Goal: Task Accomplishment & Management: Manage account settings

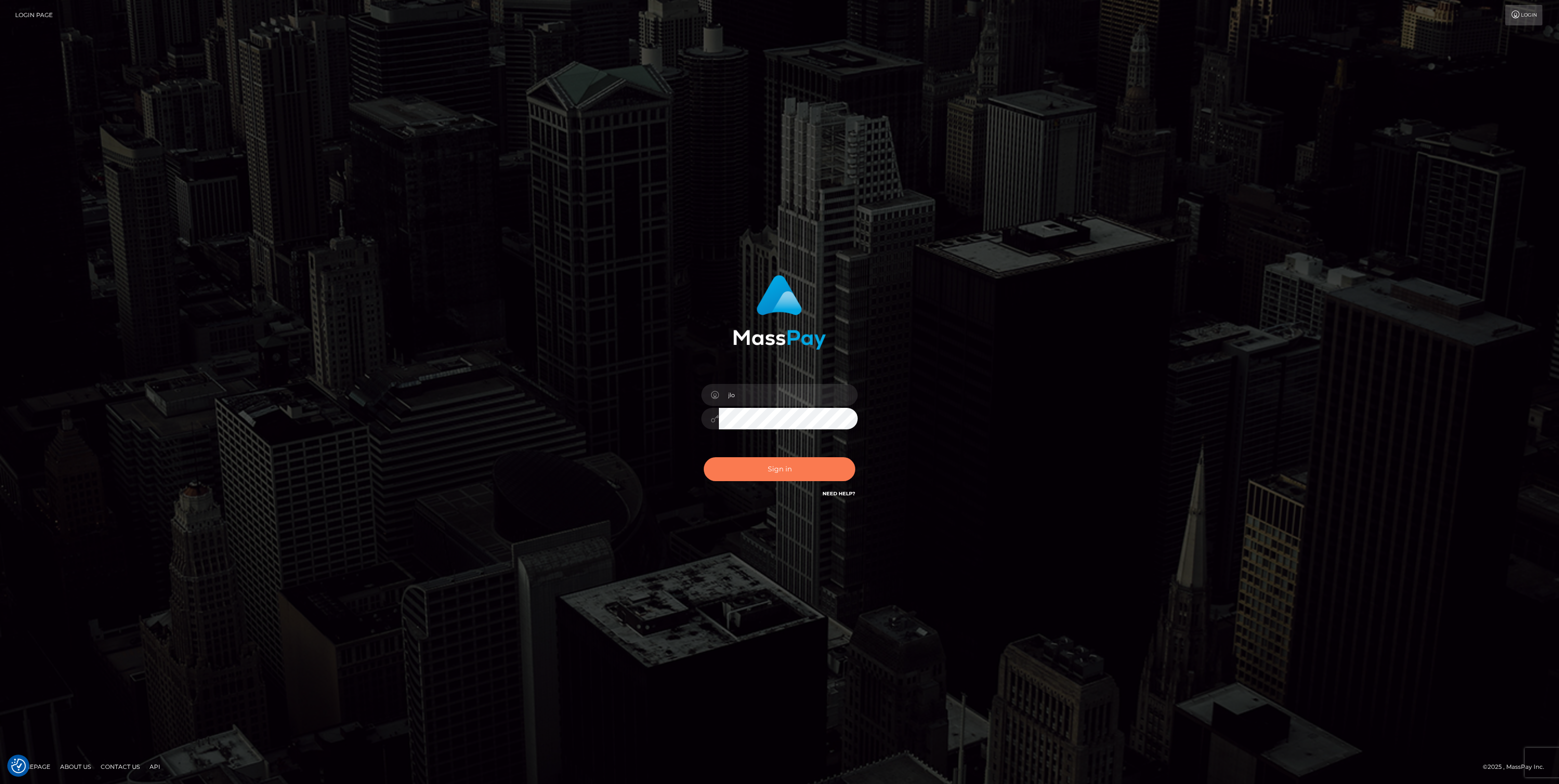
click at [777, 475] on button "Sign in" at bounding box center [780, 470] width 152 height 24
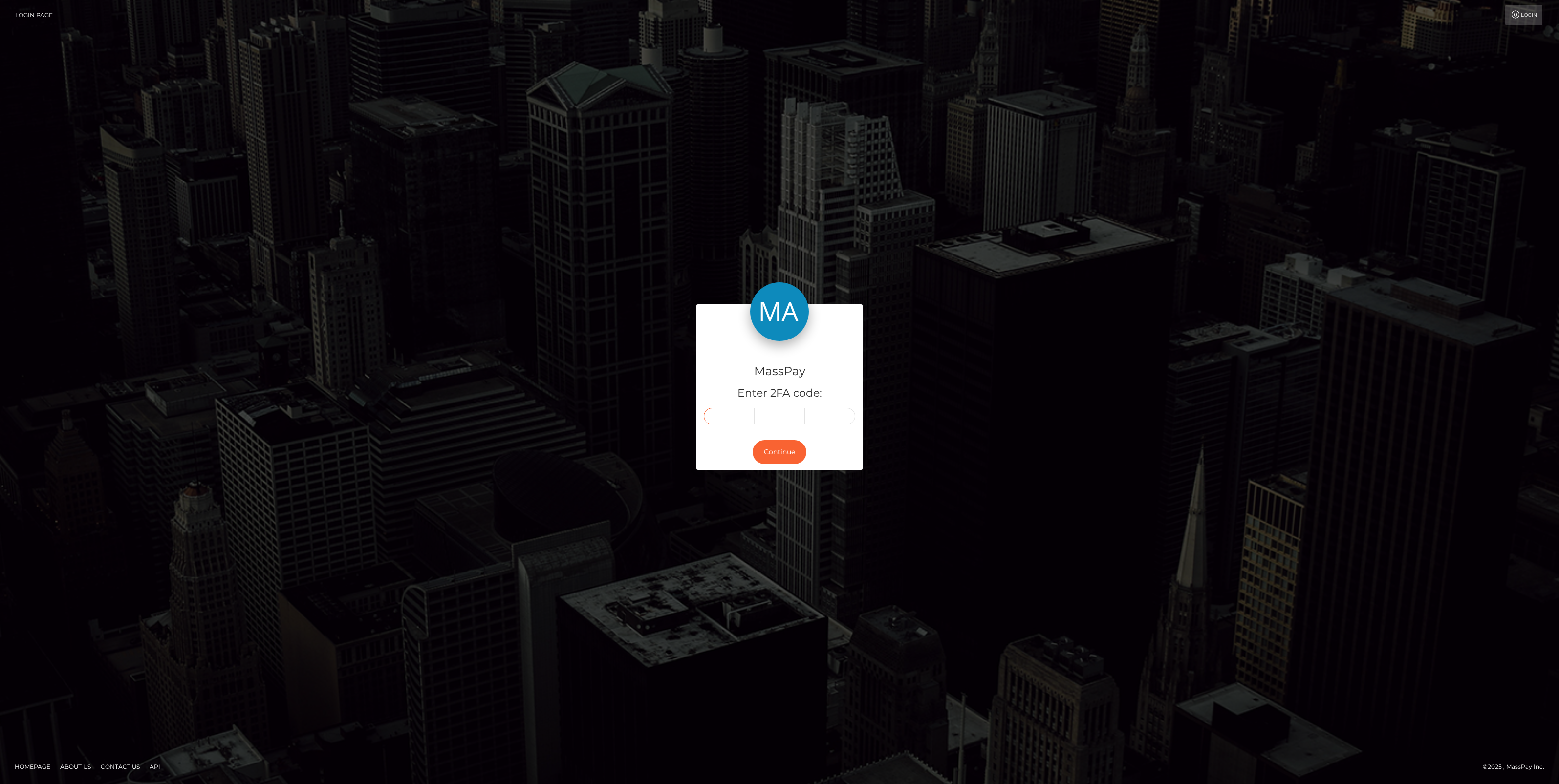
paste input "3"
type input "3"
type input "6"
type input "2"
type input "1"
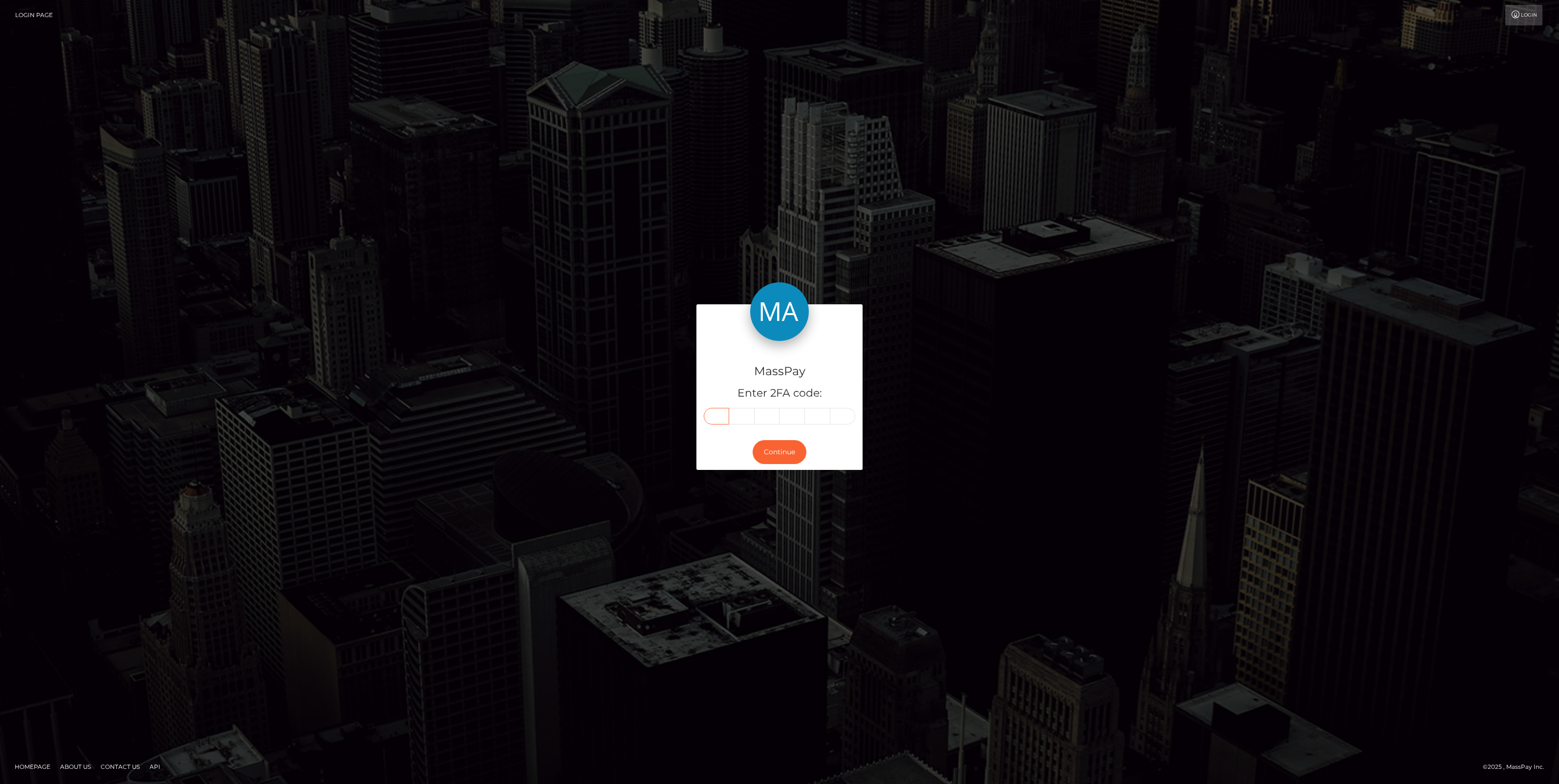
type input "8"
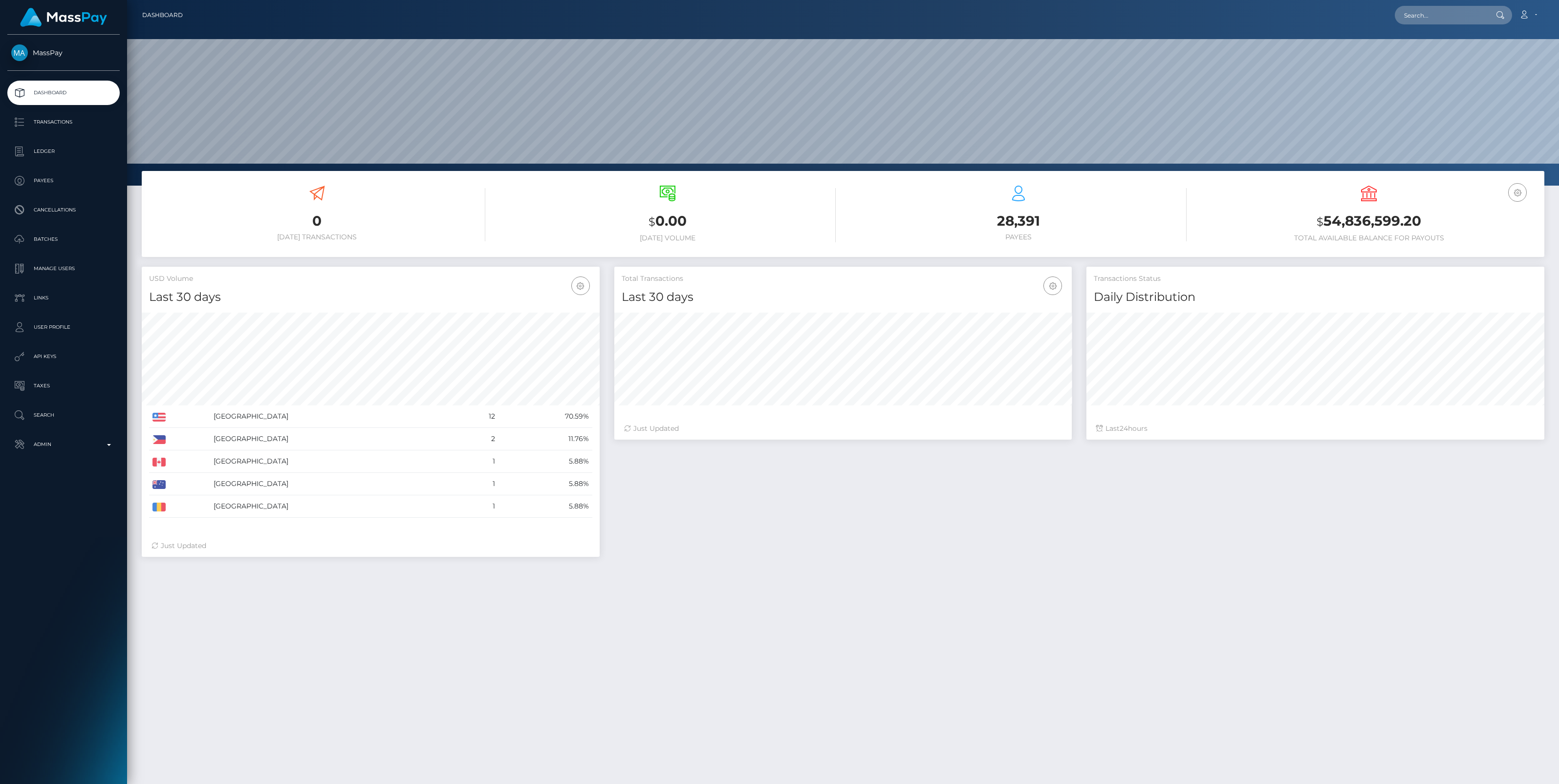
scroll to position [172, 458]
click at [1438, 16] on input "text" at bounding box center [1441, 16] width 92 height 19
paste input "143c2d50-9967-11f0-bd85-0694aced620b"
type input "143c2d50-9967-11f0-bd85-0694aced620b"
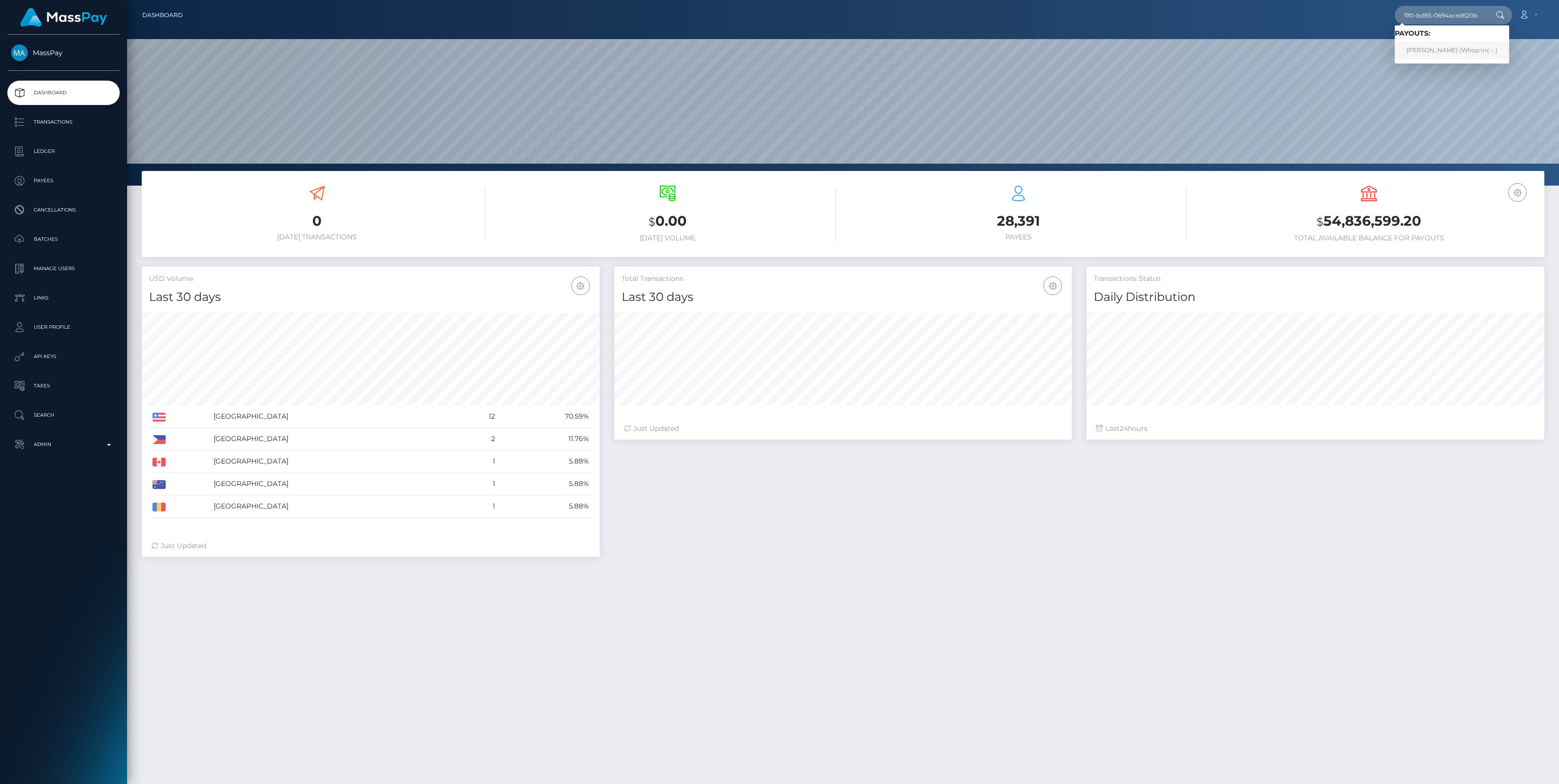
scroll to position [0, 0]
click at [1431, 50] on link "АНДРЕЈ ВУЧКОВИЋ (Whop Inc - )" at bounding box center [1452, 50] width 115 height 18
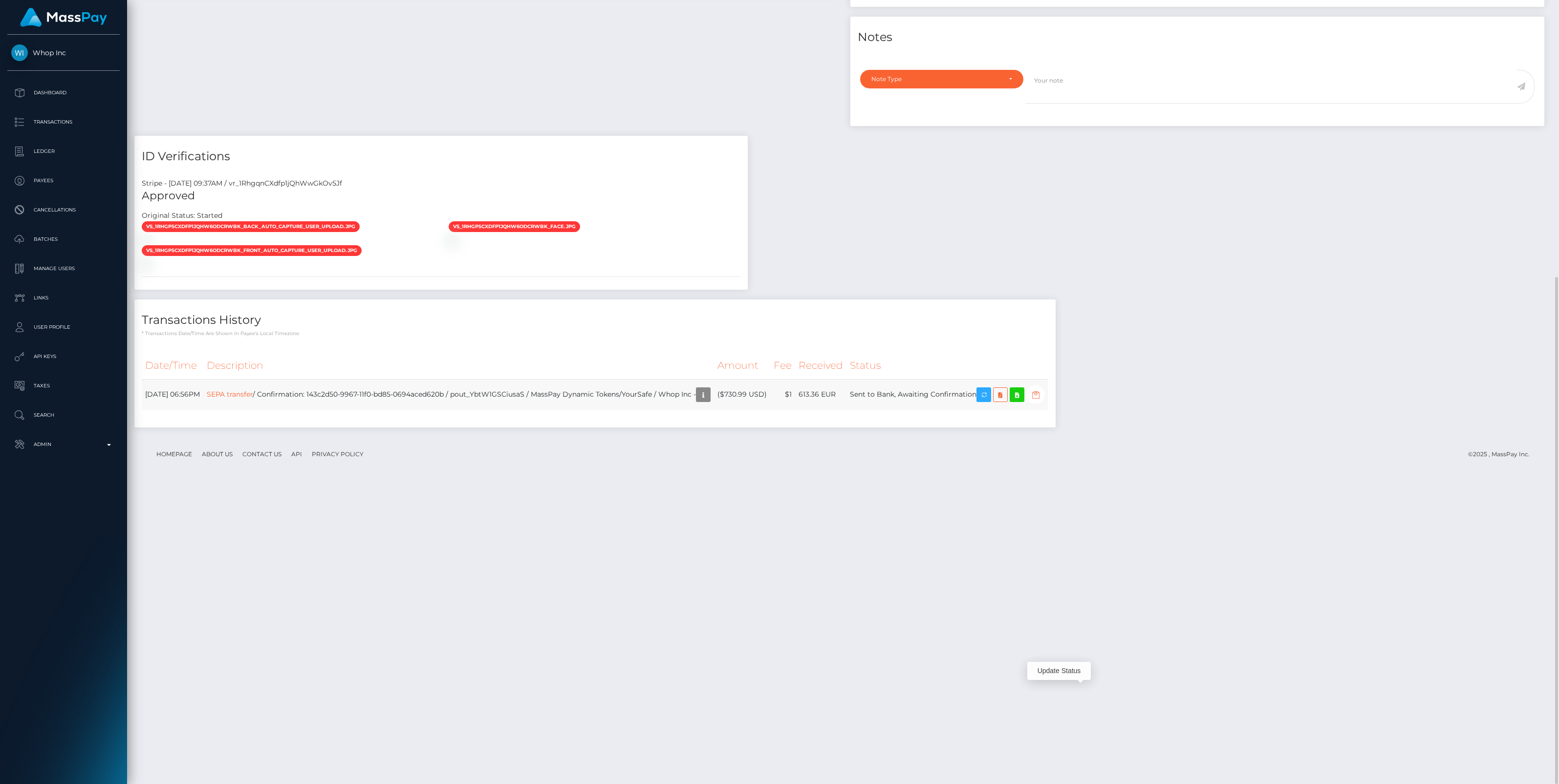
scroll to position [117, 458]
click at [1042, 401] on icon "button" at bounding box center [1036, 395] width 12 height 12
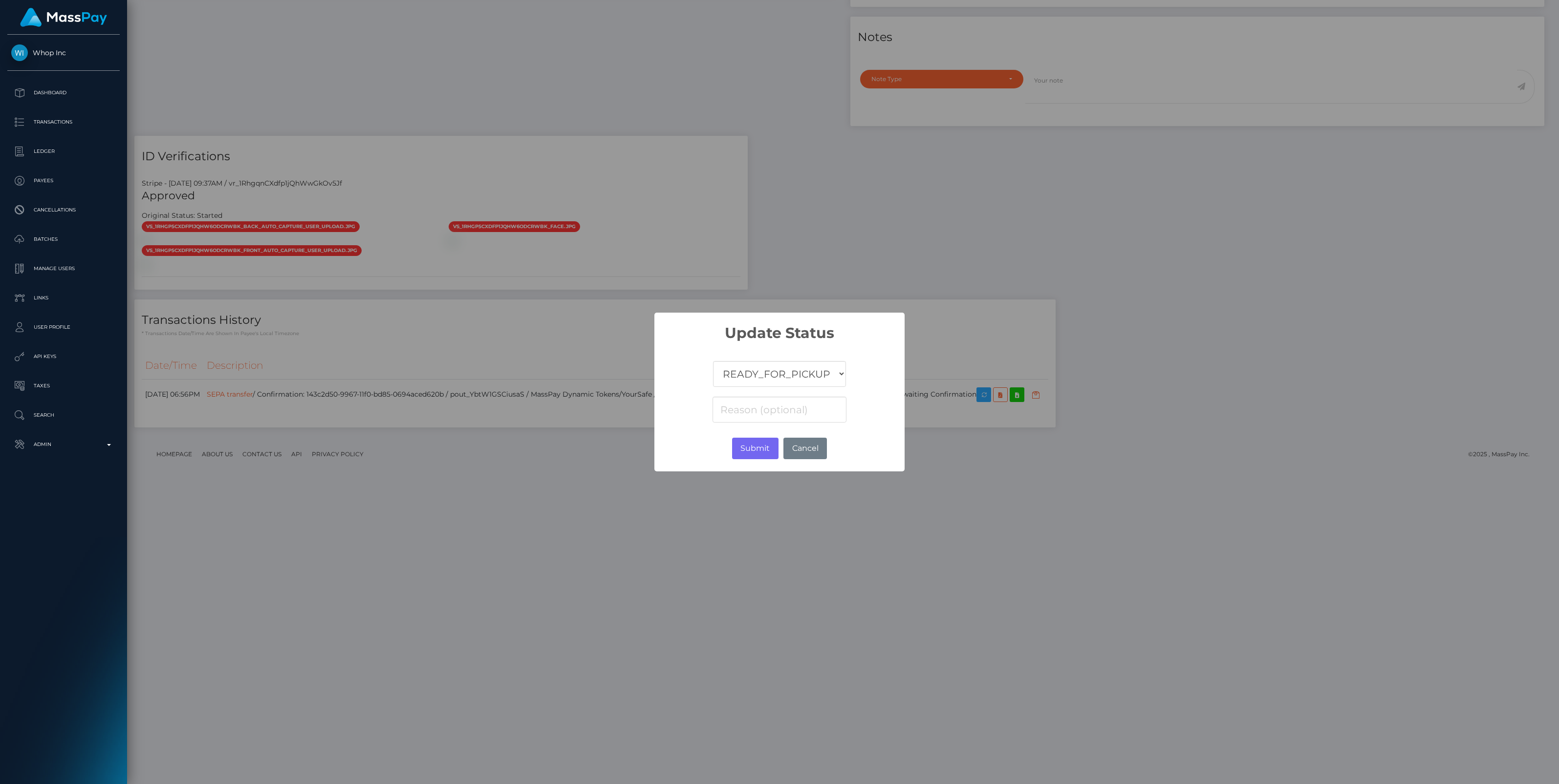
click at [793, 376] on select "COMPLETED CANCELLED READY_FOR_PICKUP PROCESSING" at bounding box center [779, 374] width 133 height 26
select select "CANCELLED"
click at [713, 361] on select "COMPLETED CANCELLED READY_FOR_PICKUP PROCESSING" at bounding box center [779, 374] width 133 height 26
click at [764, 408] on input at bounding box center [779, 410] width 134 height 26
paste input "Return of transaction #FMQ5AHTD"
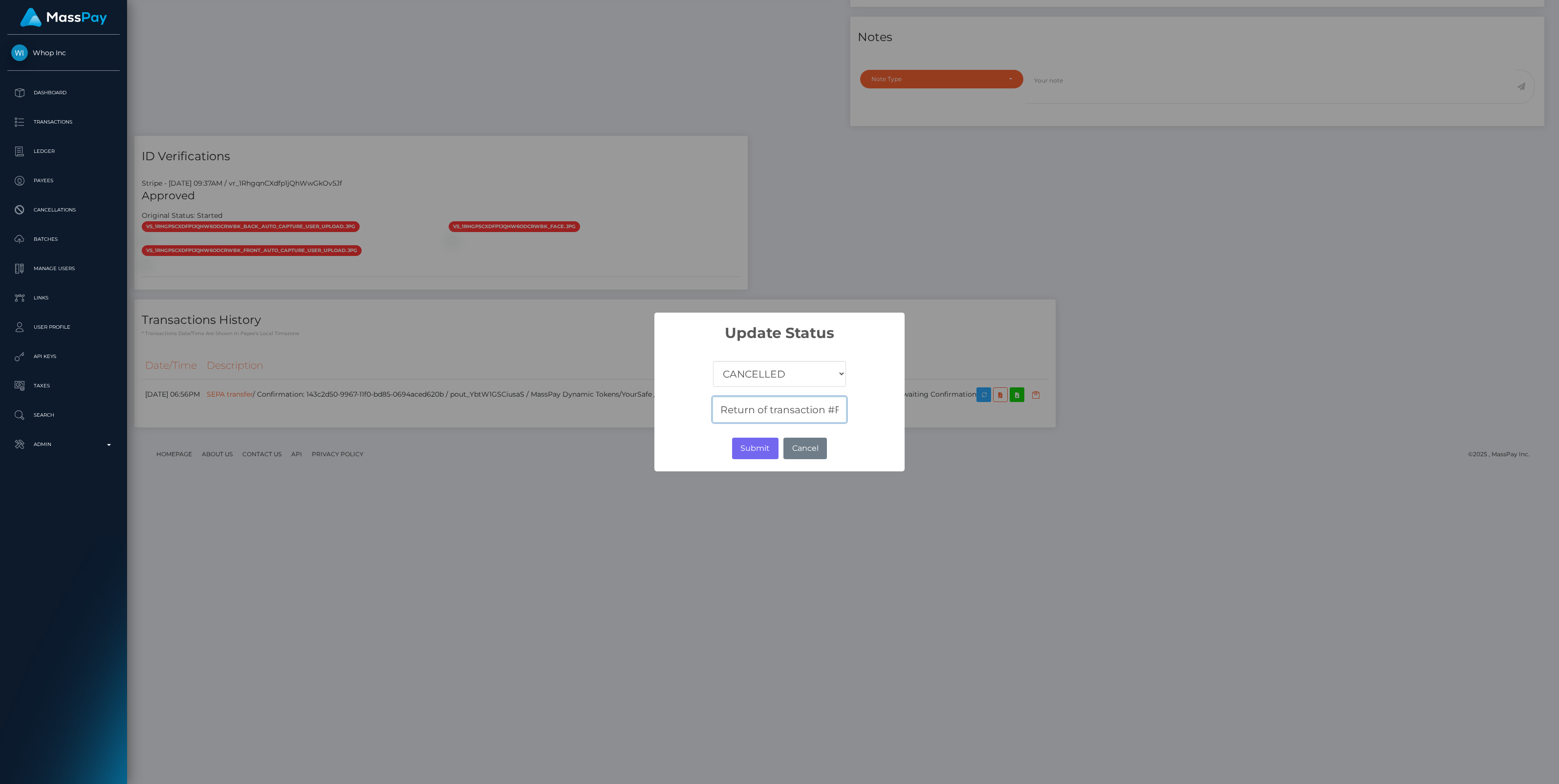
scroll to position [0, 49]
type input "Return of transaction #FMQ5AHTD"
click at [762, 448] on button "Submit" at bounding box center [756, 448] width 47 height 22
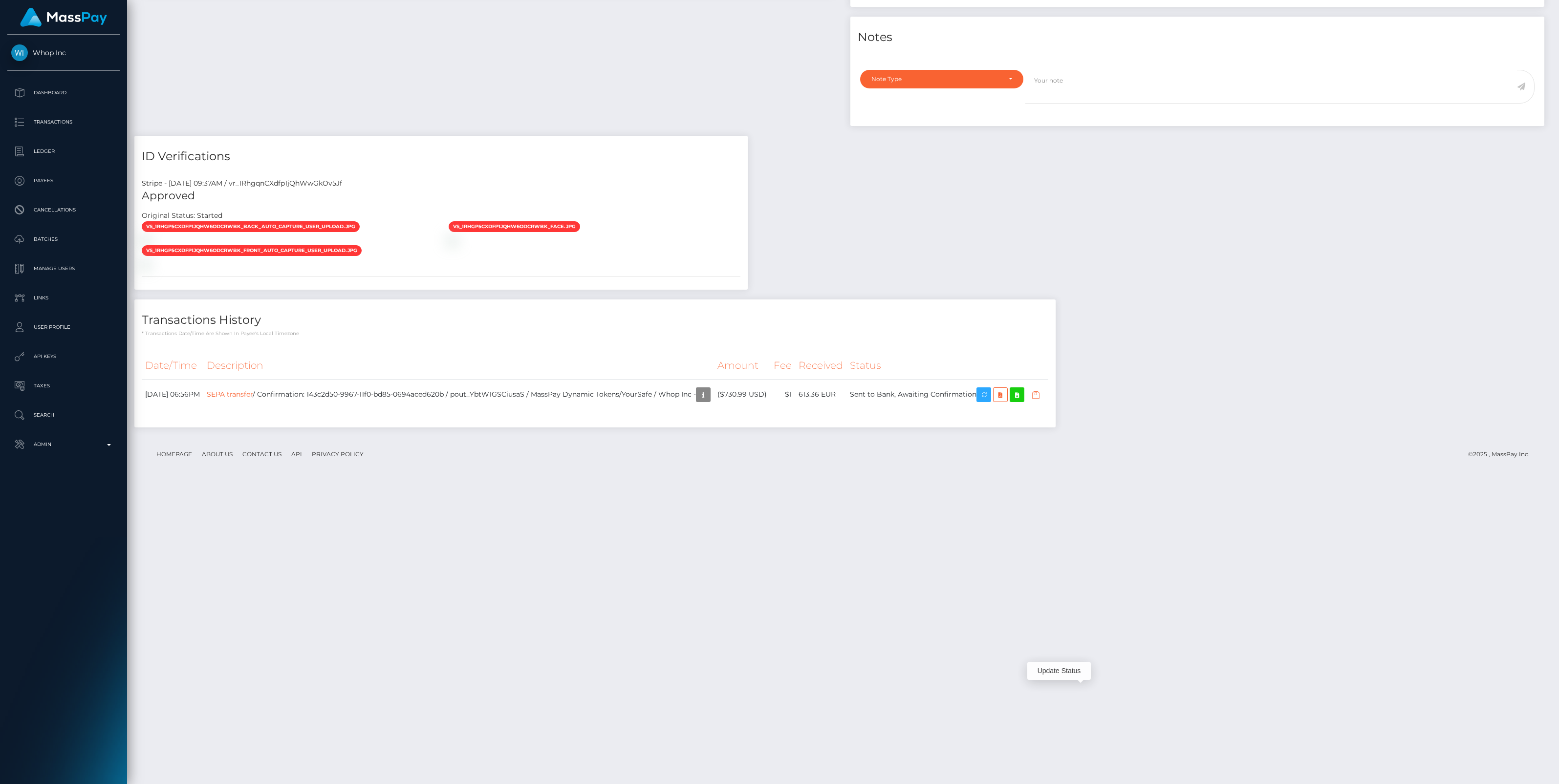
scroll to position [117, 458]
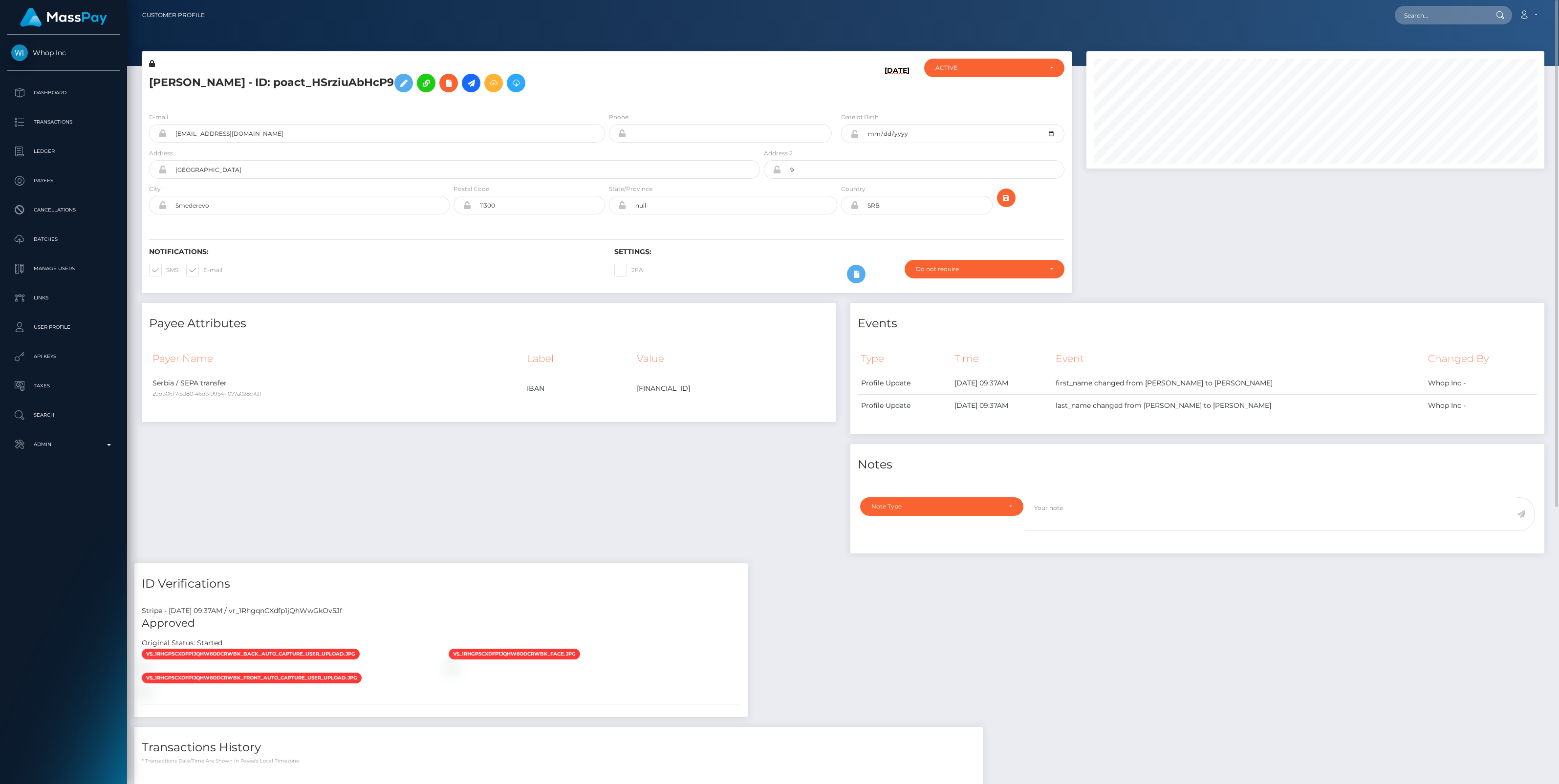
scroll to position [117, 458]
click at [1418, 13] on input "text" at bounding box center [1441, 16] width 92 height 19
paste input "4a0dbf33-9971-11f0-bd85-0694aced620b"
type input "4a0dbf33-9971-11f0-bd85-0694aced620b"
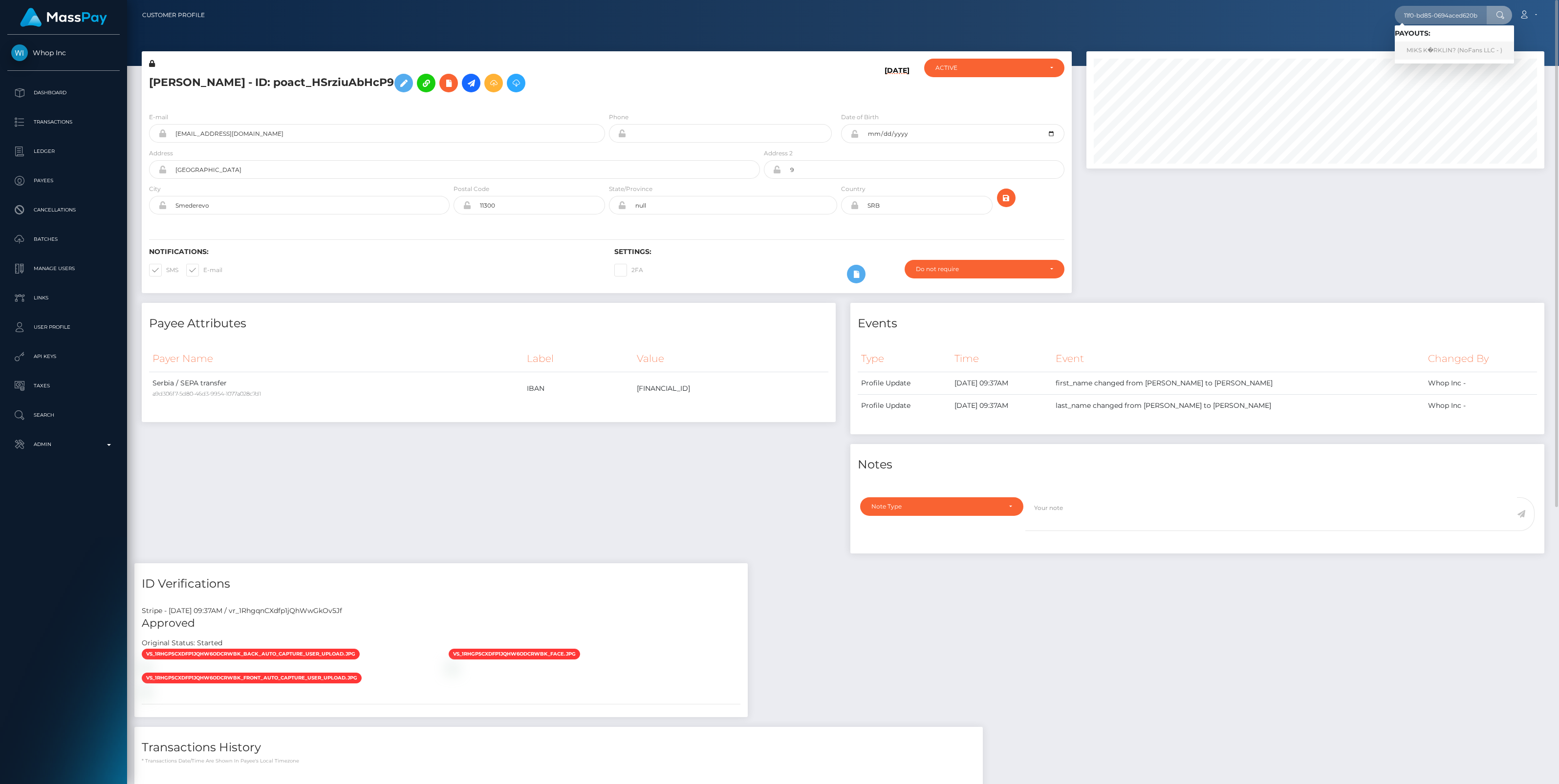
click at [1443, 50] on link "MIKS K�RKLIN? (NoFans LLC - )" at bounding box center [1455, 50] width 119 height 18
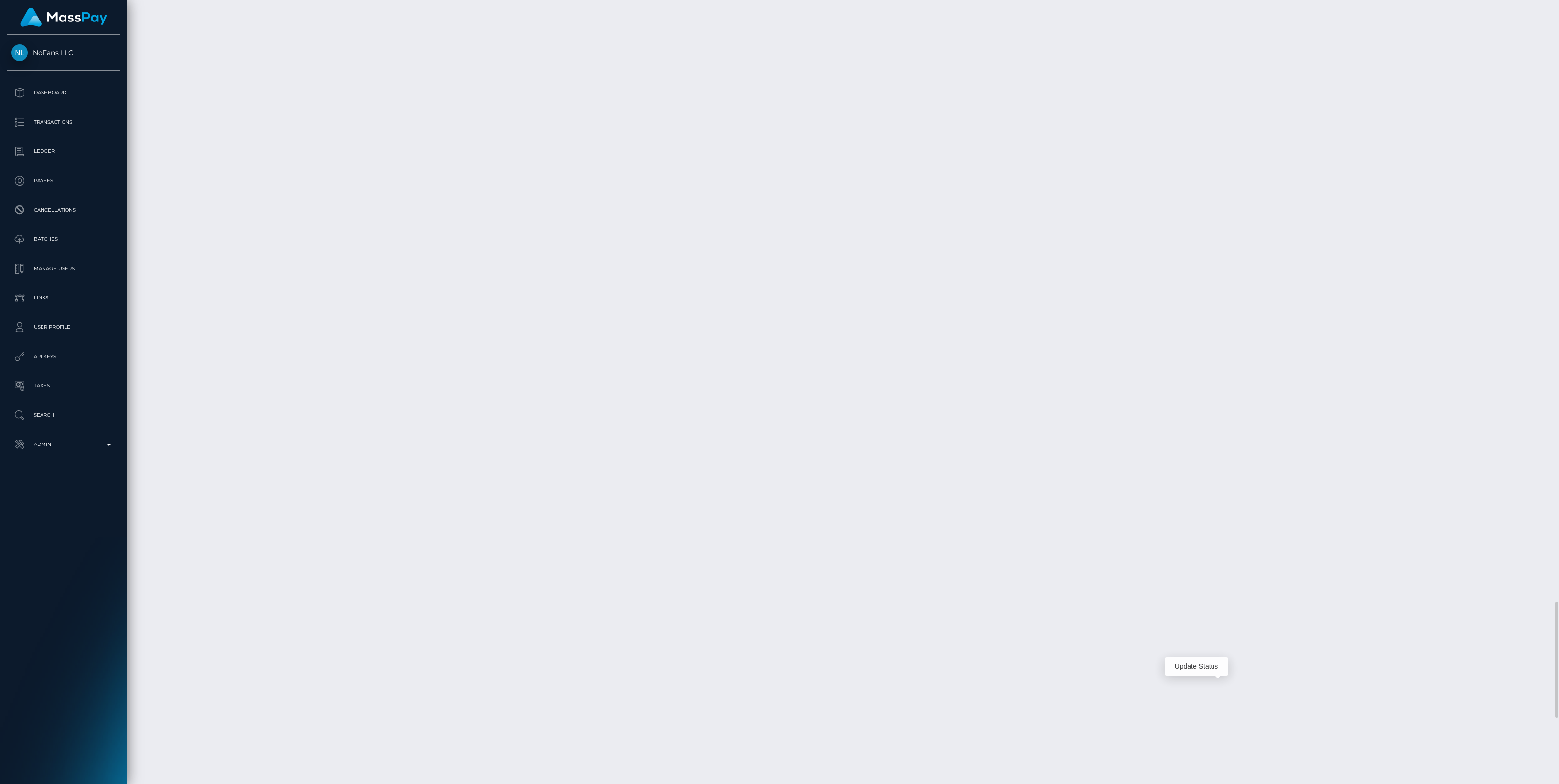
scroll to position [117, 458]
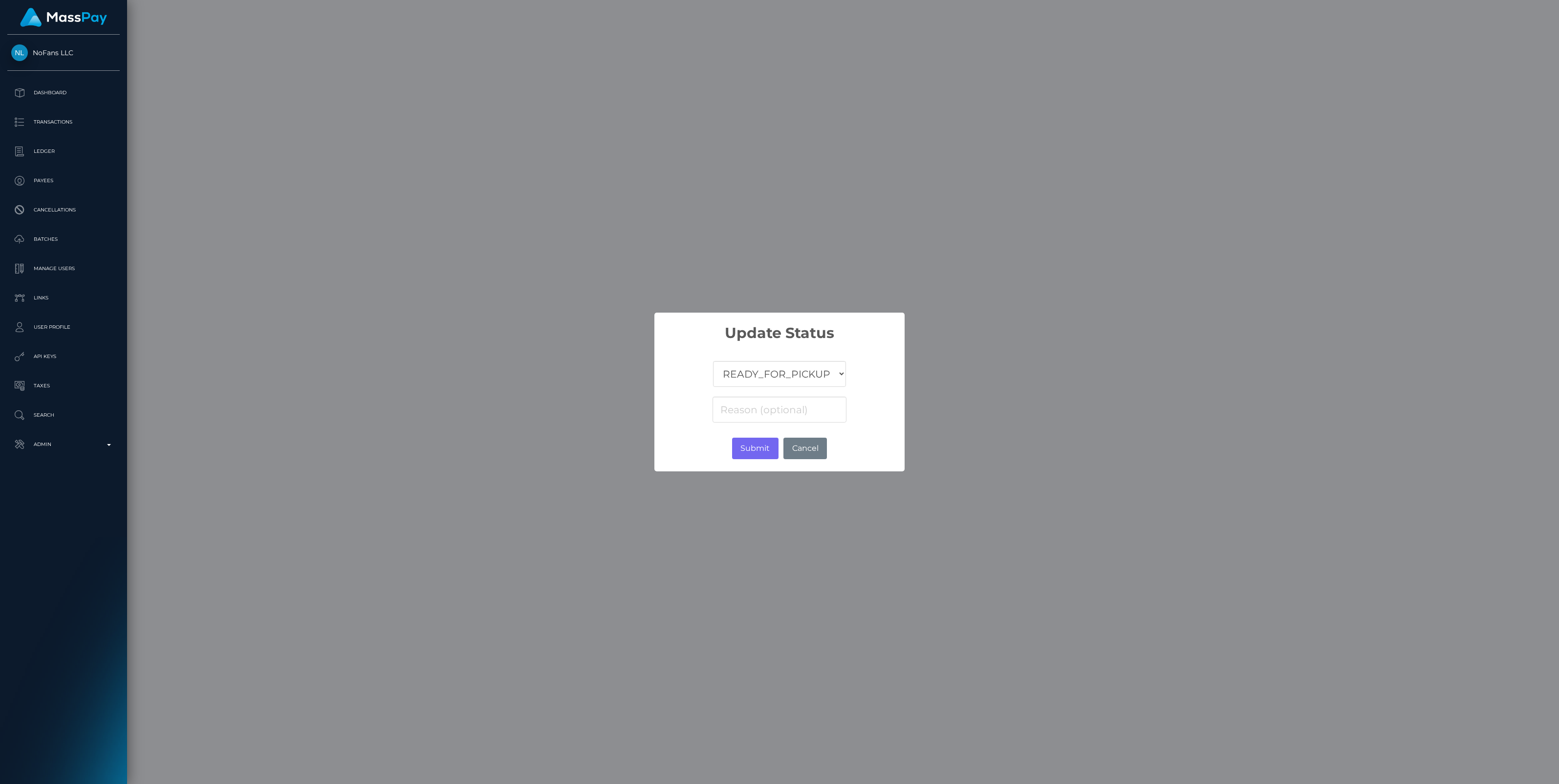
click at [776, 376] on select "COMPLETED CANCELLED READY_FOR_PICKUP PROCESSING" at bounding box center [779, 374] width 133 height 26
select select "CANCELLED"
click at [713, 361] on select "COMPLETED CANCELLED READY_FOR_PICKUP PROCESSING" at bounding box center [779, 374] width 133 height 26
click at [757, 412] on input at bounding box center [779, 410] width 134 height 26
paste input "4a0dbf33-9971-11f0-bd85-0694aced620b"
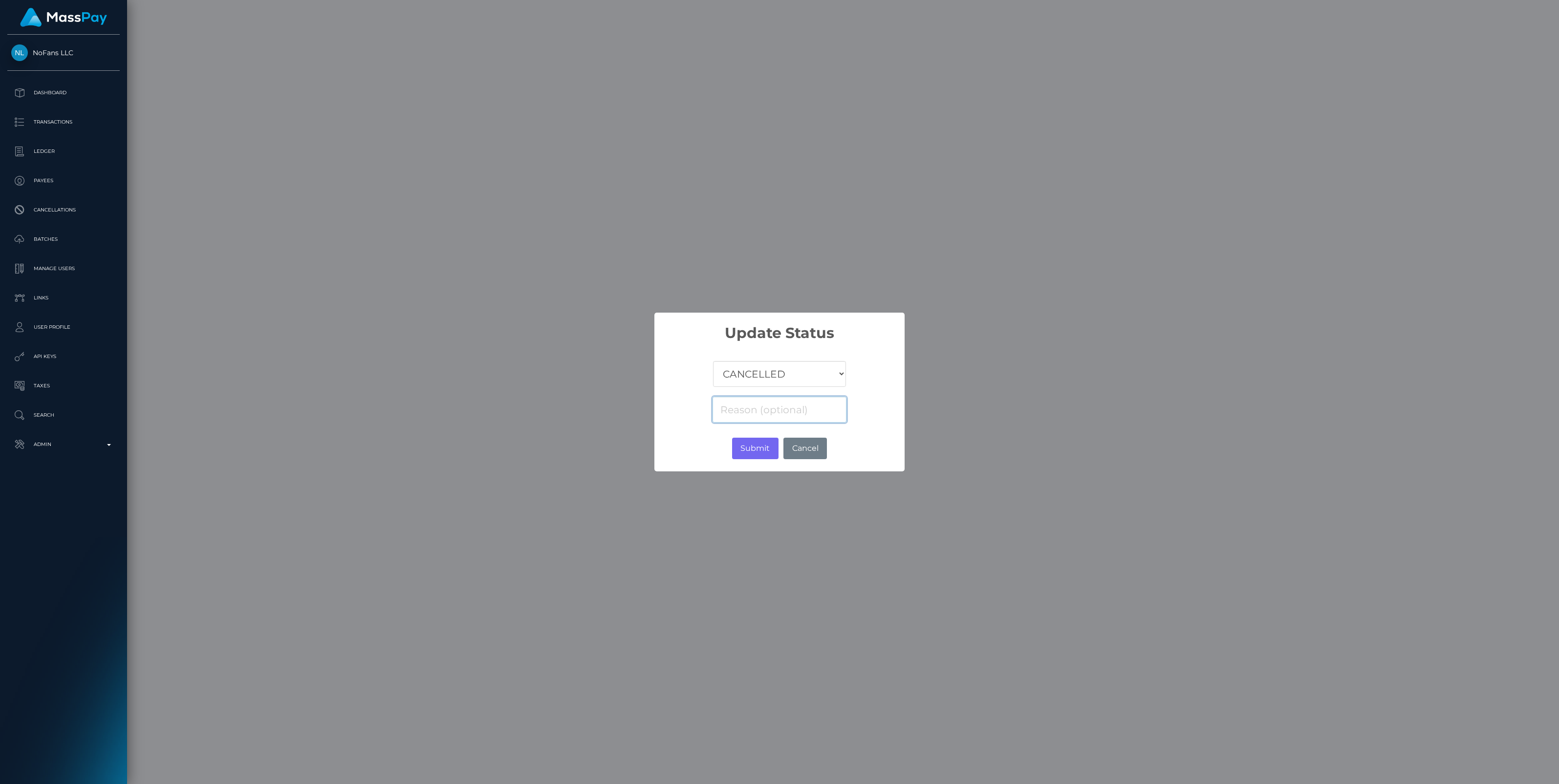
type input "4a0dbf33-9971-11f0-bd85-0694aced620b"
drag, startPoint x: 844, startPoint y: 410, endPoint x: 427, endPoint y: 430, distance: 417.5
click at [427, 430] on div "× Update Status COMPLETED CANCELLED READY_FOR_PICKUP PROCESSING 4a0dbf33-9971-1…" at bounding box center [779, 392] width 1559 height 784
click at [749, 412] on input at bounding box center [779, 410] width 134 height 26
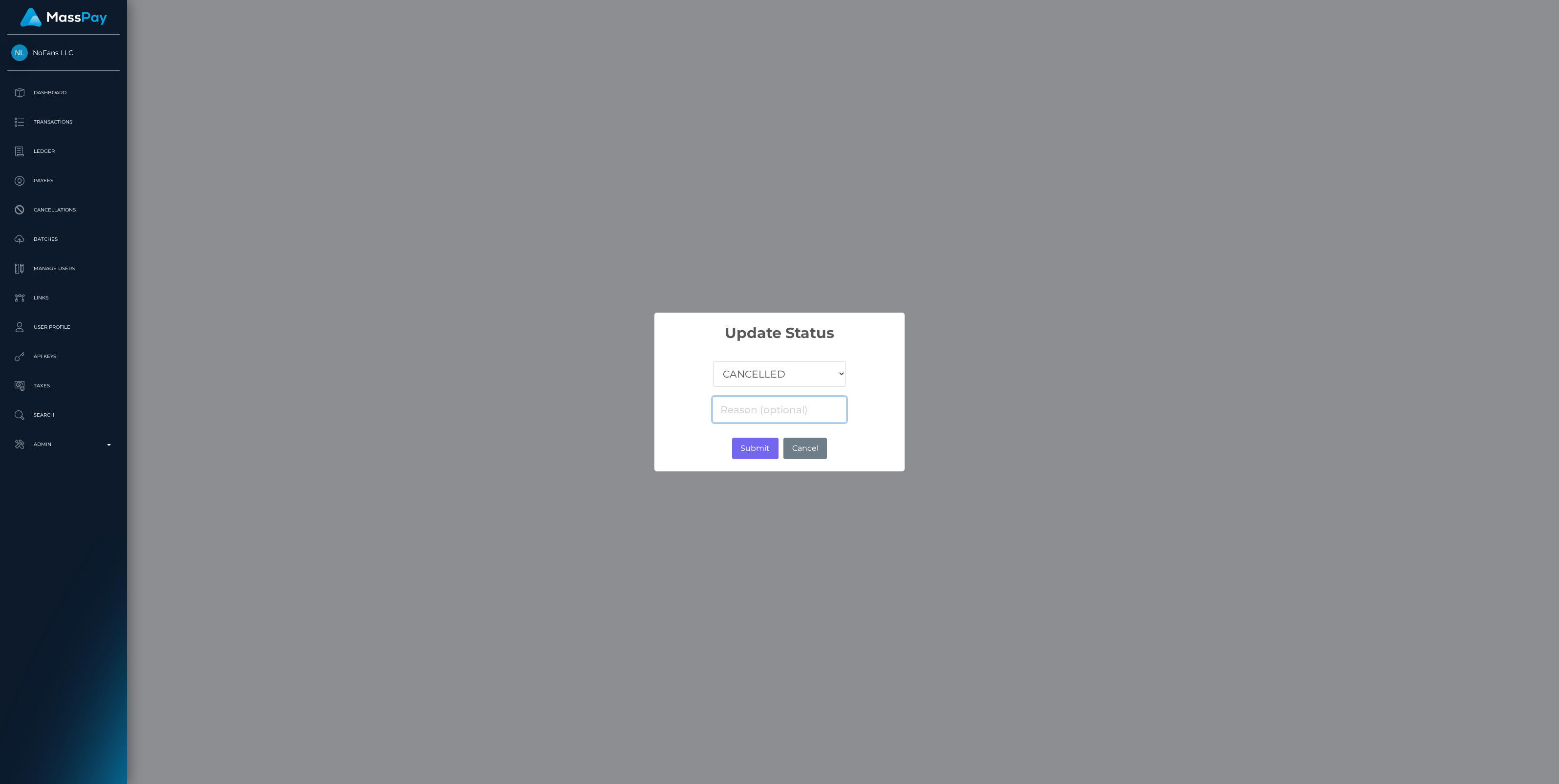
paste input "Return of transaction #SDJ936GD, Transaction not accepted, please contact benef…"
type input "Return of transaction #SDJ936GD, Transaction not accepted, please contact benef…"
click at [751, 445] on button "Submit" at bounding box center [756, 448] width 47 height 22
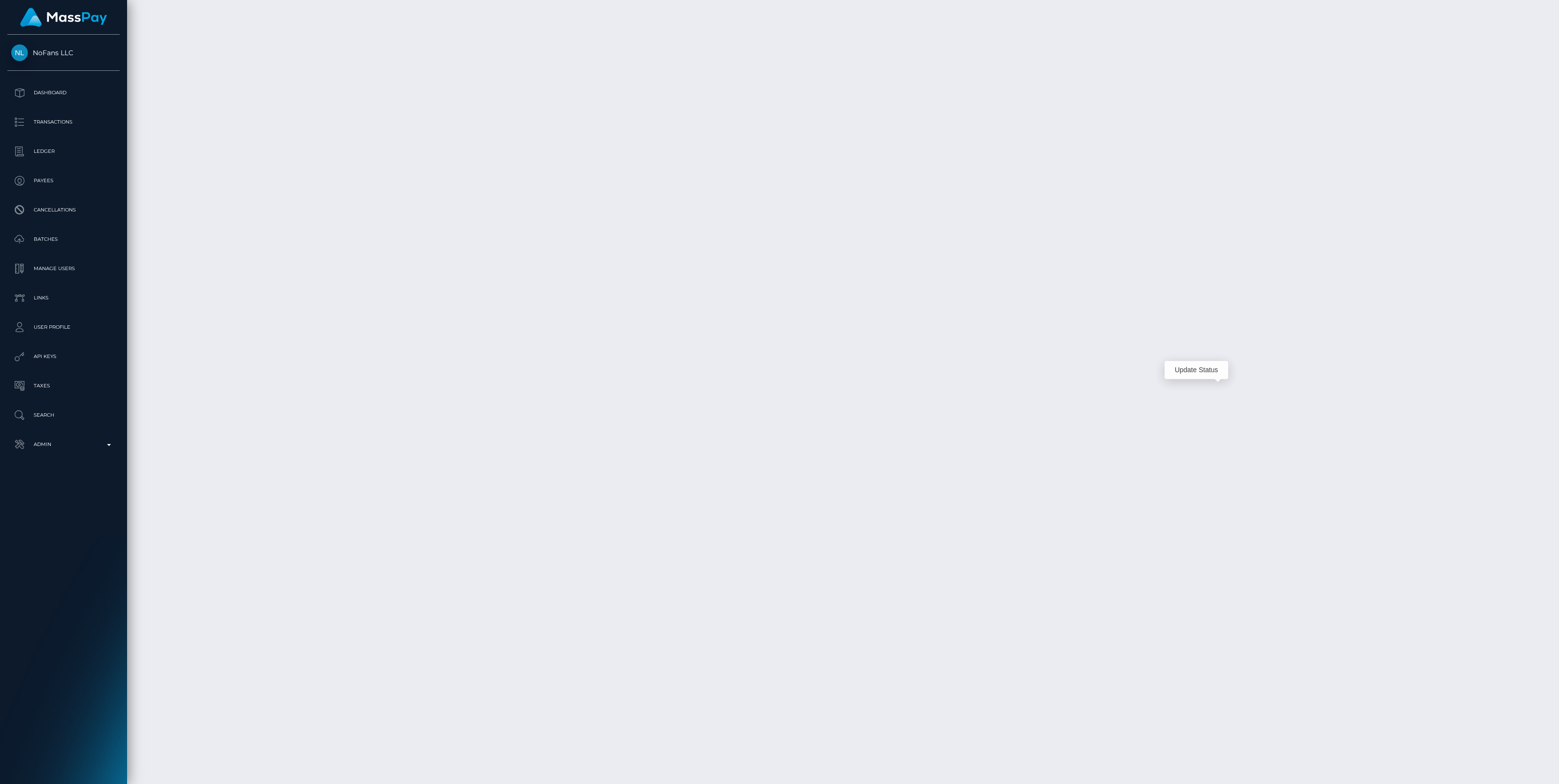
scroll to position [117, 458]
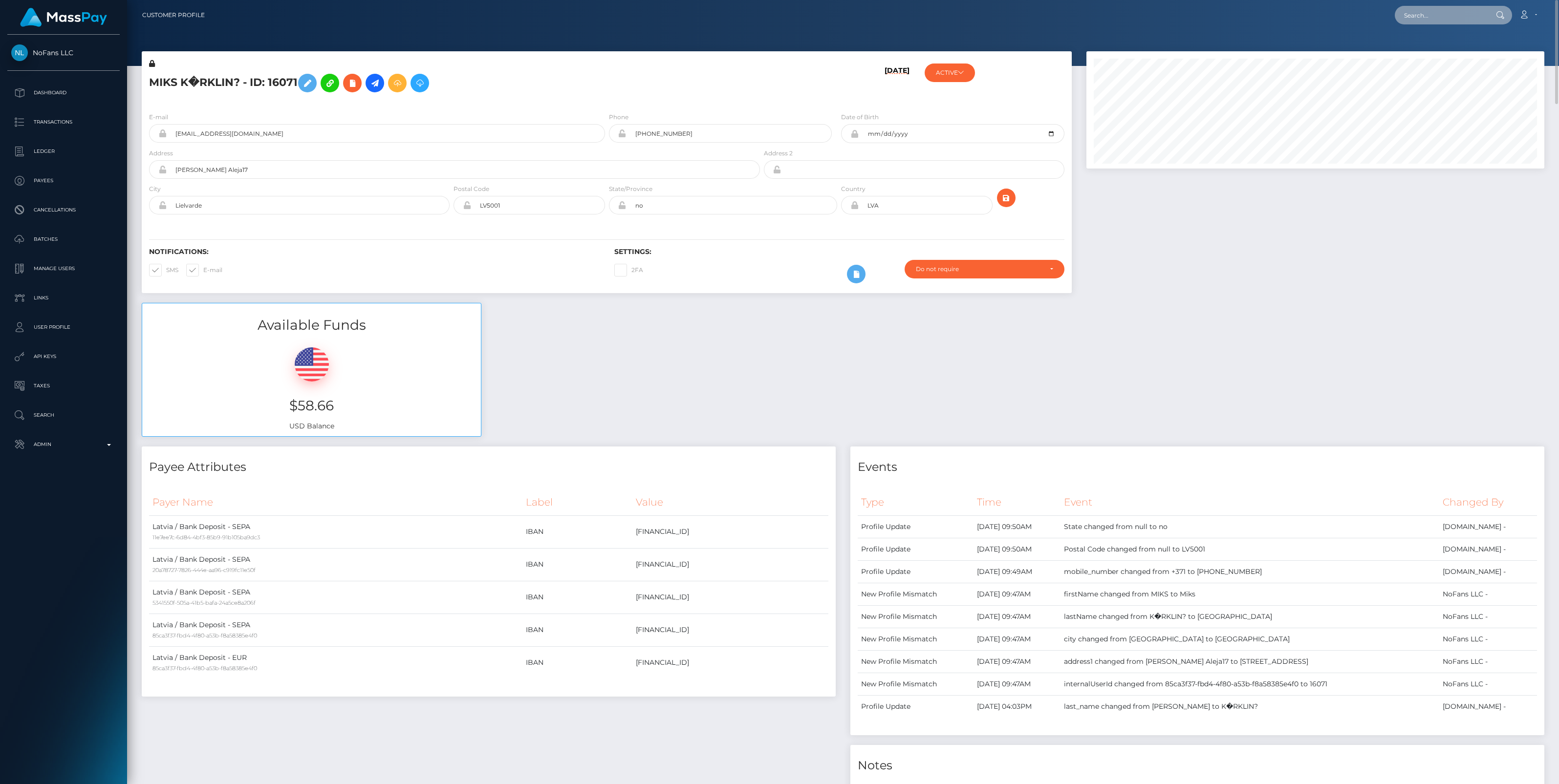
click at [1411, 13] on input "text" at bounding box center [1441, 16] width 92 height 19
paste input "[PERSON_NAME]"
type input "[PERSON_NAME]"
click at [1439, 48] on link "[PERSON_NAME]" at bounding box center [1434, 50] width 78 height 18
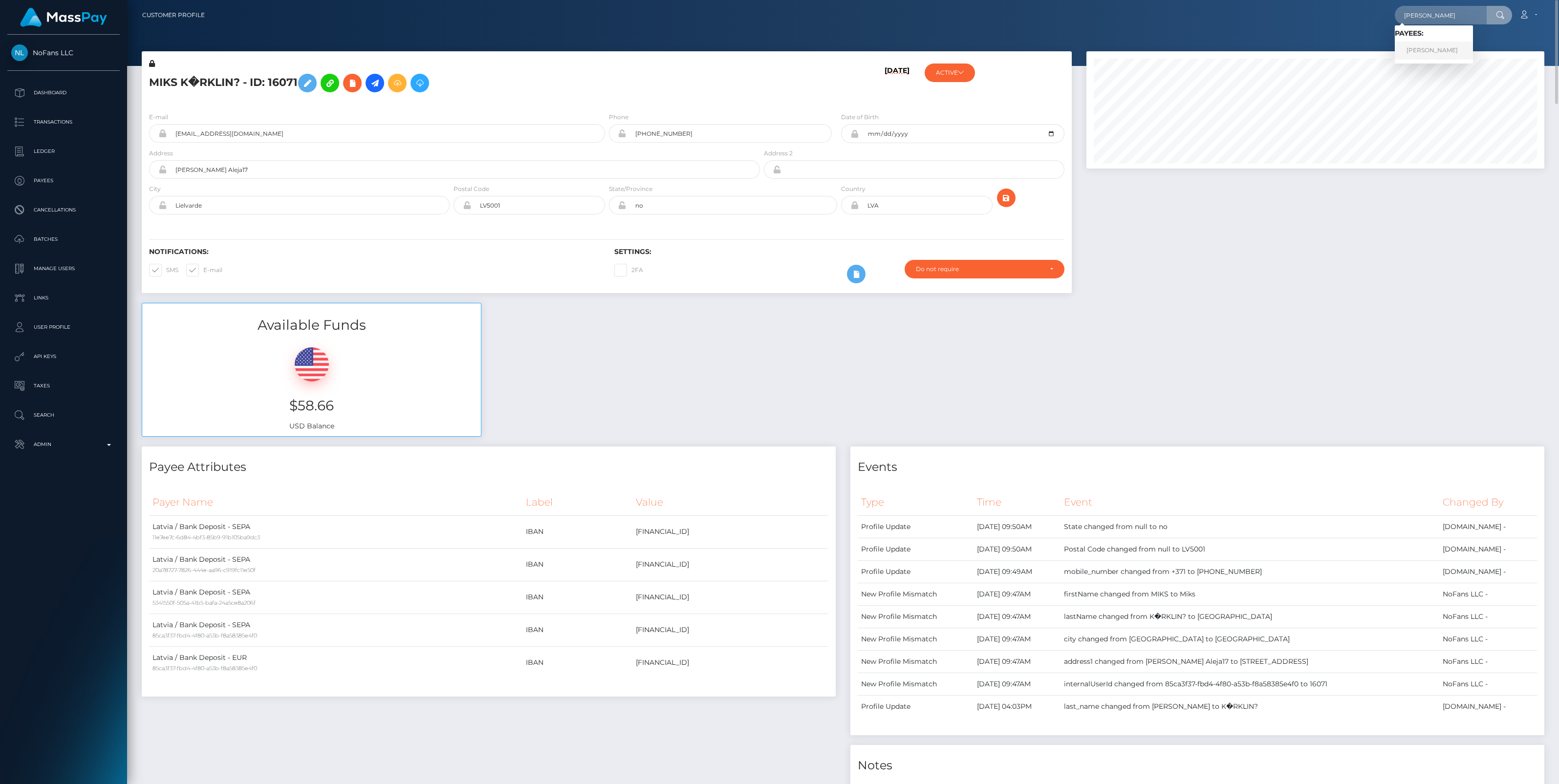
scroll to position [0, 0]
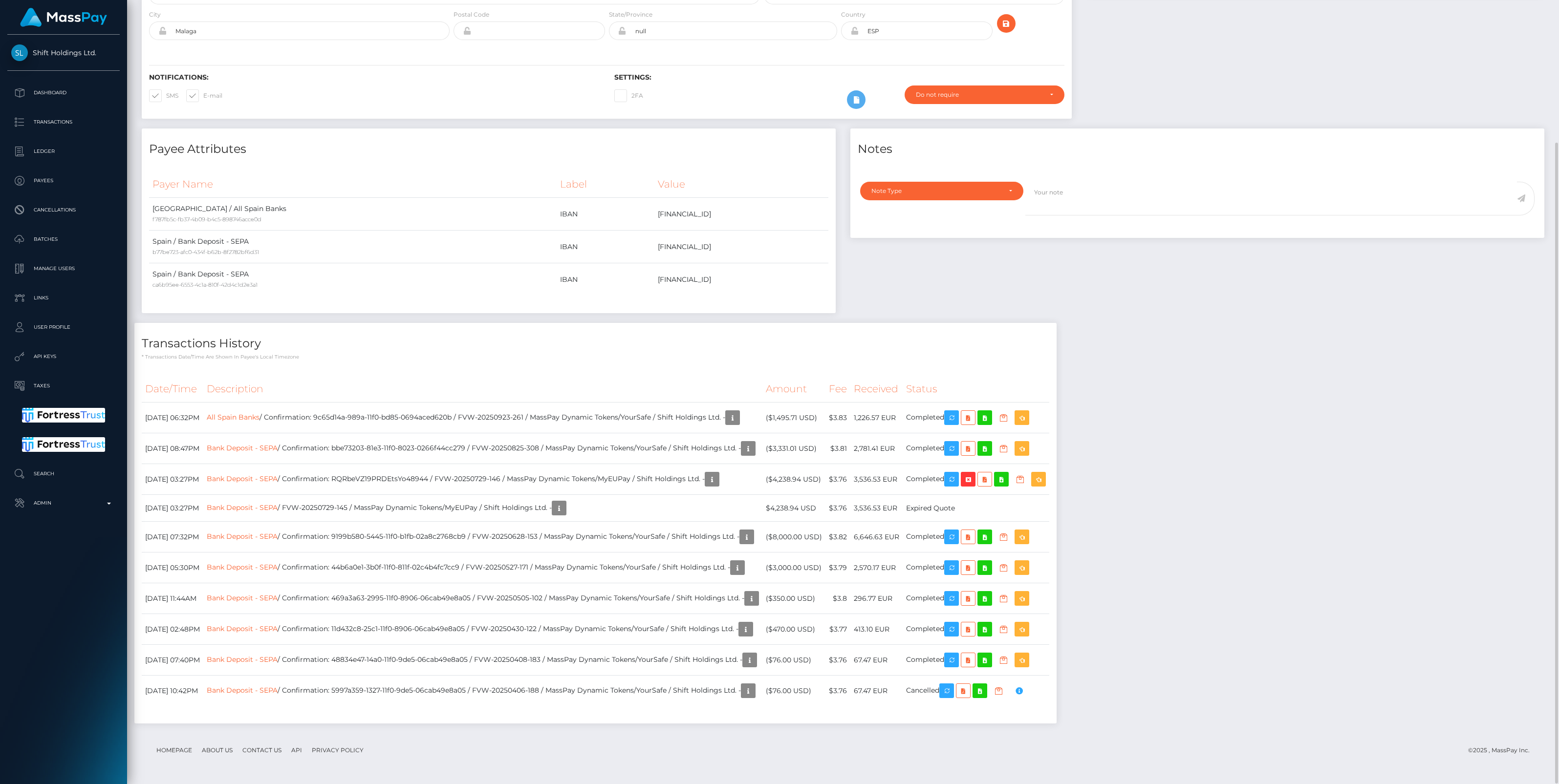
scroll to position [117, 458]
drag, startPoint x: 358, startPoint y: 419, endPoint x: 496, endPoint y: 420, distance: 138.0
click at [496, 420] on td "All Spain Banks / Confirmation: 9c65d14a-989a-11f0-bd85-0694aced620b / FVW-2025…" at bounding box center [483, 418] width 559 height 31
copy td "9c65d14a-989a-11f0-bd85-0694aced620b"
click at [1009, 418] on icon "button" at bounding box center [1004, 418] width 12 height 12
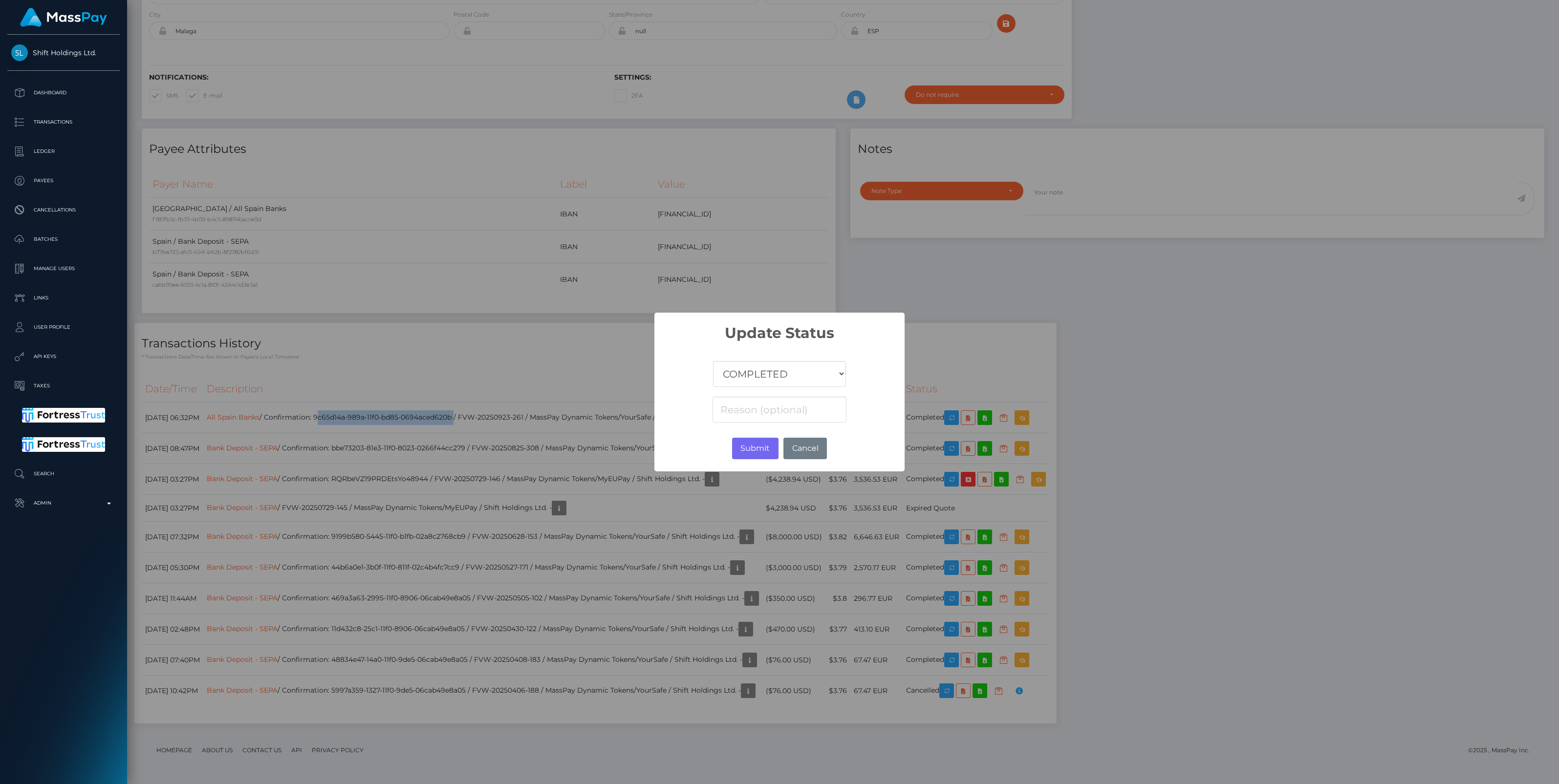
click at [798, 375] on select "COMPLETED CANCELLED READY_FOR_PICKUP PROCESSING" at bounding box center [779, 374] width 133 height 26
select select "CANCELLED"
click at [713, 361] on select "COMPLETED CANCELLED READY_FOR_PICKUP PROCESSING" at bounding box center [779, 374] width 133 height 26
click at [745, 408] on input at bounding box center [779, 410] width 134 height 26
paste input "No hemos podido procesar tu deposito. RI-882f13b39eaa4ea1ae71c3b3da0dc410 NOTPR…"
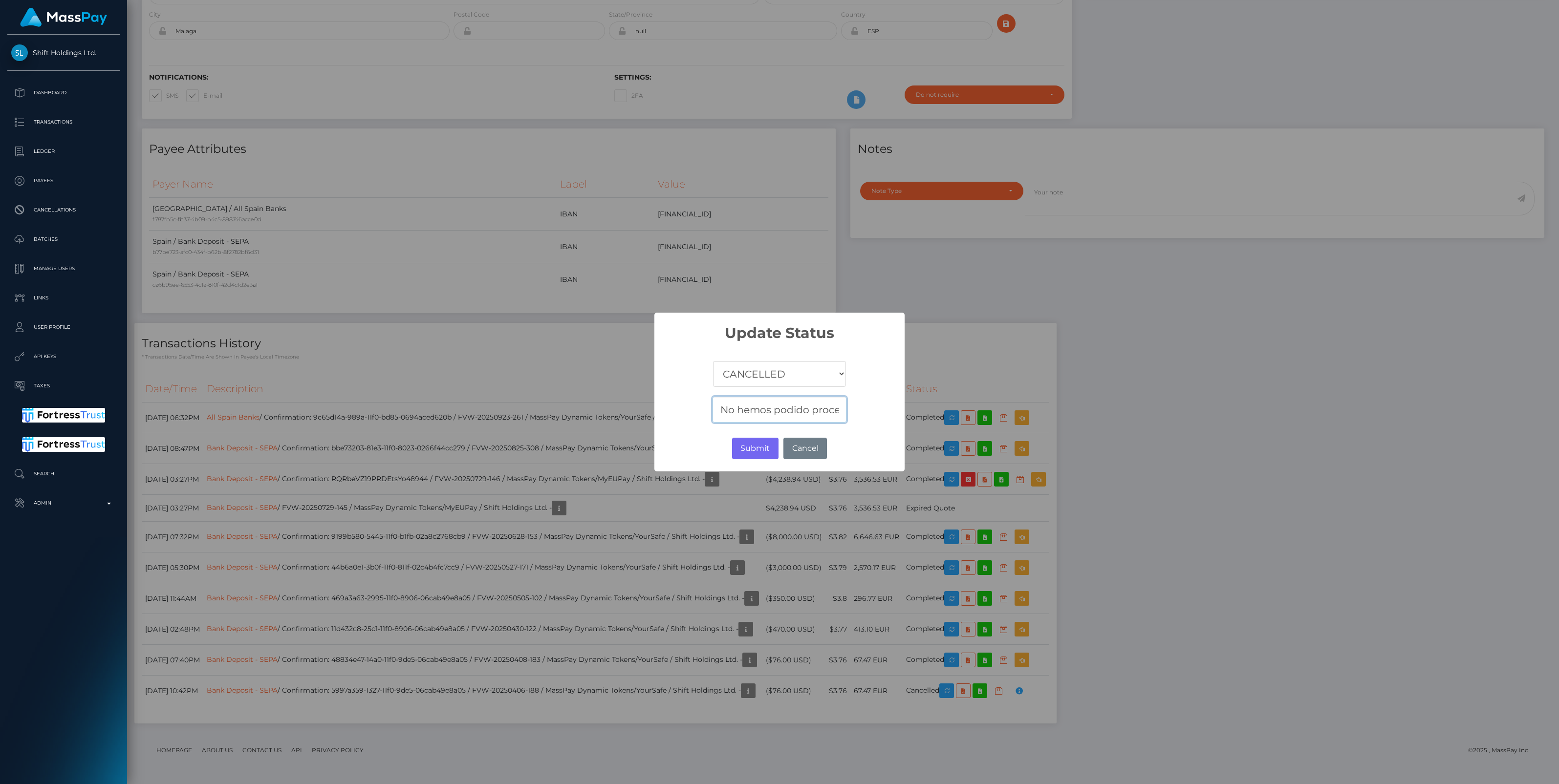
scroll to position [0, 625]
type input "No hemos podido procesar tu deposito. RI-882f13b39eaa4ea1ae71c3b3da0dc410 NOTPR…"
click at [761, 451] on button "Submit" at bounding box center [756, 448] width 47 height 22
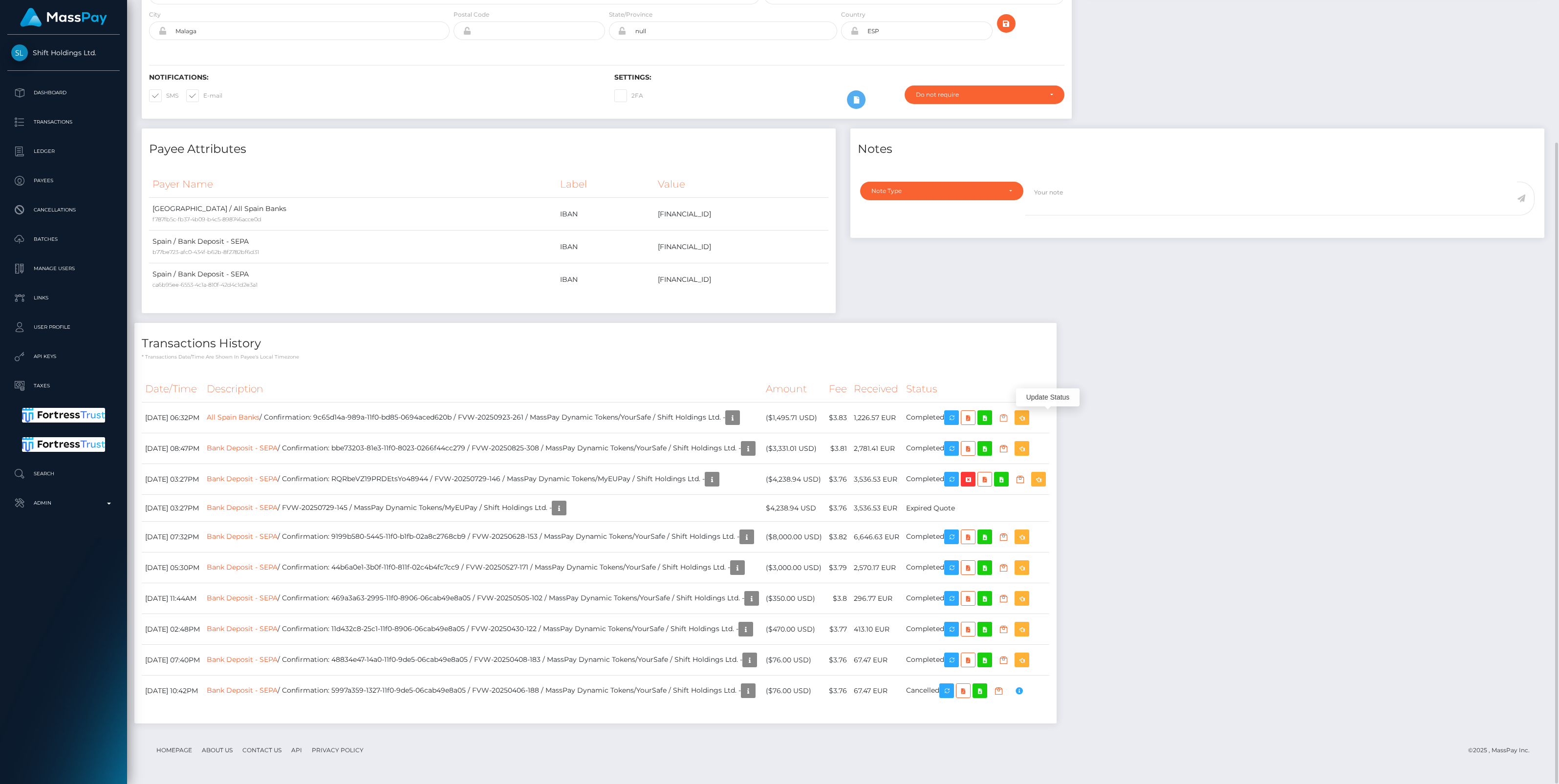
scroll to position [117, 458]
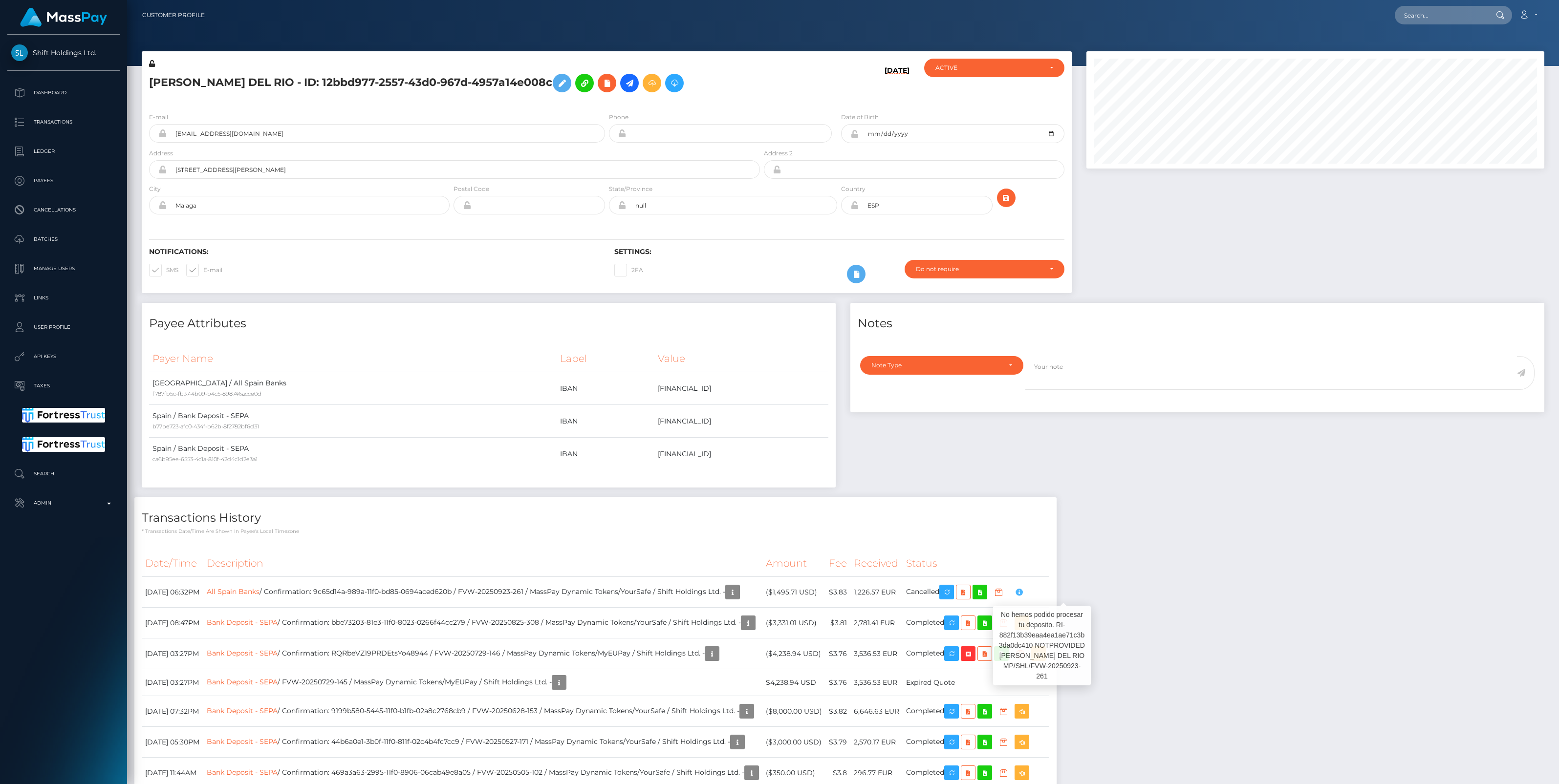
scroll to position [117, 458]
click at [1025, 594] on icon "button" at bounding box center [1020, 593] width 12 height 12
click at [110, 508] on p "Admin" at bounding box center [63, 503] width 104 height 15
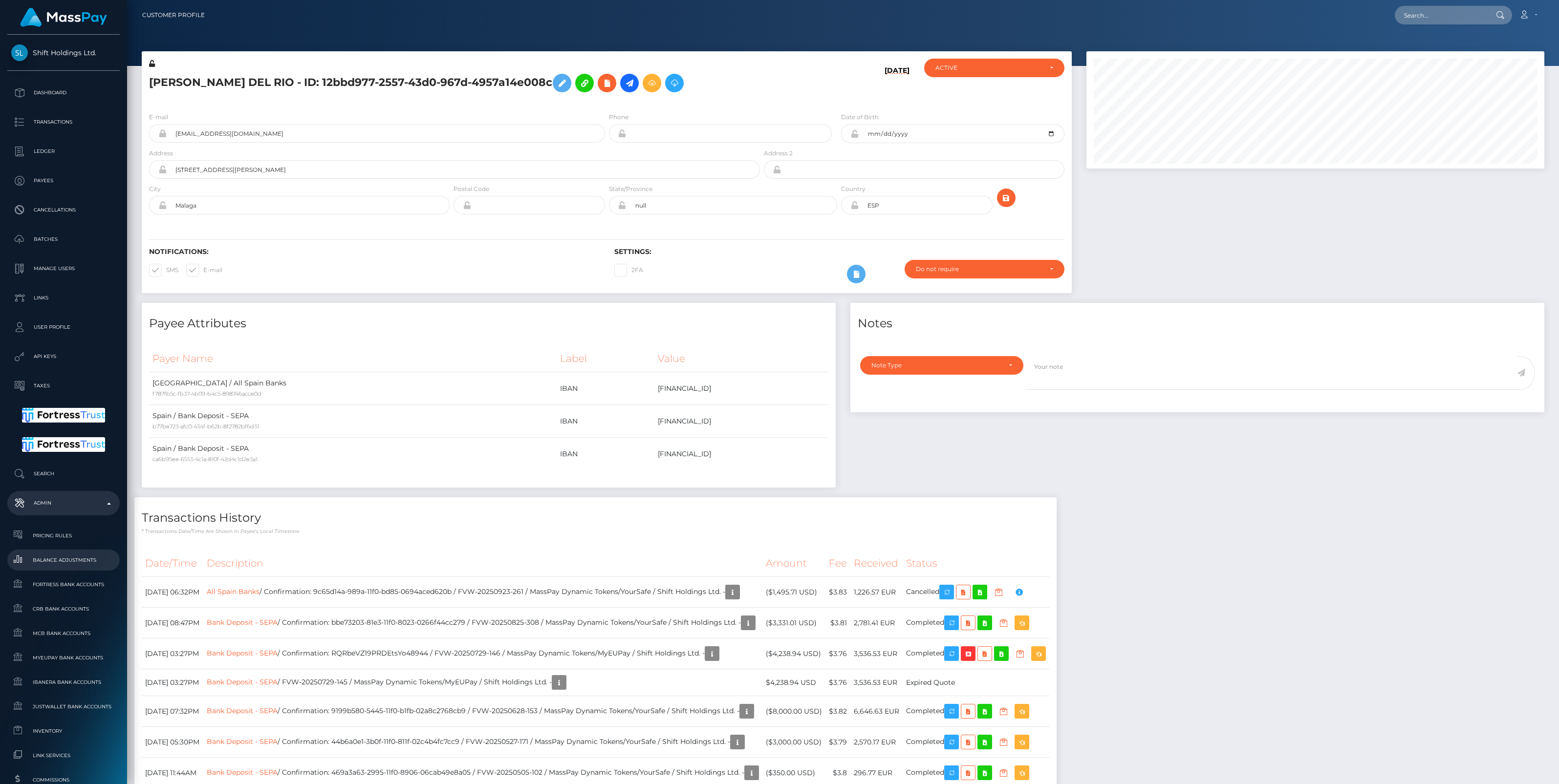
click at [79, 562] on span "Balance Adjustments" at bounding box center [63, 560] width 104 height 11
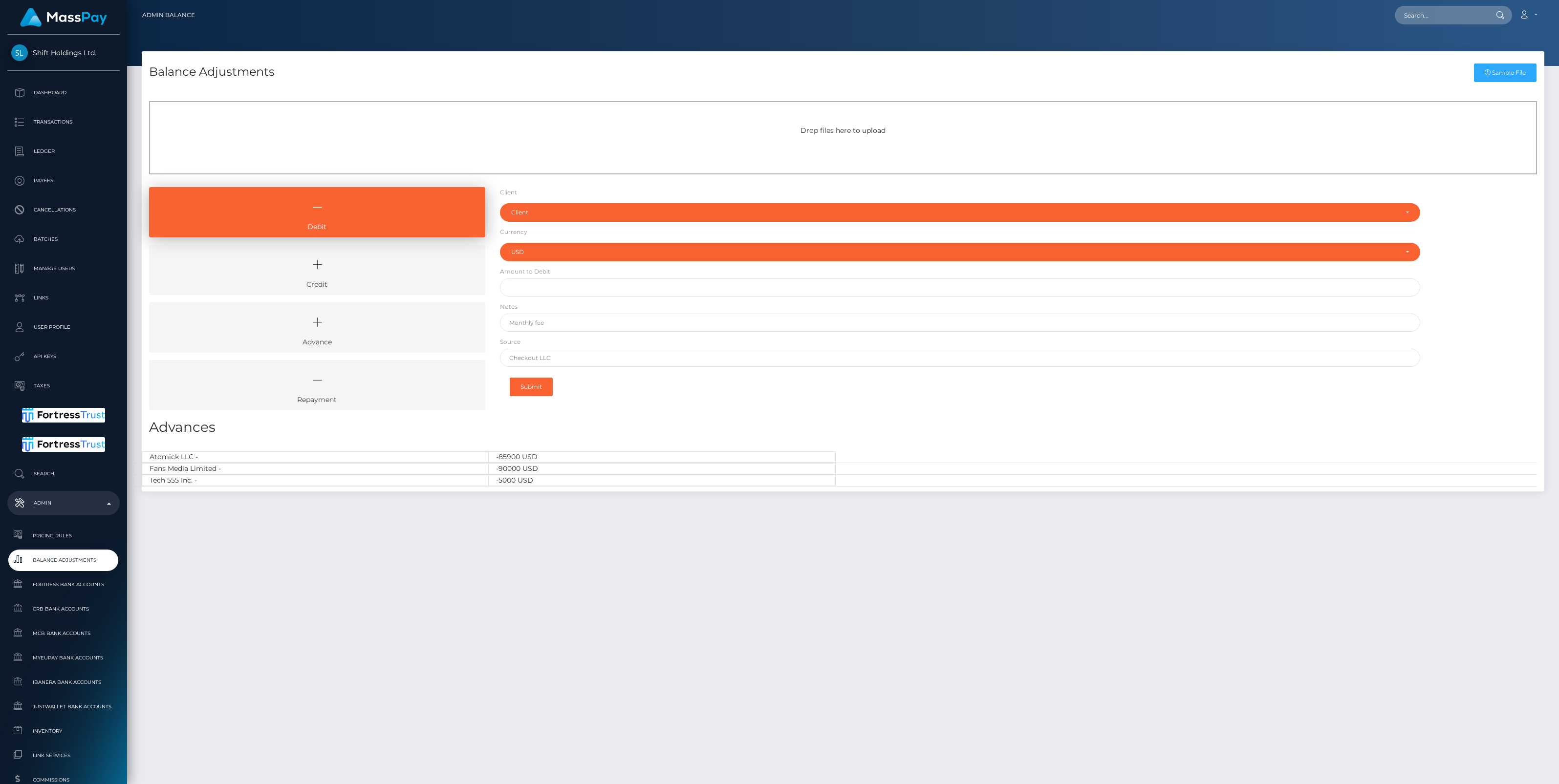
select select "USD"
click at [402, 260] on icon at bounding box center [317, 264] width 314 height 29
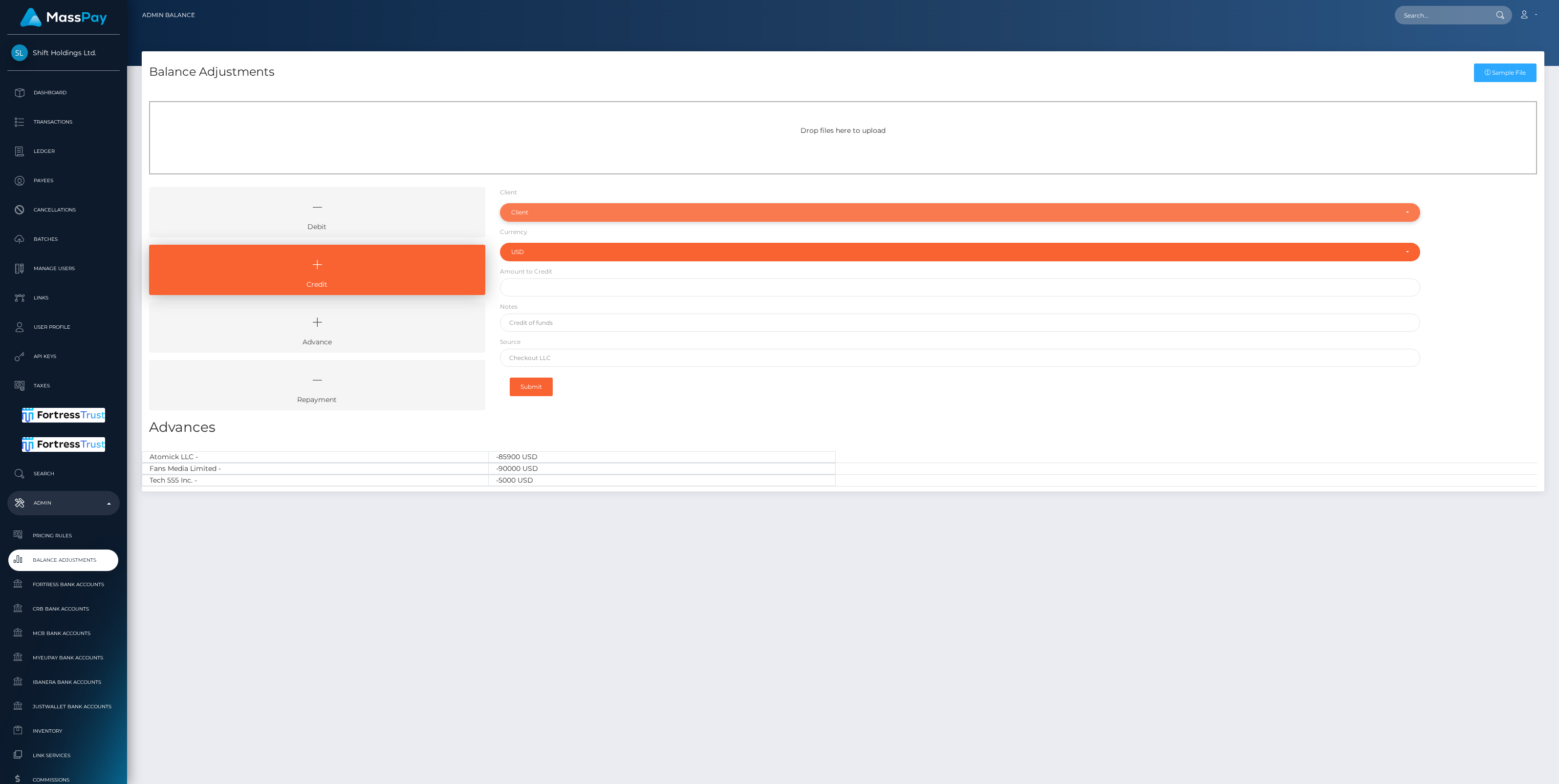
click at [541, 210] on div "Client" at bounding box center [954, 212] width 887 height 8
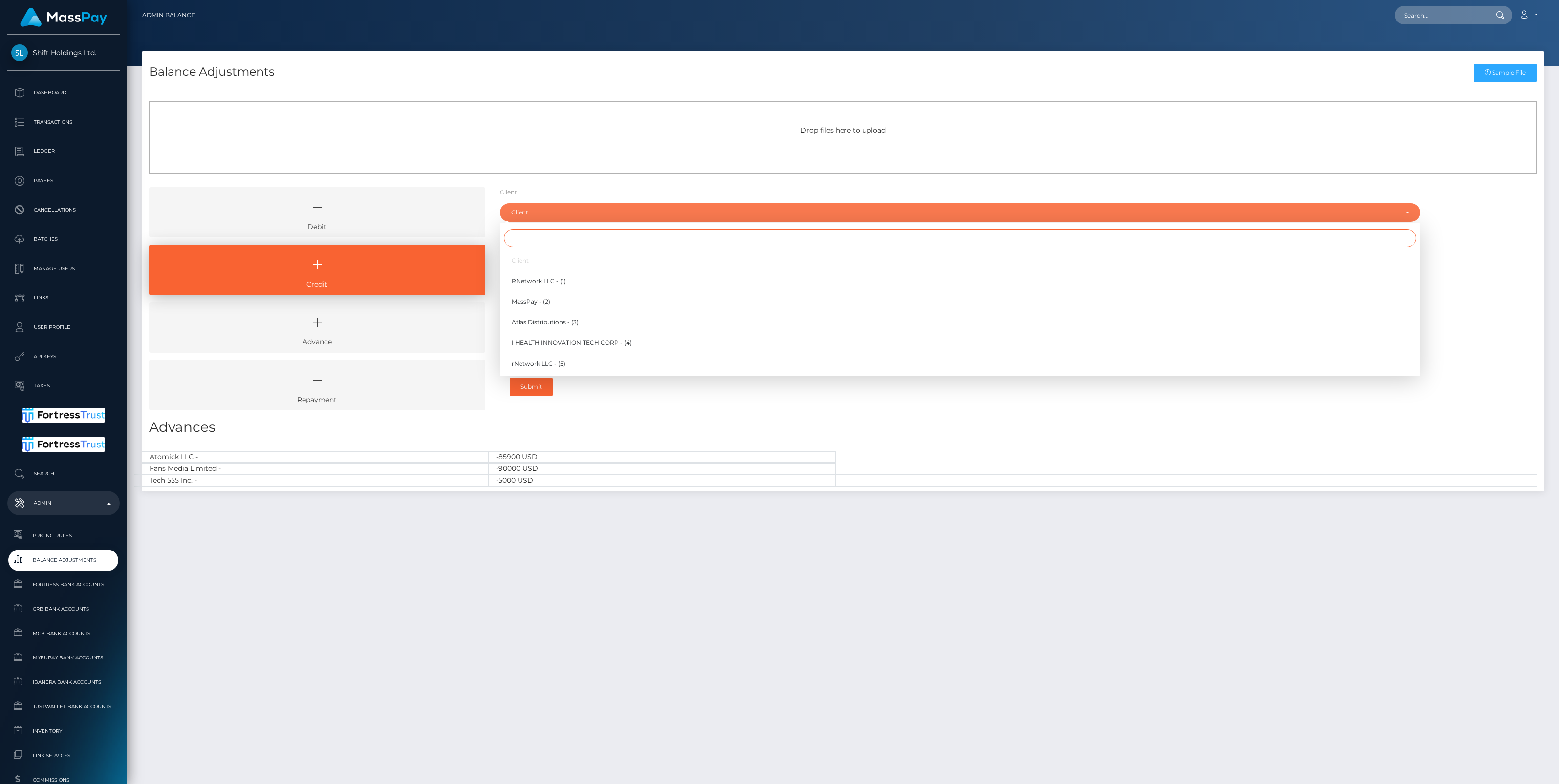
click at [527, 238] on input "Search" at bounding box center [960, 238] width 913 height 18
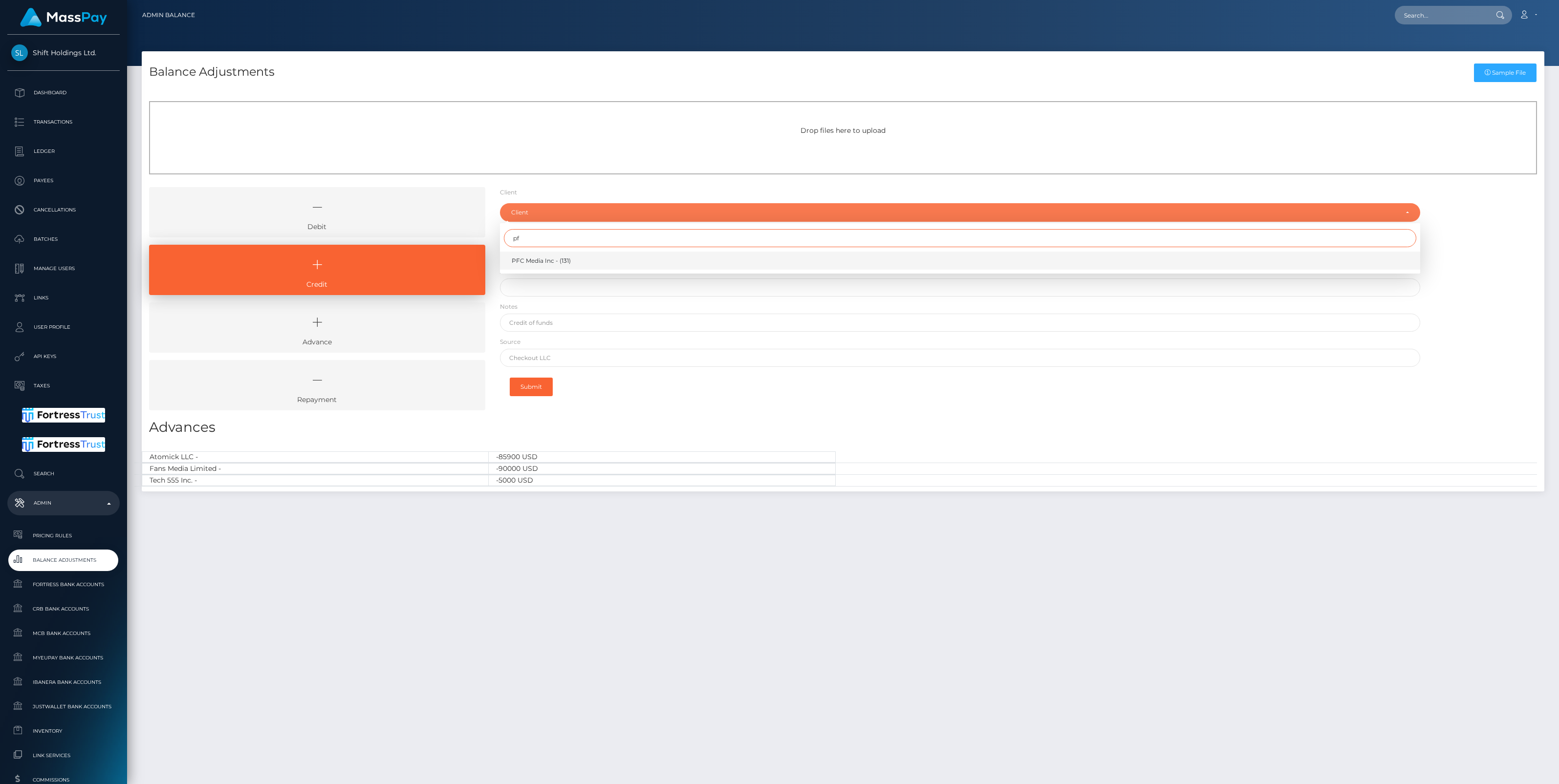
type input "pf"
click at [540, 257] on span "PFC Media Inc - (131)" at bounding box center [541, 261] width 59 height 9
select select "131"
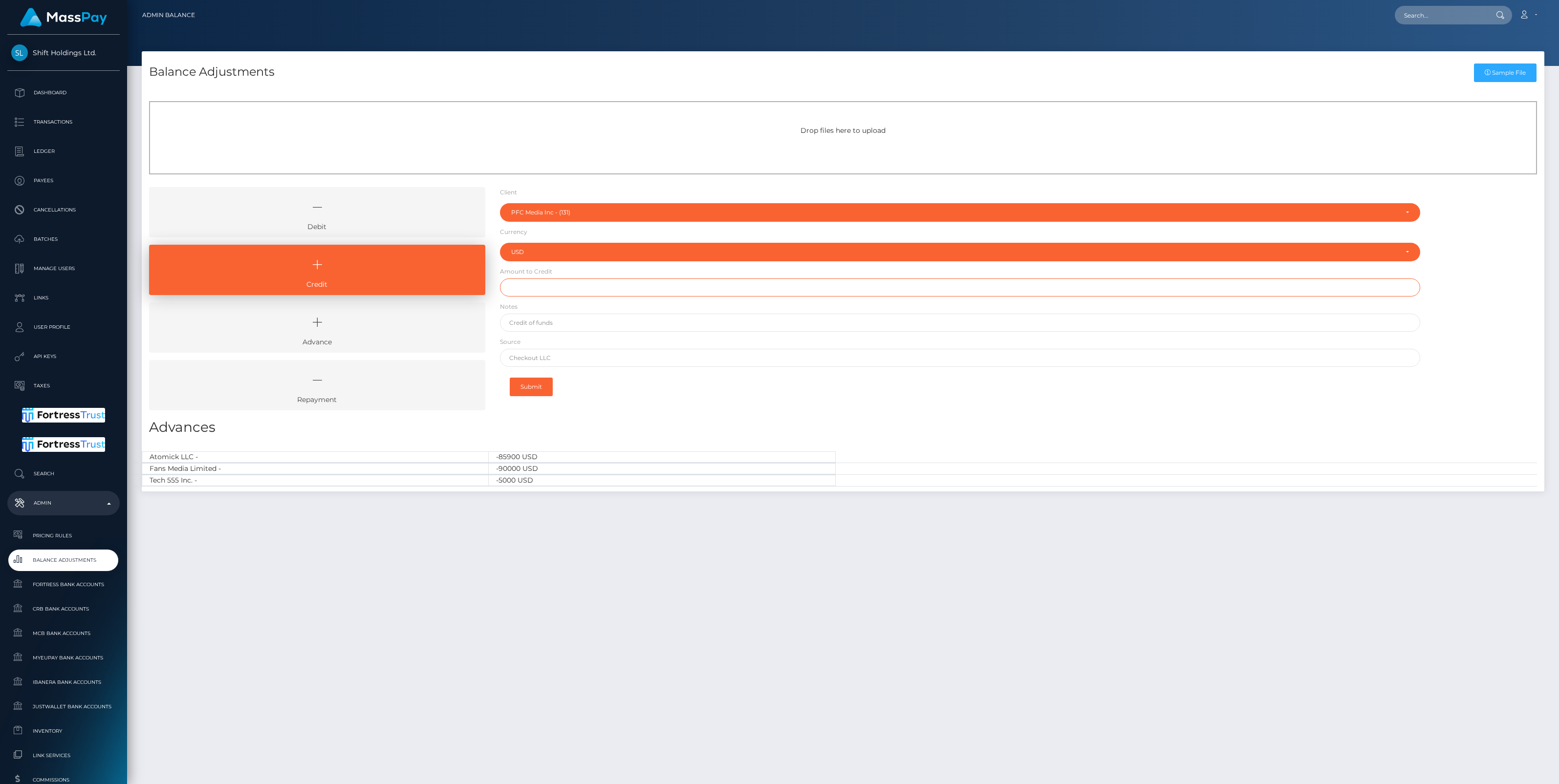
click at [526, 290] on input "text" at bounding box center [960, 287] width 920 height 18
paste input "5,545.13"
type input "$5,545.13"
click at [565, 320] on input "text" at bounding box center [960, 322] width 920 height 18
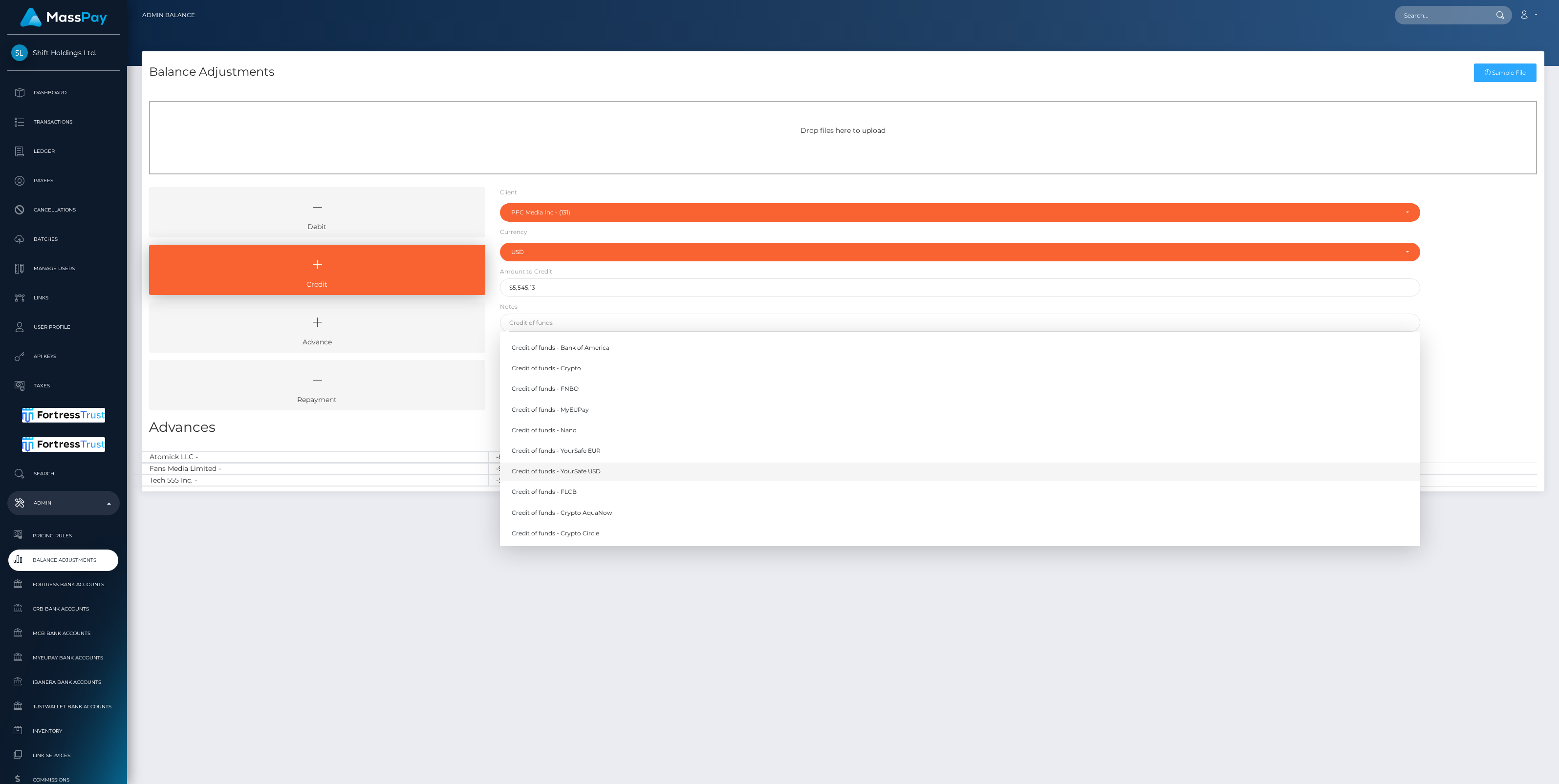
click at [587, 472] on link "Credit of funds - YourSafe USD" at bounding box center [960, 471] width 920 height 18
type input "Credit of funds - YourSafe USD"
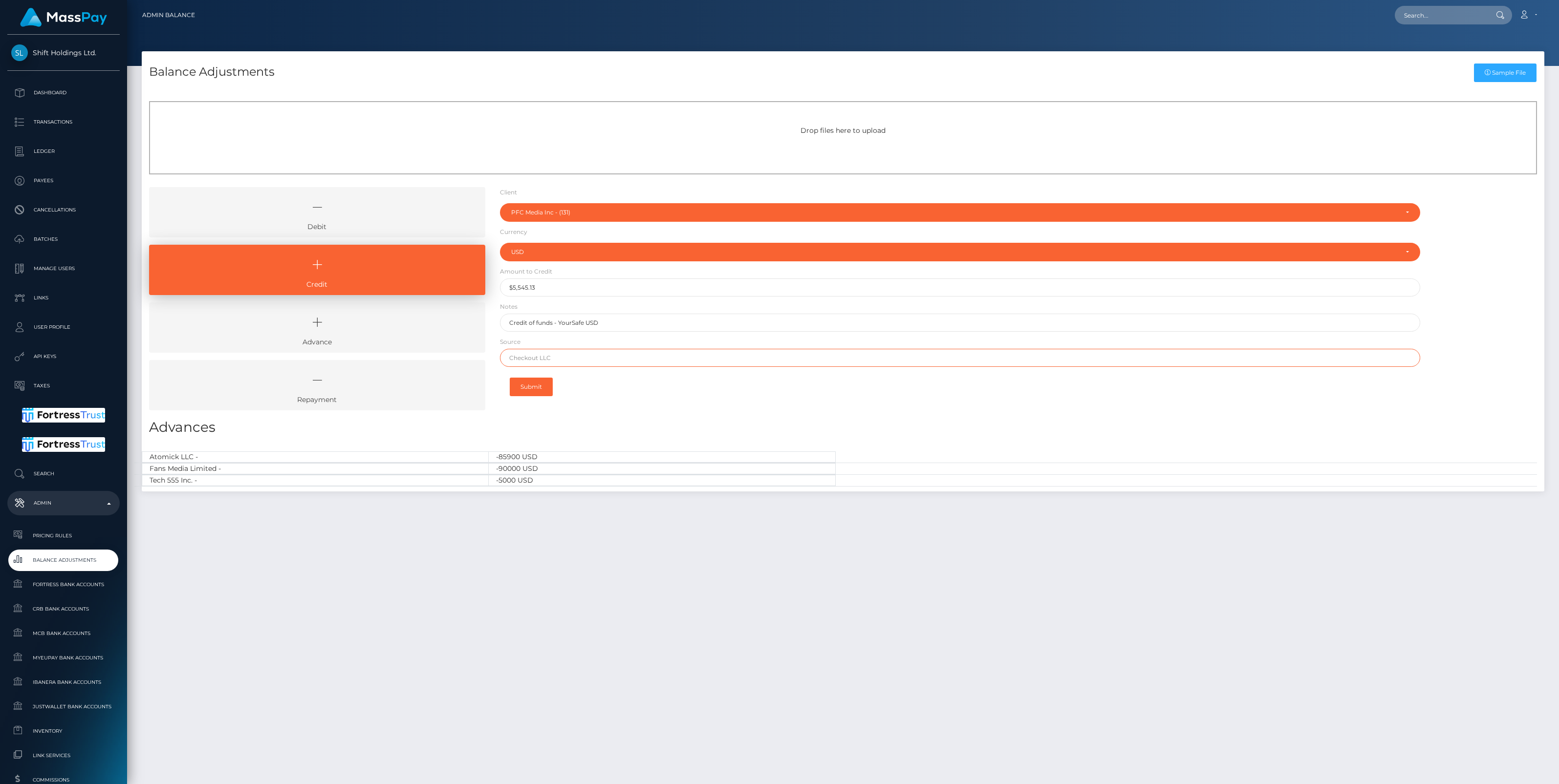
click at [565, 357] on input "text" at bounding box center [960, 358] width 920 height 18
paste input "Wells Fargo"
type input "Wells Fargo"
click at [539, 389] on button "Submit" at bounding box center [532, 387] width 43 height 19
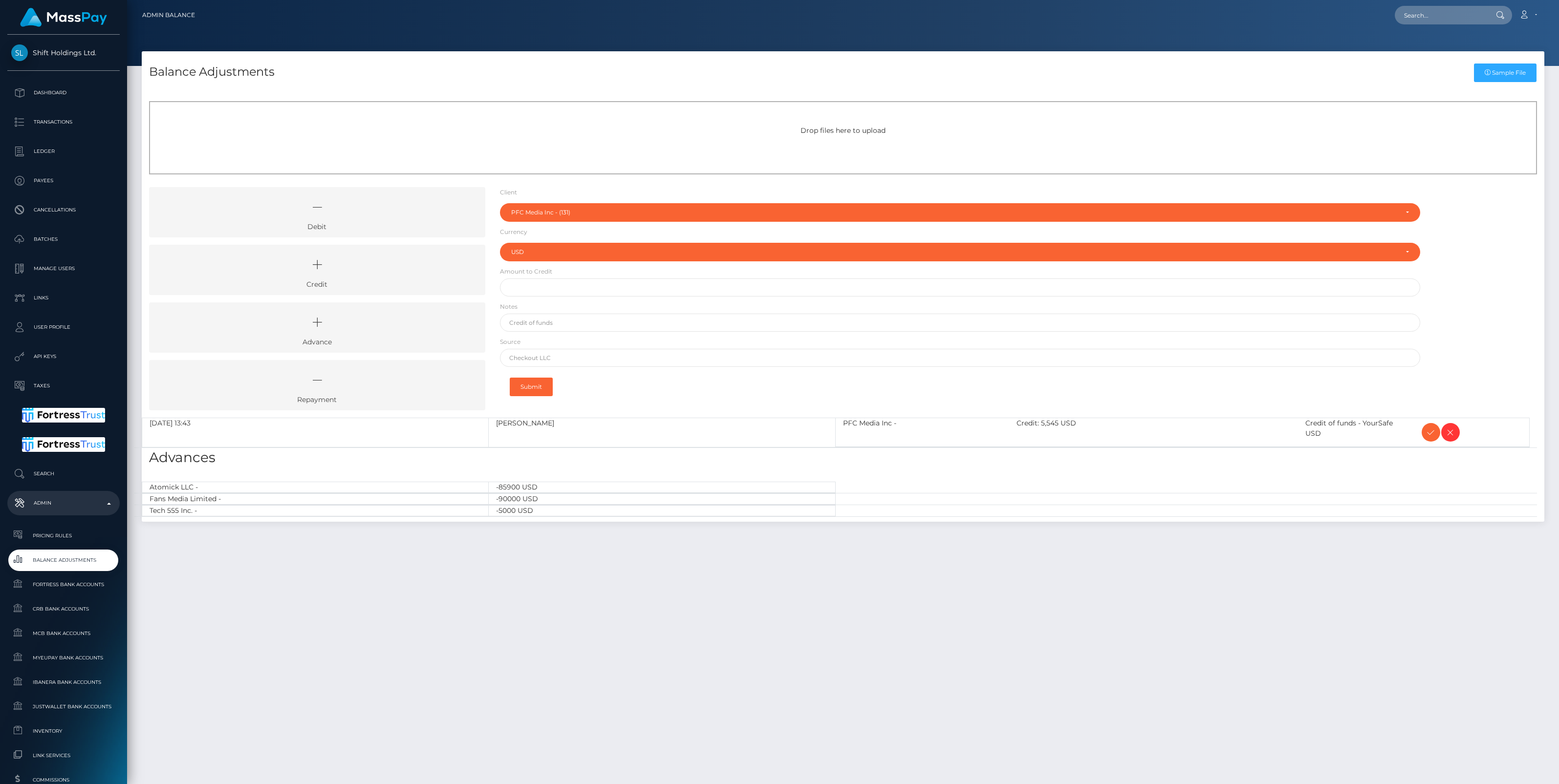
select select "131"
select select "USD"
click at [1425, 435] on icon at bounding box center [1431, 432] width 12 height 12
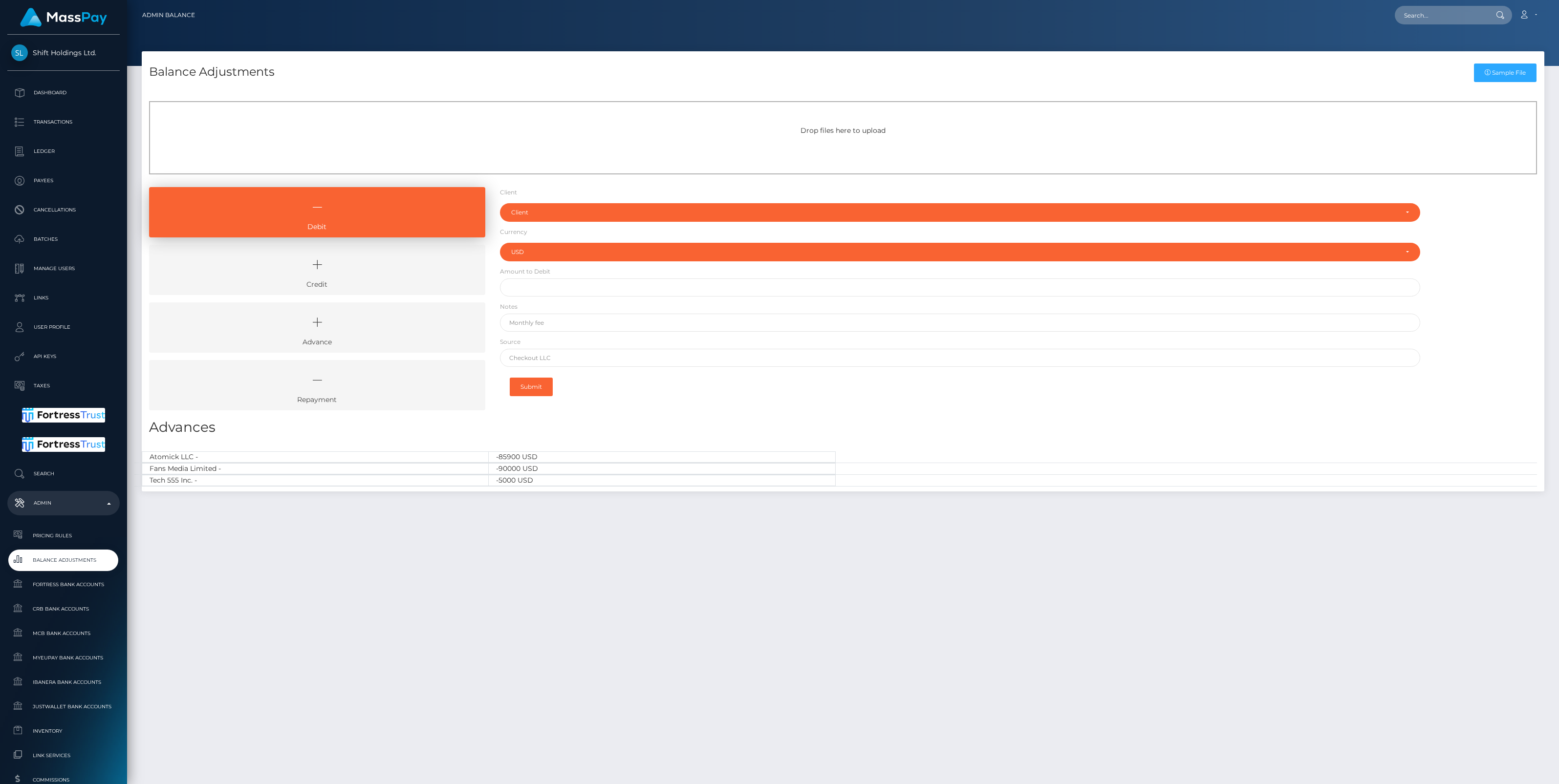
select select "USD"
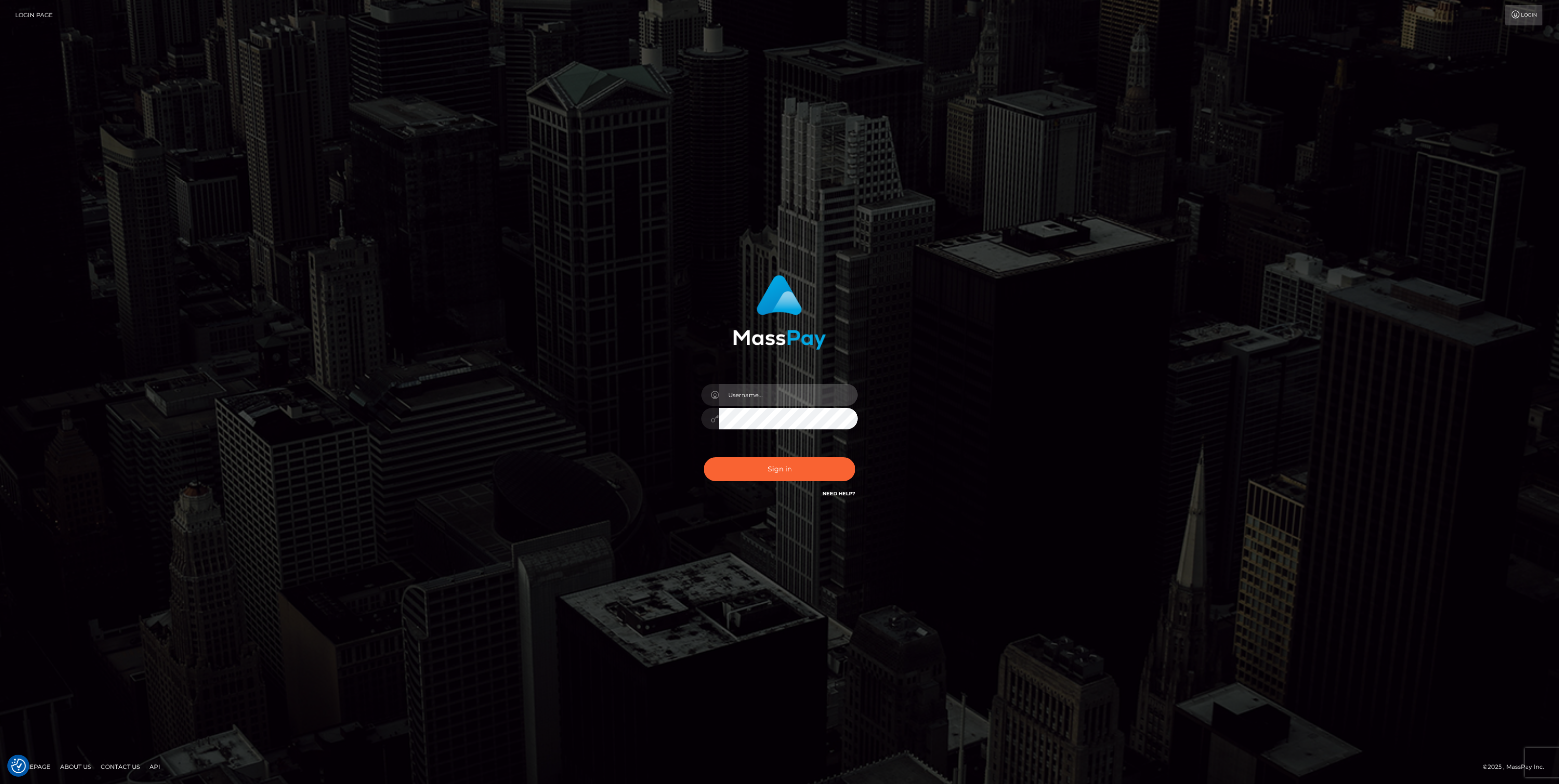
type input "jlo"
click at [780, 472] on button "Sign in" at bounding box center [780, 470] width 152 height 24
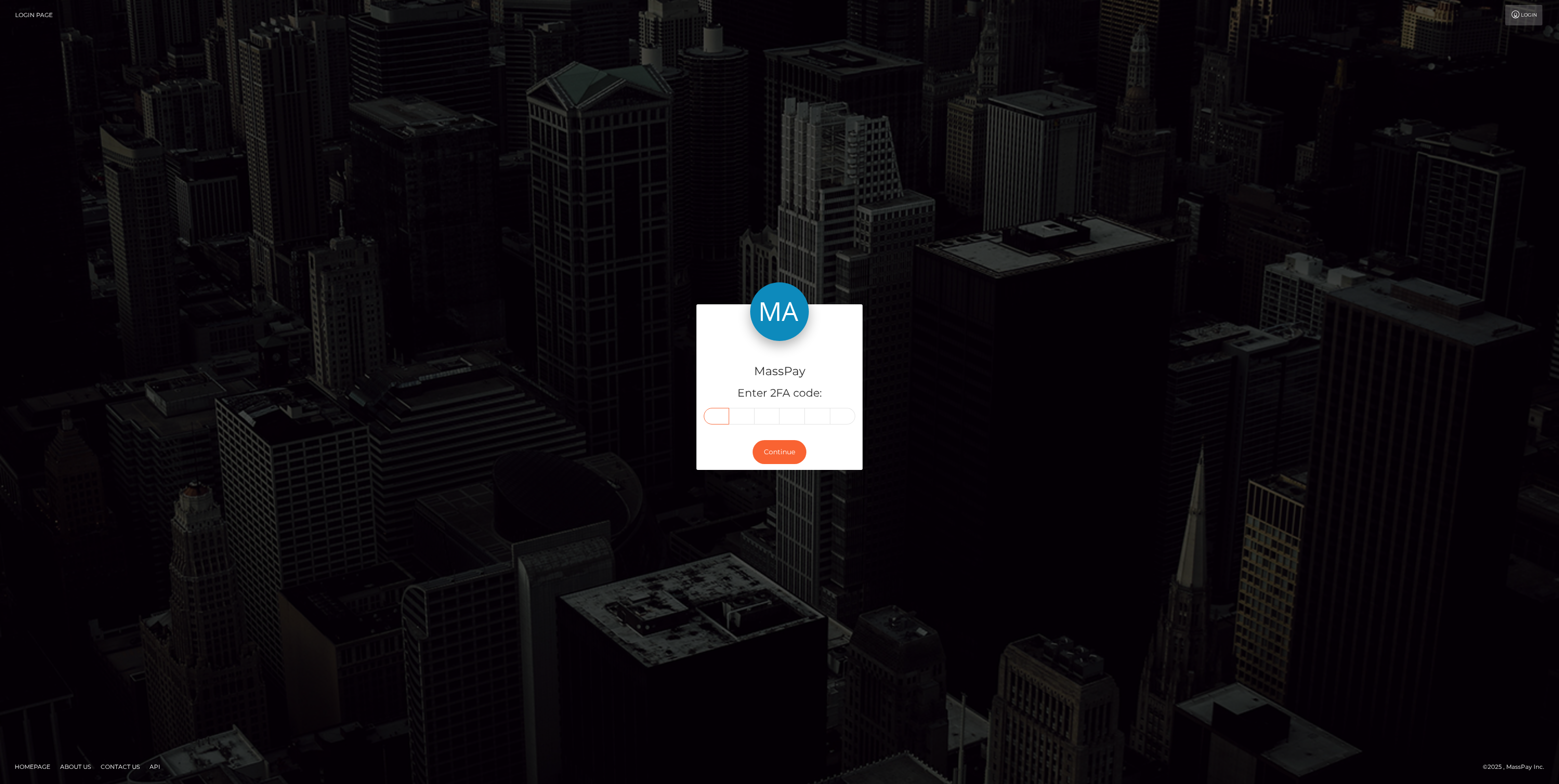
paste input "8"
type input "8"
type input "0"
type input "2"
type input "9"
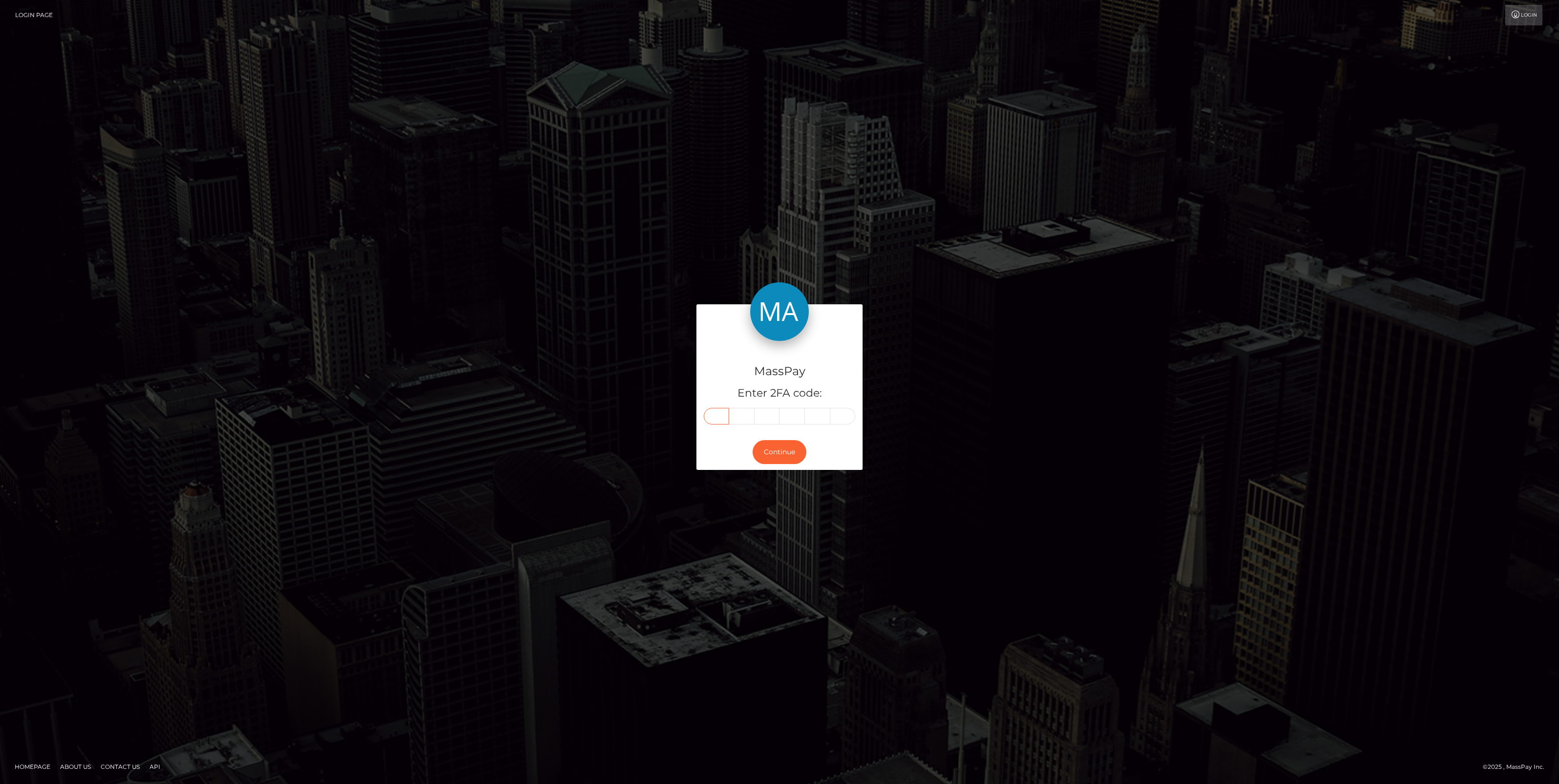
type input "5"
type input "6"
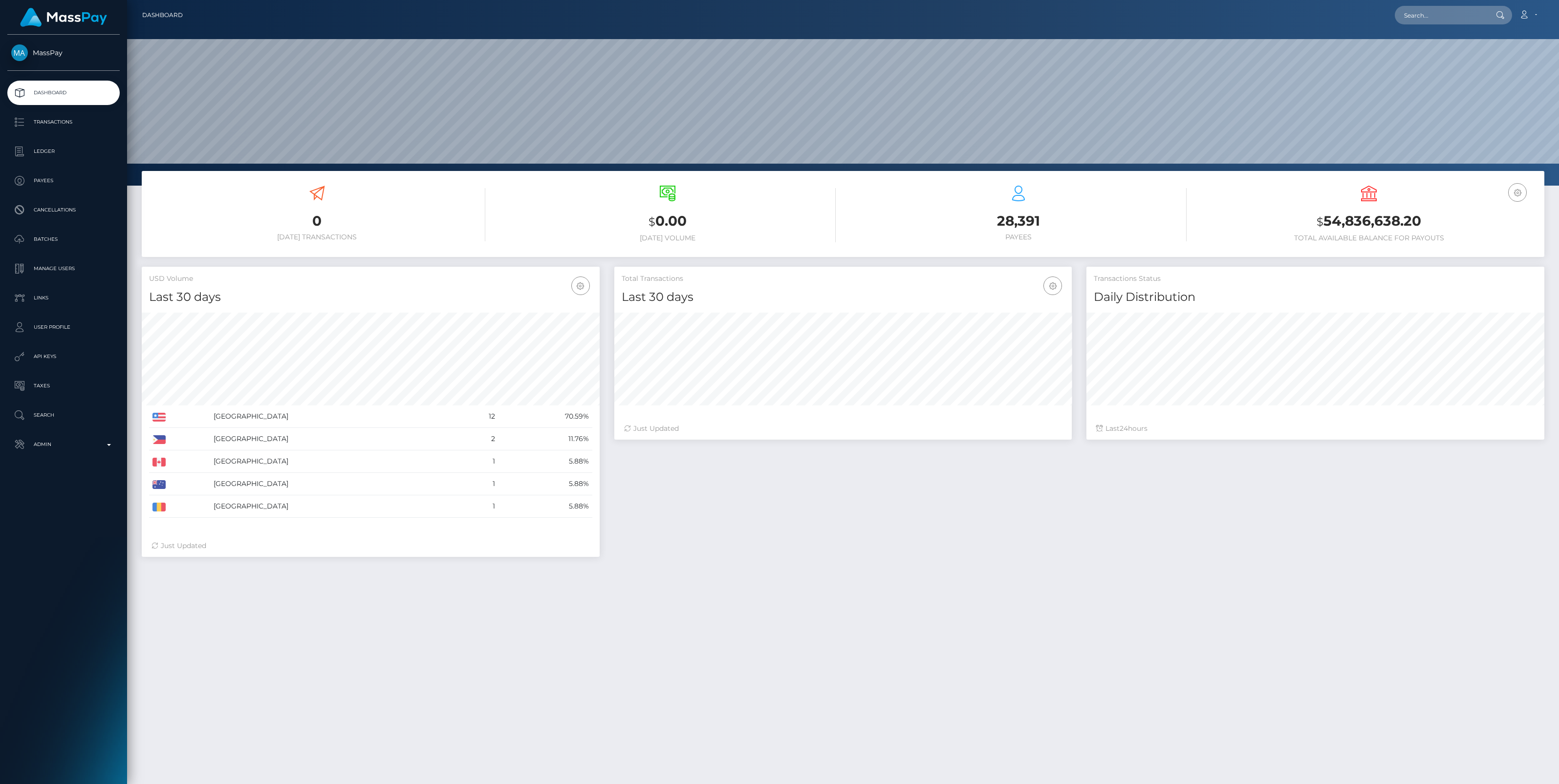
scroll to position [172, 458]
click at [106, 442] on p "Admin" at bounding box center [63, 445] width 104 height 15
click at [67, 501] on span "Balance Adjustments" at bounding box center [63, 501] width 104 height 11
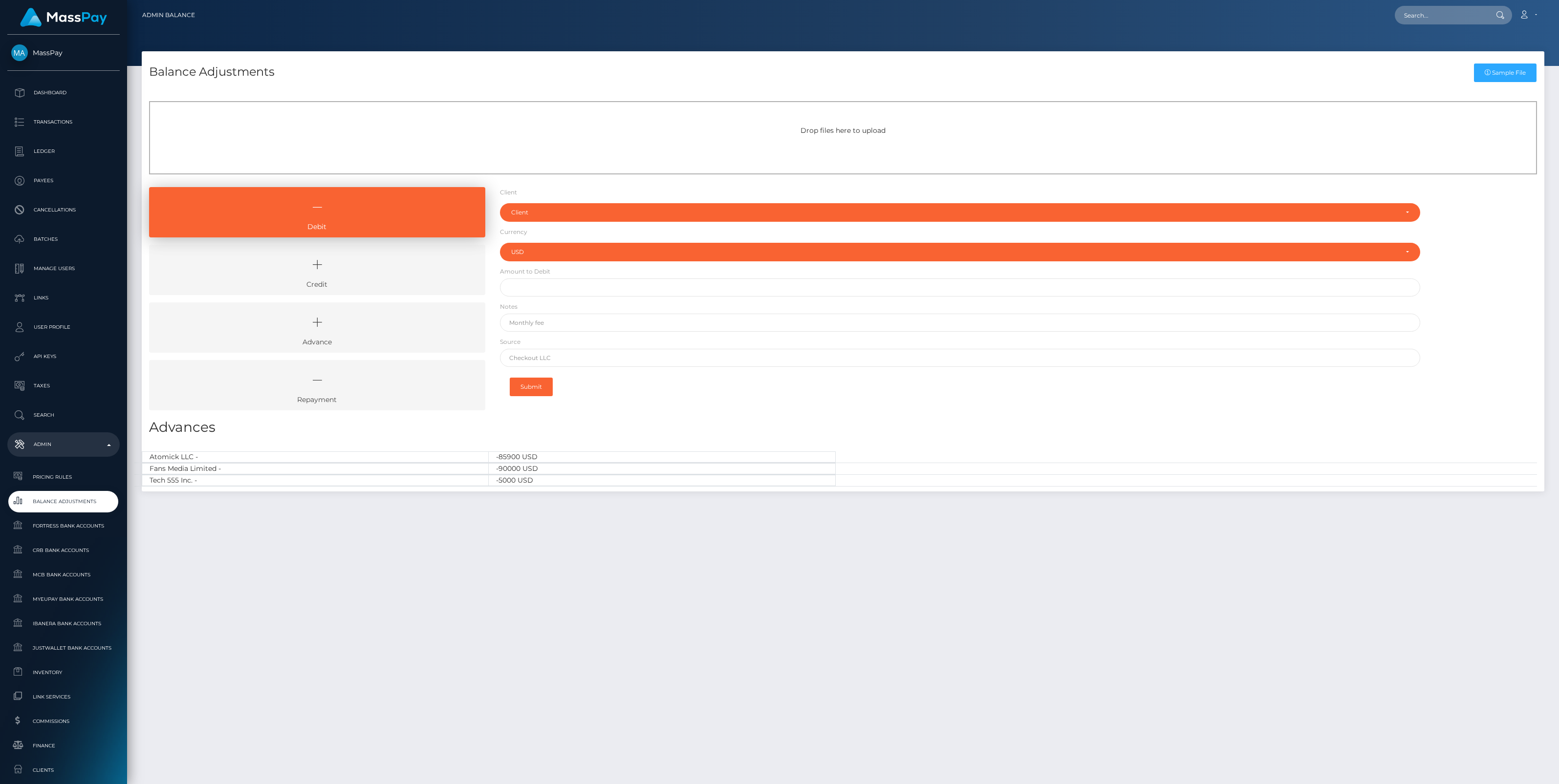
select select "USD"
click at [373, 271] on icon at bounding box center [317, 264] width 314 height 29
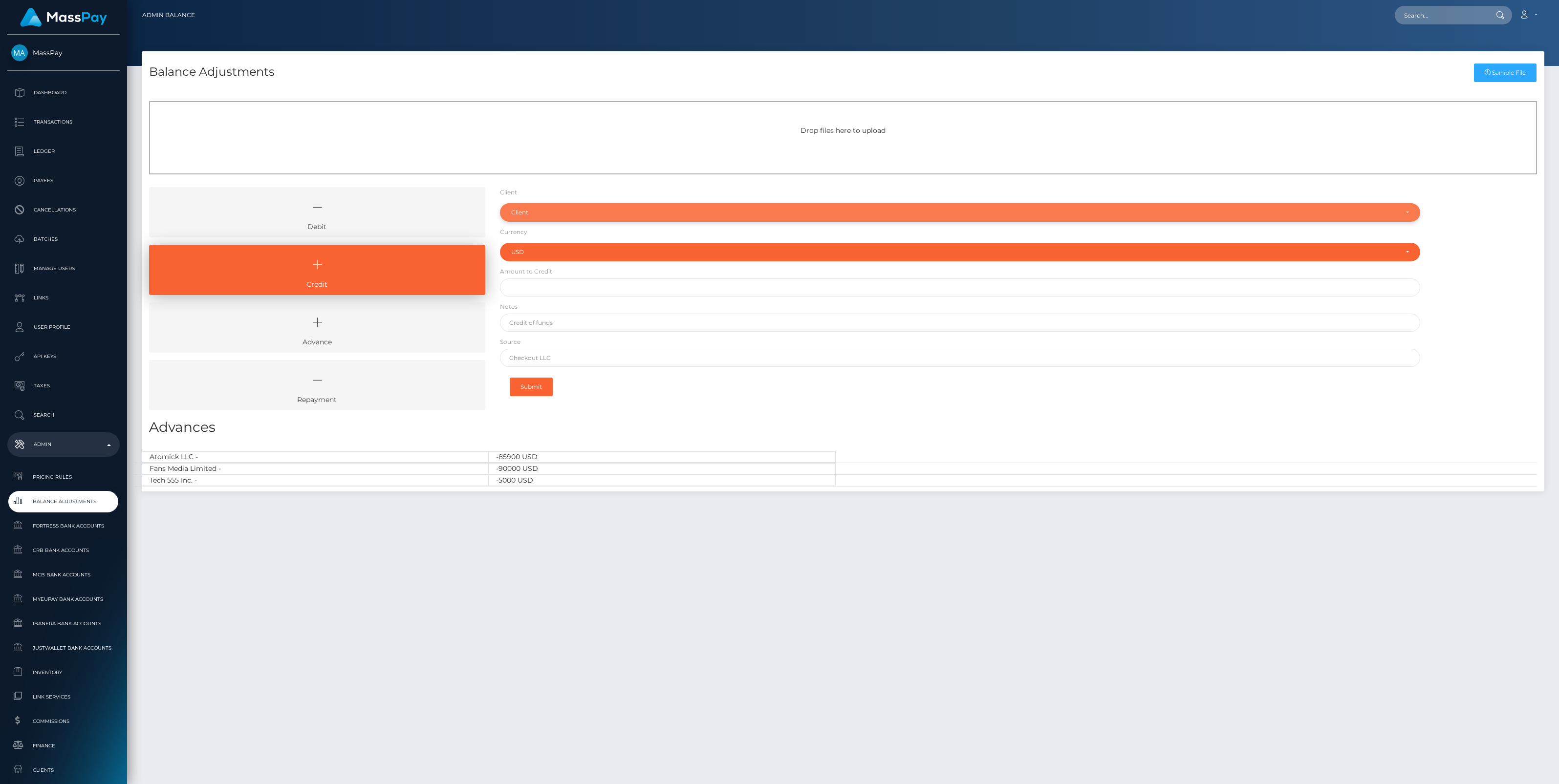
click at [547, 214] on div "Client" at bounding box center [954, 212] width 887 height 8
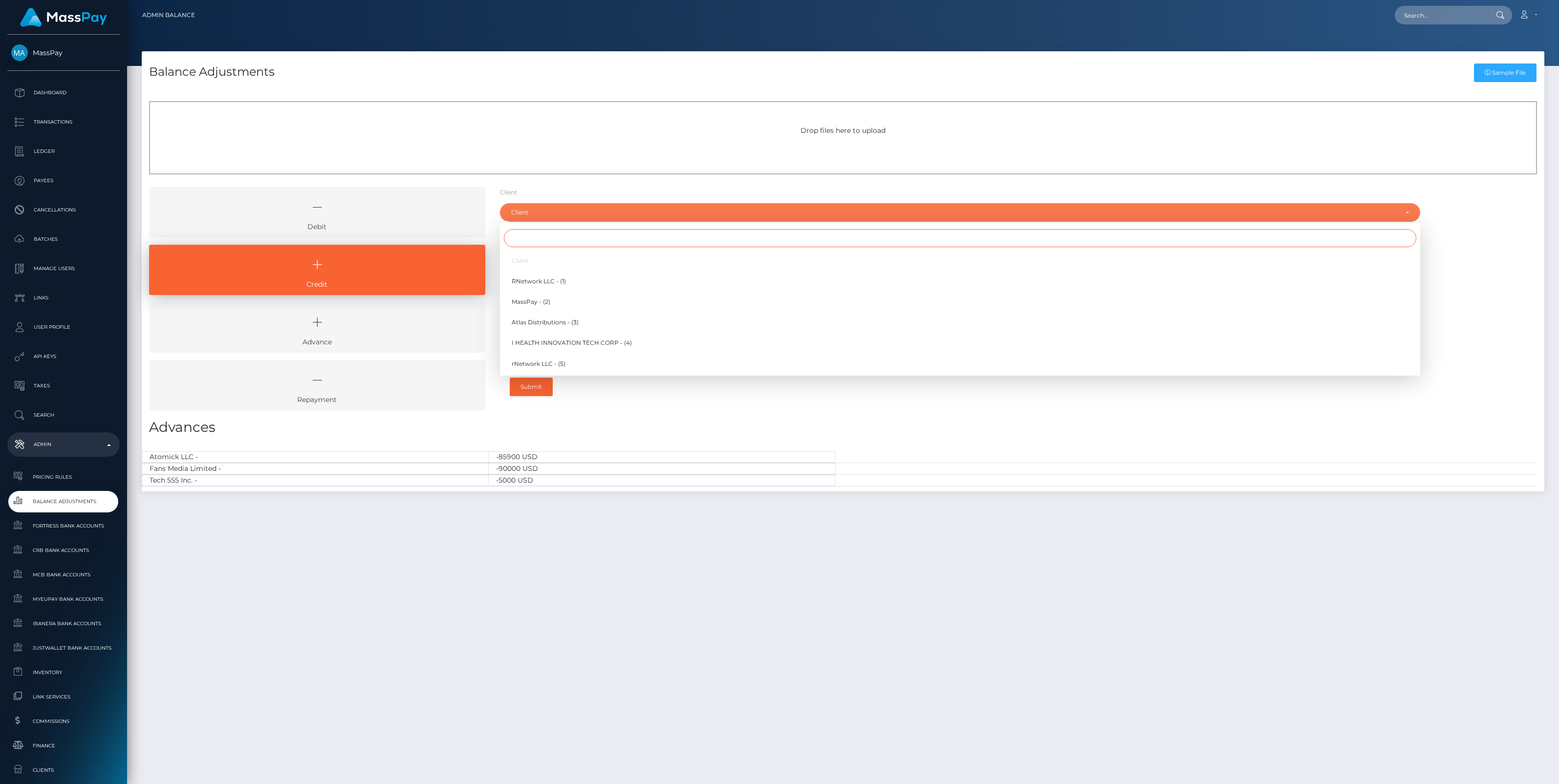
click at [532, 245] on input "Search" at bounding box center [960, 238] width 913 height 18
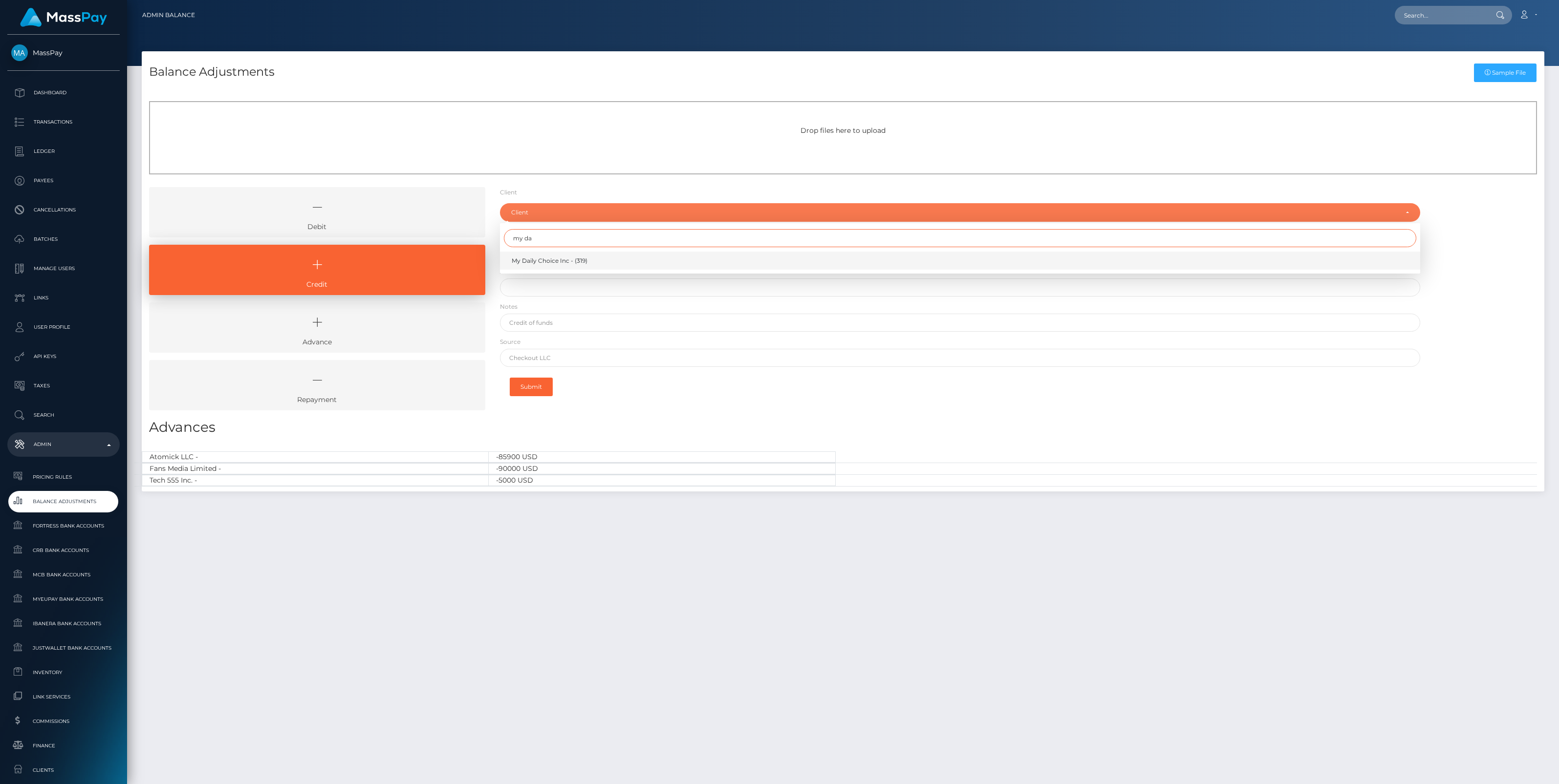
type input "my da"
click at [539, 259] on span "My Daily Choice Inc - (319)" at bounding box center [550, 261] width 76 height 9
select select "319"
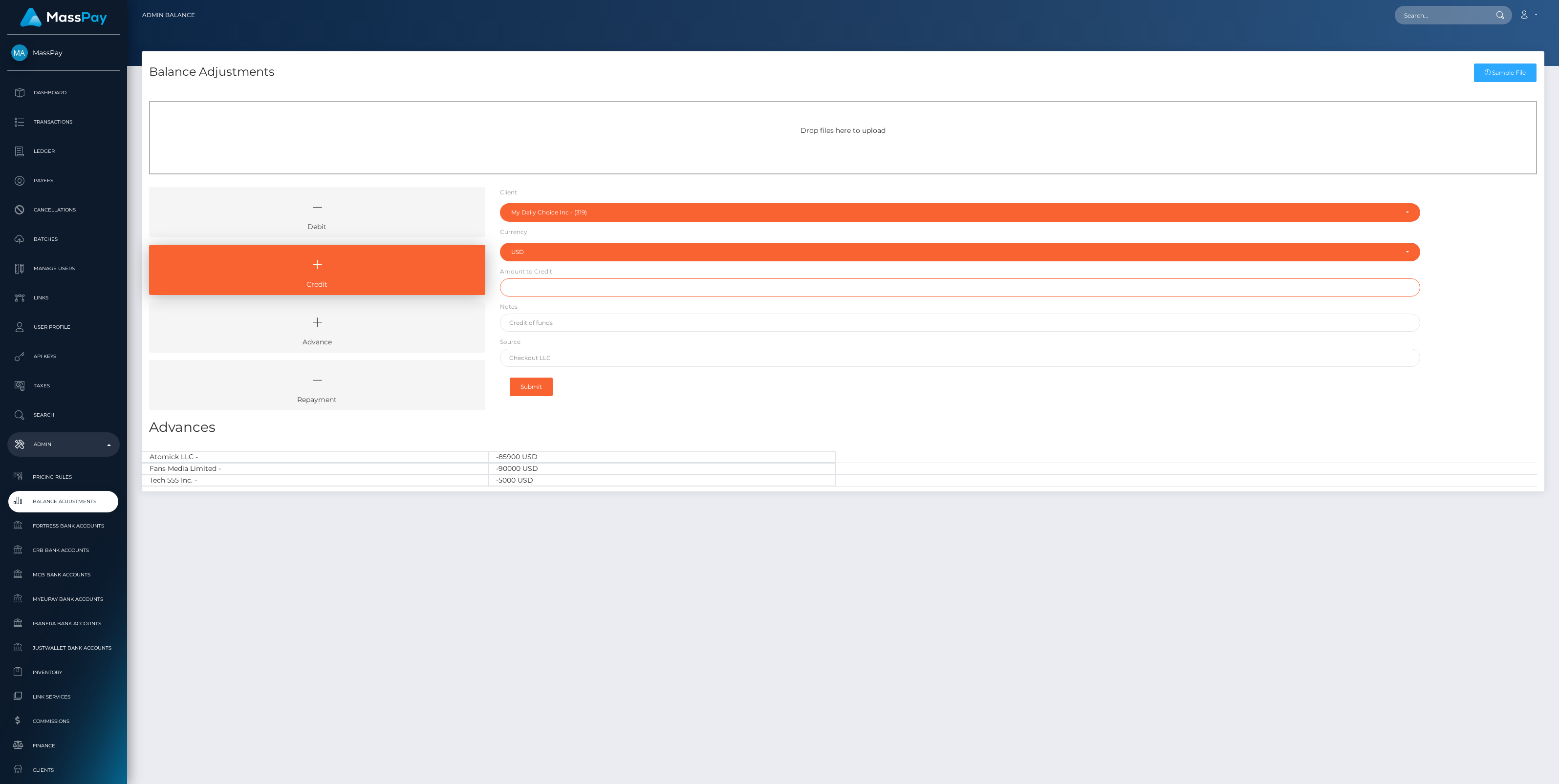
click at [544, 289] on input "text" at bounding box center [960, 287] width 920 height 18
paste input "1,374.51"
type input "$1,374.51"
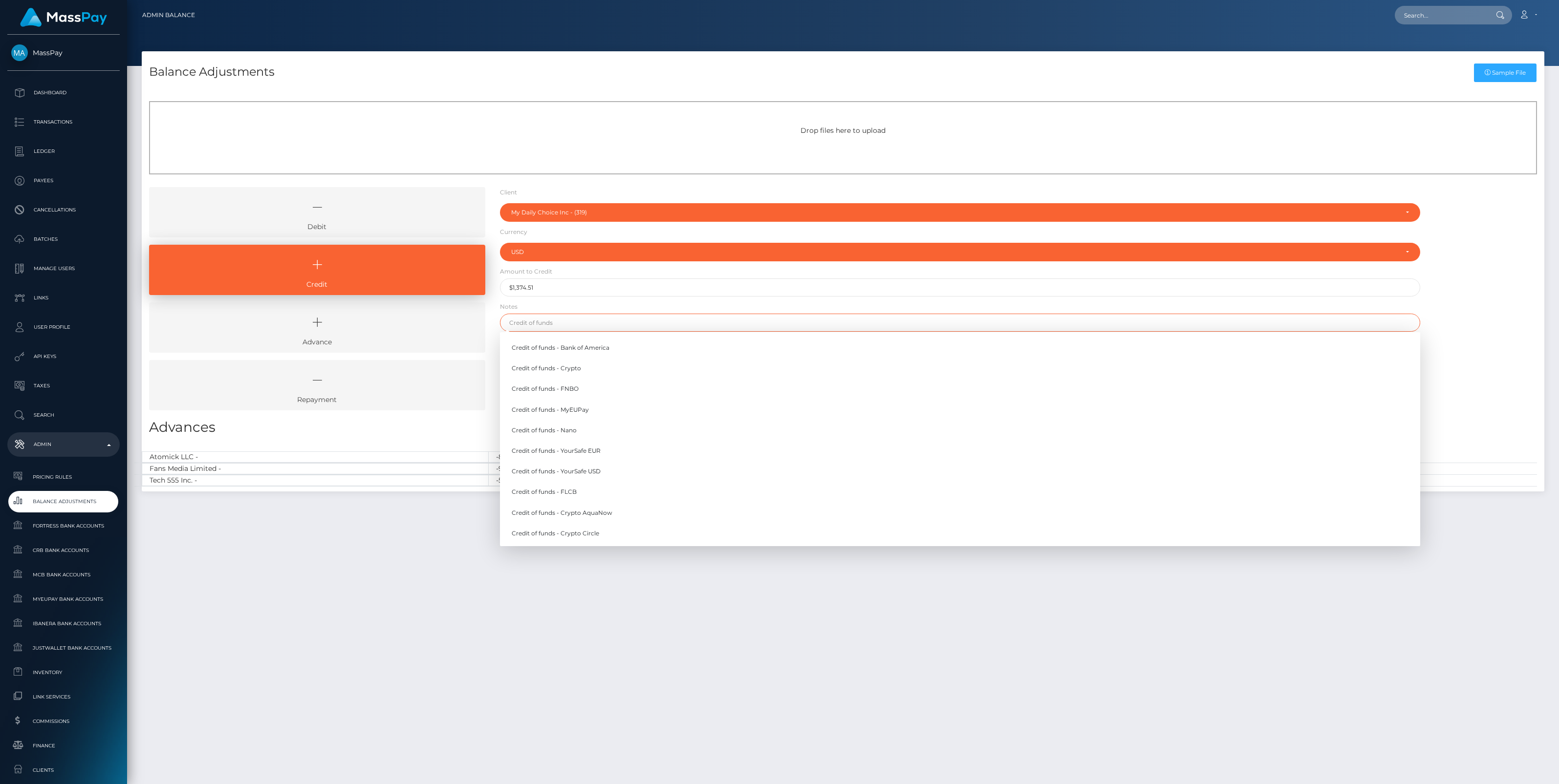
click at [546, 326] on input "text" at bounding box center [960, 322] width 920 height 18
click at [591, 514] on link "Credit of funds - Crypto AquaNow" at bounding box center [960, 513] width 920 height 18
type input "Credit of funds - Crypto AquaNow"
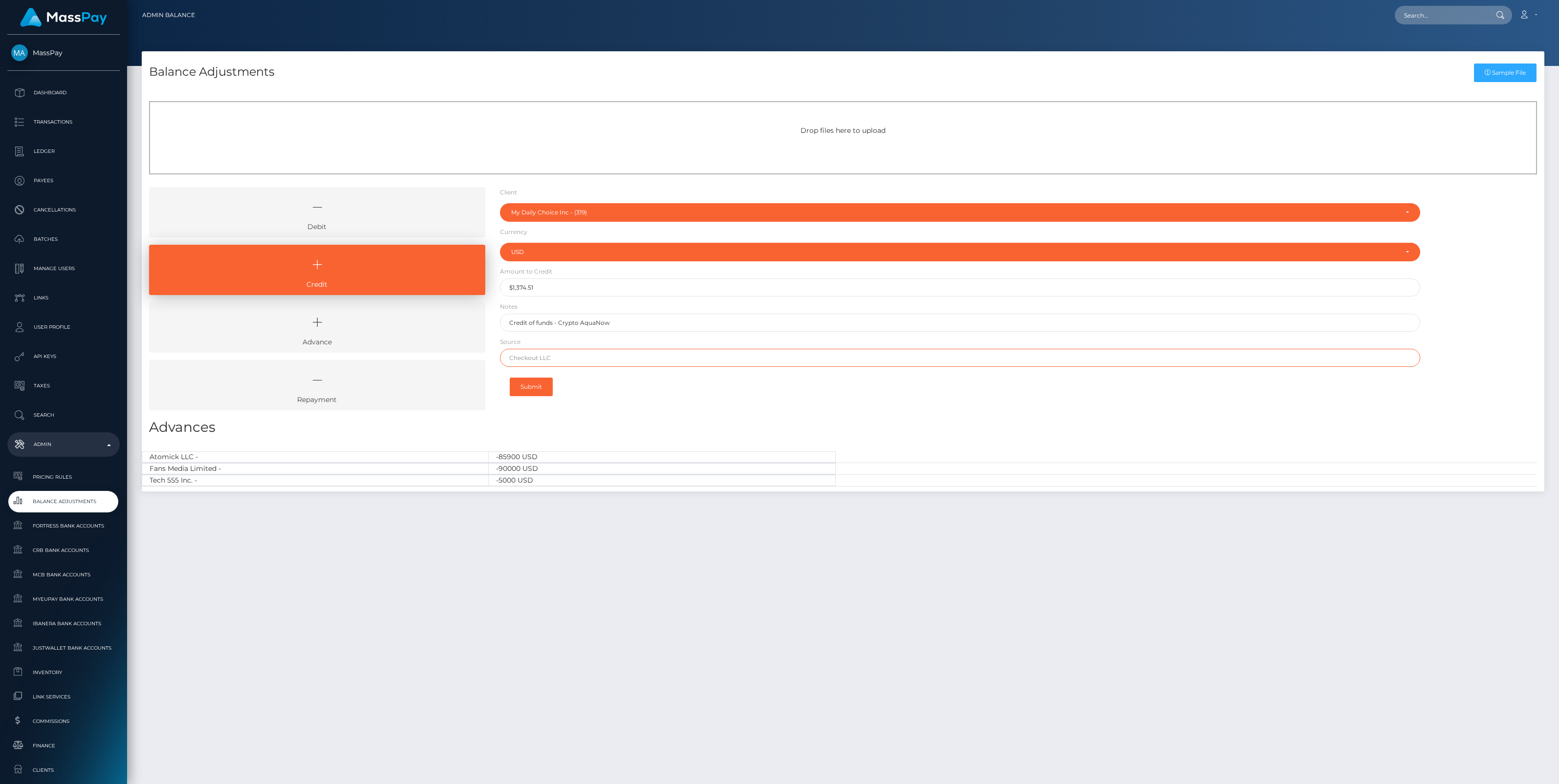
click at [523, 362] on input "text" at bounding box center [960, 358] width 920 height 18
paste input "0x3d5dd38533bca562f66780622d7a20ea21c91d044fef6f035d8dc67fb5b46a0c"
type input "0x3d5dd38533bca562f66780622d7a20ea21c91d044fef6f035d8dc67fb5b46a0c"
click at [529, 383] on button "Submit" at bounding box center [532, 387] width 43 height 19
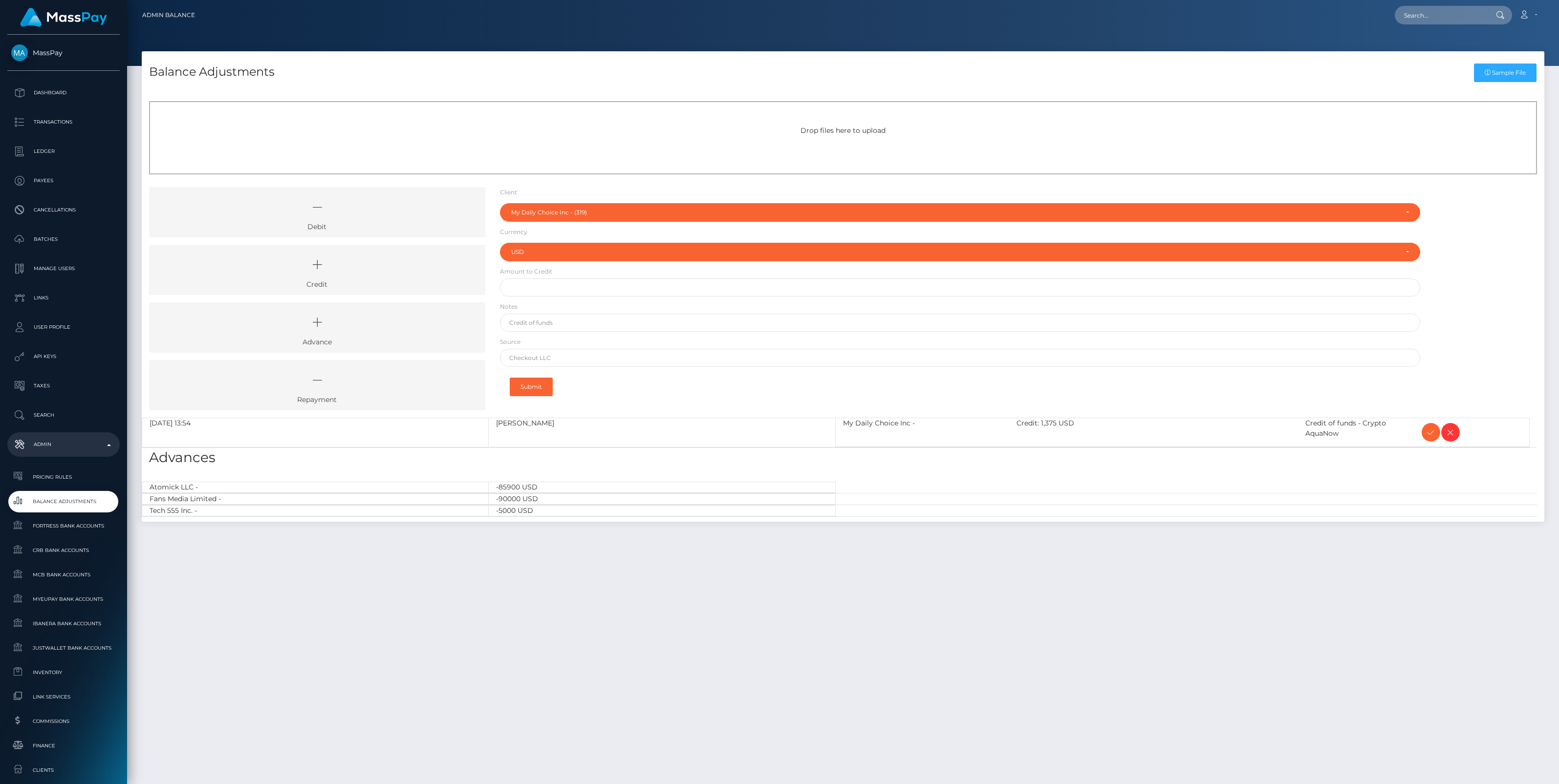
select select "319"
select select "USD"
click at [1426, 434] on icon at bounding box center [1431, 432] width 12 height 12
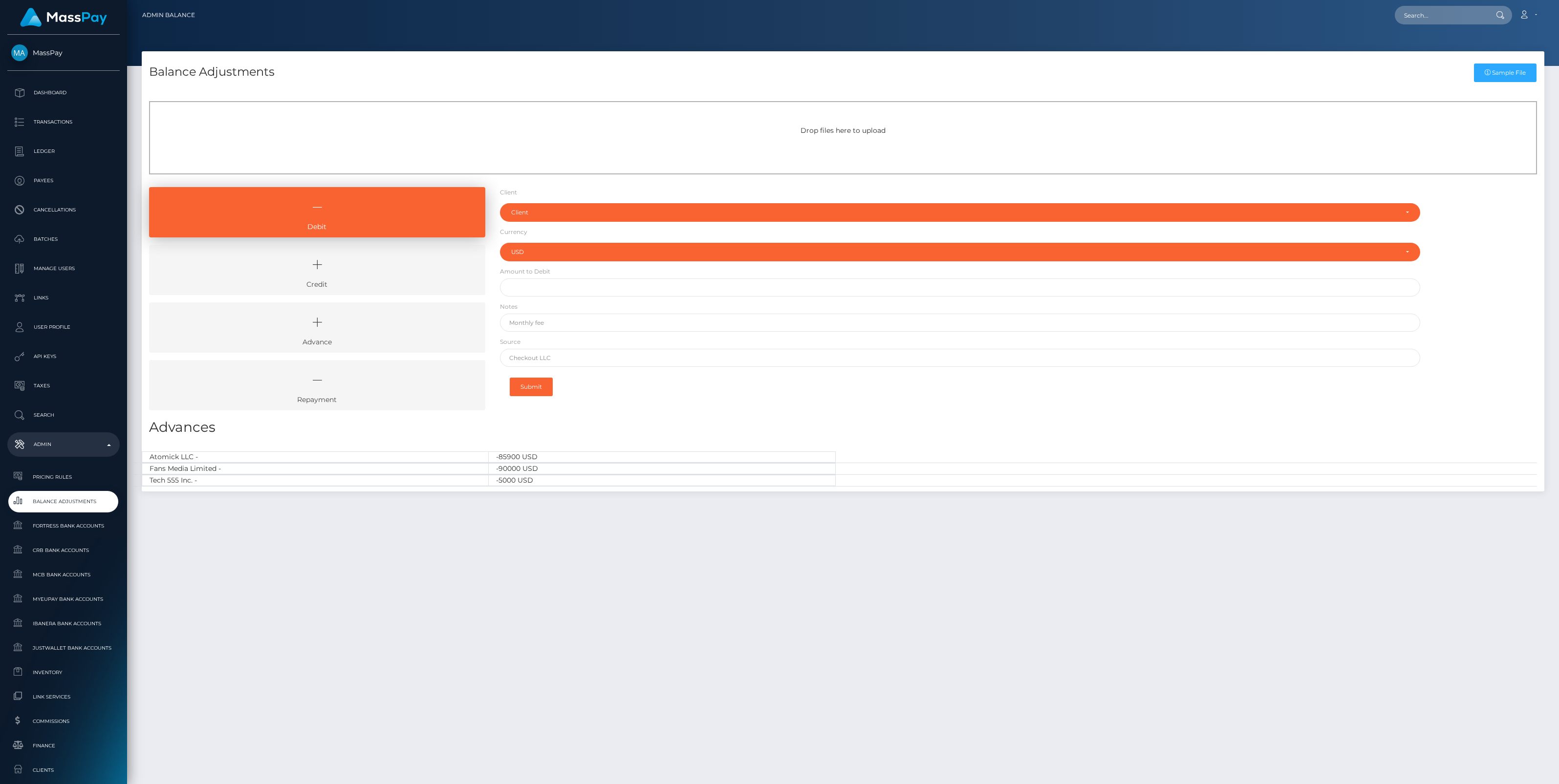
select select "USD"
drag, startPoint x: 363, startPoint y: 263, endPoint x: 412, endPoint y: 253, distance: 50.0
click at [363, 263] on icon at bounding box center [317, 264] width 314 height 29
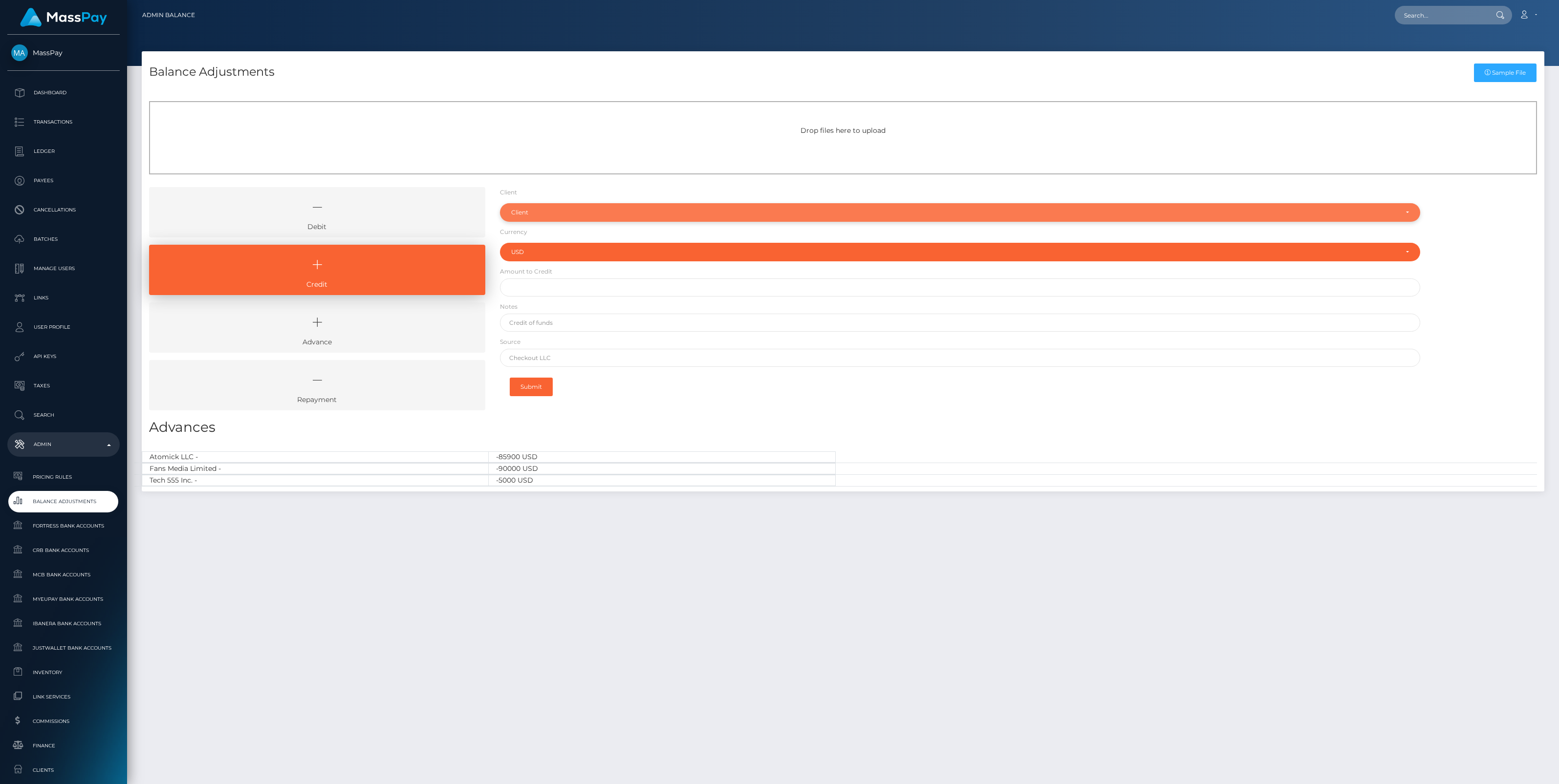
click at [528, 208] on div "Client" at bounding box center [954, 212] width 887 height 8
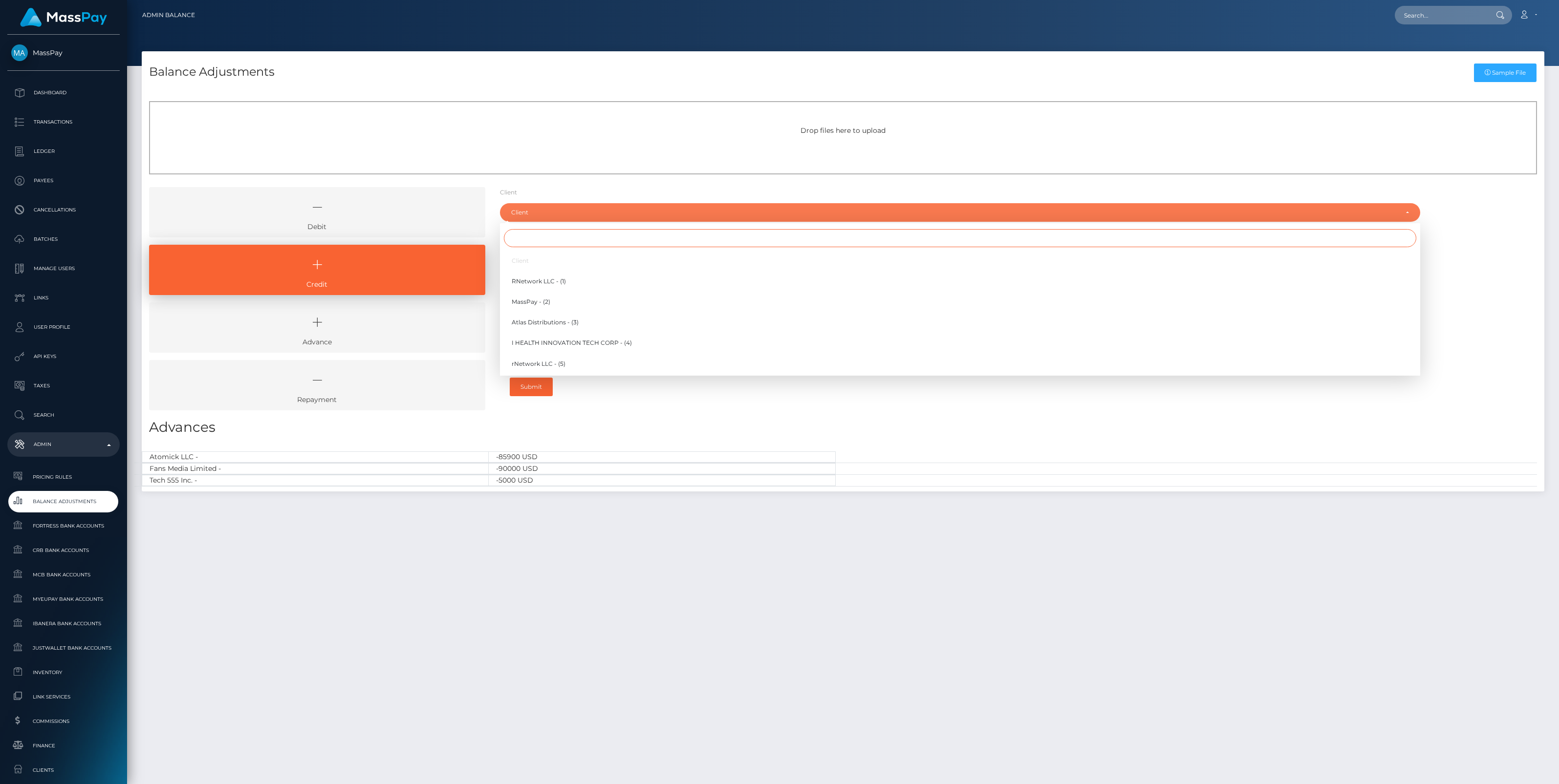
click at [535, 242] on input "Search" at bounding box center [960, 238] width 913 height 18
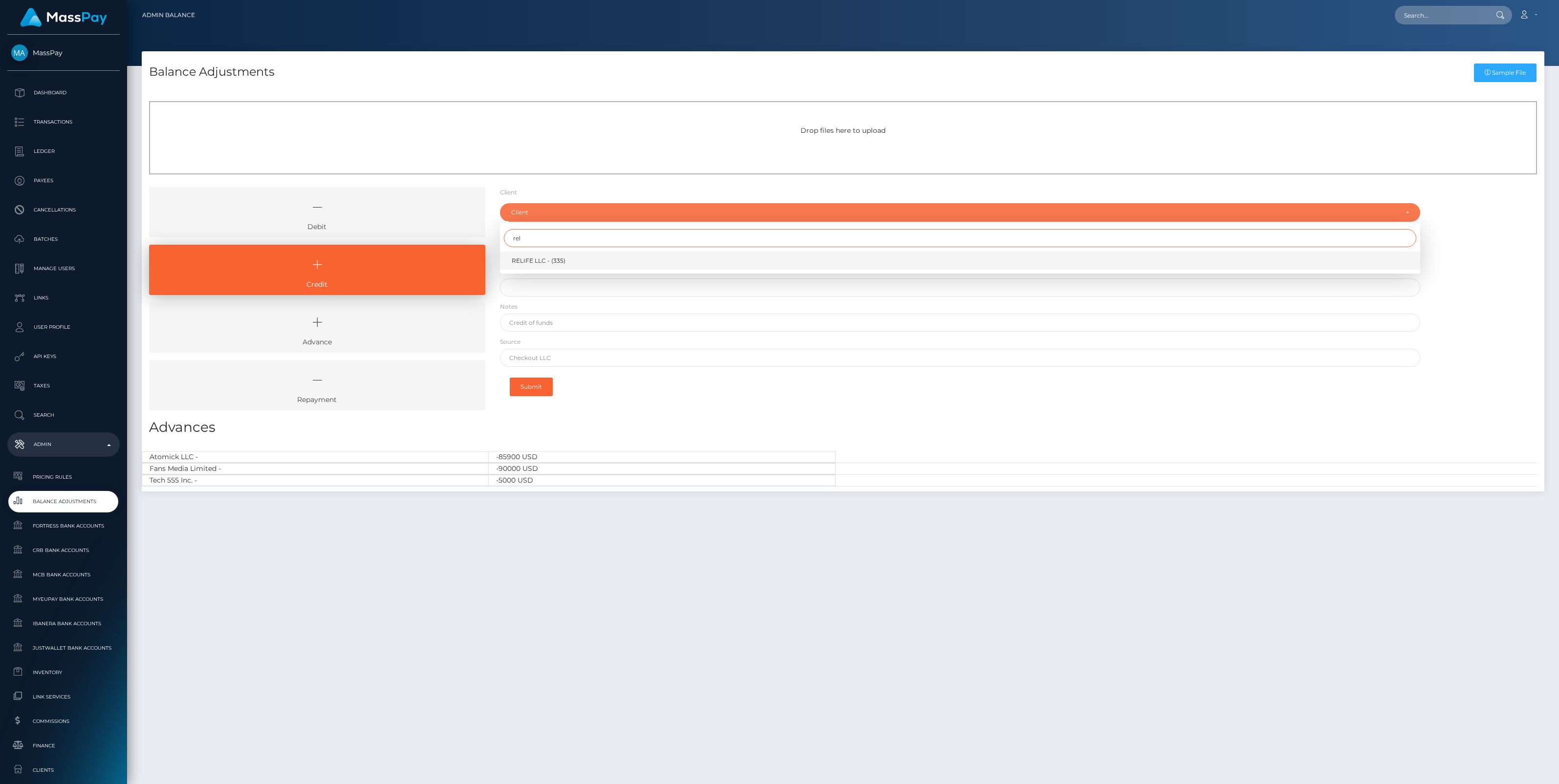
type input "rel"
click at [538, 258] on span "RELIFE LLC - (335)" at bounding box center [539, 261] width 53 height 9
select select "335"
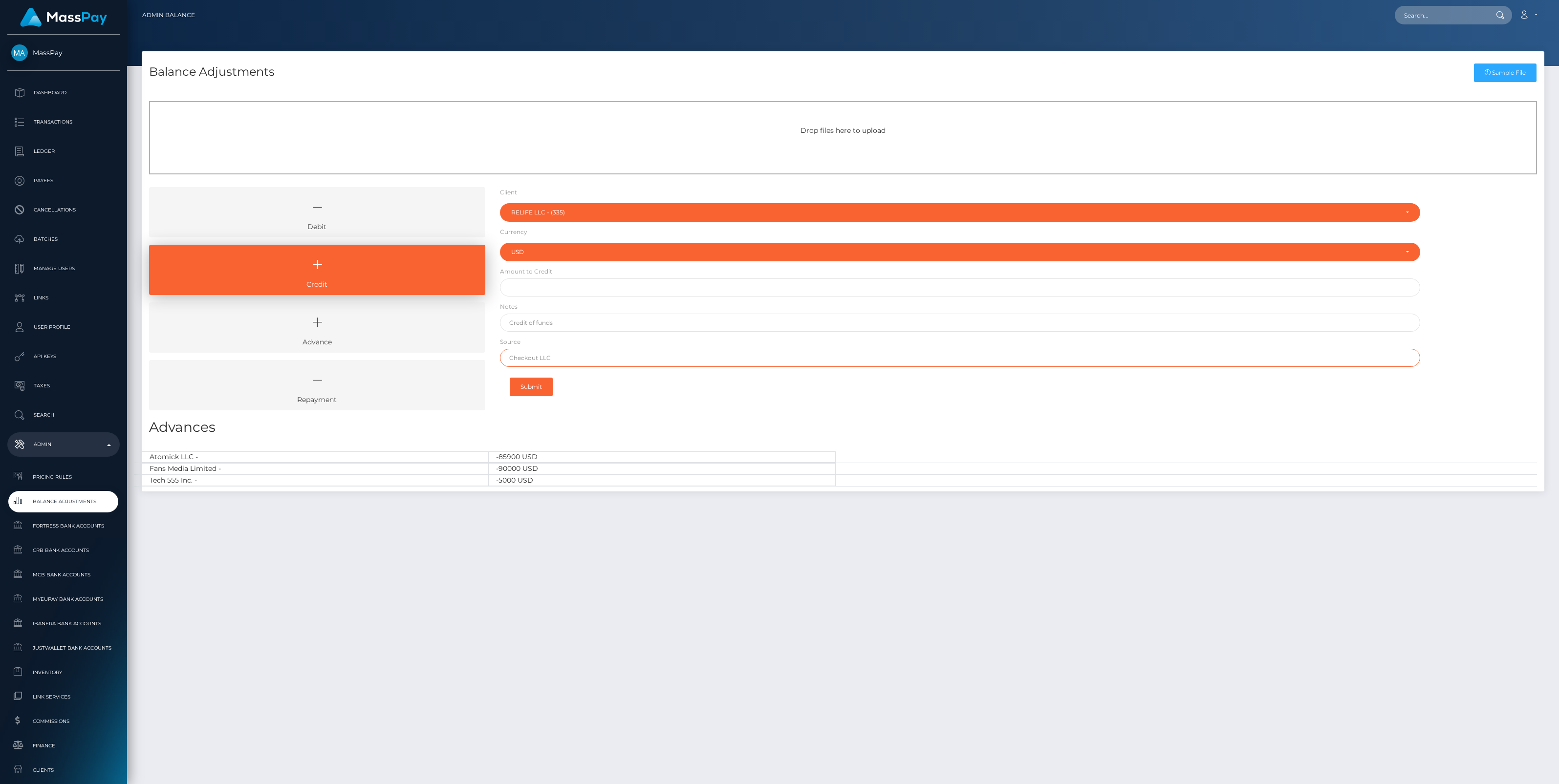
click at [528, 358] on input "text" at bounding box center [960, 358] width 920 height 18
paste input "FIRST ABU DHABI BANK"
click at [510, 358] on input "FIRST ABU DHABI BANK" at bounding box center [960, 358] width 920 height 18
type input "FIRST ABU DHABI BANK"
click at [535, 326] on input "text" at bounding box center [960, 322] width 920 height 18
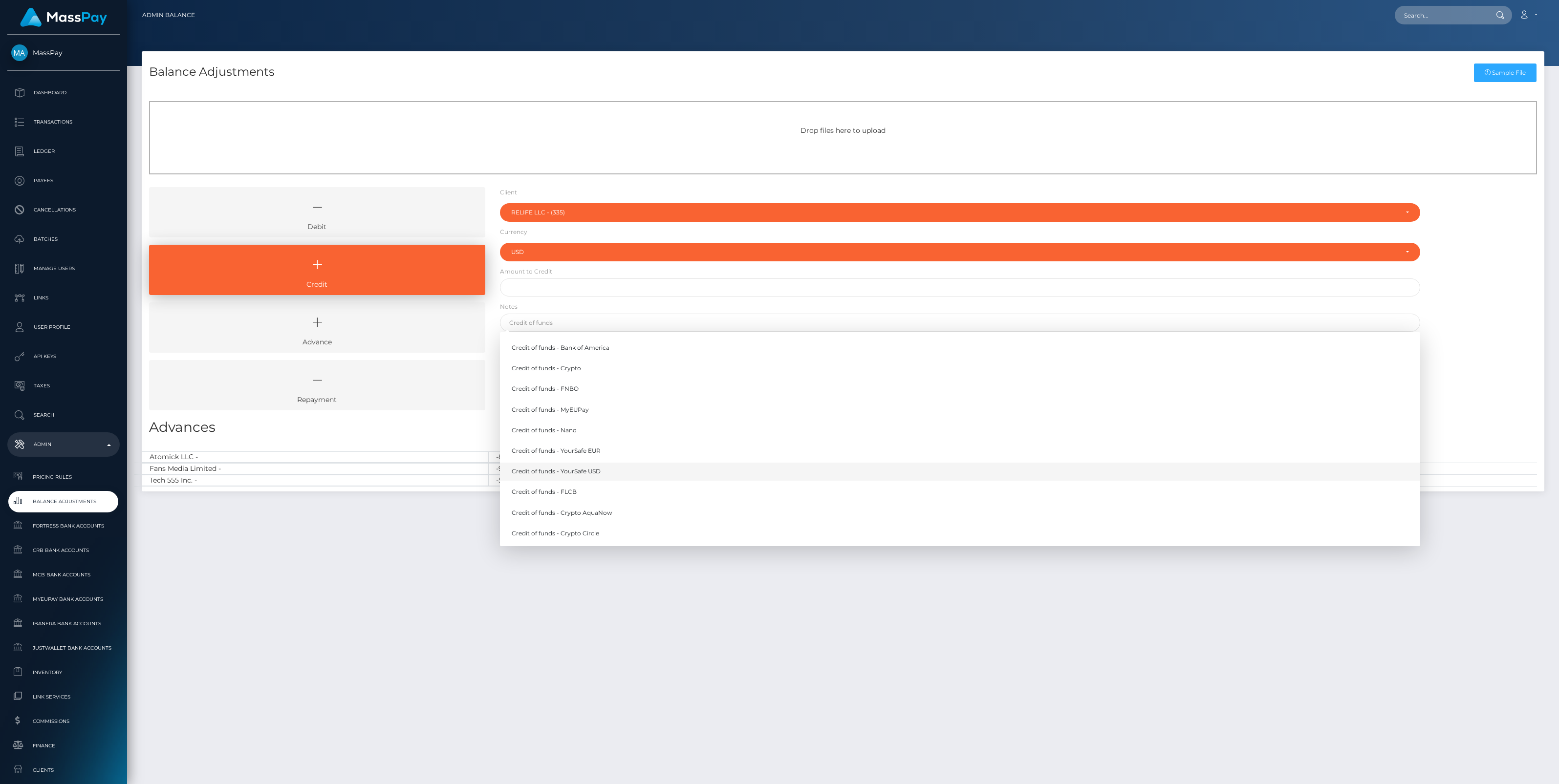
click at [587, 470] on link "Credit of funds - YourSafe USD" at bounding box center [960, 471] width 920 height 18
type input "Credit of funds - YourSafe USD"
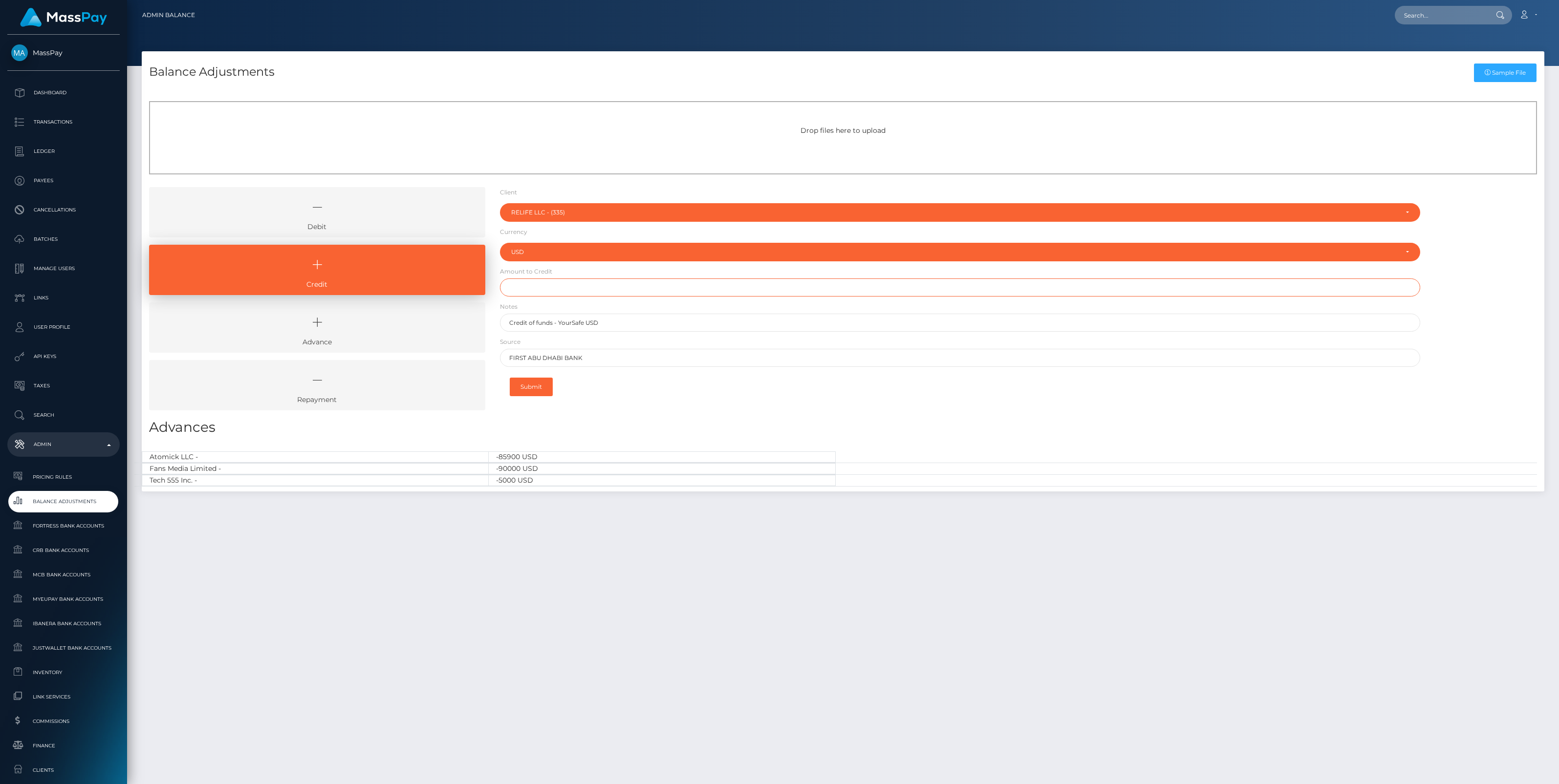
click at [533, 289] on input "text" at bounding box center [960, 287] width 920 height 18
paste input "75,000.00"
type input "$75,000.00"
click at [538, 386] on button "Submit" at bounding box center [532, 387] width 43 height 19
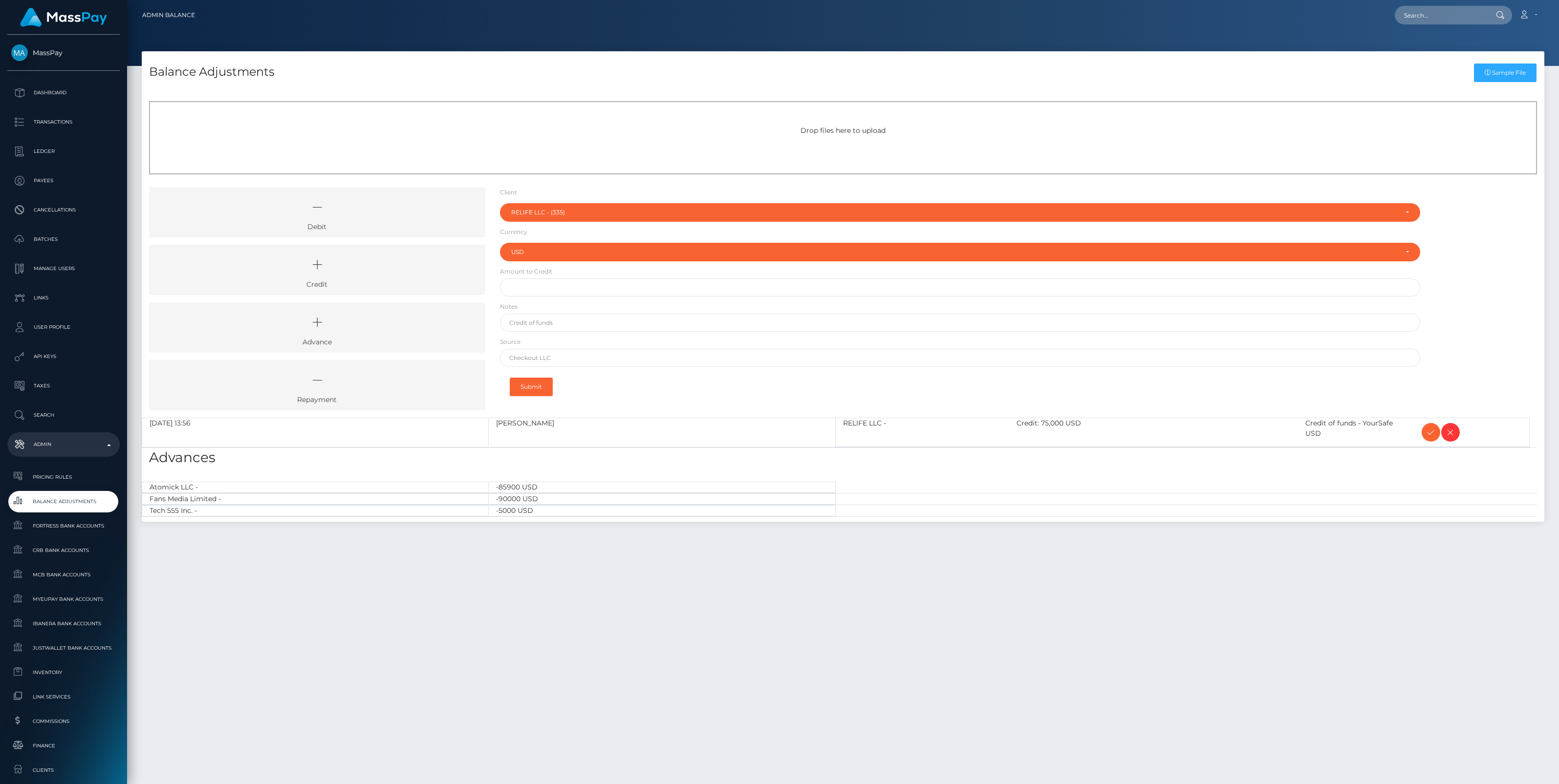
select select "335"
select select "USD"
click at [1429, 434] on icon at bounding box center [1431, 432] width 12 height 12
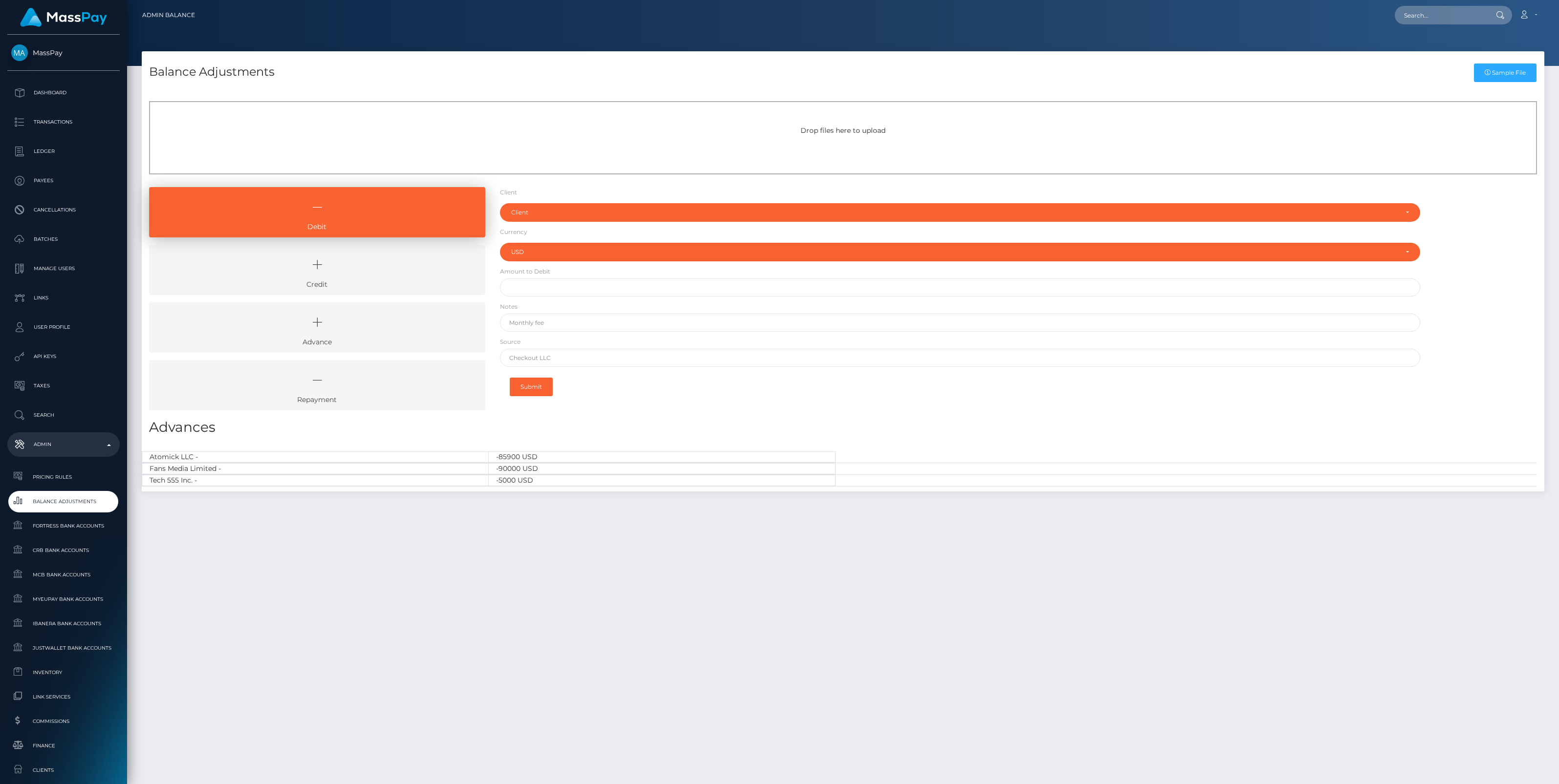
select select "USD"
click at [384, 250] on icon at bounding box center [317, 264] width 314 height 29
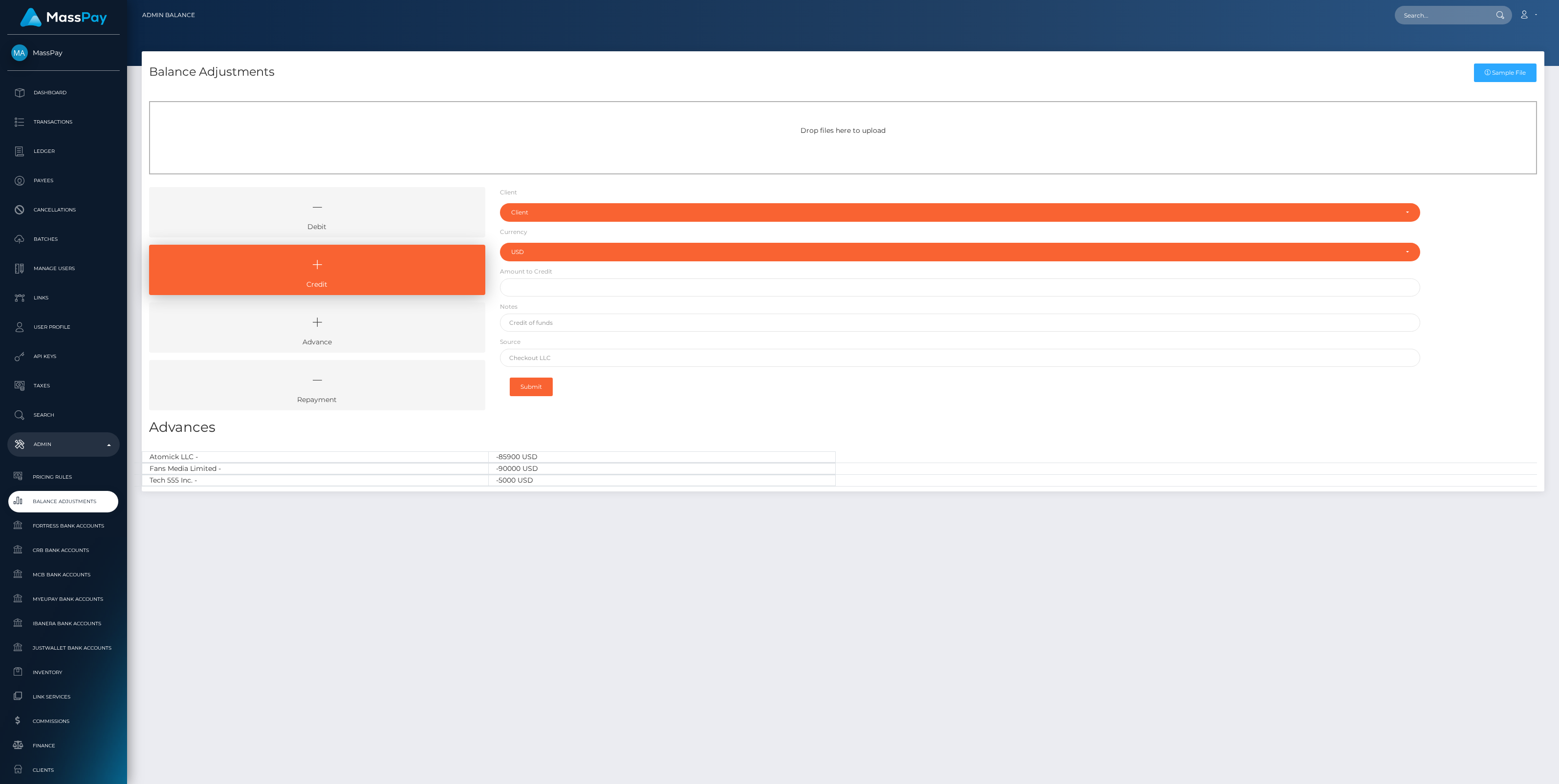
click at [395, 219] on icon at bounding box center [317, 207] width 314 height 29
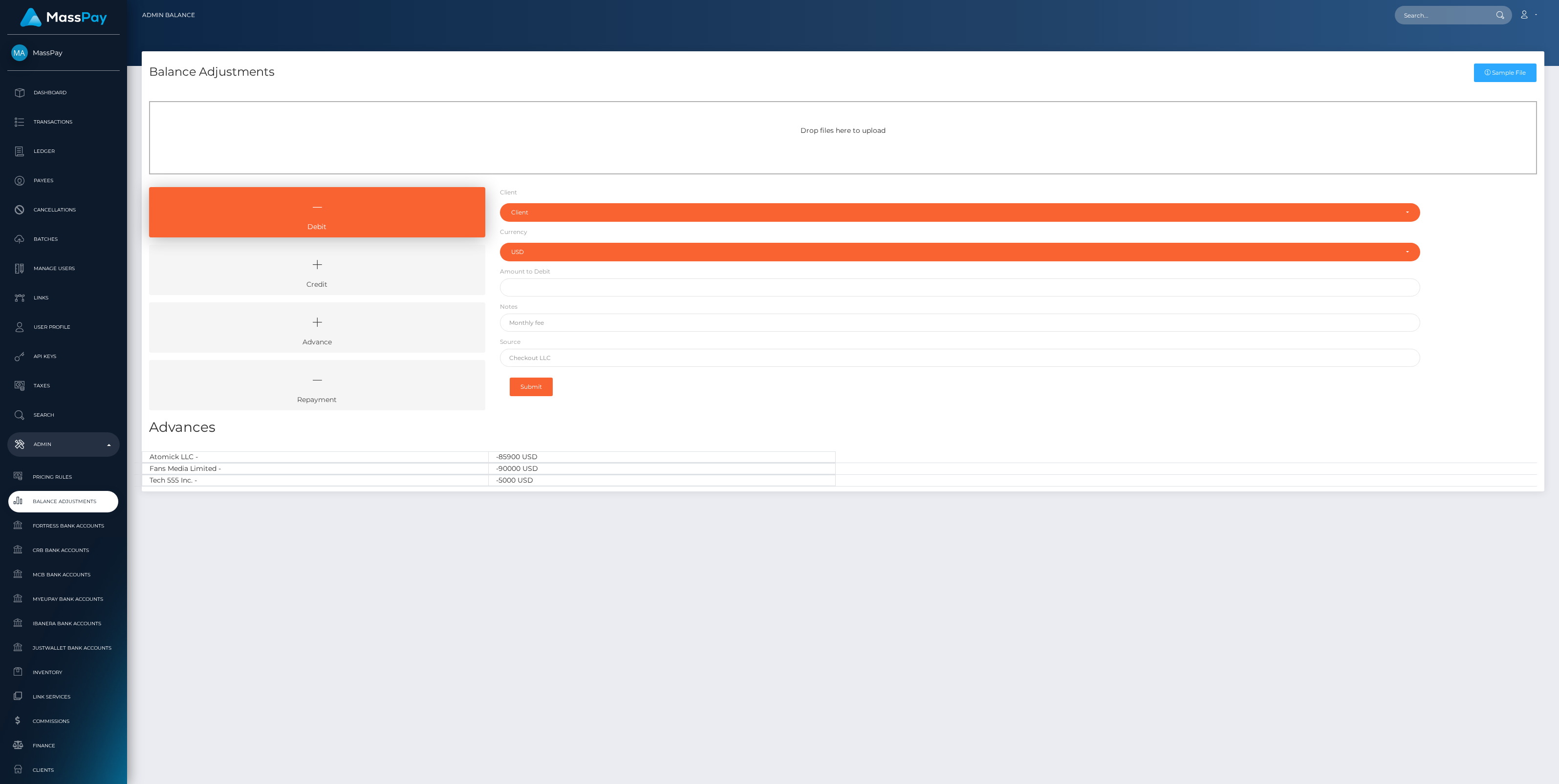
click at [658, 424] on h3 "Advances" at bounding box center [843, 427] width 1388 height 19
click at [359, 260] on icon at bounding box center [317, 264] width 314 height 29
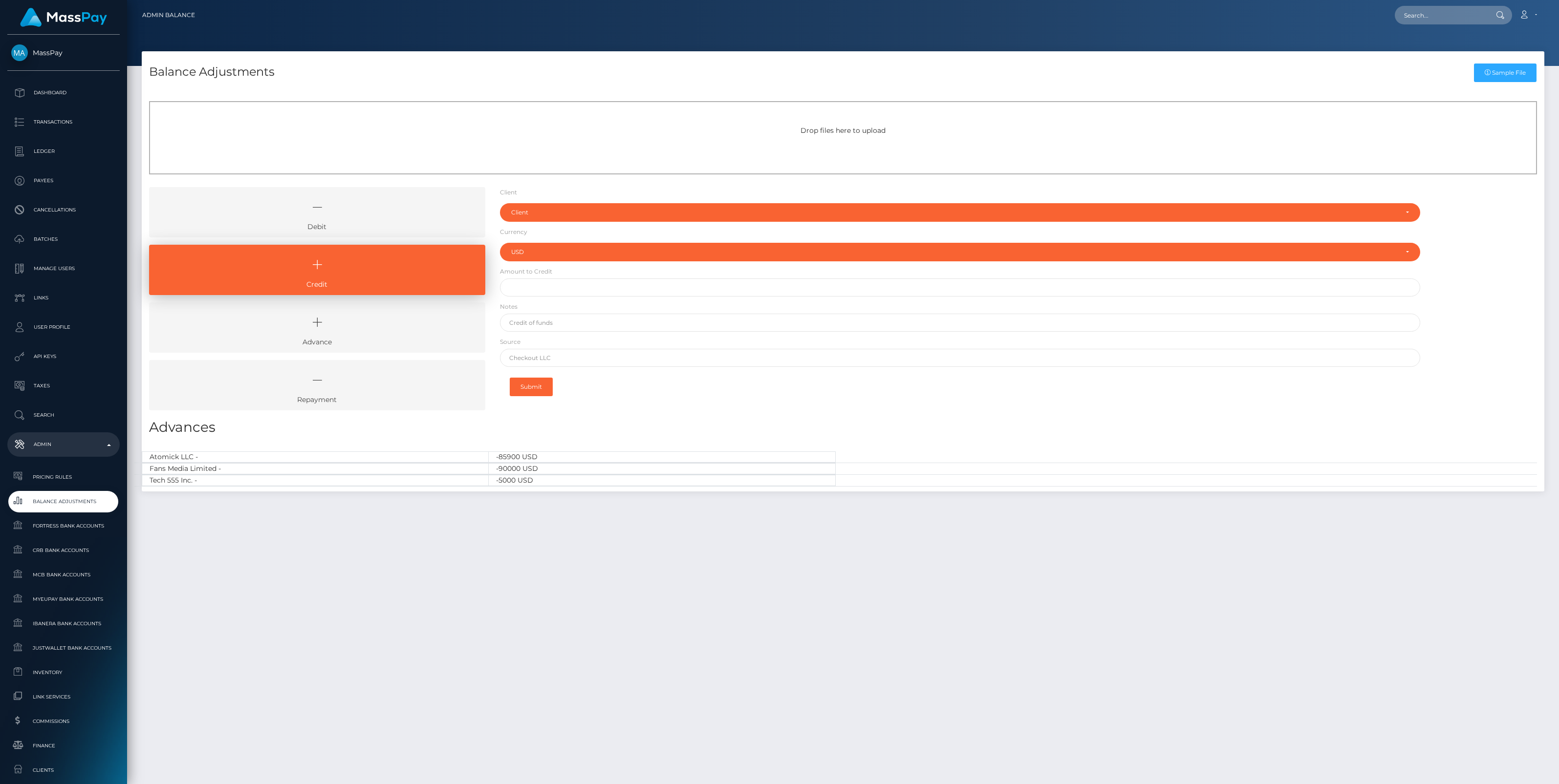
click at [362, 213] on icon at bounding box center [317, 207] width 314 height 29
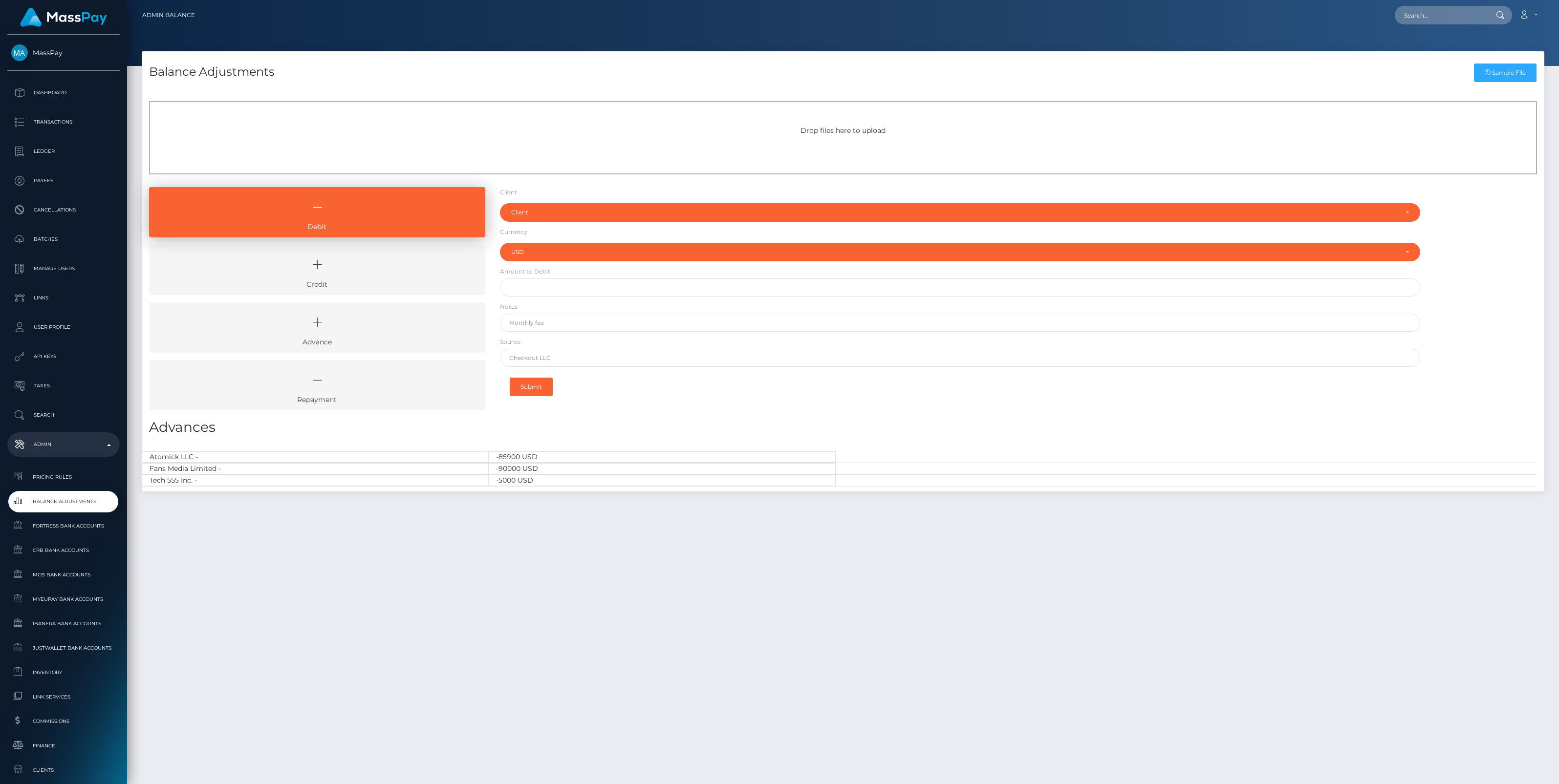
click at [380, 274] on icon at bounding box center [317, 264] width 314 height 29
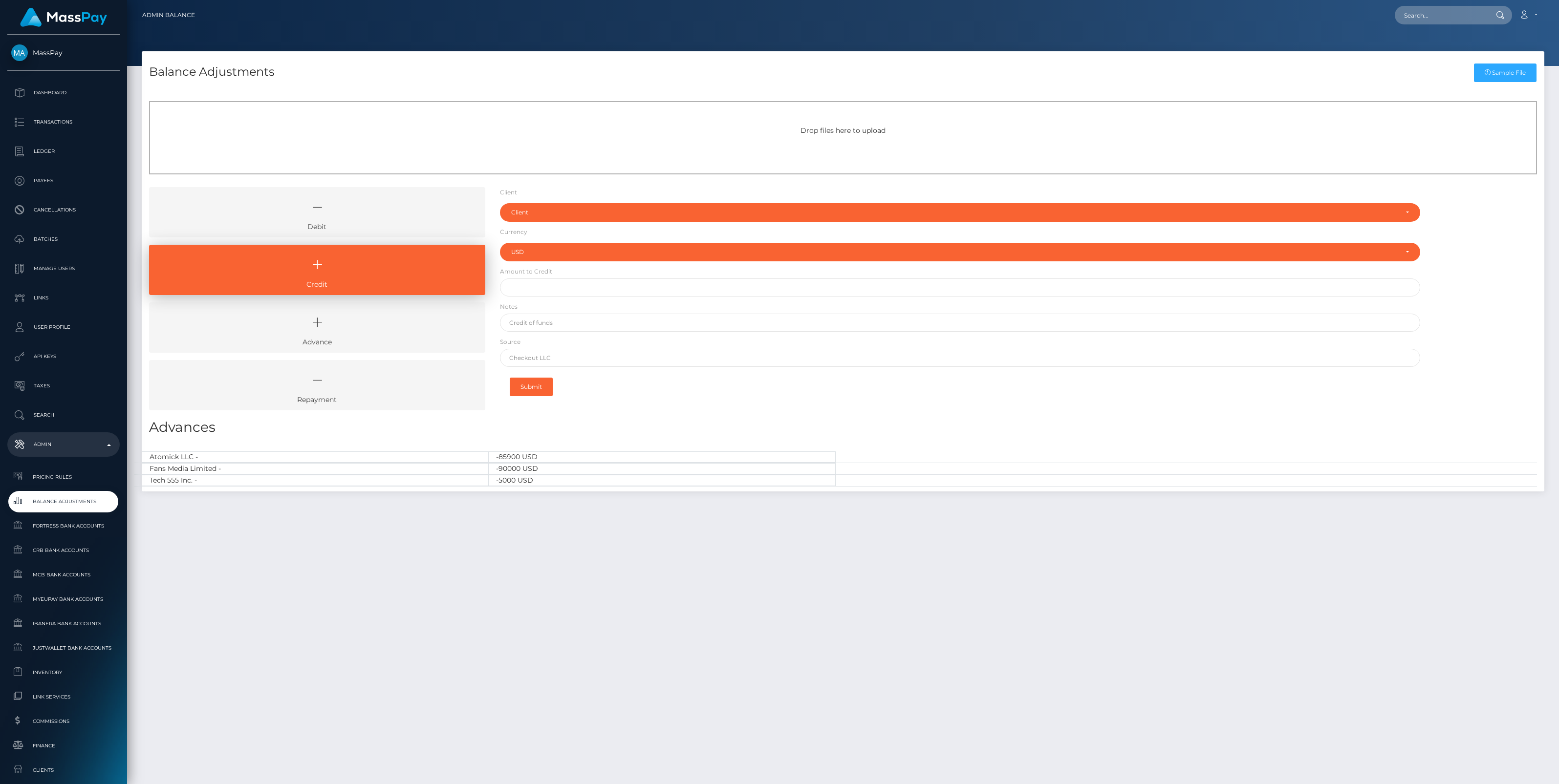
click at [365, 210] on icon at bounding box center [317, 207] width 314 height 29
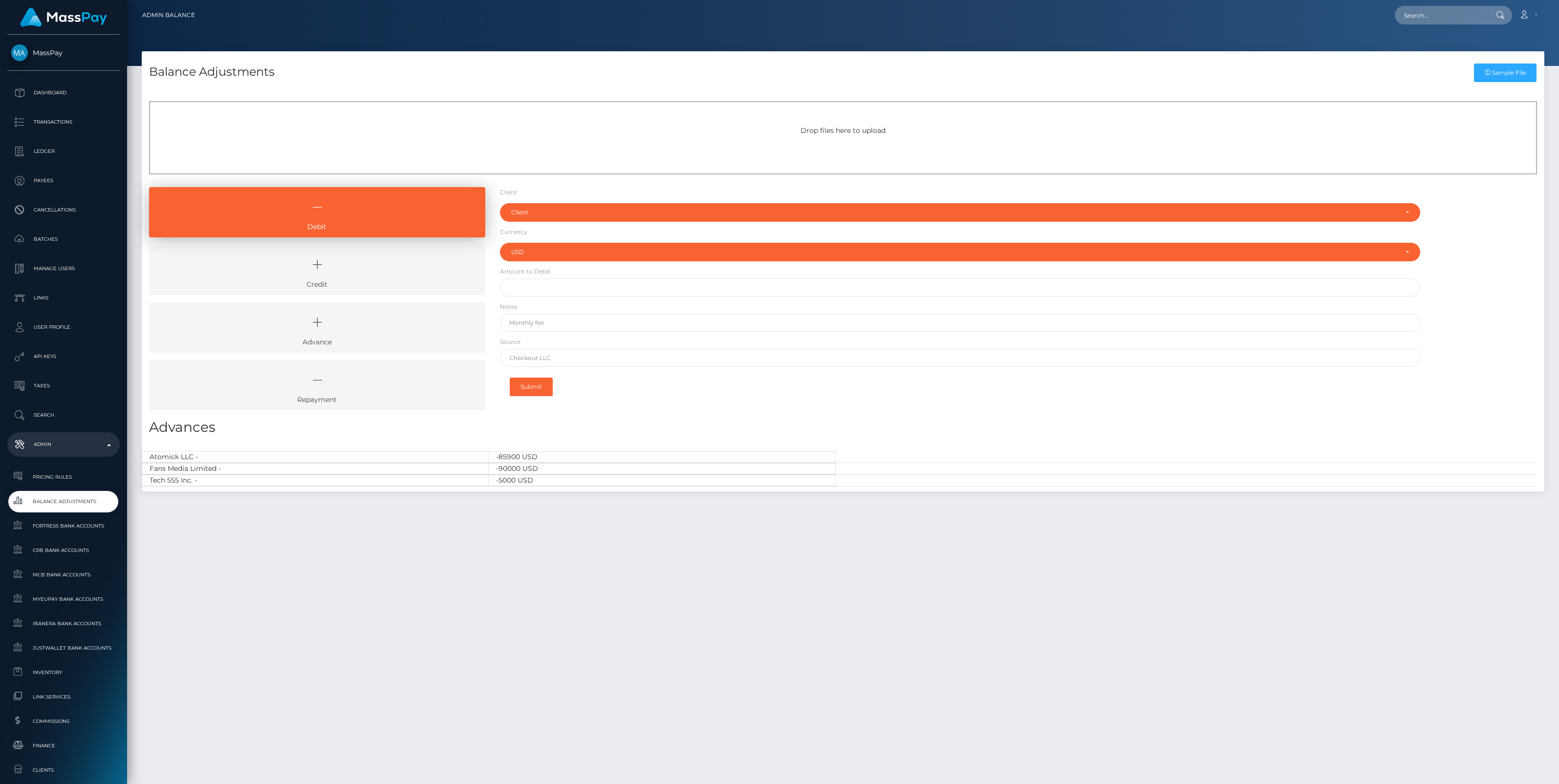
click at [380, 271] on icon at bounding box center [317, 264] width 314 height 29
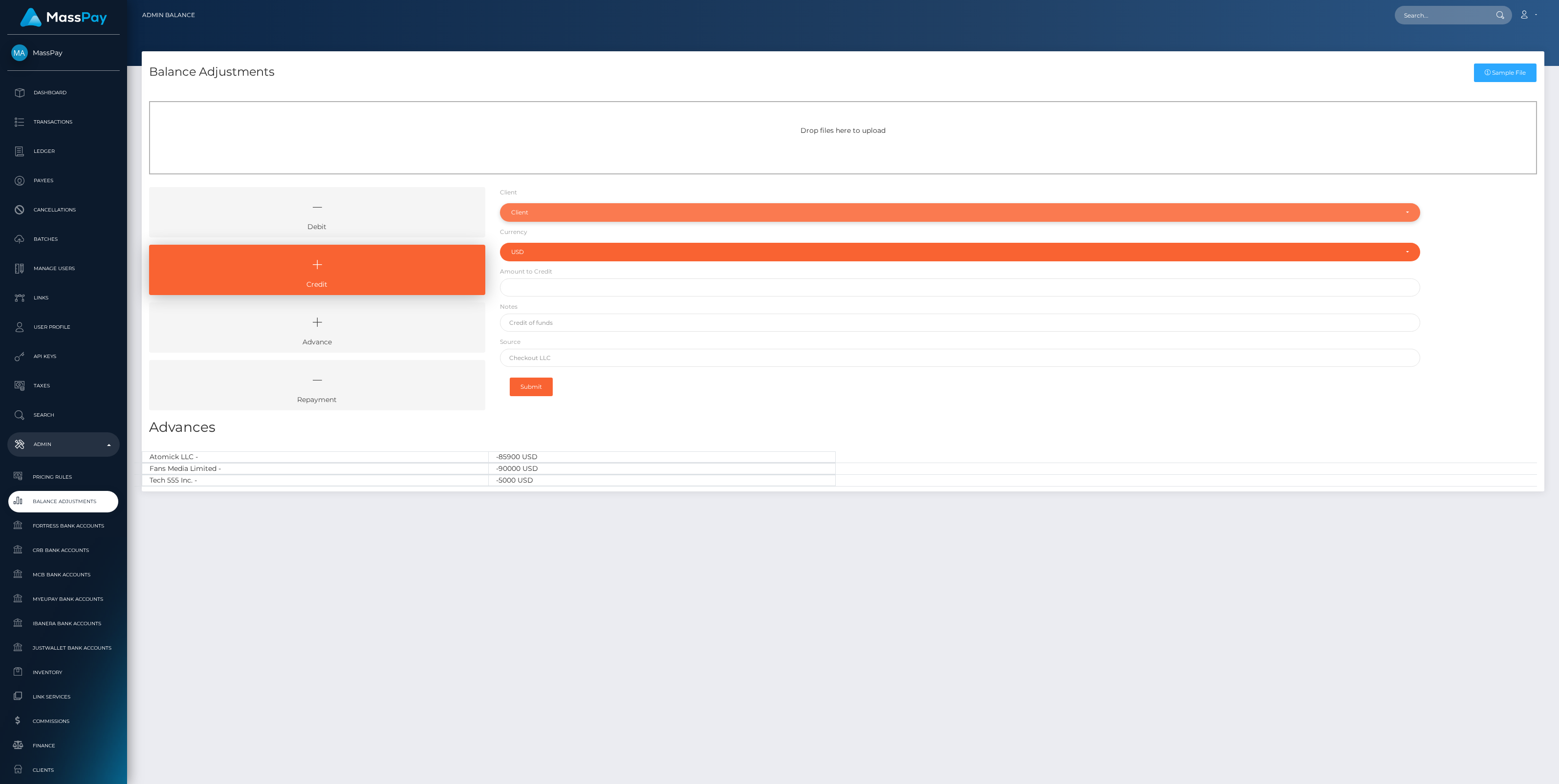
click at [525, 215] on div "Client" at bounding box center [954, 212] width 887 height 8
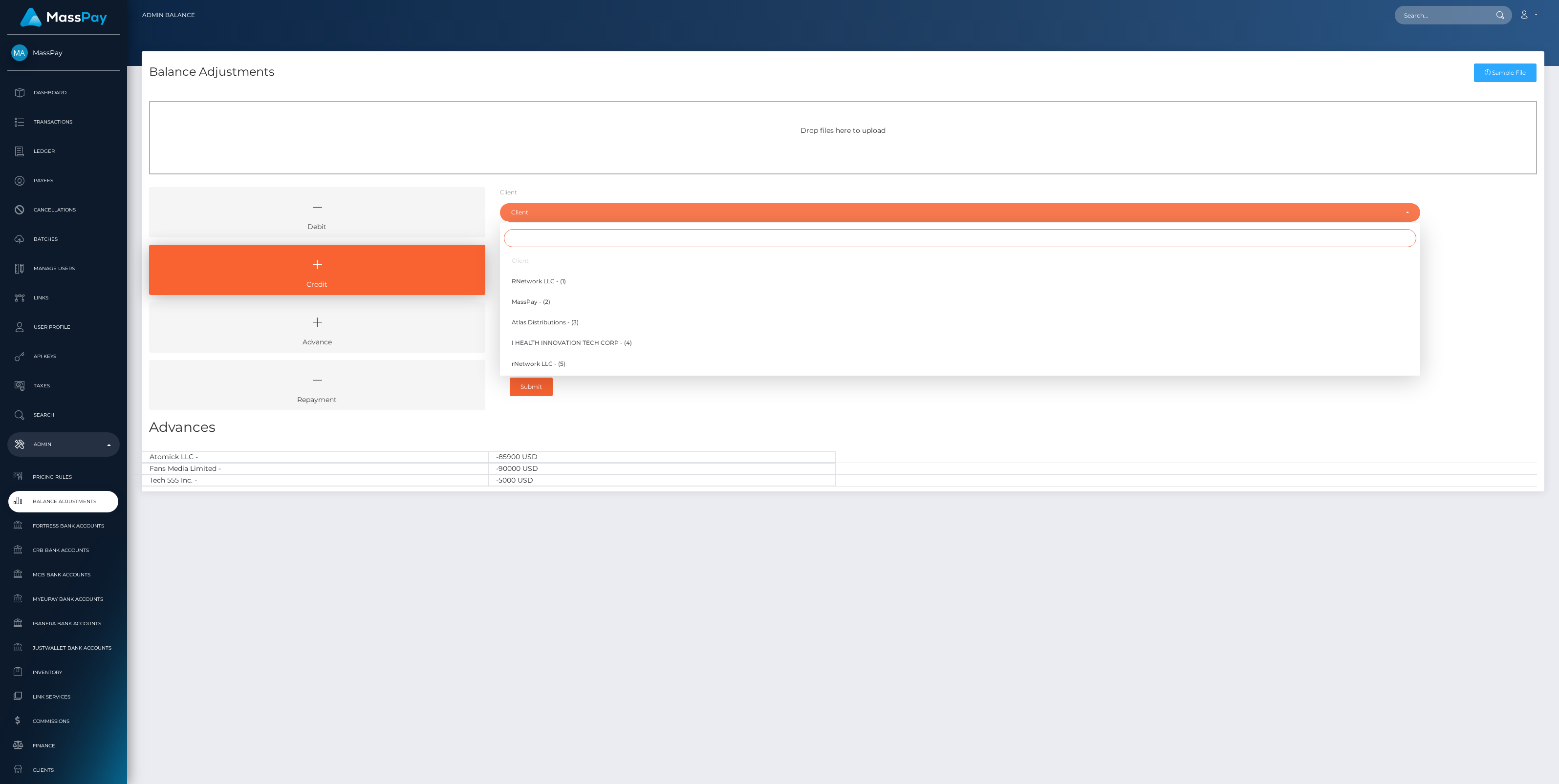
click at [540, 240] on input "Search" at bounding box center [960, 238] width 913 height 18
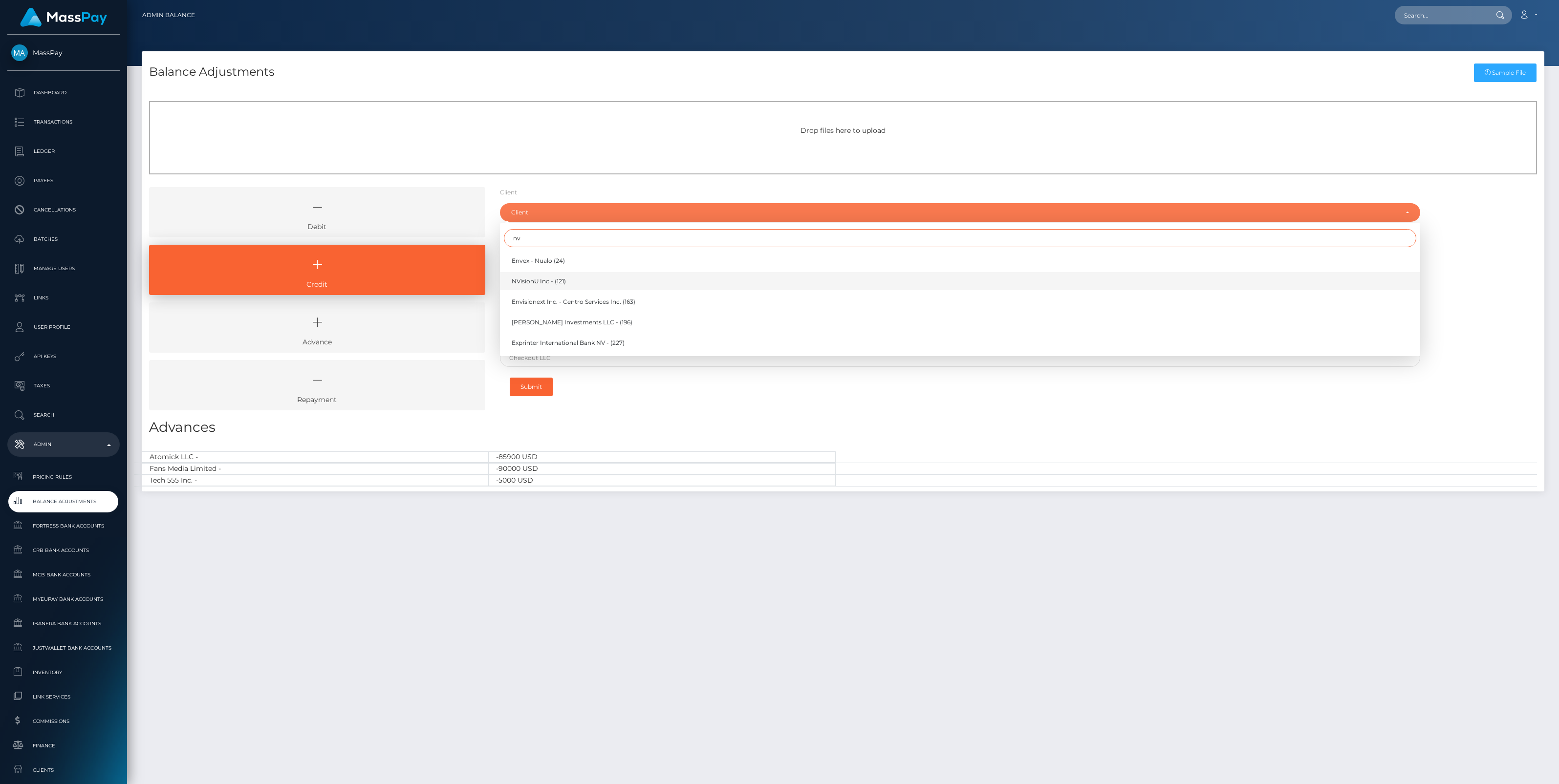
type input "nv"
click at [545, 279] on span "NVisionU Inc - (121)" at bounding box center [539, 282] width 54 height 9
select select "121"
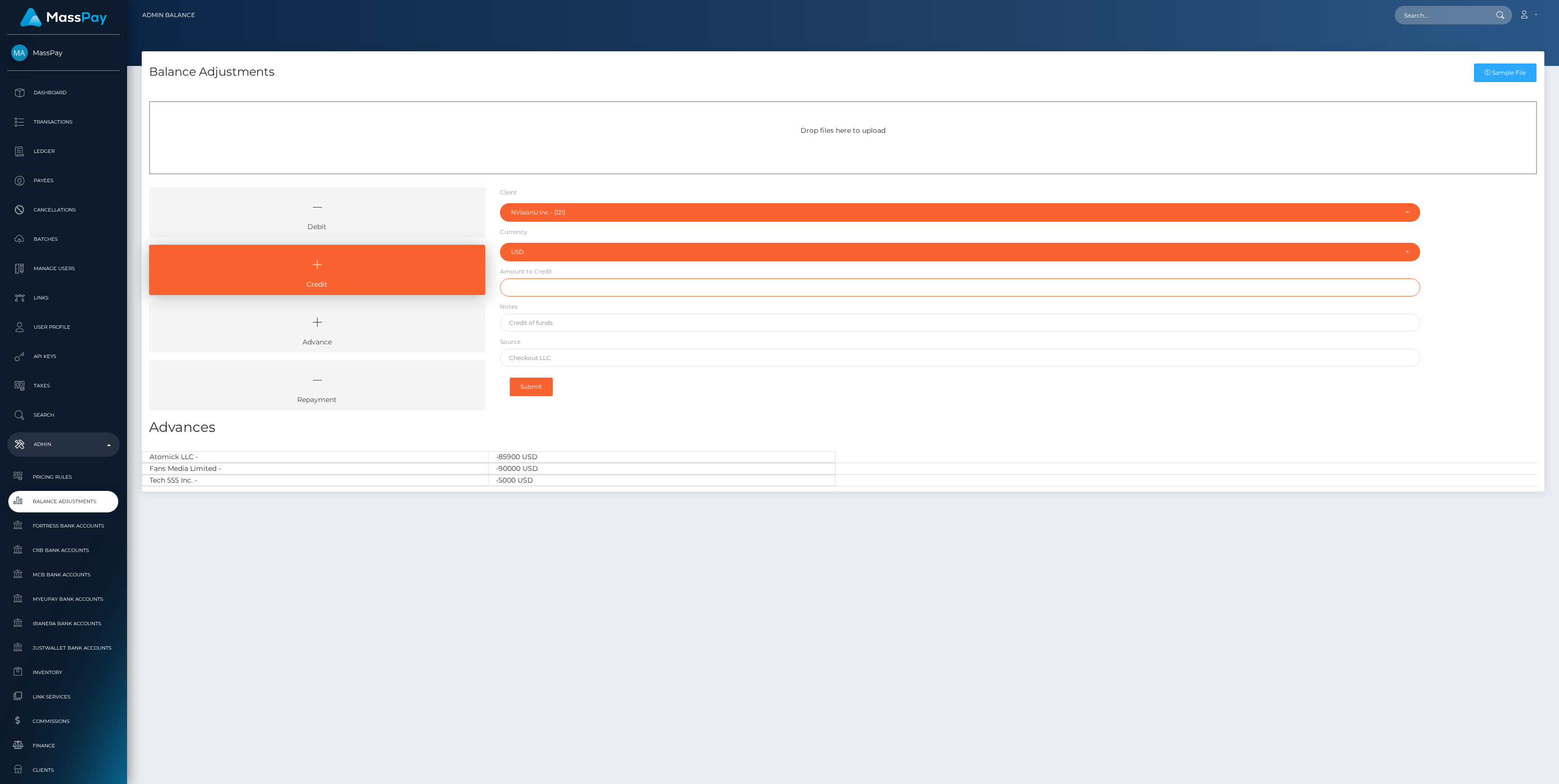
click at [528, 289] on input "text" at bounding box center [960, 287] width 920 height 18
type input "$36,500.00"
click at [547, 319] on input "text" at bounding box center [960, 322] width 920 height 18
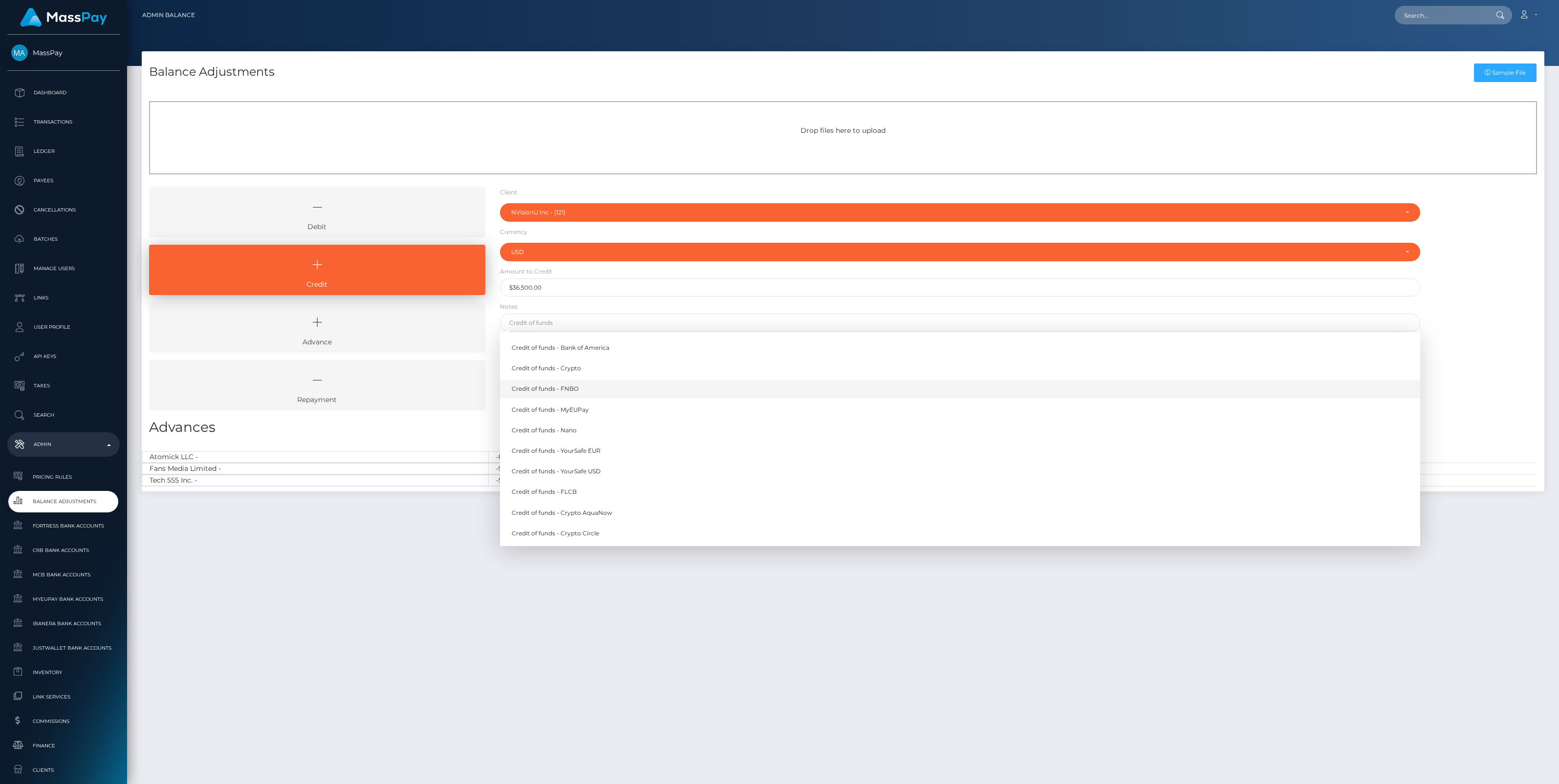
click at [582, 389] on link "Credit of funds - FNBO" at bounding box center [960, 389] width 920 height 18
type input "Credit of funds - FNBO"
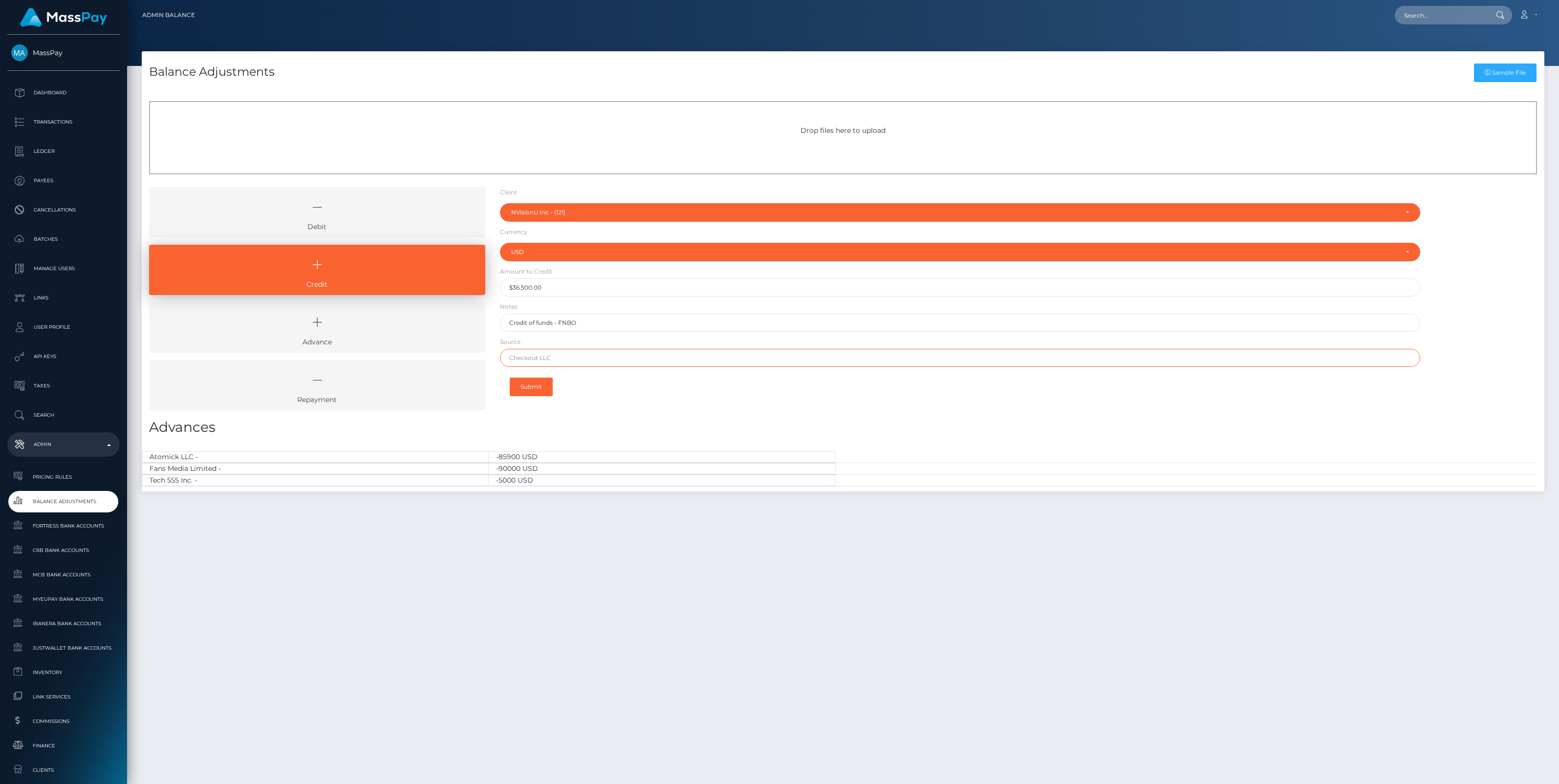
click at [555, 358] on input "text" at bounding box center [960, 358] width 920 height 18
paste input "Wells Fargo N.A."
type input "Wells Fargo N.A."
click at [533, 384] on button "Submit" at bounding box center [532, 387] width 43 height 19
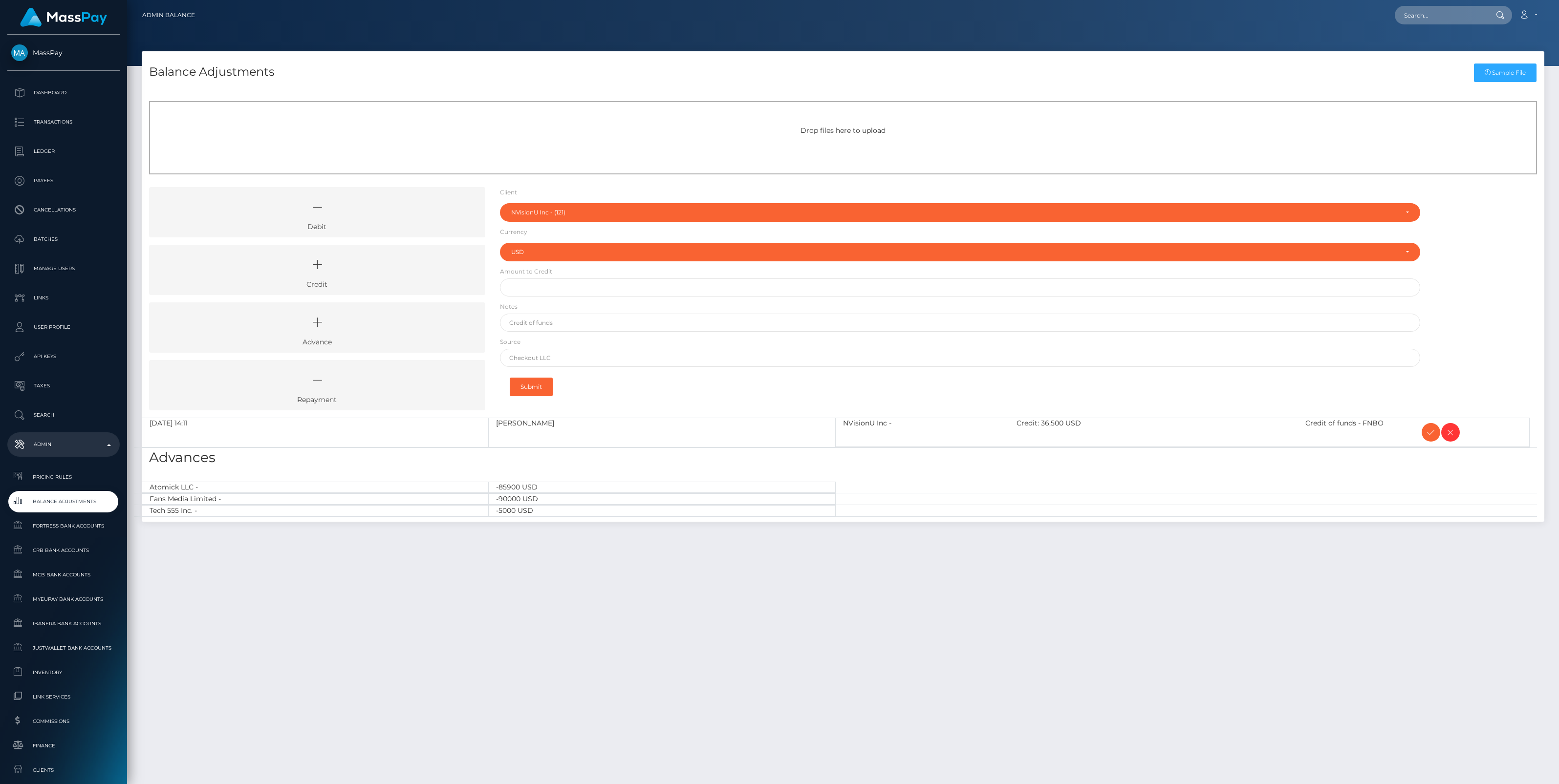
select select "121"
select select "USD"
drag, startPoint x: 325, startPoint y: 275, endPoint x: 386, endPoint y: 264, distance: 62.0
click at [325, 275] on icon at bounding box center [317, 264] width 314 height 29
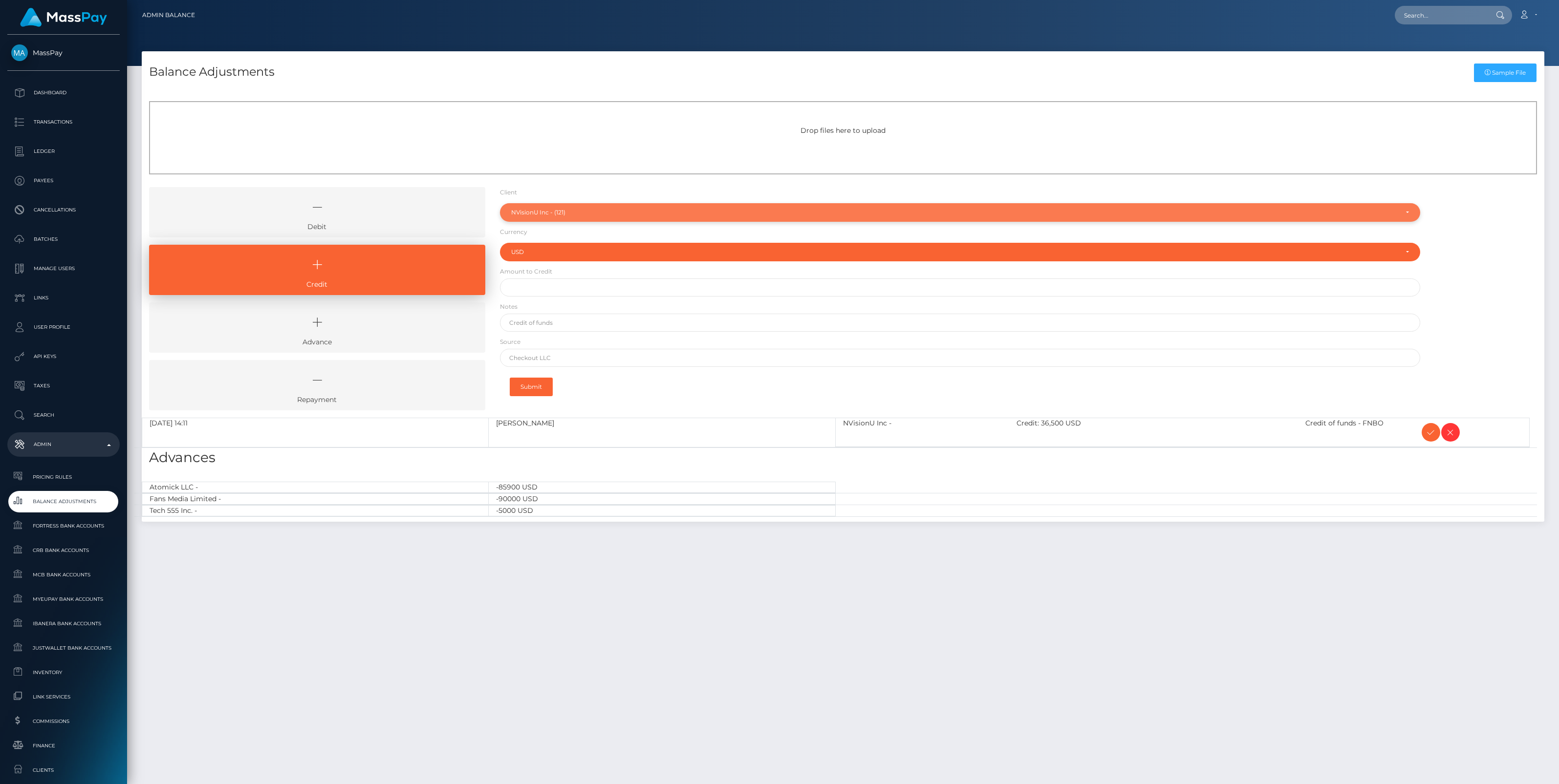
click at [558, 216] on div "NVisionU Inc - (121)" at bounding box center [954, 212] width 887 height 8
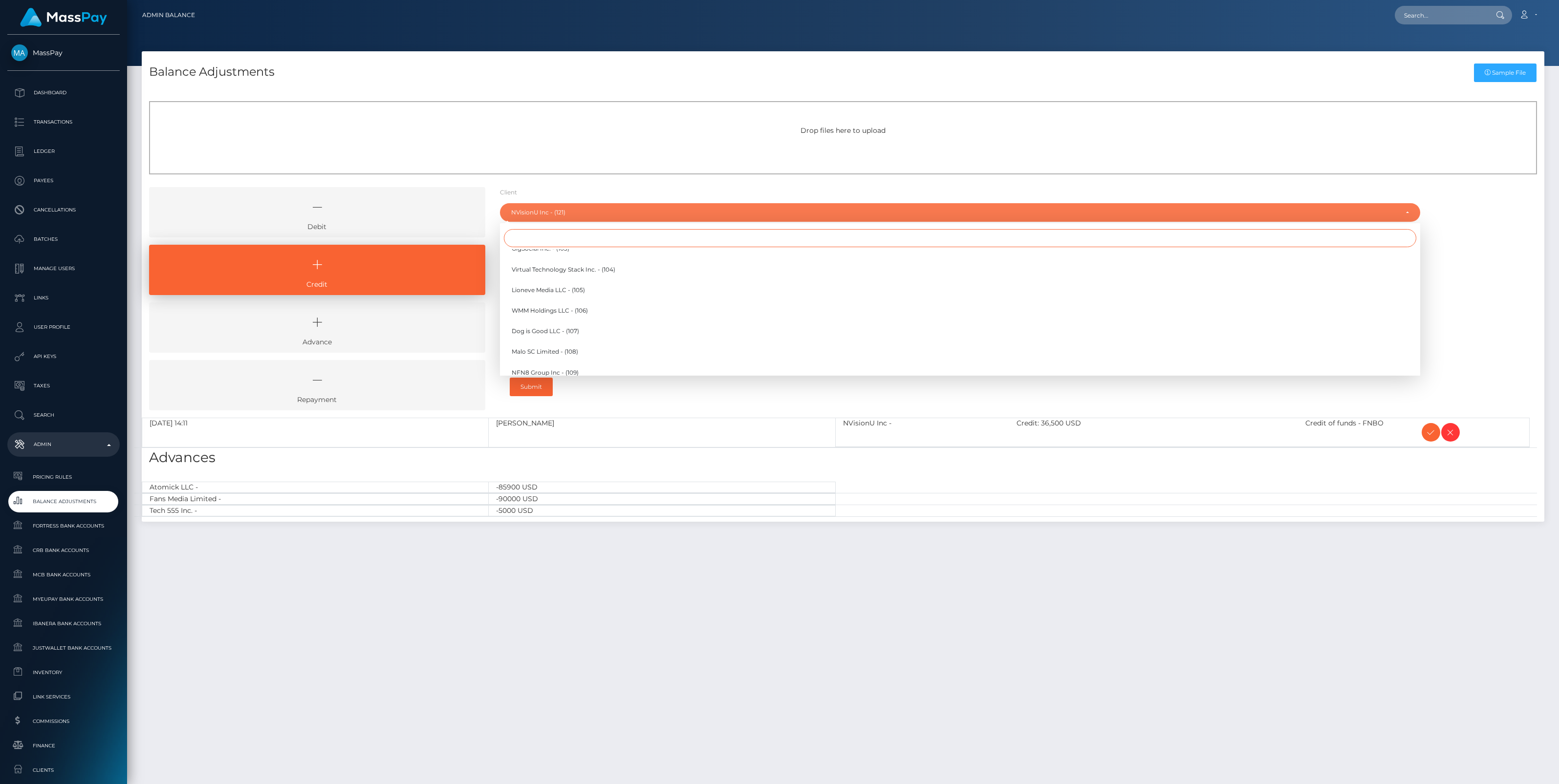
click at [525, 238] on input "Search" at bounding box center [960, 238] width 913 height 18
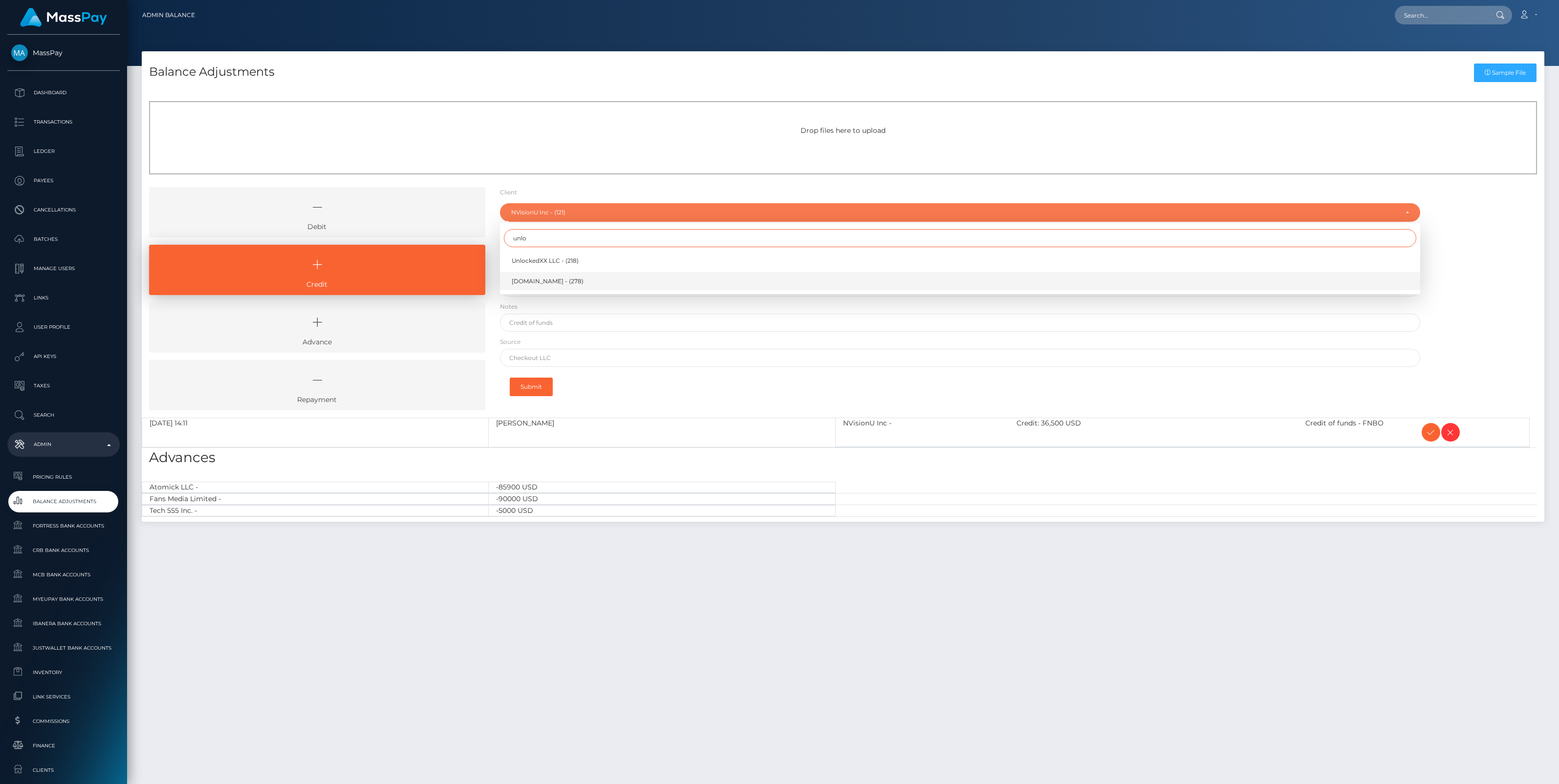
type input "unlo"
click at [529, 279] on span "[DOMAIN_NAME] - (278)" at bounding box center [547, 282] width 72 height 9
select select "278"
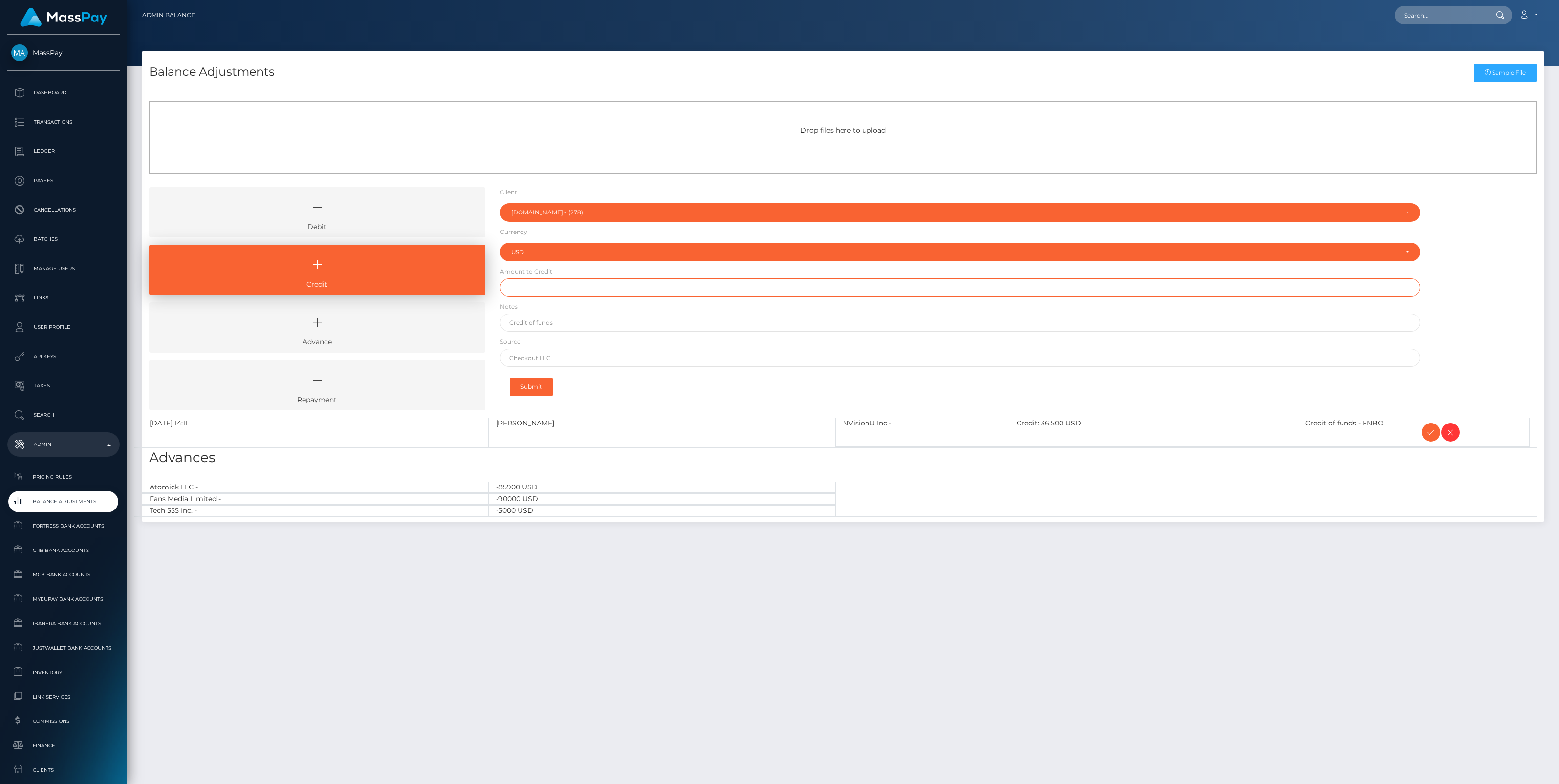
click at [518, 287] on input "text" at bounding box center [960, 287] width 920 height 18
paste input "100,000.00"
type input "$100,000.00"
click at [539, 321] on input "text" at bounding box center [960, 322] width 920 height 18
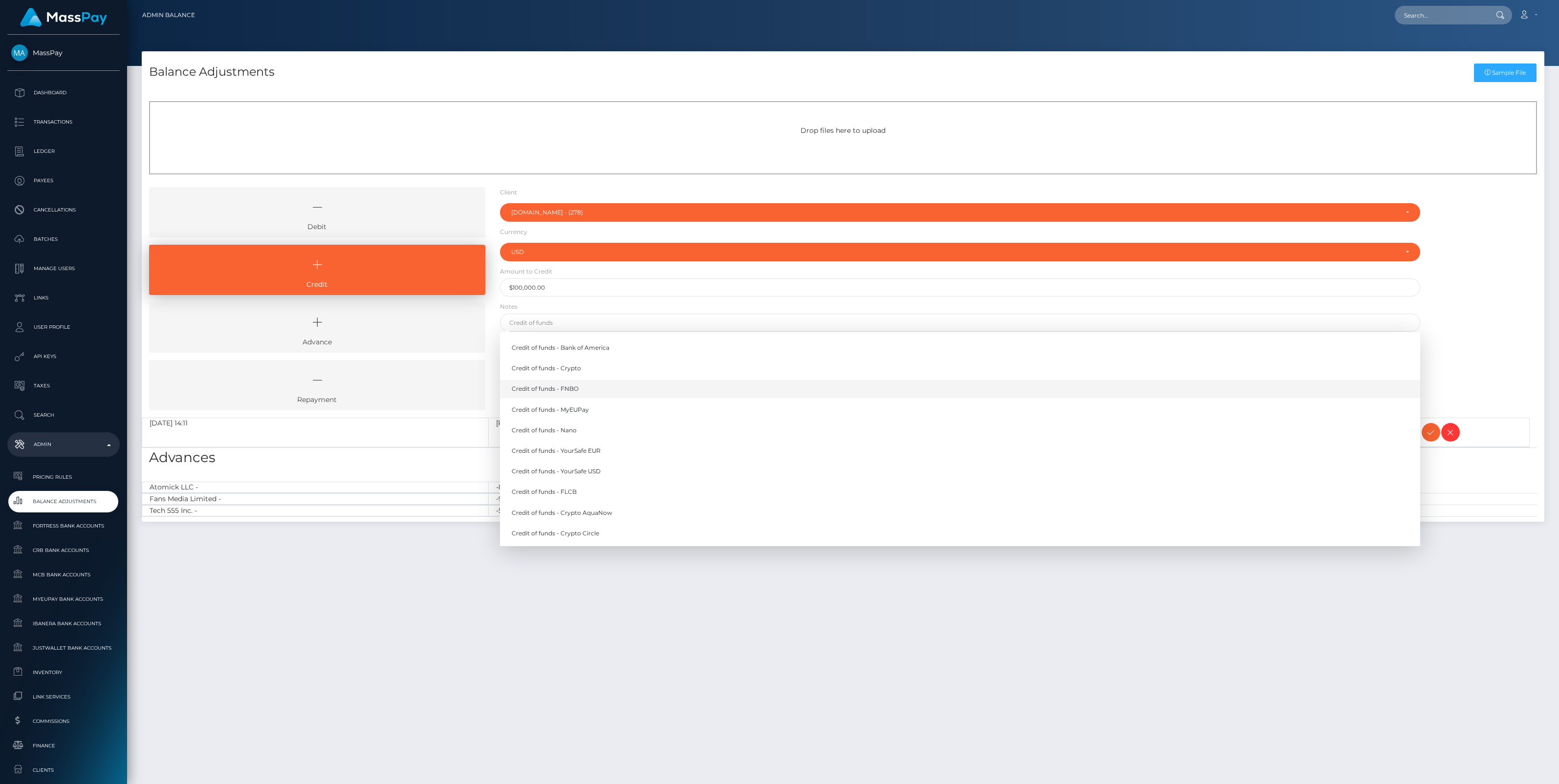
click at [563, 388] on link "Credit of funds - FNBO" at bounding box center [960, 389] width 920 height 18
type input "Credit of funds - FNBO"
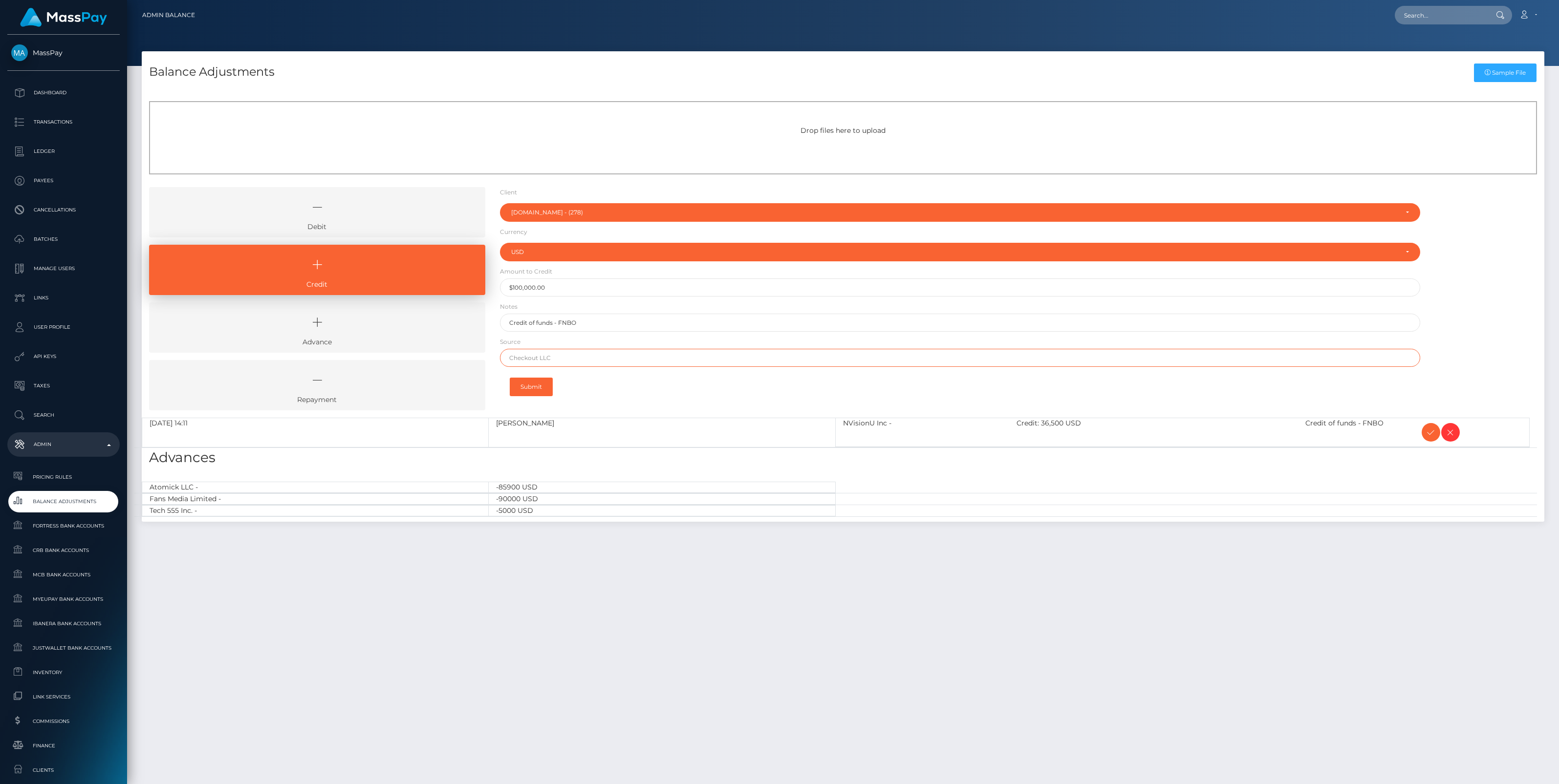
click at [519, 364] on input "text" at bounding box center [960, 358] width 920 height 18
paste input "Revolution"
type input "Revolution"
click at [527, 384] on button "Submit" at bounding box center [532, 387] width 43 height 19
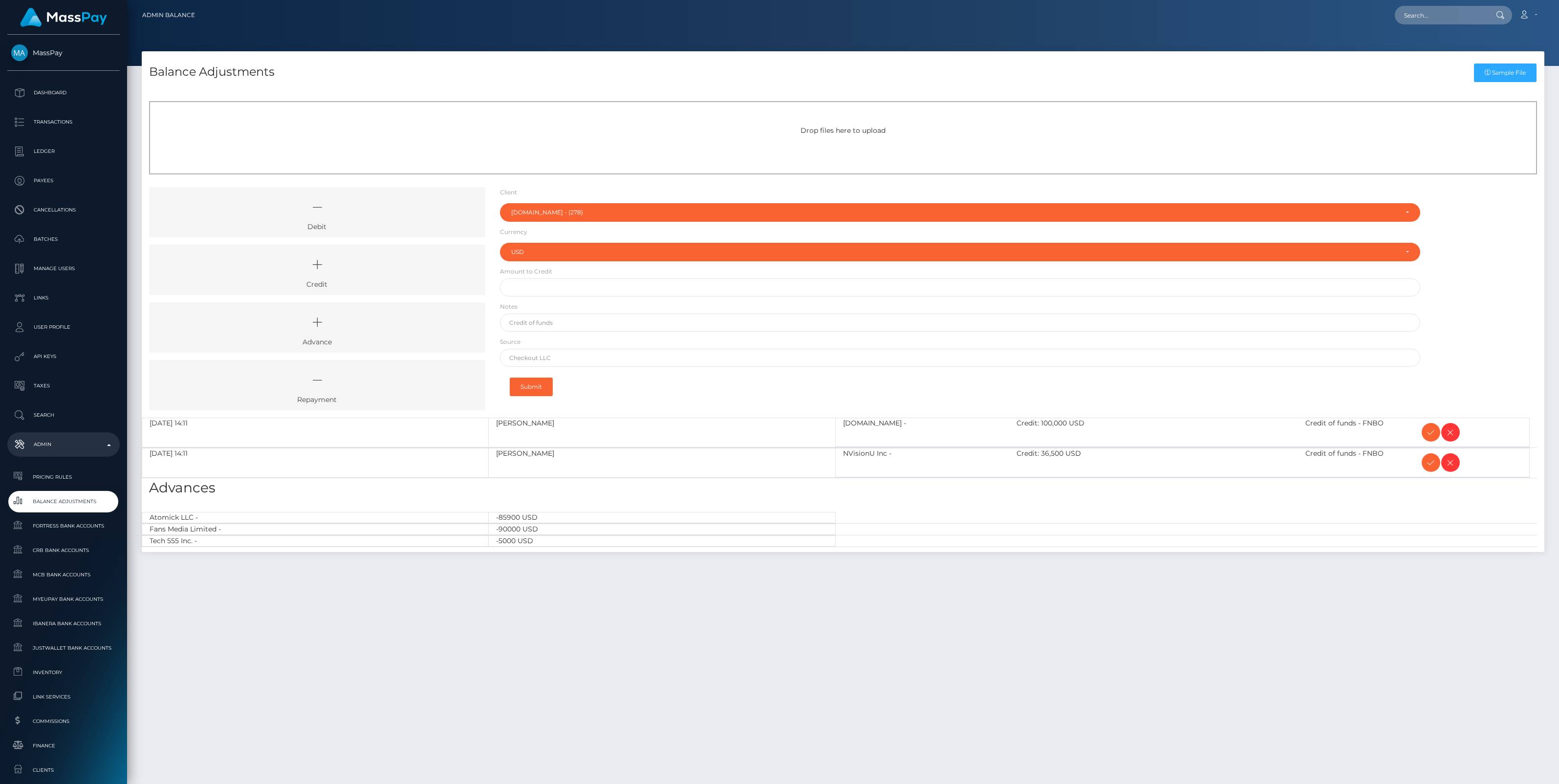
select select "278"
select select "USD"
drag, startPoint x: 411, startPoint y: 260, endPoint x: 455, endPoint y: 250, distance: 45.1
click at [411, 260] on icon at bounding box center [317, 264] width 314 height 29
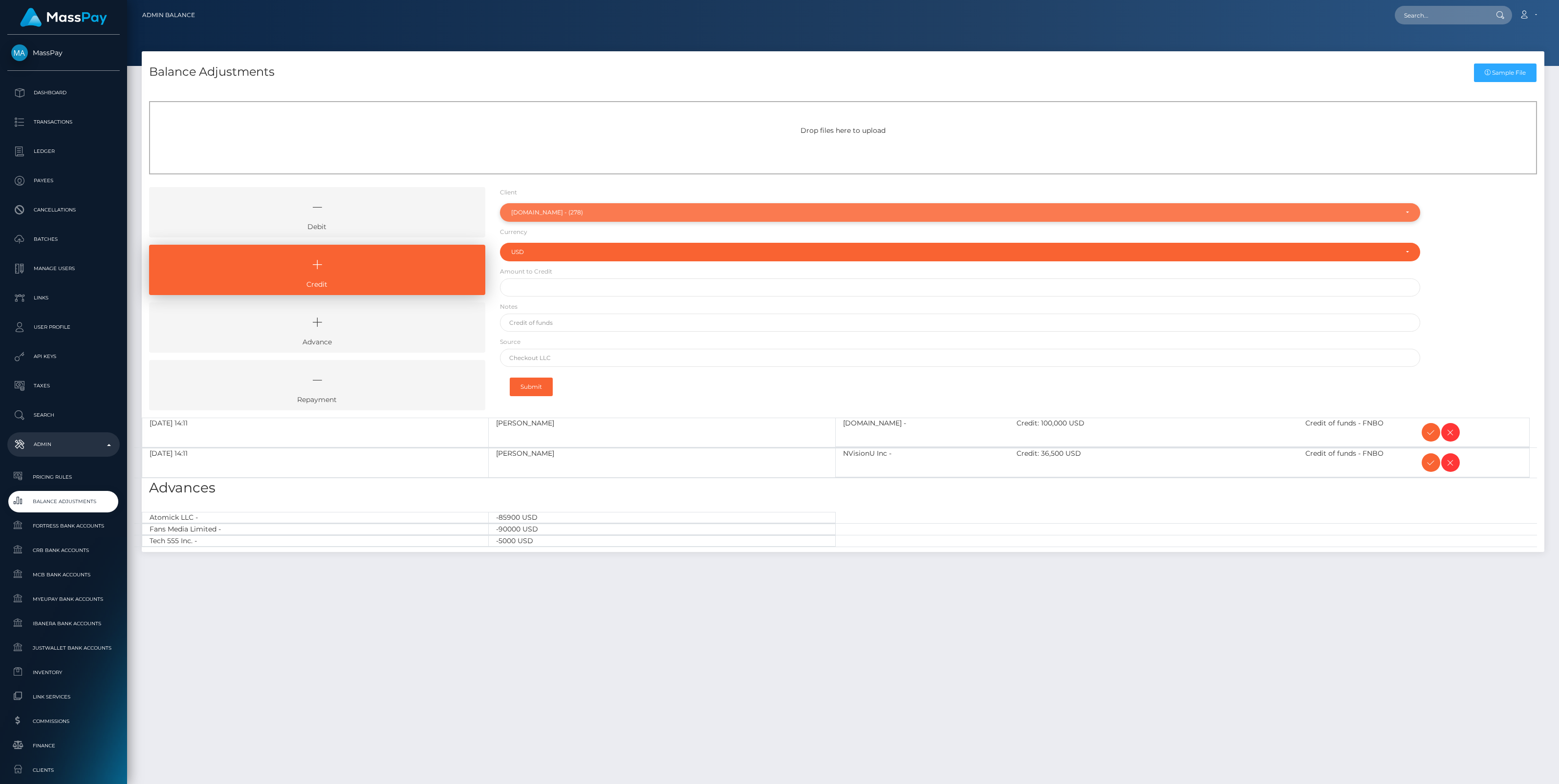
click at [541, 213] on div "[DOMAIN_NAME] - (278)" at bounding box center [954, 212] width 887 height 8
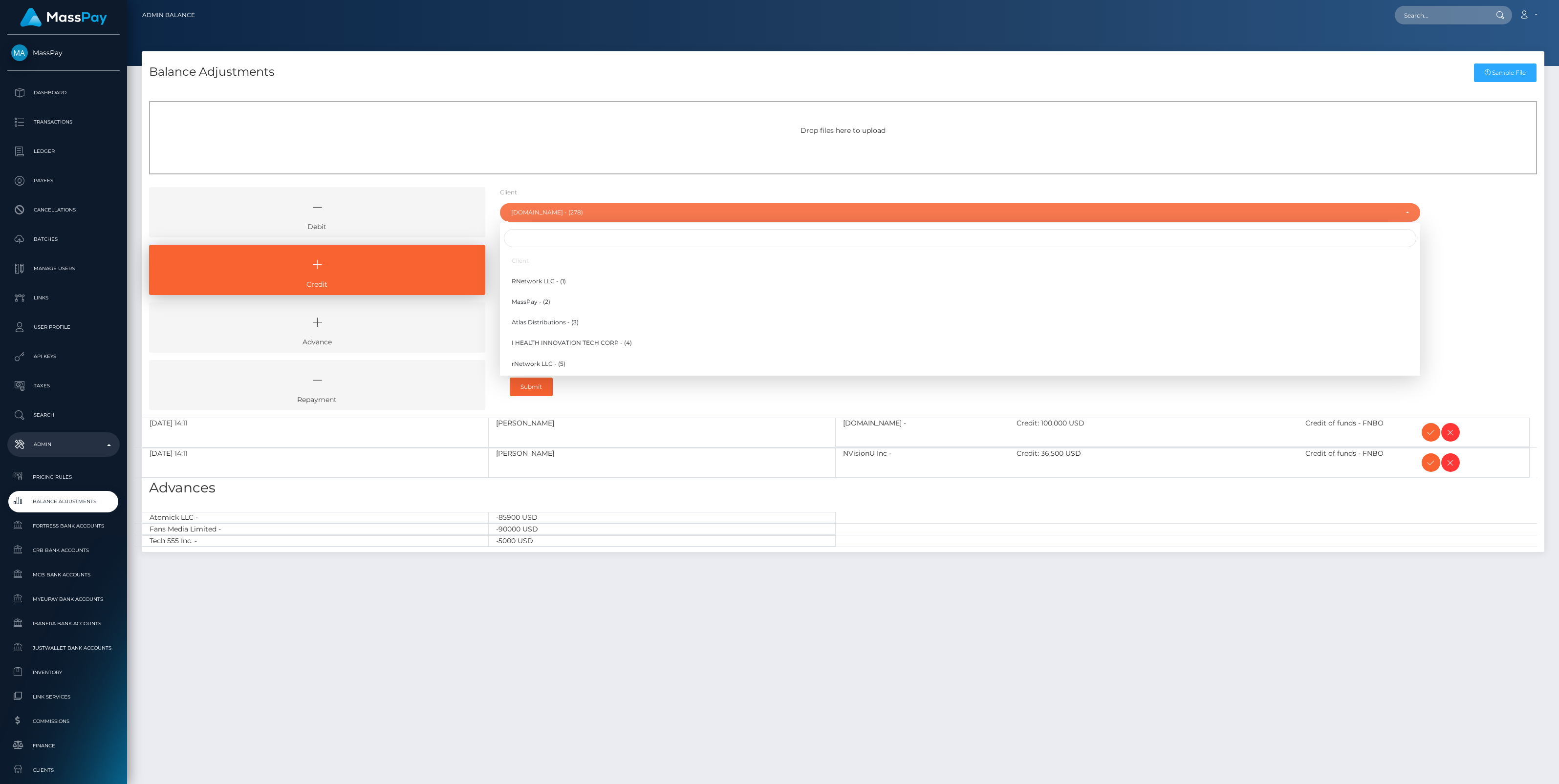
scroll to position [4465, 0]
click at [521, 240] on input "Search" at bounding box center [960, 238] width 913 height 18
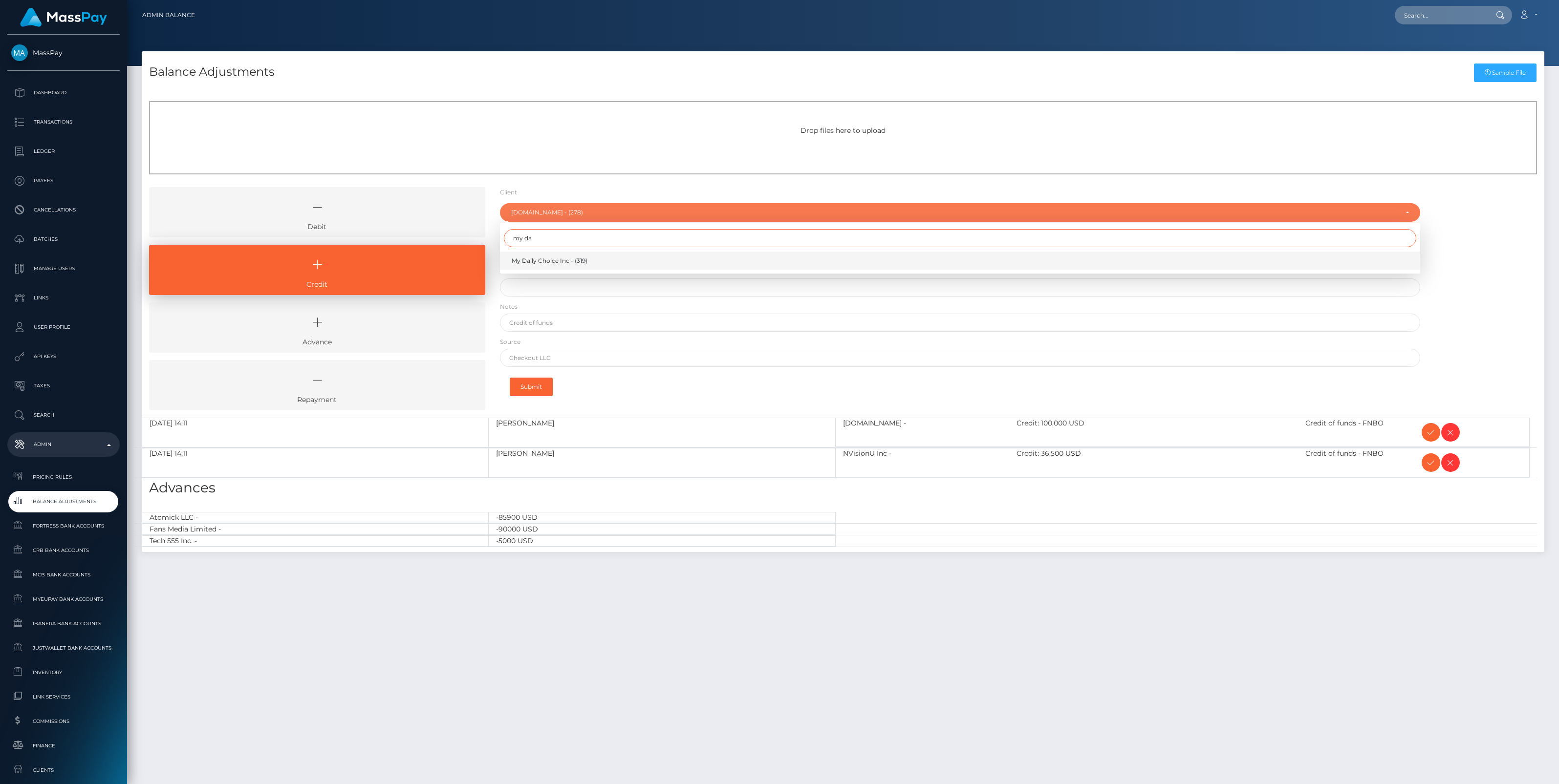
type input "my da"
click at [533, 261] on span "My Daily Choice Inc - (319)" at bounding box center [550, 261] width 76 height 9
select select "319"
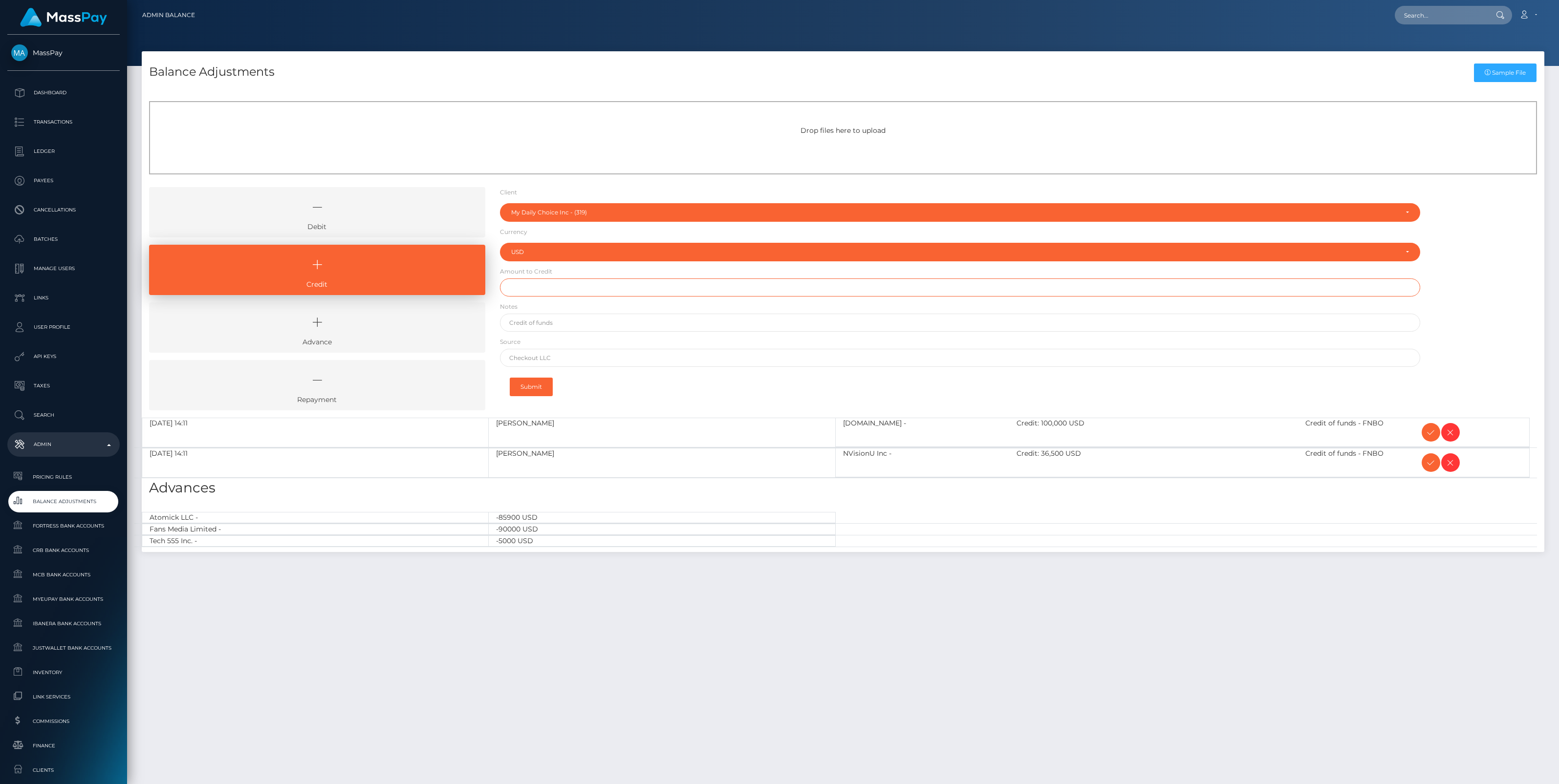
click at [527, 289] on input "text" at bounding box center [960, 287] width 920 height 18
paste input "10,000.00"
type input "$10,000.00"
click at [536, 320] on input "text" at bounding box center [960, 322] width 920 height 18
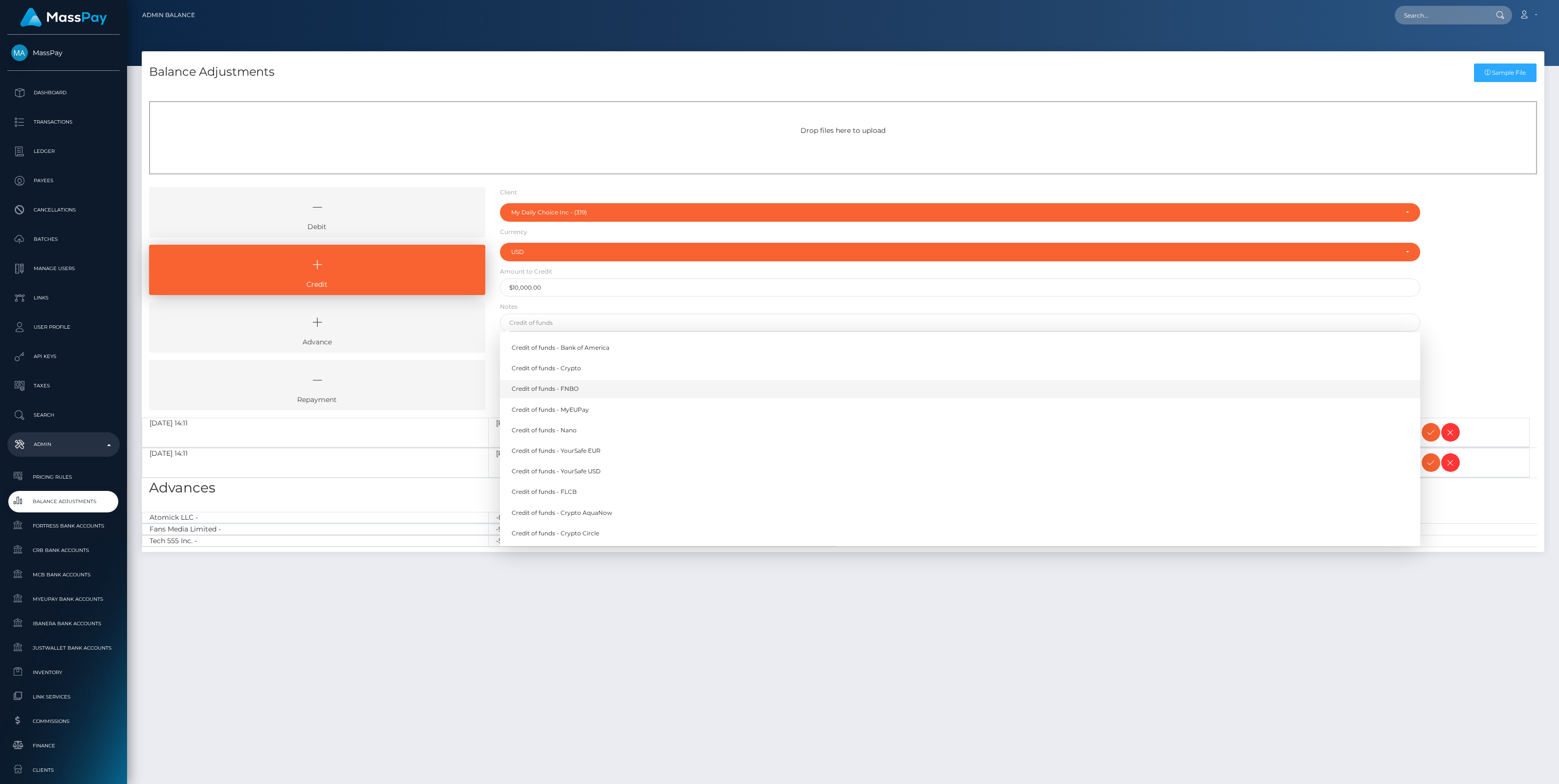
click at [563, 390] on link "Credit of funds - FNBO" at bounding box center [960, 389] width 920 height 18
type input "Credit of funds - FNBO"
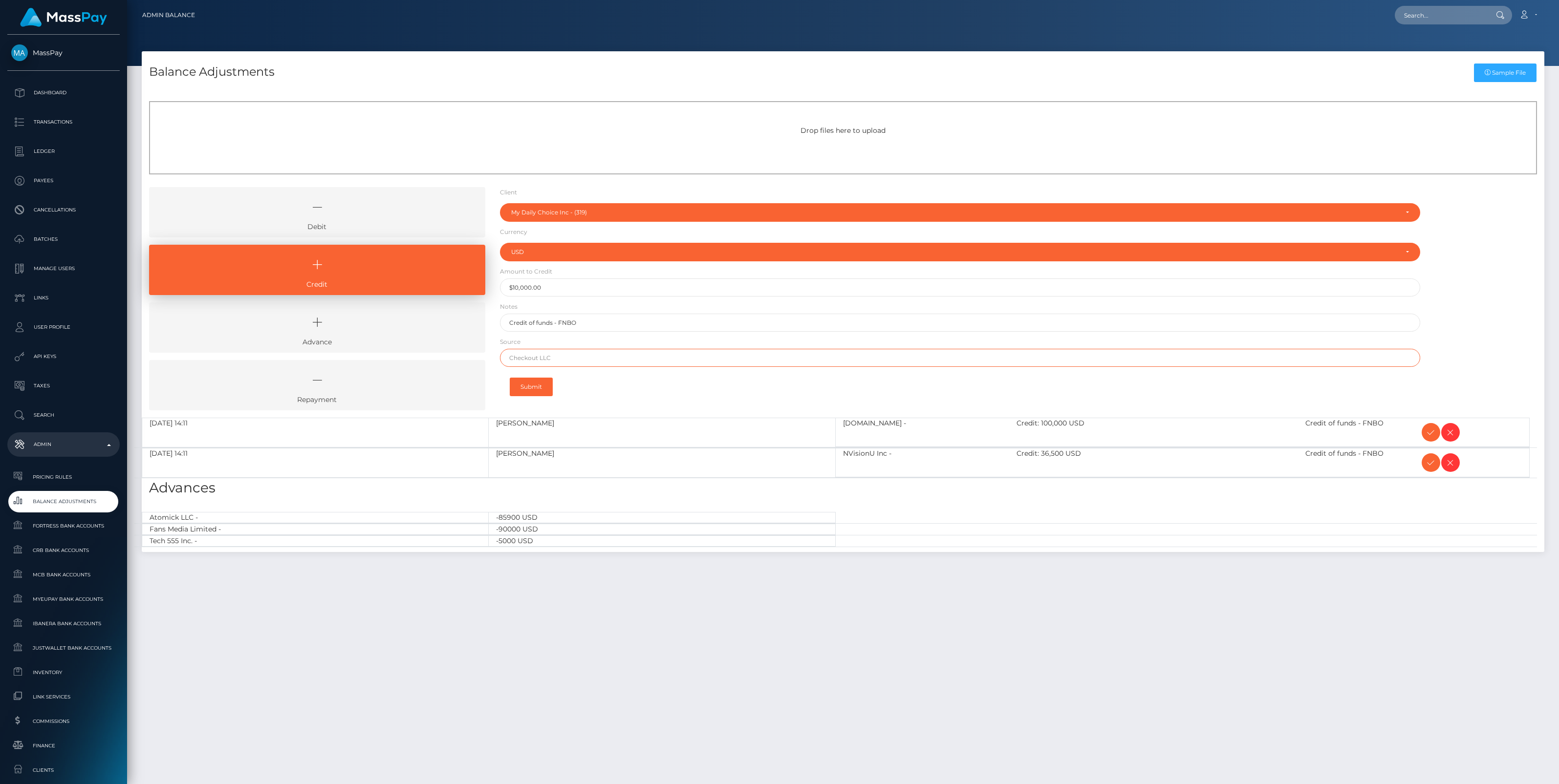
click at [544, 357] on input "text" at bounding box center [960, 358] width 920 height 18
paste input "First Citizens"
type input "First Citizens"
click at [533, 383] on button "Submit" at bounding box center [532, 387] width 43 height 19
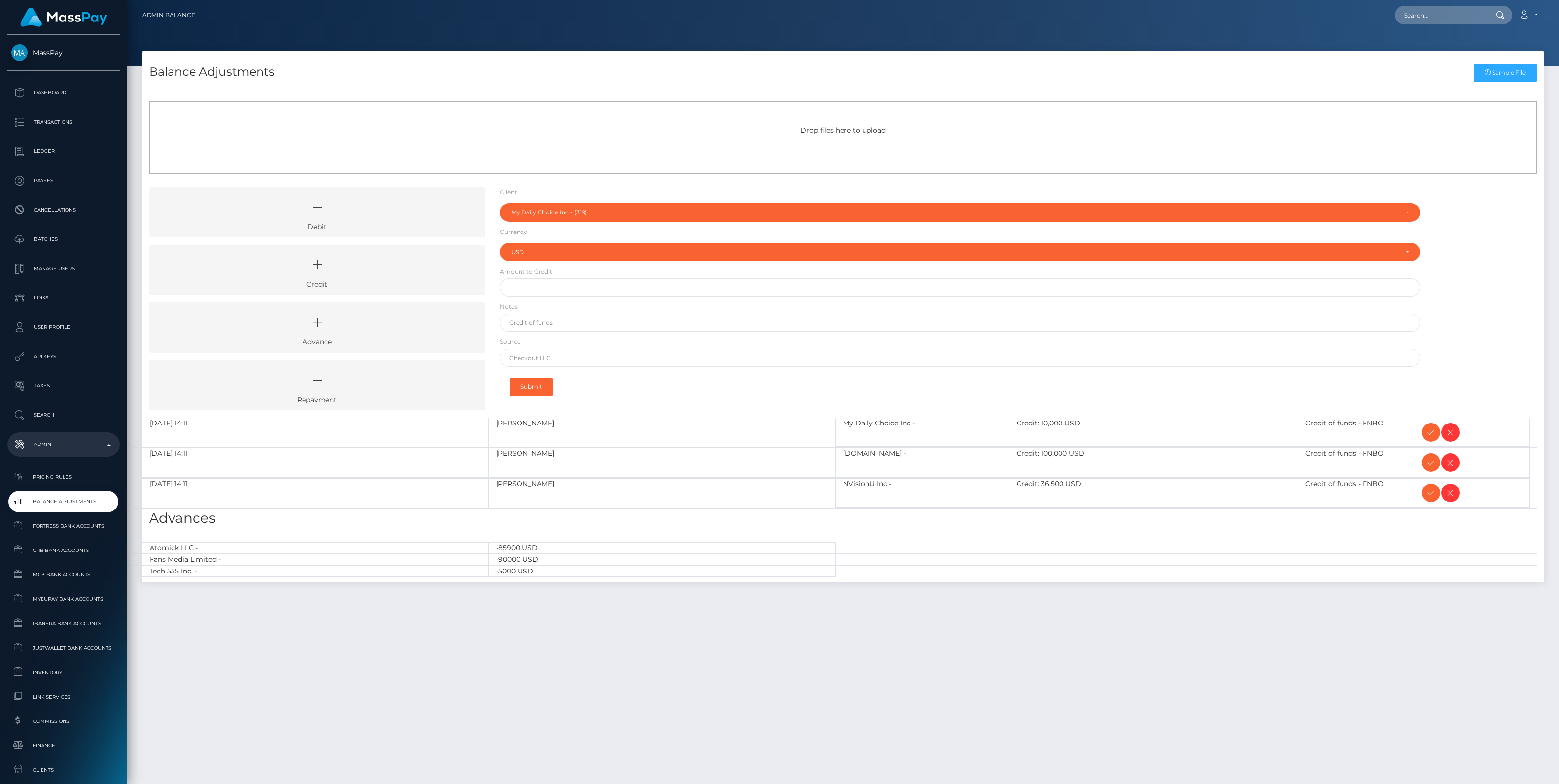
select select "319"
select select "USD"
click at [1428, 432] on icon at bounding box center [1431, 432] width 12 height 12
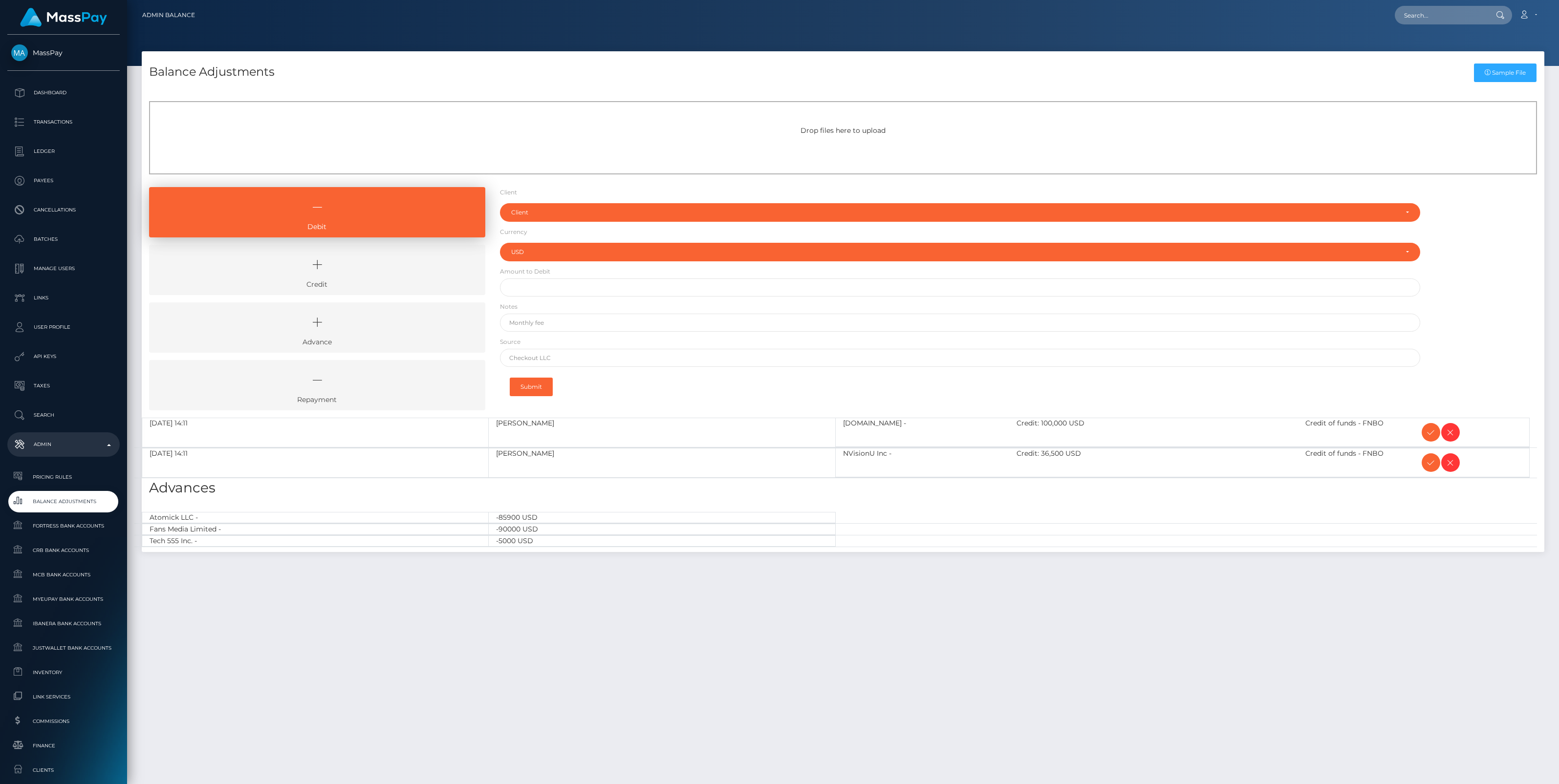
select select "USD"
click at [1428, 432] on icon at bounding box center [1431, 432] width 12 height 12
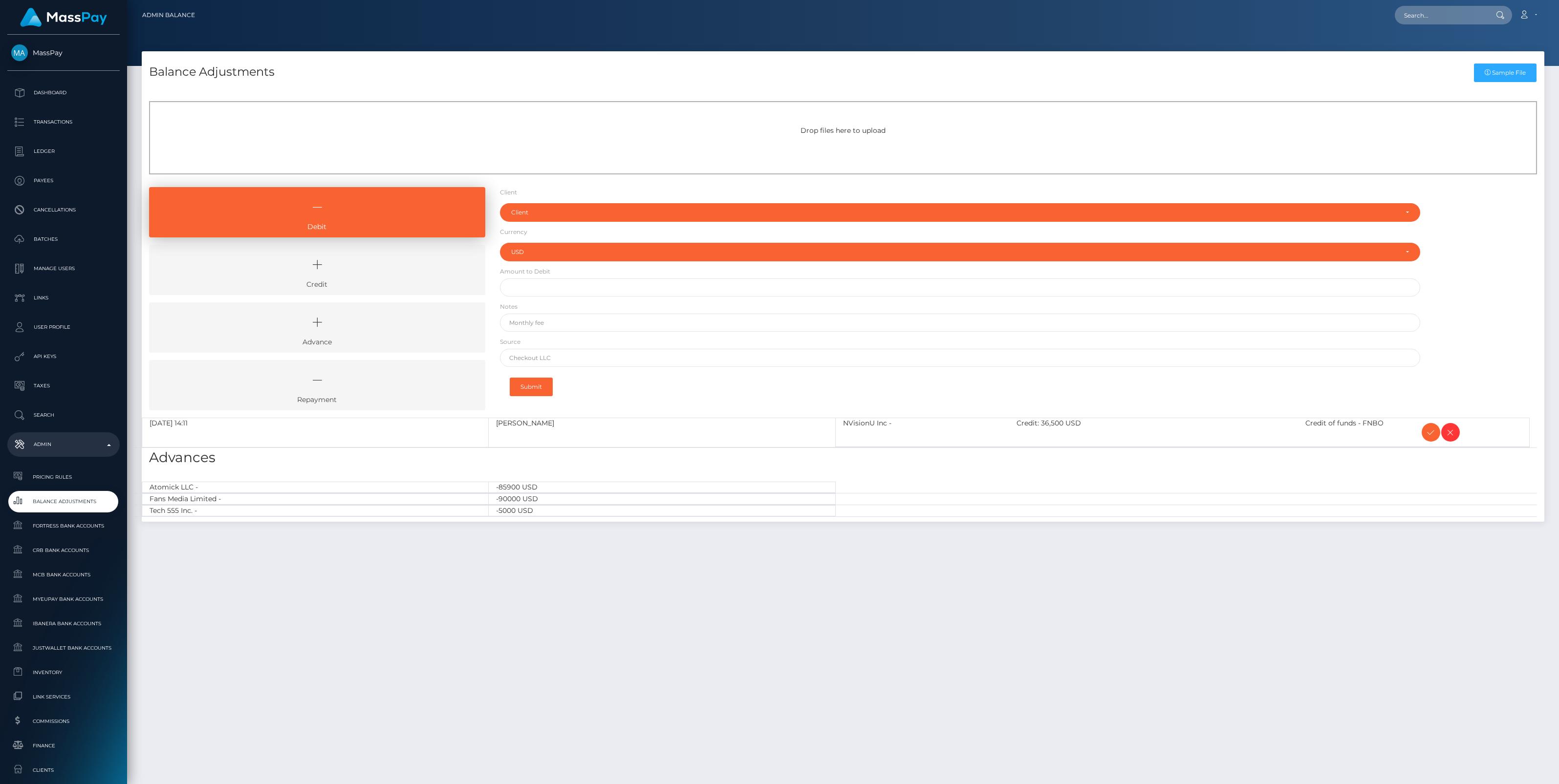
select select "USD"
click at [1428, 432] on icon at bounding box center [1431, 432] width 12 height 12
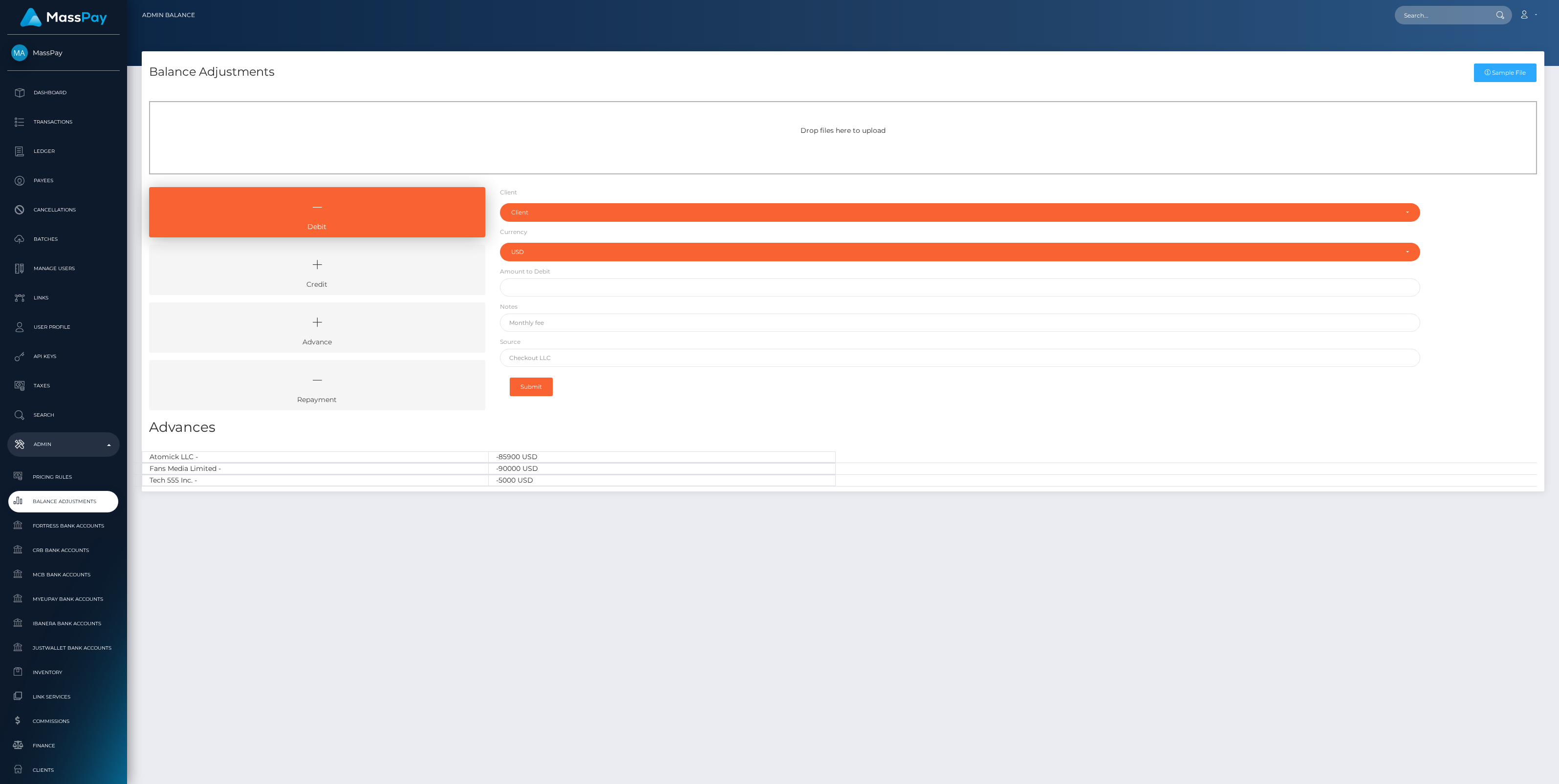
select select "USD"
drag, startPoint x: 351, startPoint y: 261, endPoint x: 415, endPoint y: 248, distance: 65.3
click at [351, 261] on icon at bounding box center [317, 264] width 314 height 29
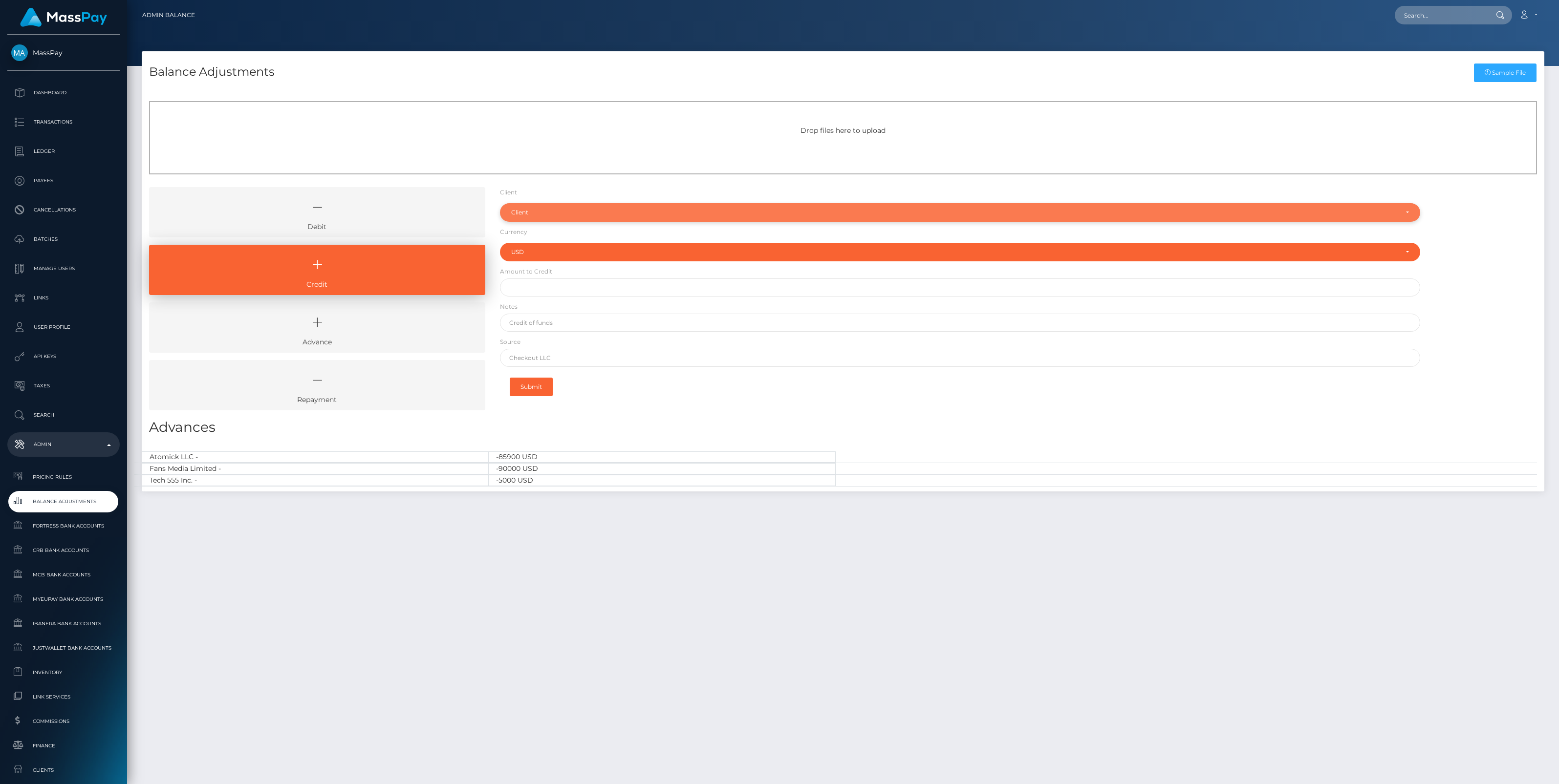
click at [521, 215] on div "Client" at bounding box center [954, 212] width 887 height 8
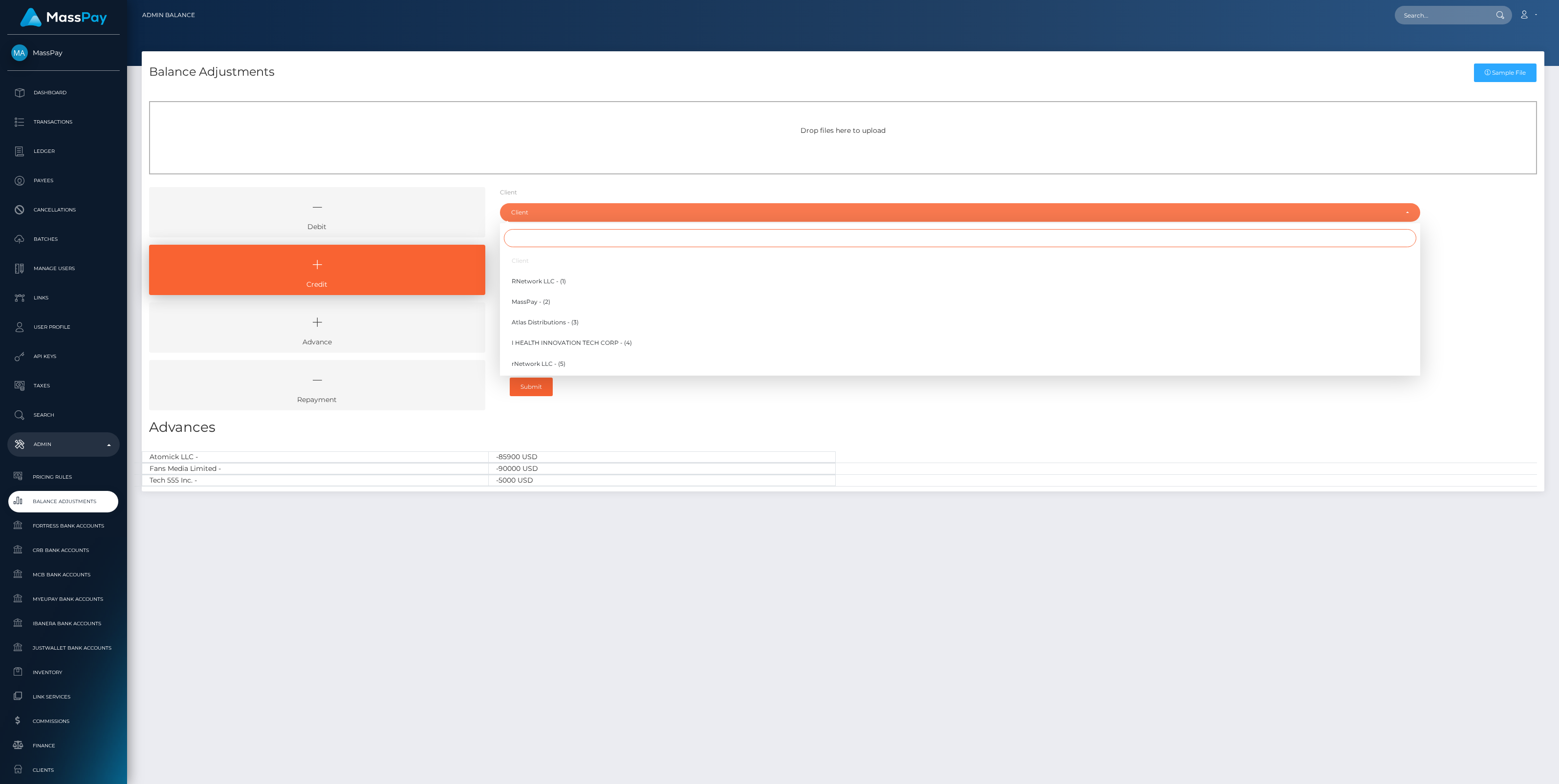
click at [523, 240] on input "Search" at bounding box center [960, 238] width 913 height 18
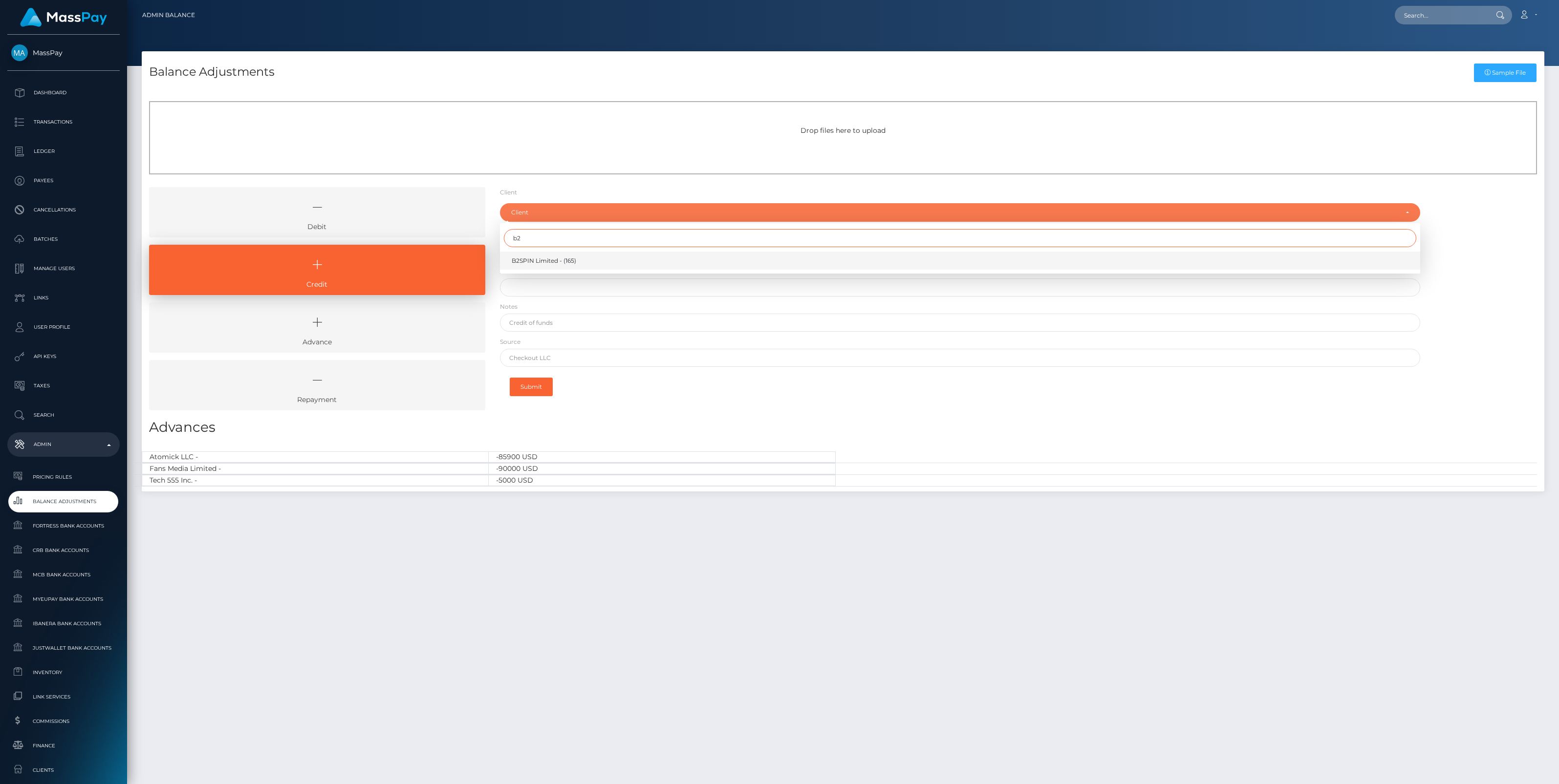
type input "b2"
click at [531, 261] on span "B2SPIN Limited - (165)" at bounding box center [544, 261] width 65 height 9
select select "165"
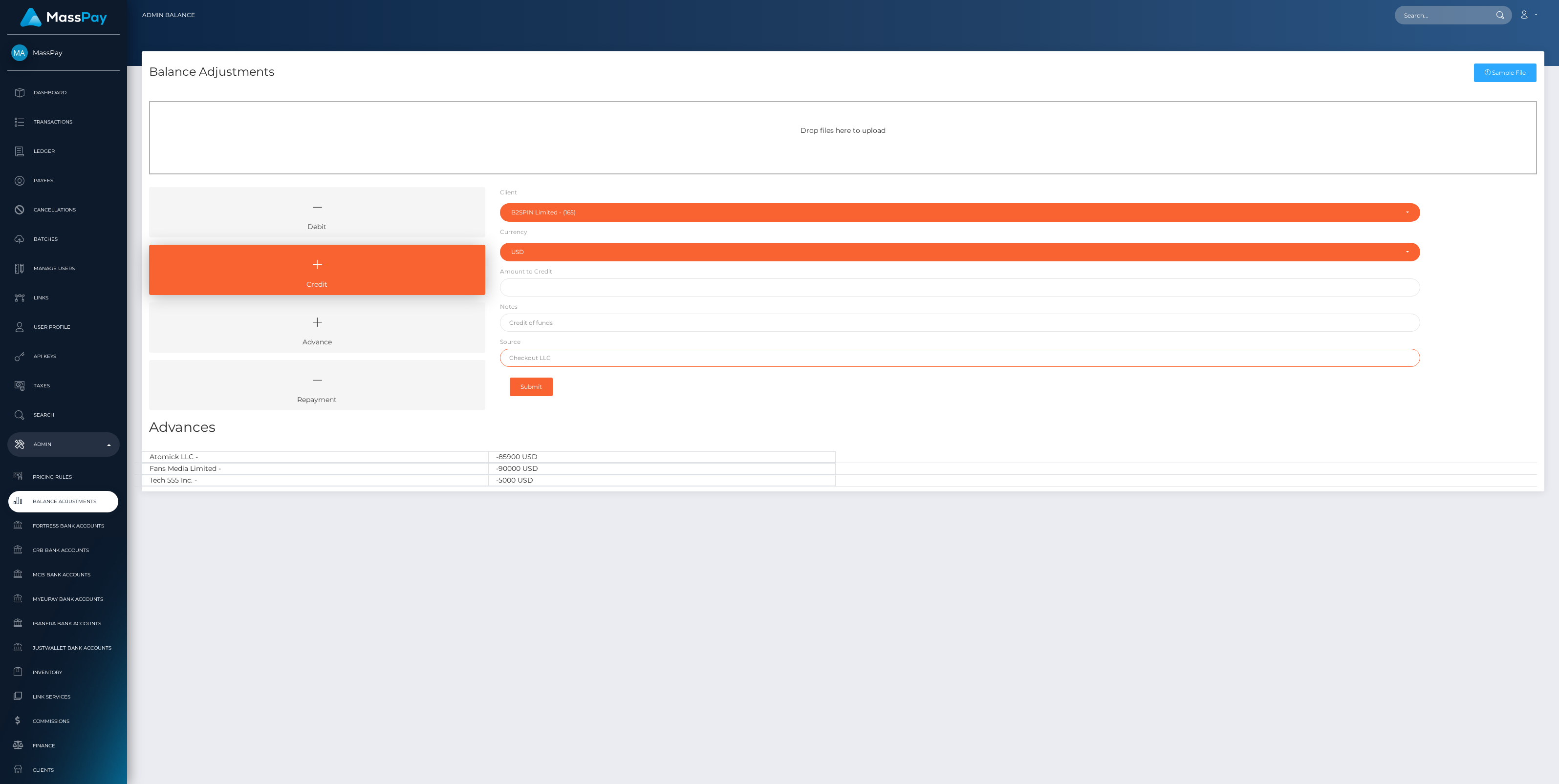
click at [538, 355] on input "text" at bounding box center [960, 358] width 920 height 18
paste input "AIRWALLEX"
type input "AIRWALLEX"
click at [546, 320] on input "text" at bounding box center [960, 322] width 920 height 18
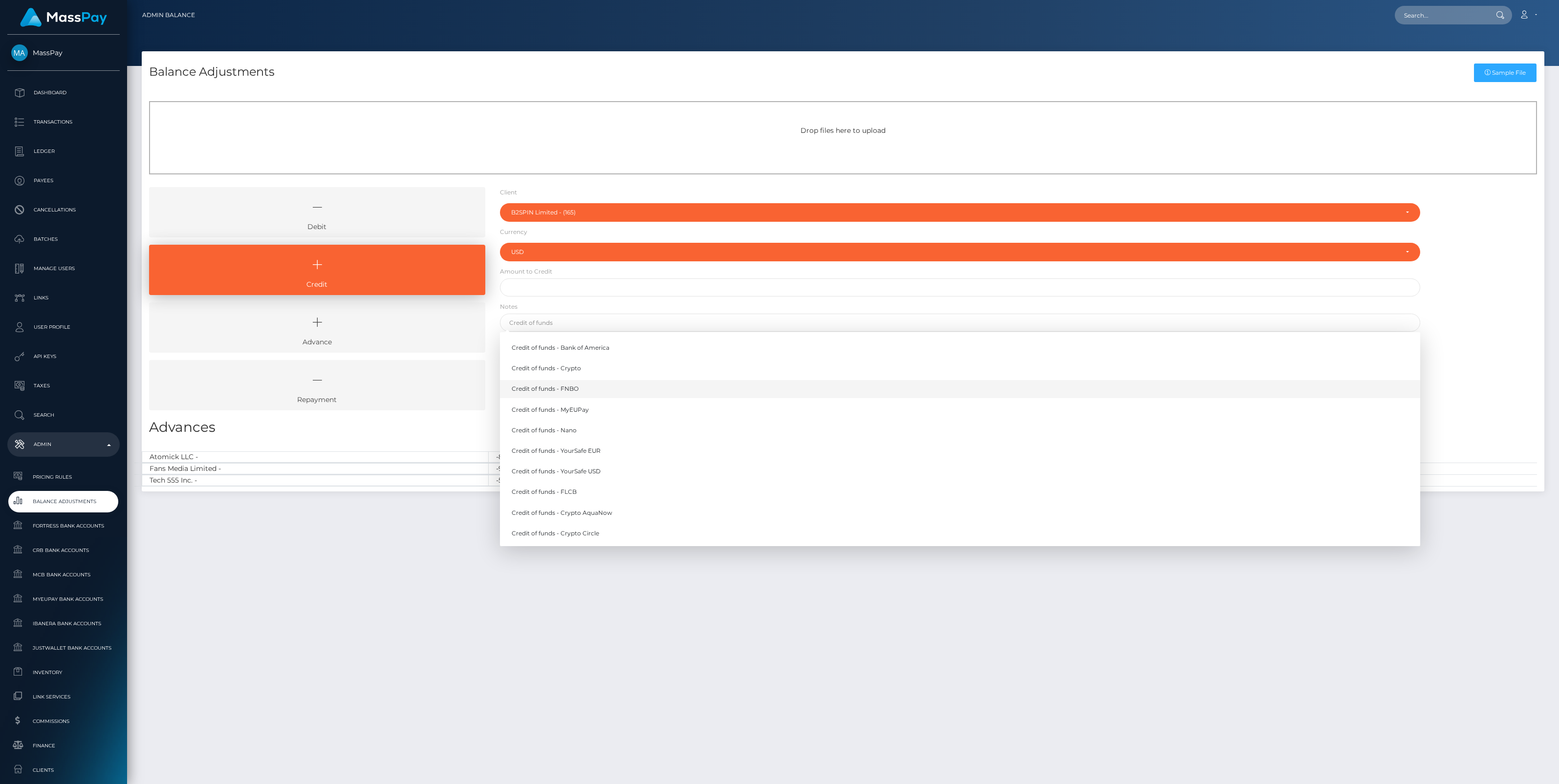
click at [564, 386] on link "Credit of funds - FNBO" at bounding box center [960, 389] width 920 height 18
type input "Credit of funds - FNBO"
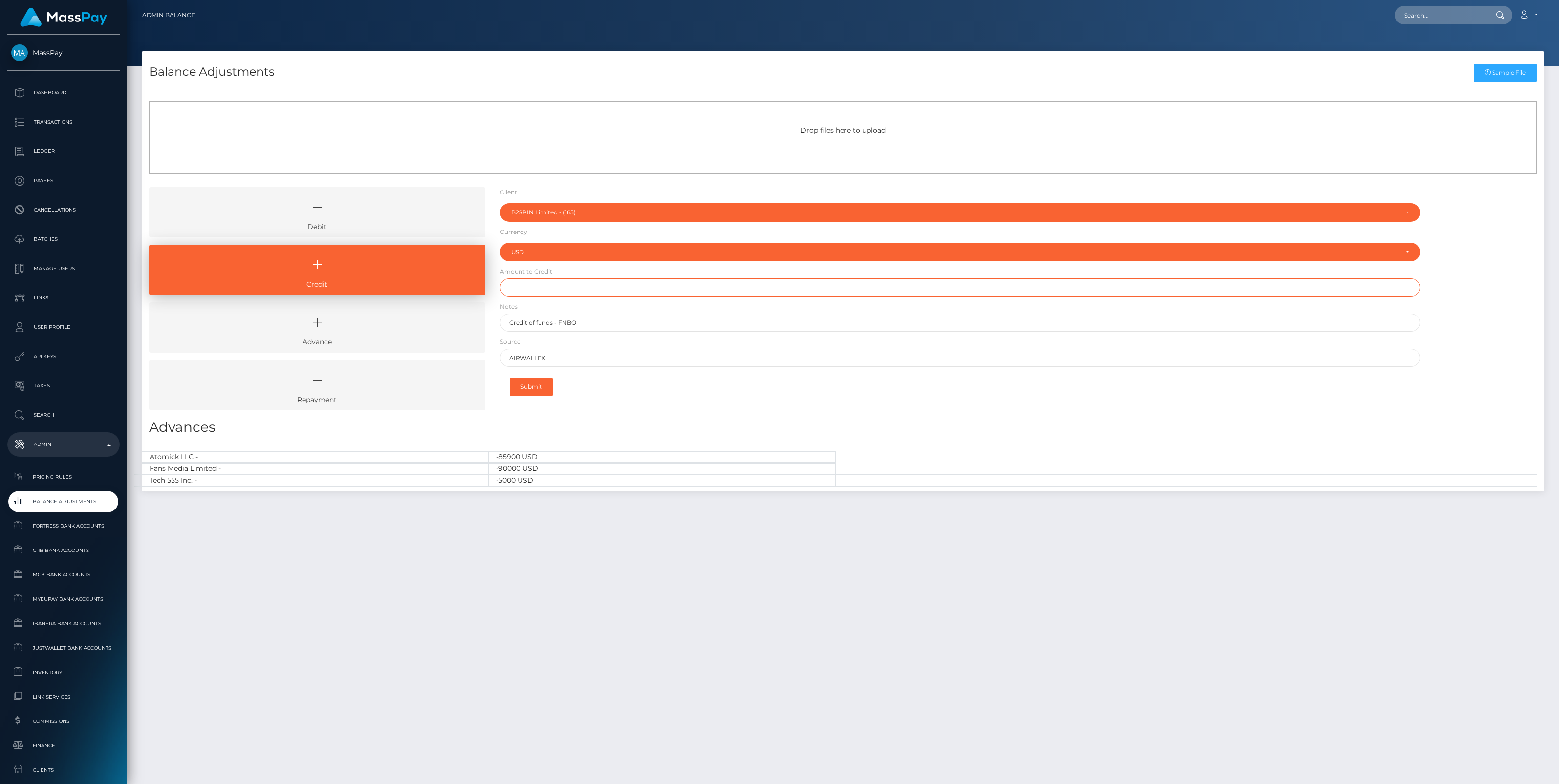
click at [527, 287] on input "text" at bounding box center [960, 287] width 920 height 18
paste input "550,002.00"
type input "$550,002.00"
click at [538, 385] on button "Submit" at bounding box center [532, 387] width 43 height 19
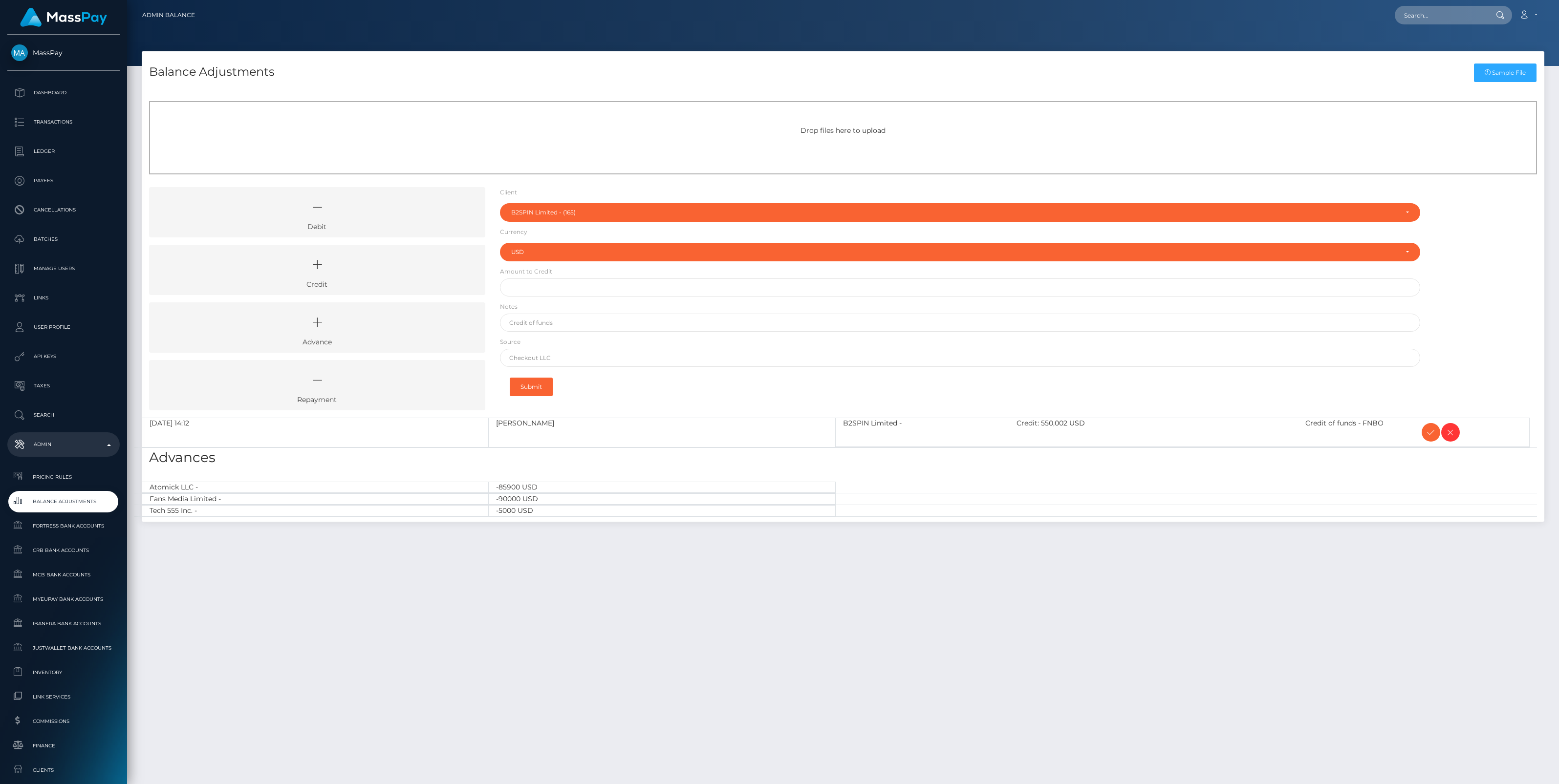
select select "165"
select select "USD"
click at [1427, 431] on icon at bounding box center [1431, 432] width 12 height 12
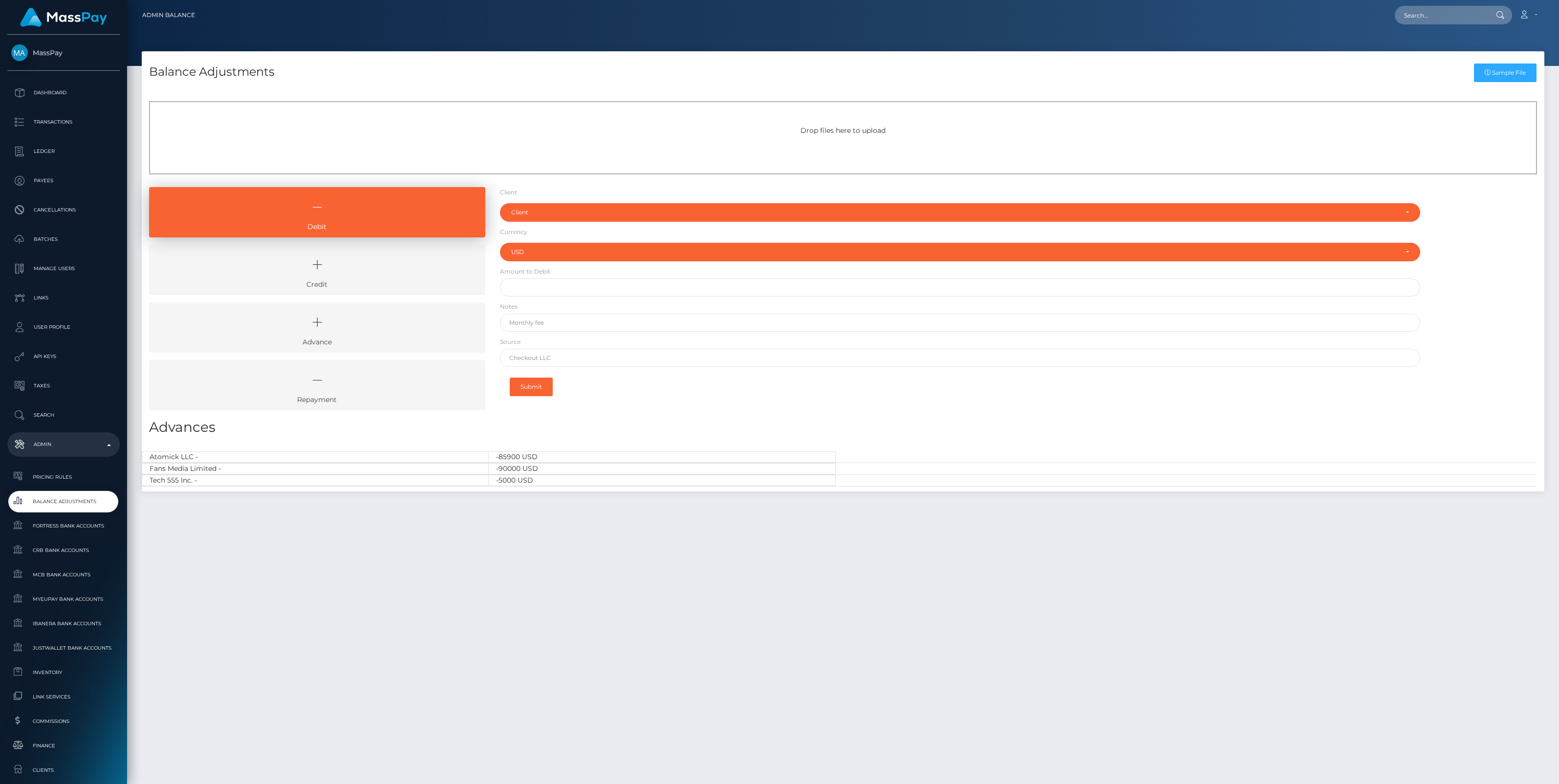
select select "USD"
click at [372, 277] on icon at bounding box center [317, 264] width 314 height 29
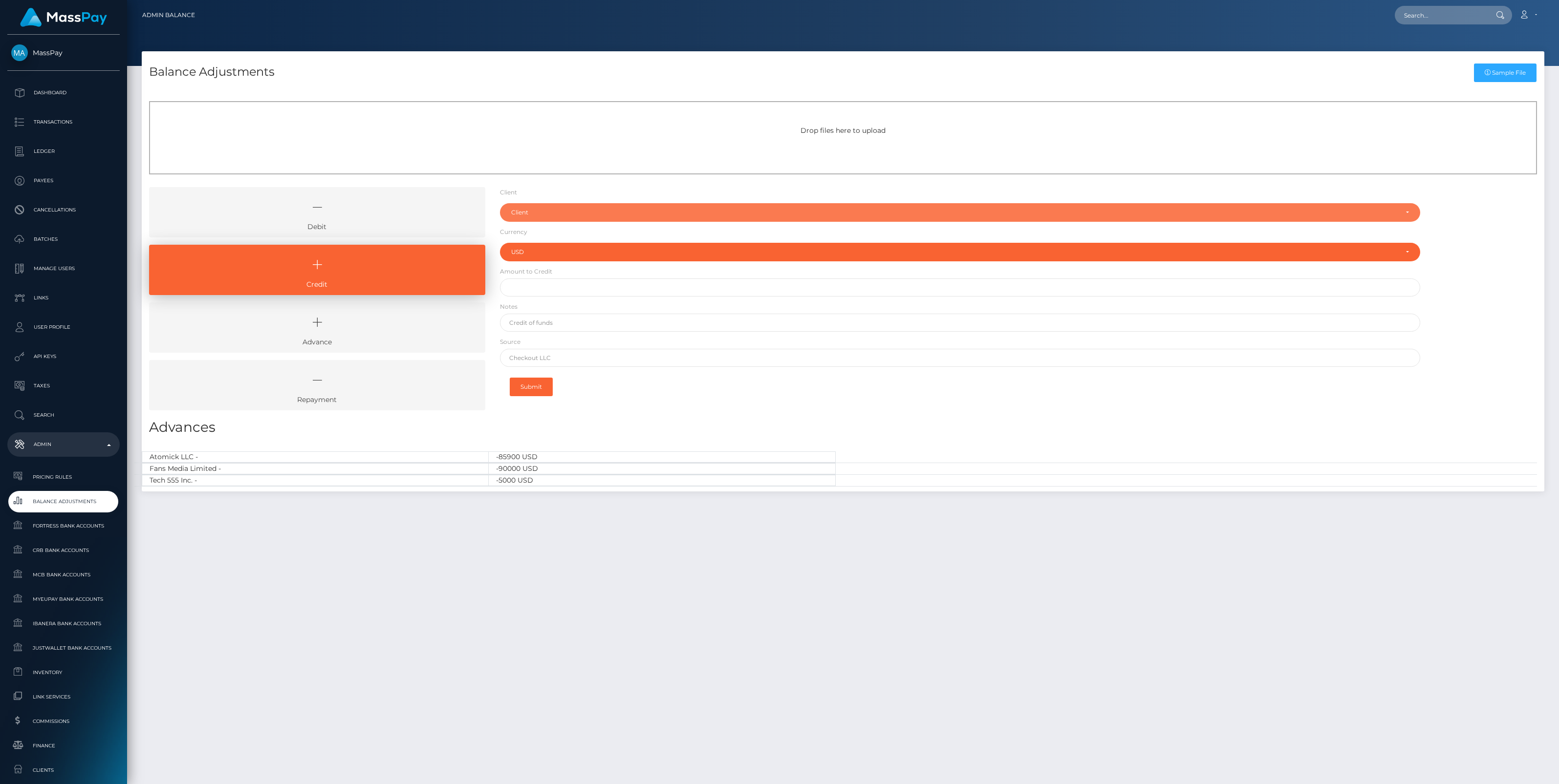
drag, startPoint x: 533, startPoint y: 213, endPoint x: 532, endPoint y: 221, distance: 8.1
click at [533, 213] on div "Client" at bounding box center [954, 212] width 887 height 8
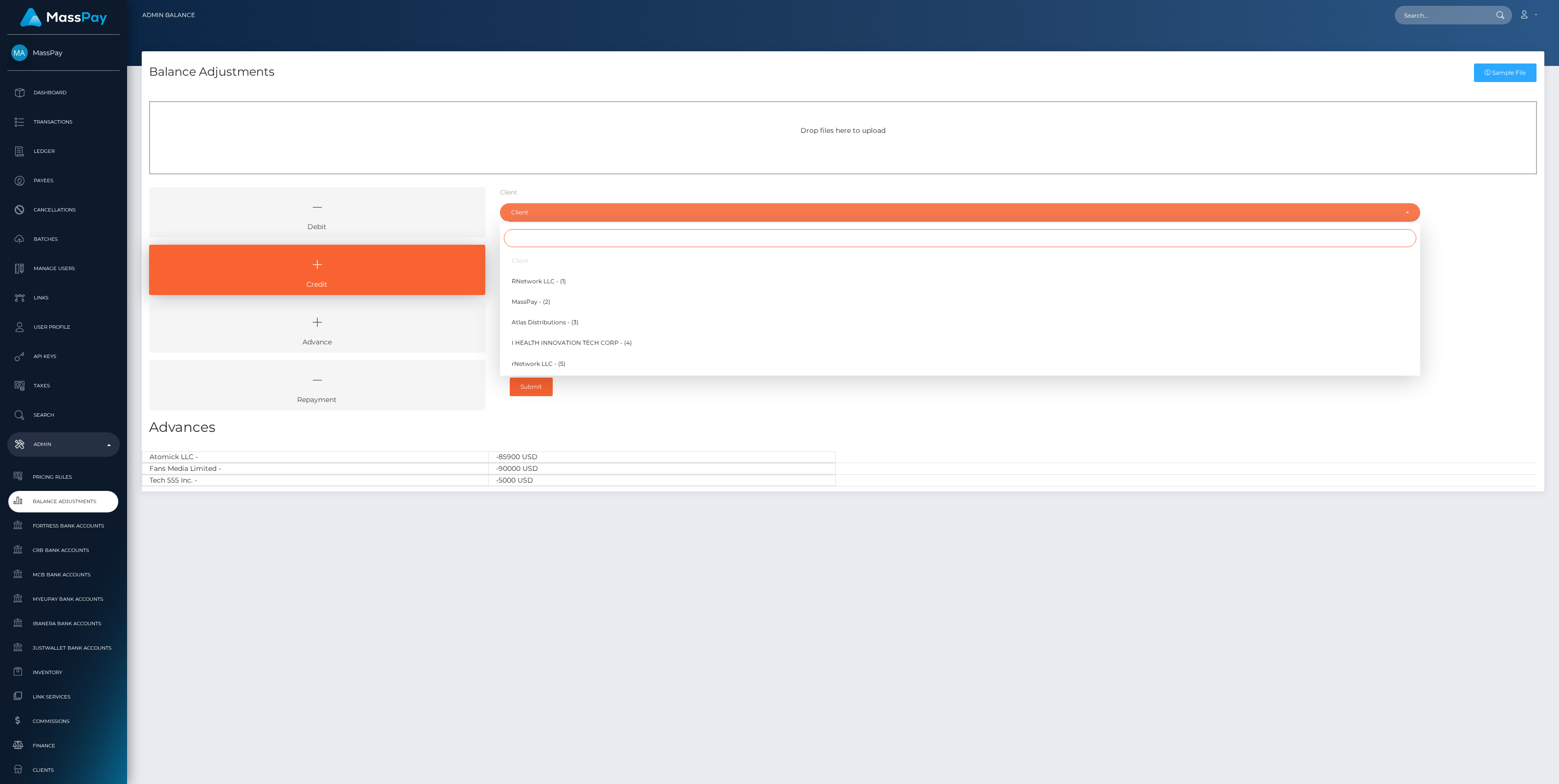
click at [531, 242] on input "Search" at bounding box center [960, 238] width 913 height 18
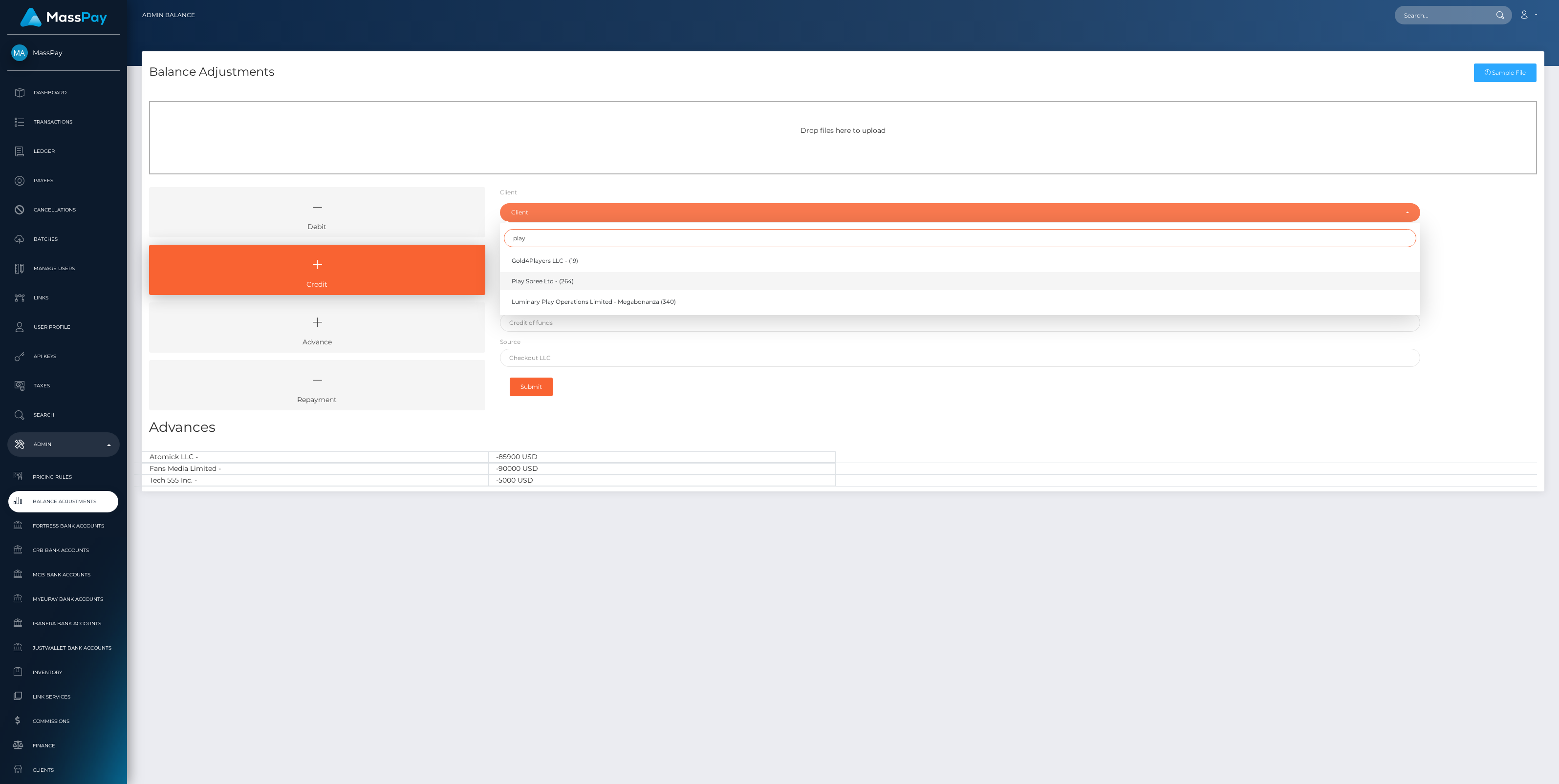
type input "play"
click at [530, 281] on span "Play Spree Ltd - (264)" at bounding box center [543, 282] width 62 height 9
select select "264"
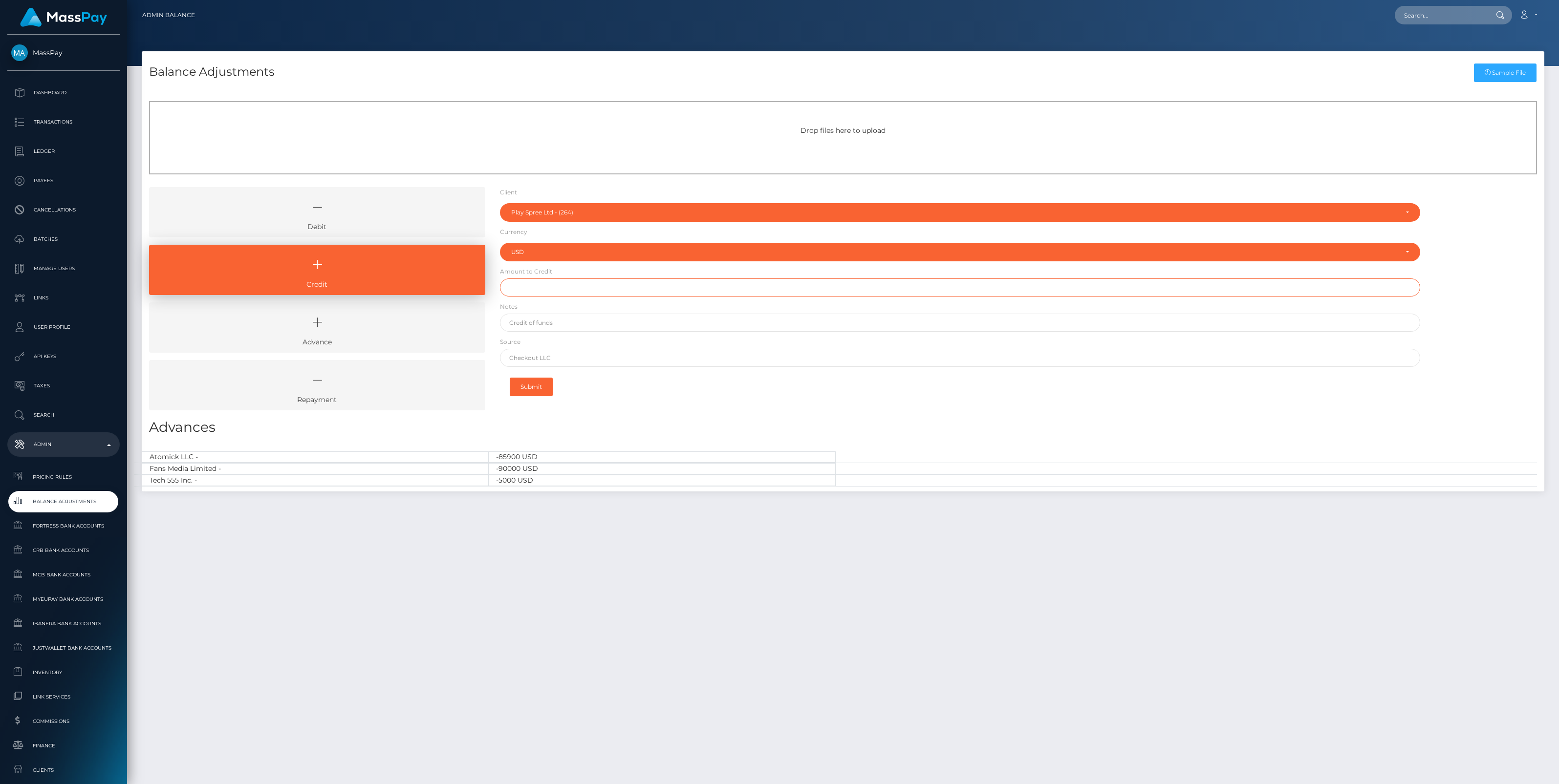
click at [529, 284] on input "text" at bounding box center [960, 287] width 920 height 18
paste input "75,006.00"
type input "$75,006.00"
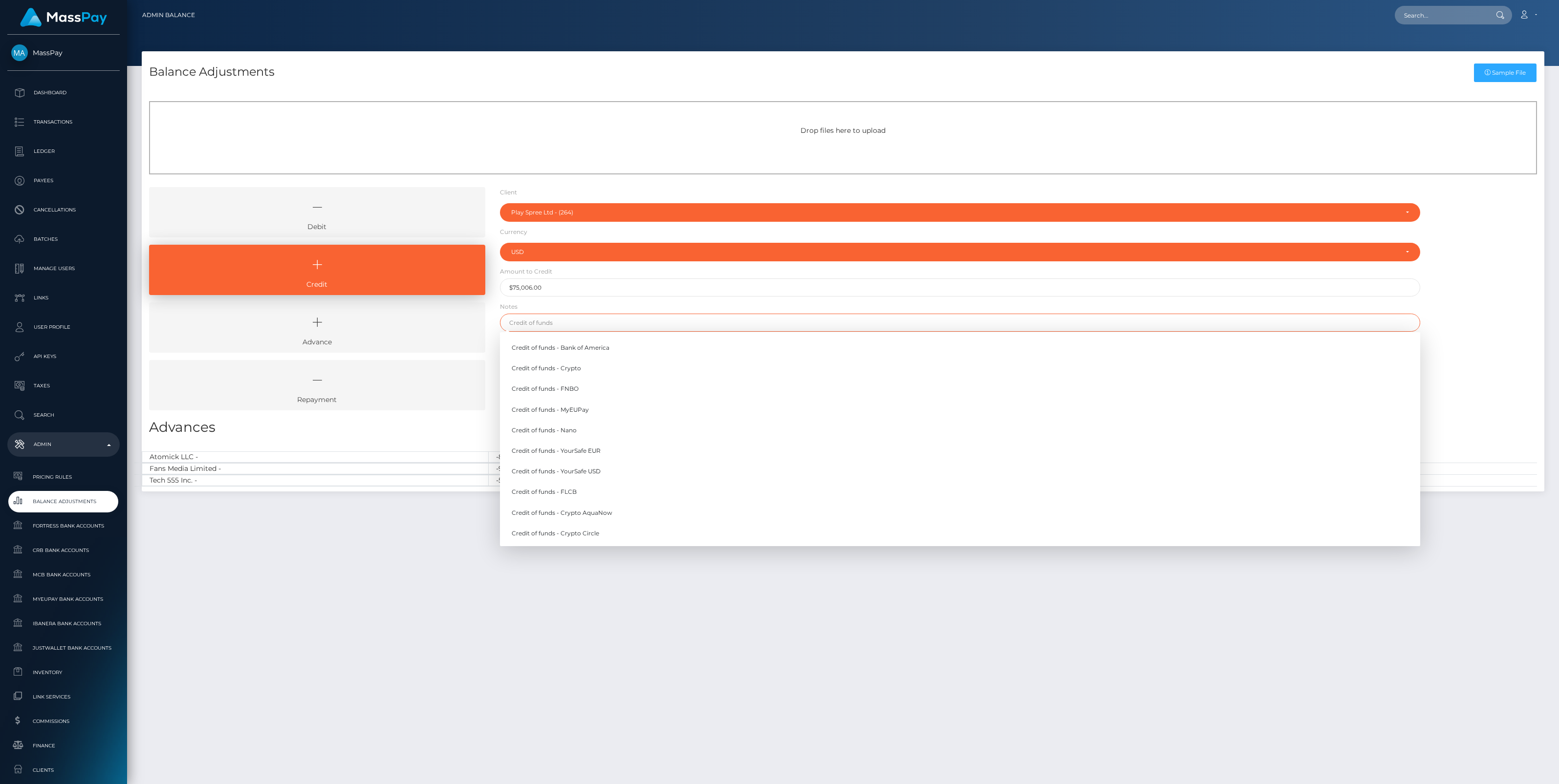
click at [546, 322] on input "text" at bounding box center [960, 322] width 920 height 18
click at [568, 390] on link "Credit of funds - FNBO" at bounding box center [960, 389] width 920 height 18
type input "Credit of funds - FNBO"
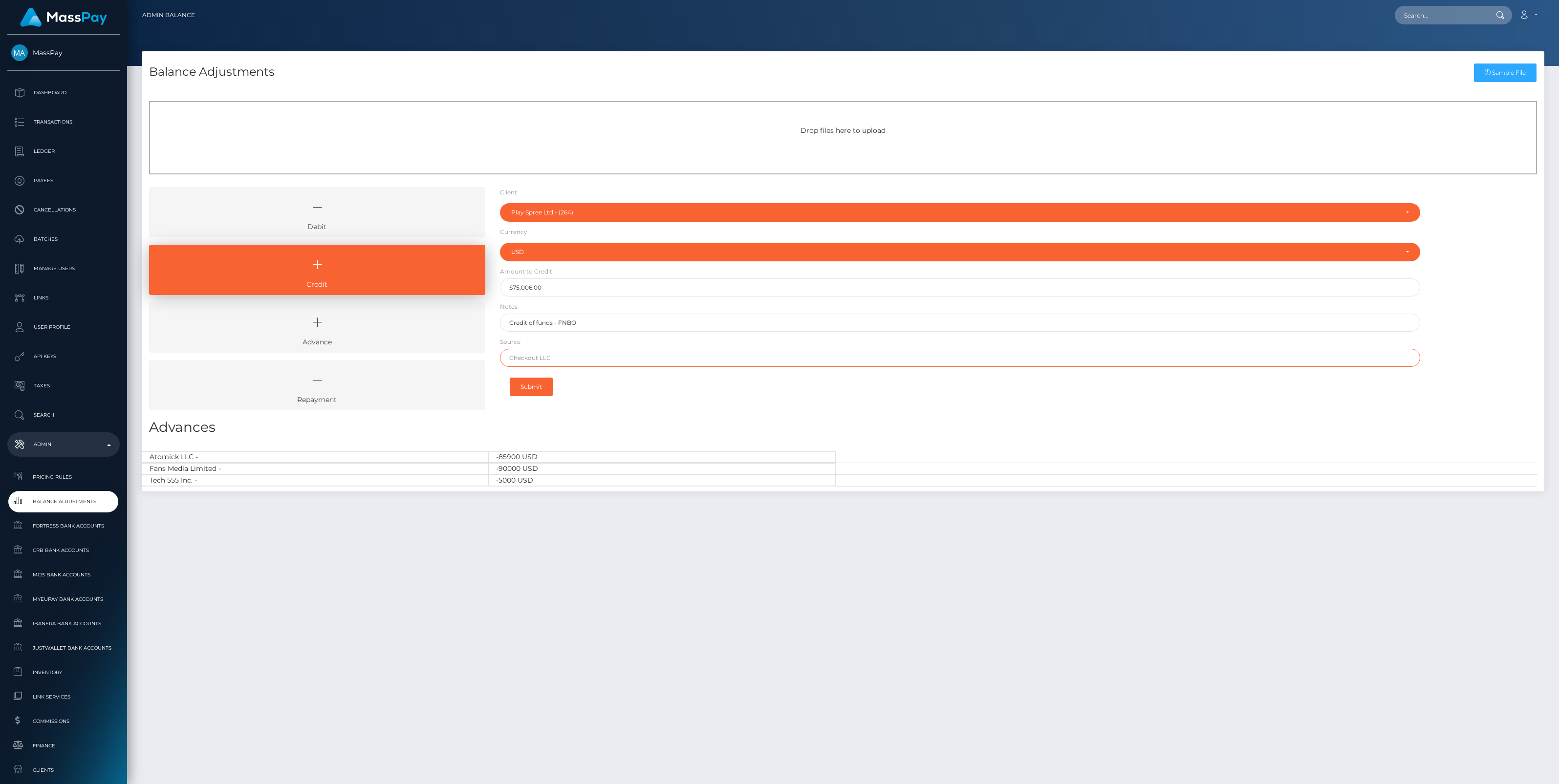
click at [538, 362] on input "text" at bounding box center [960, 358] width 920 height 18
paste input "IFX PAYMENTS"
type input "IFX PAYMENTS"
click at [541, 386] on button "Submit" at bounding box center [532, 387] width 43 height 19
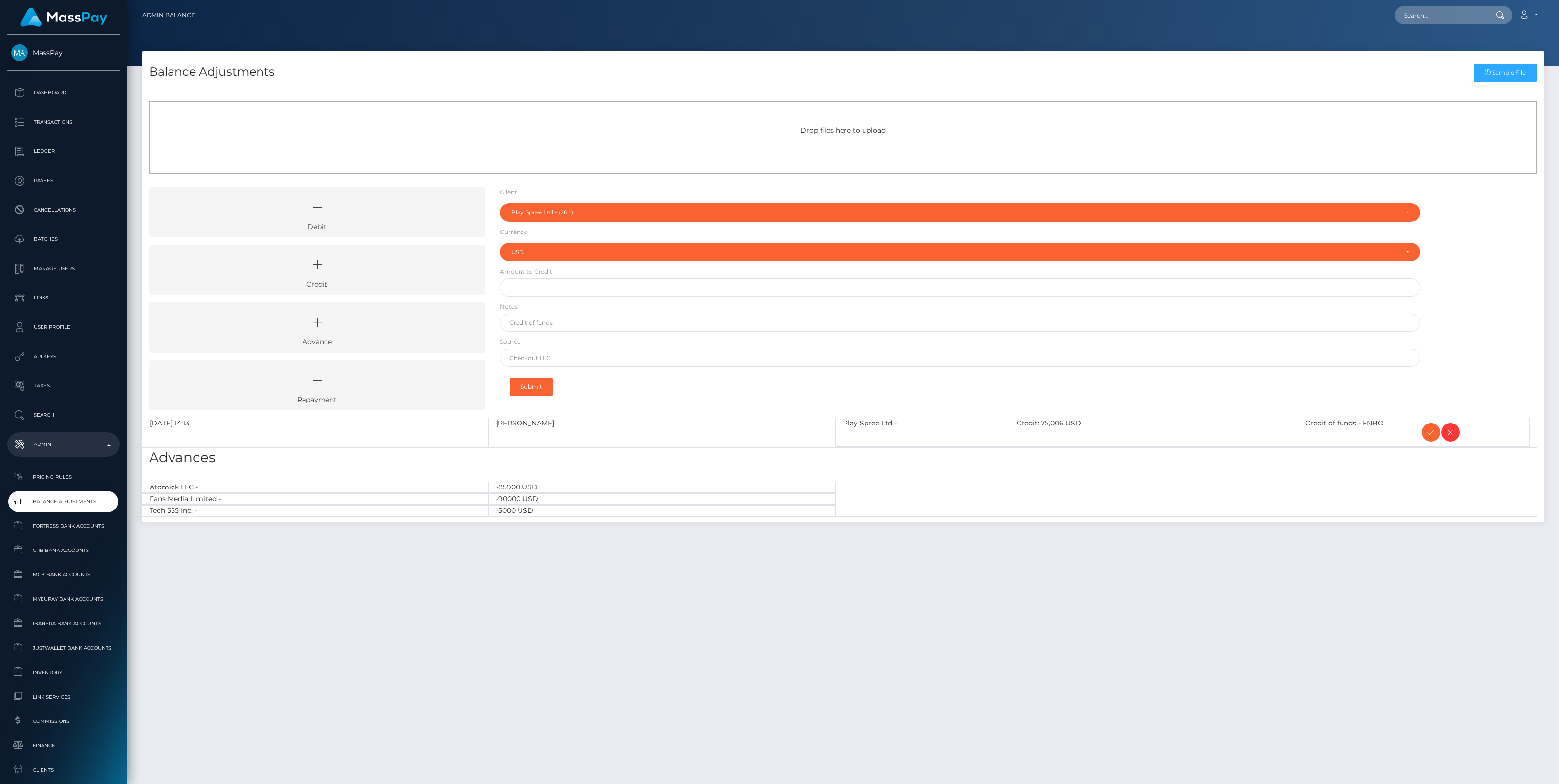
select select "264"
select select "USD"
drag, startPoint x: 1430, startPoint y: 436, endPoint x: 1424, endPoint y: 433, distance: 6.7
click at [1430, 436] on icon at bounding box center [1431, 432] width 12 height 12
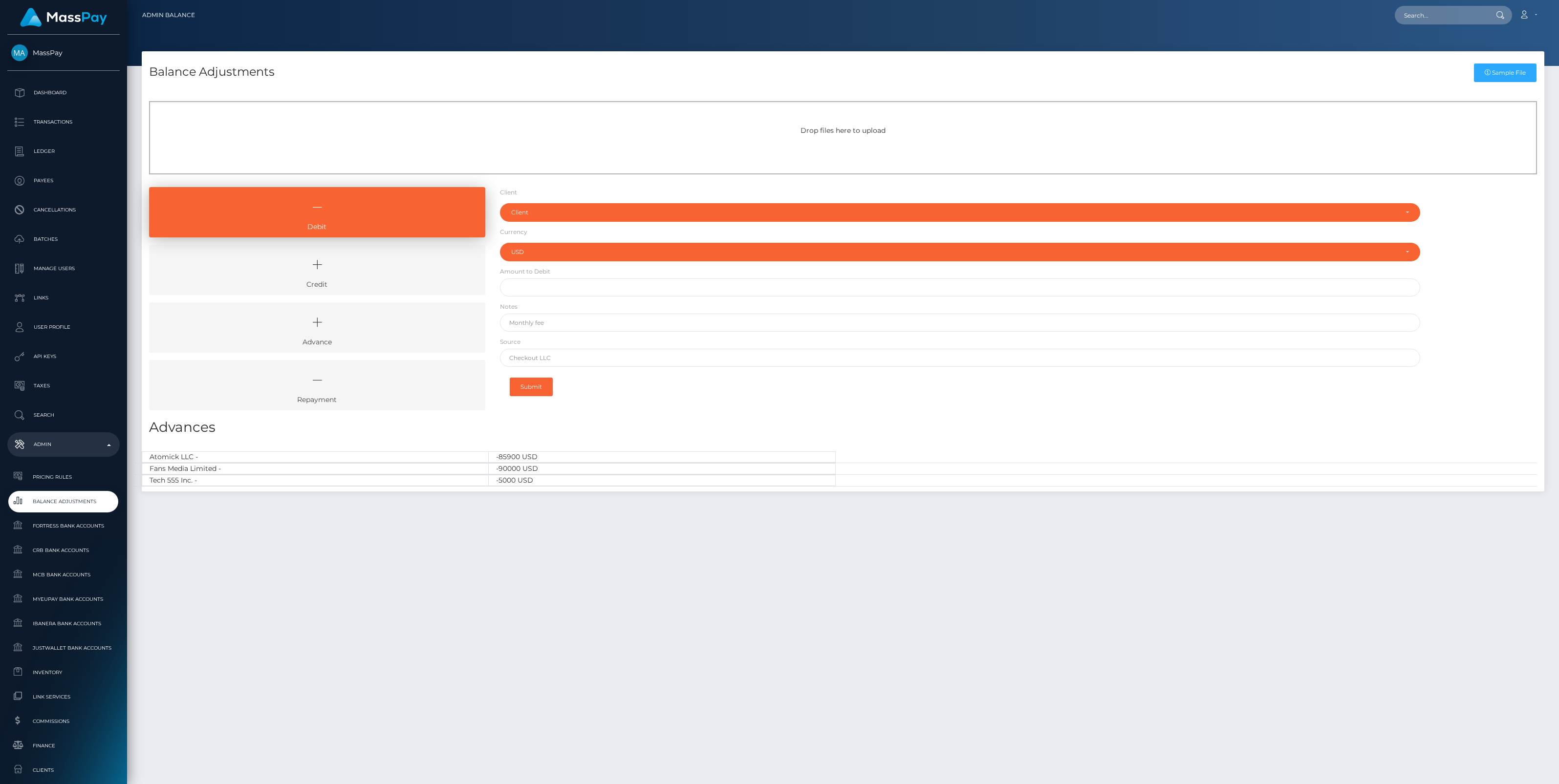
select select "USD"
click at [781, 663] on div "Balance Adjustments Sample File Drop files here to upload Debit" at bounding box center [843, 414] width 1432 height 725
click at [300, 276] on icon at bounding box center [317, 264] width 314 height 29
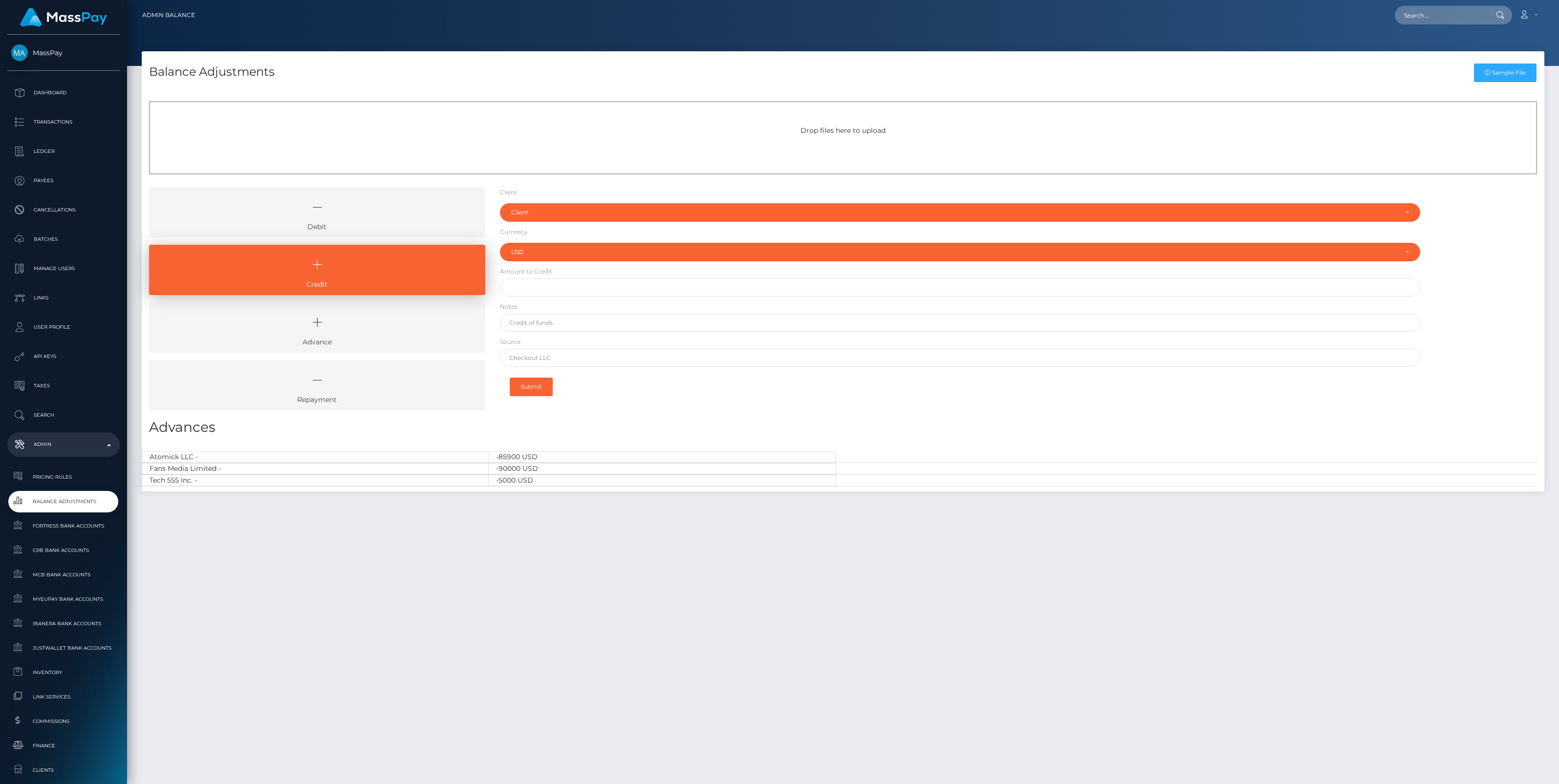
click at [376, 214] on icon at bounding box center [317, 207] width 314 height 29
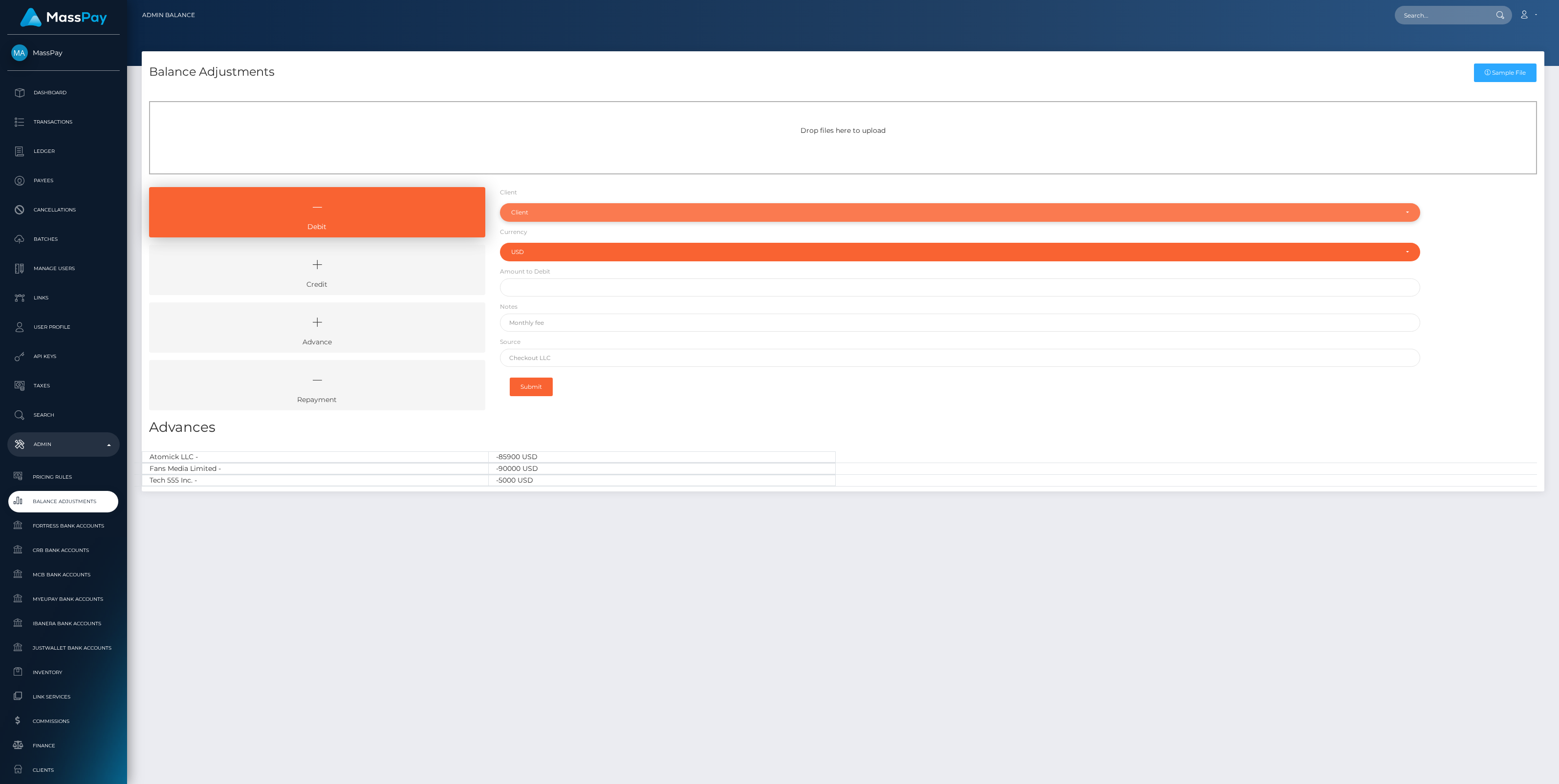
click at [563, 215] on div "Client" at bounding box center [954, 212] width 887 height 8
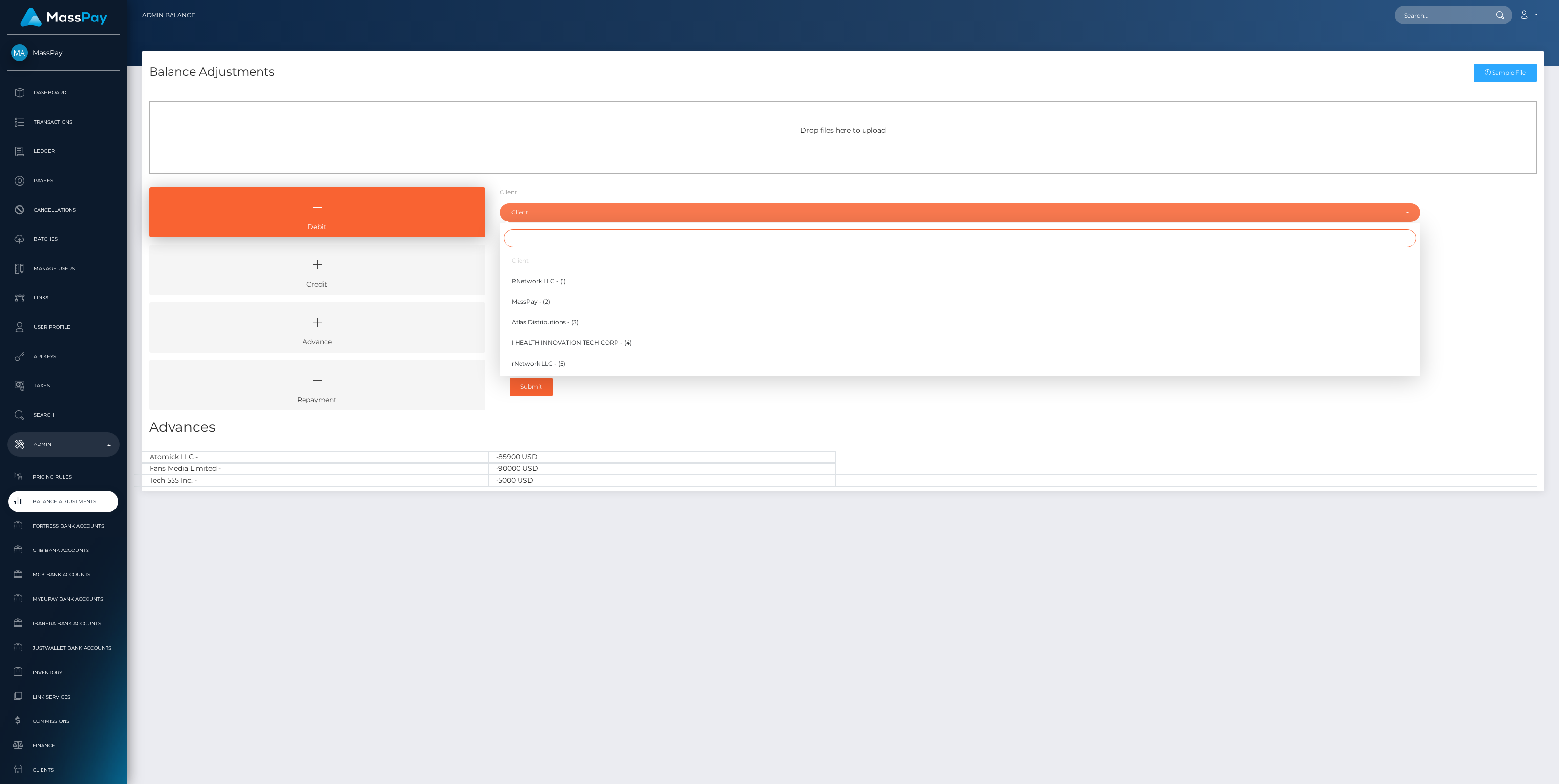
click at [533, 240] on input "Search" at bounding box center [960, 238] width 913 height 18
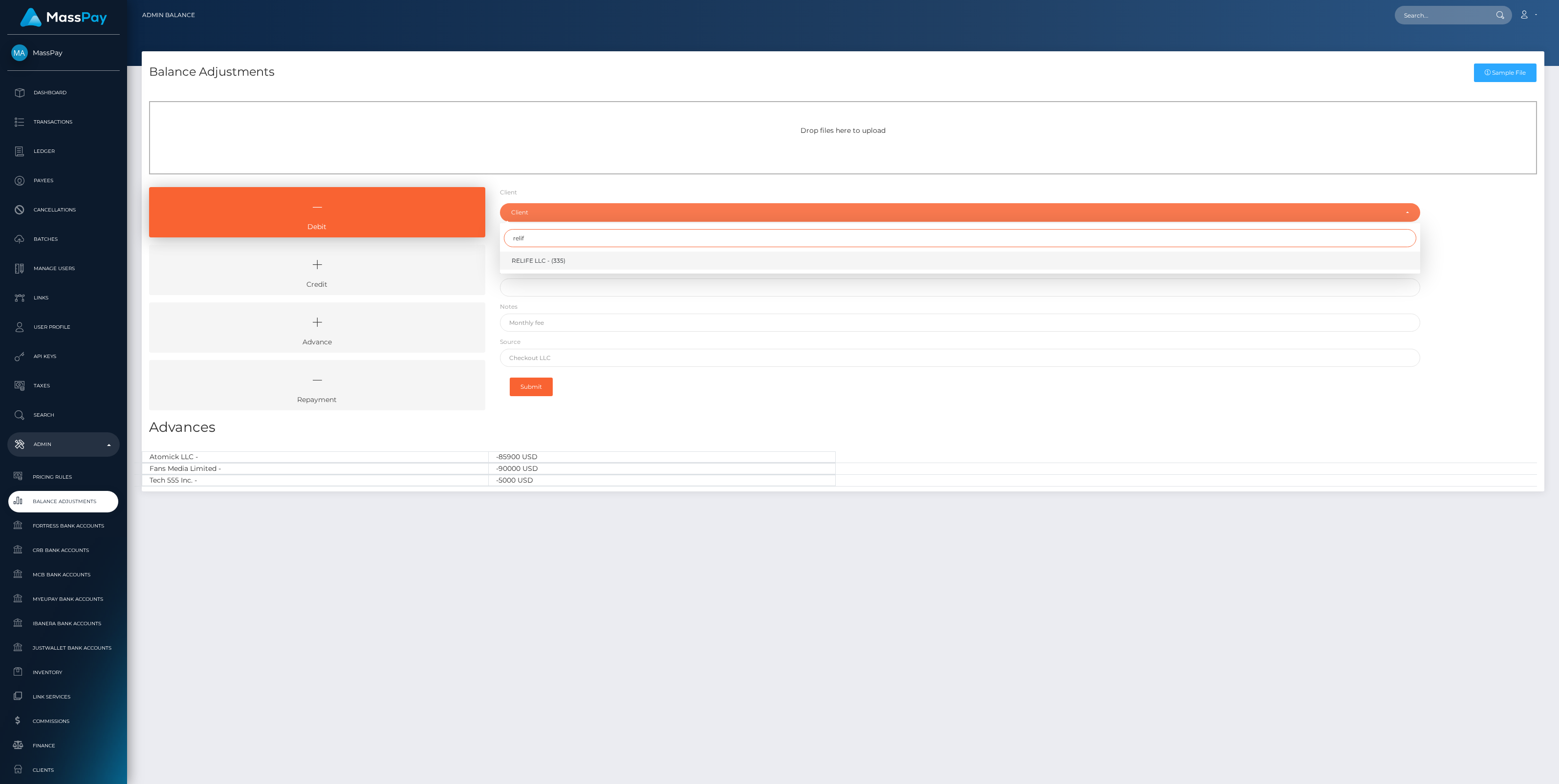
type input "relif"
click at [533, 257] on span "RELIFE LLC - (335)" at bounding box center [539, 261] width 53 height 9
select select "335"
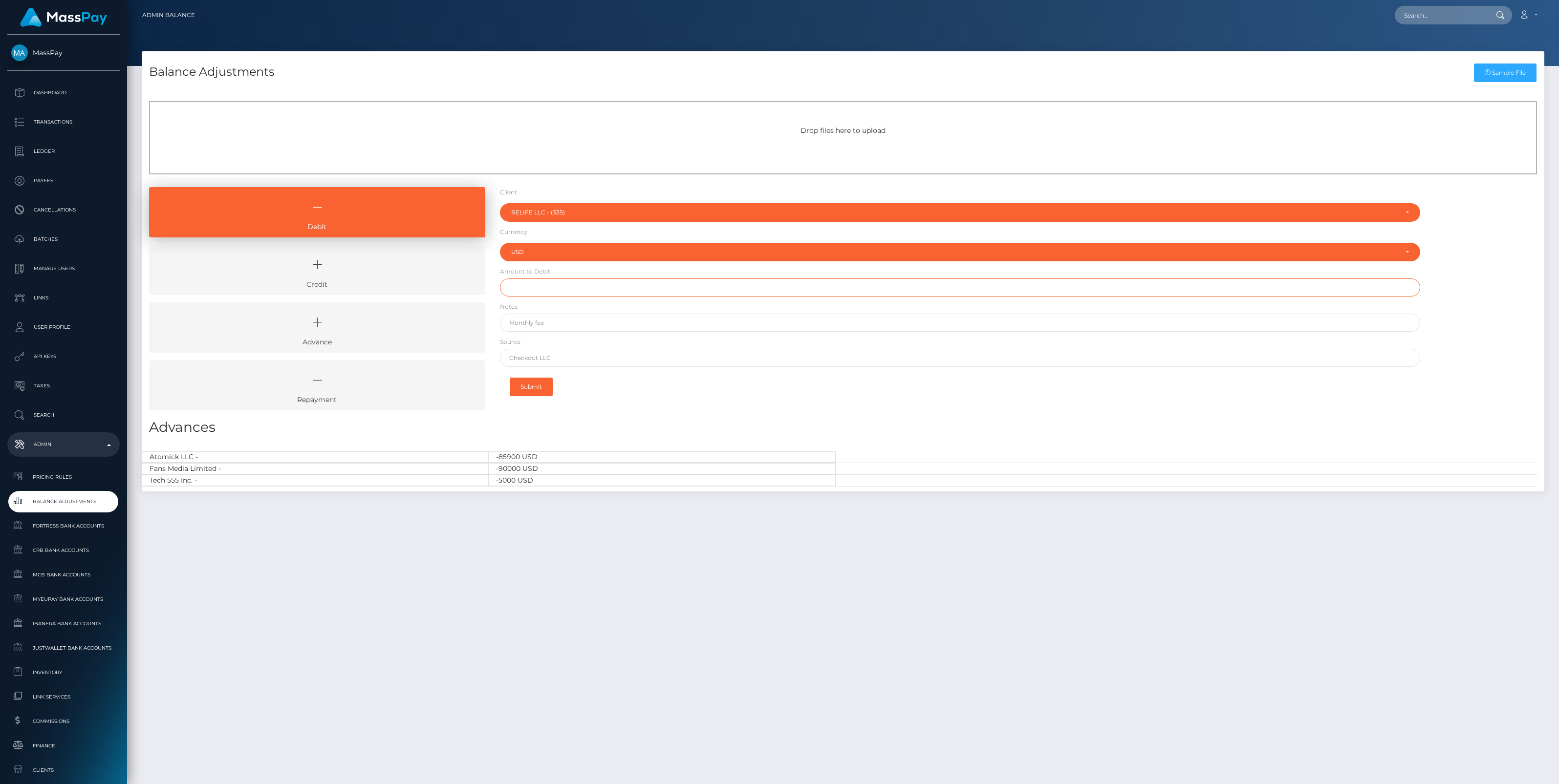
click at [552, 286] on input "text" at bounding box center [960, 287] width 920 height 18
type input "$15.00"
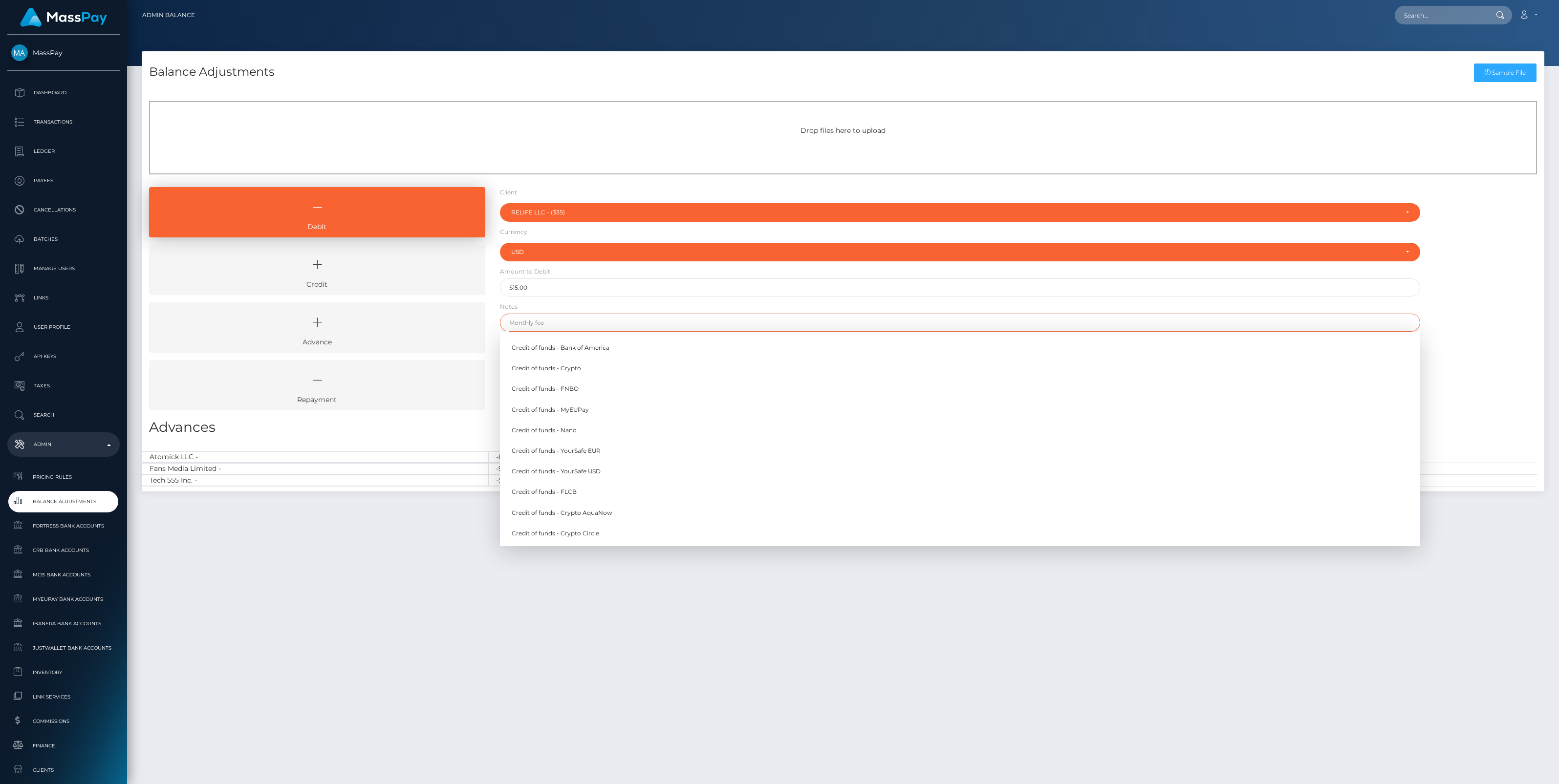
click at [536, 322] on input "text" at bounding box center [960, 322] width 920 height 18
click at [551, 323] on input "text" at bounding box center [960, 322] width 920 height 18
click at [510, 377] on button "Submit" at bounding box center [532, 387] width 43 height 19
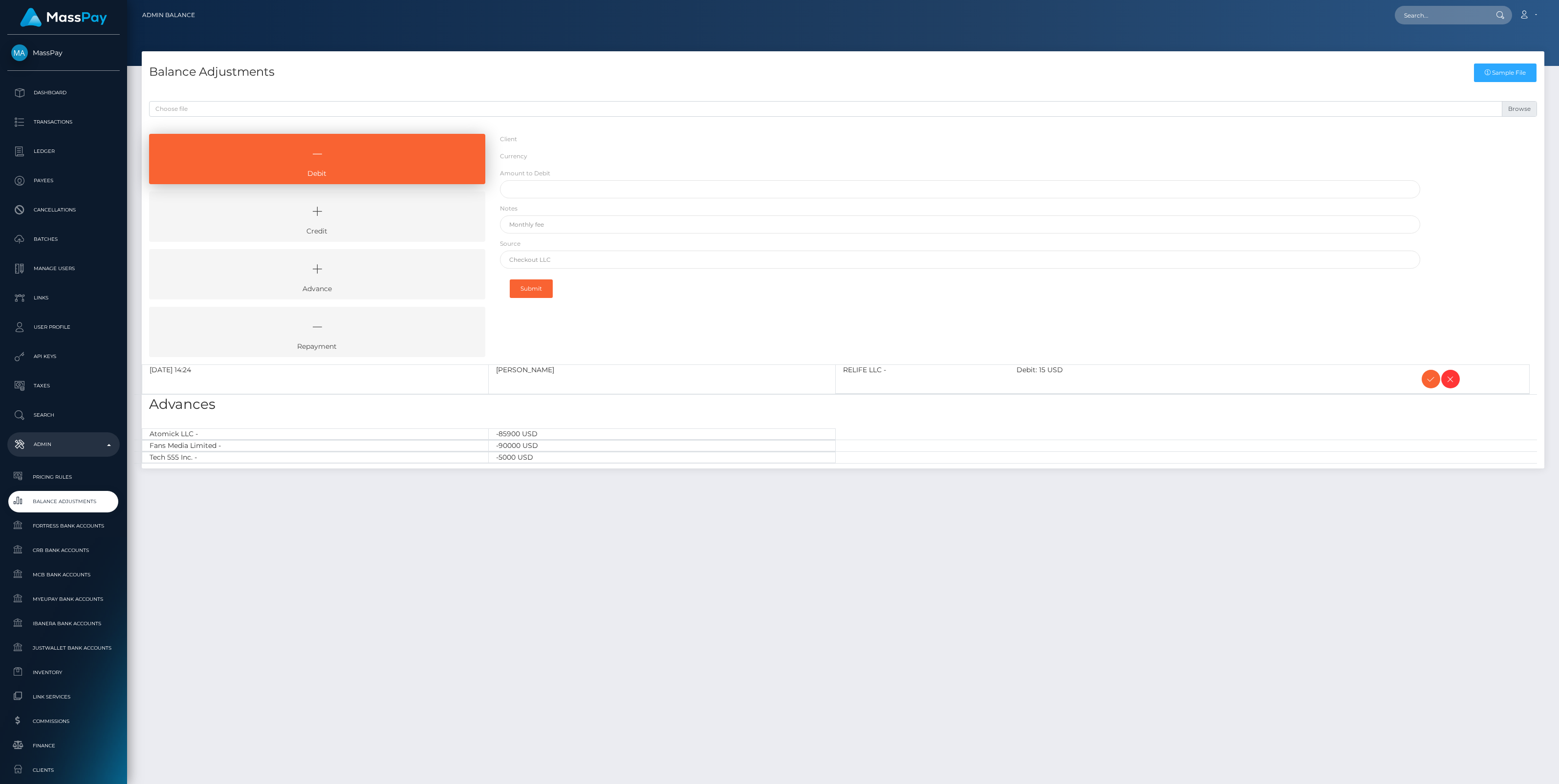
select select "335"
select select "USD"
select select
select select "335"
select select "USD"
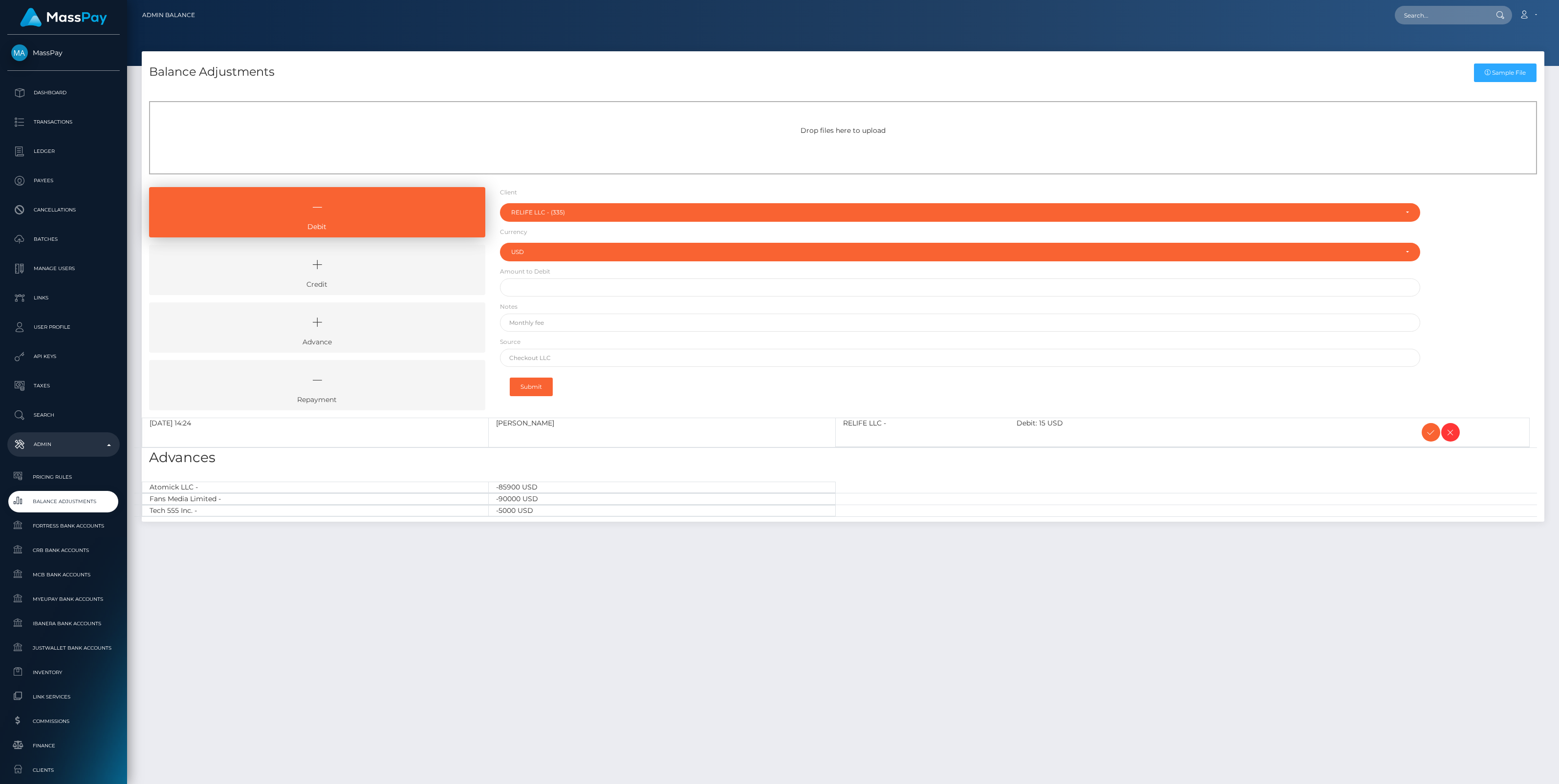
type input "$"
click at [1448, 432] on icon at bounding box center [1450, 432] width 12 height 12
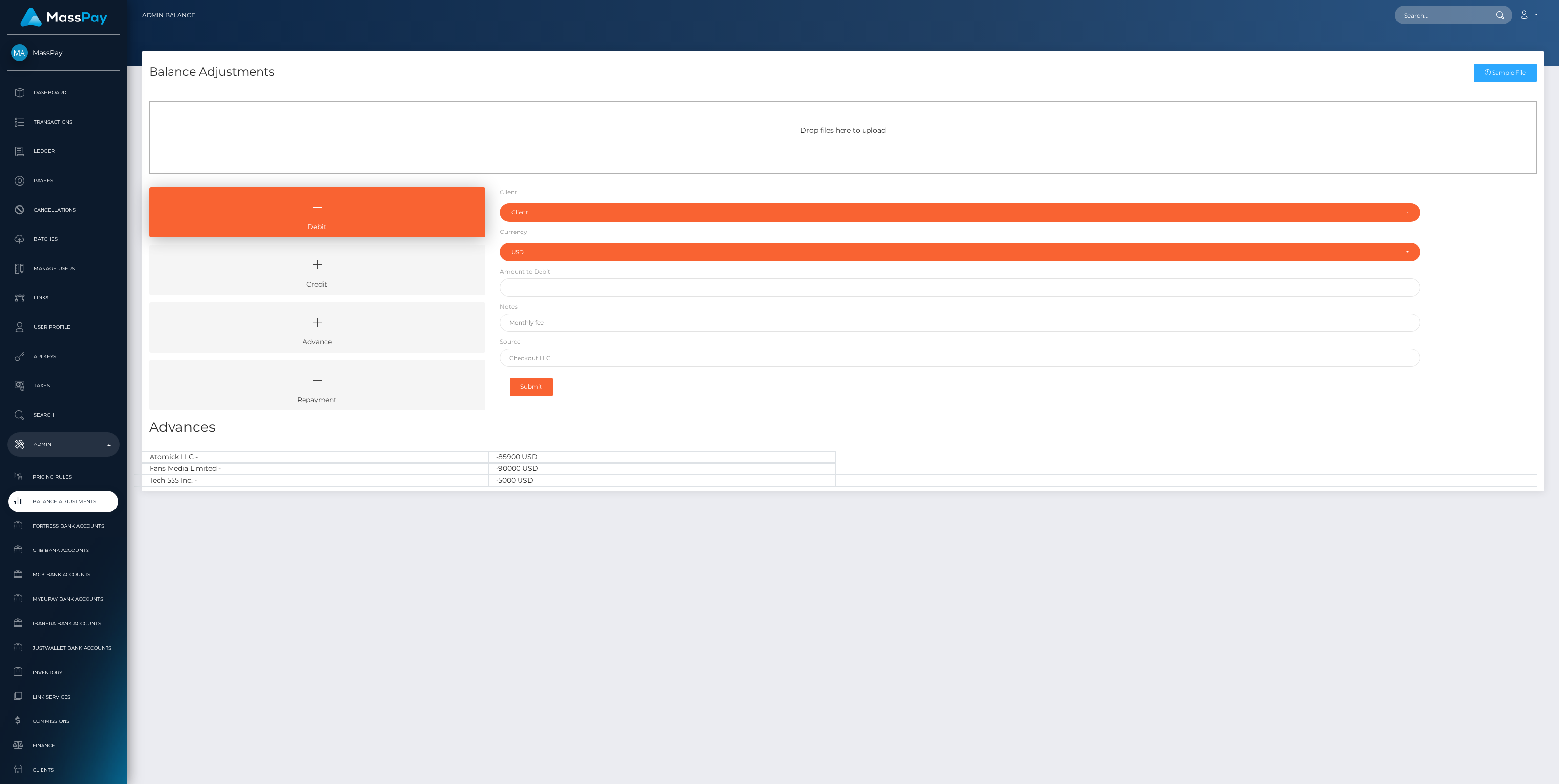
select select "USD"
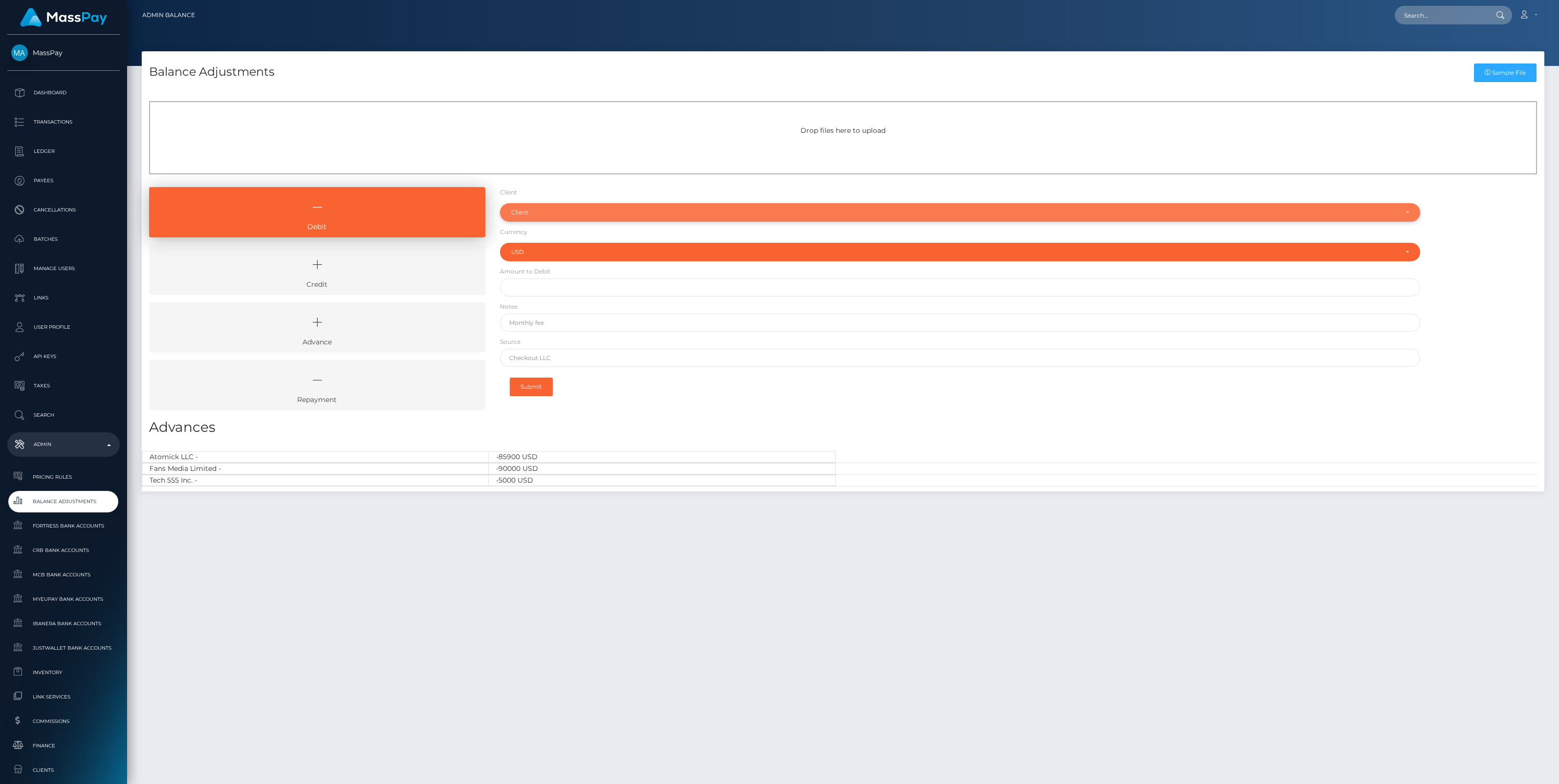
click at [541, 210] on div "Client" at bounding box center [954, 212] width 887 height 8
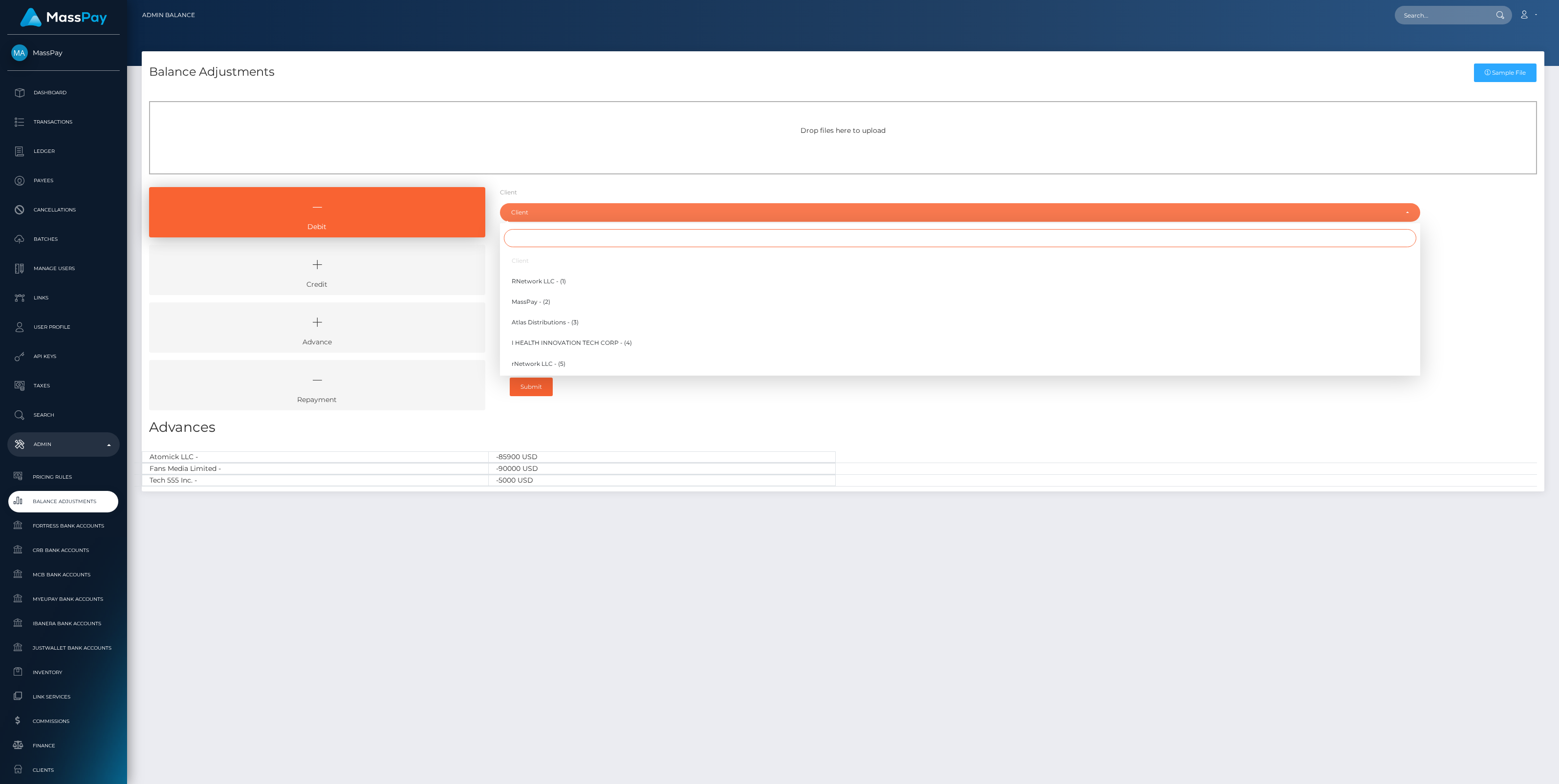
click at [549, 246] on input "Search" at bounding box center [960, 238] width 913 height 18
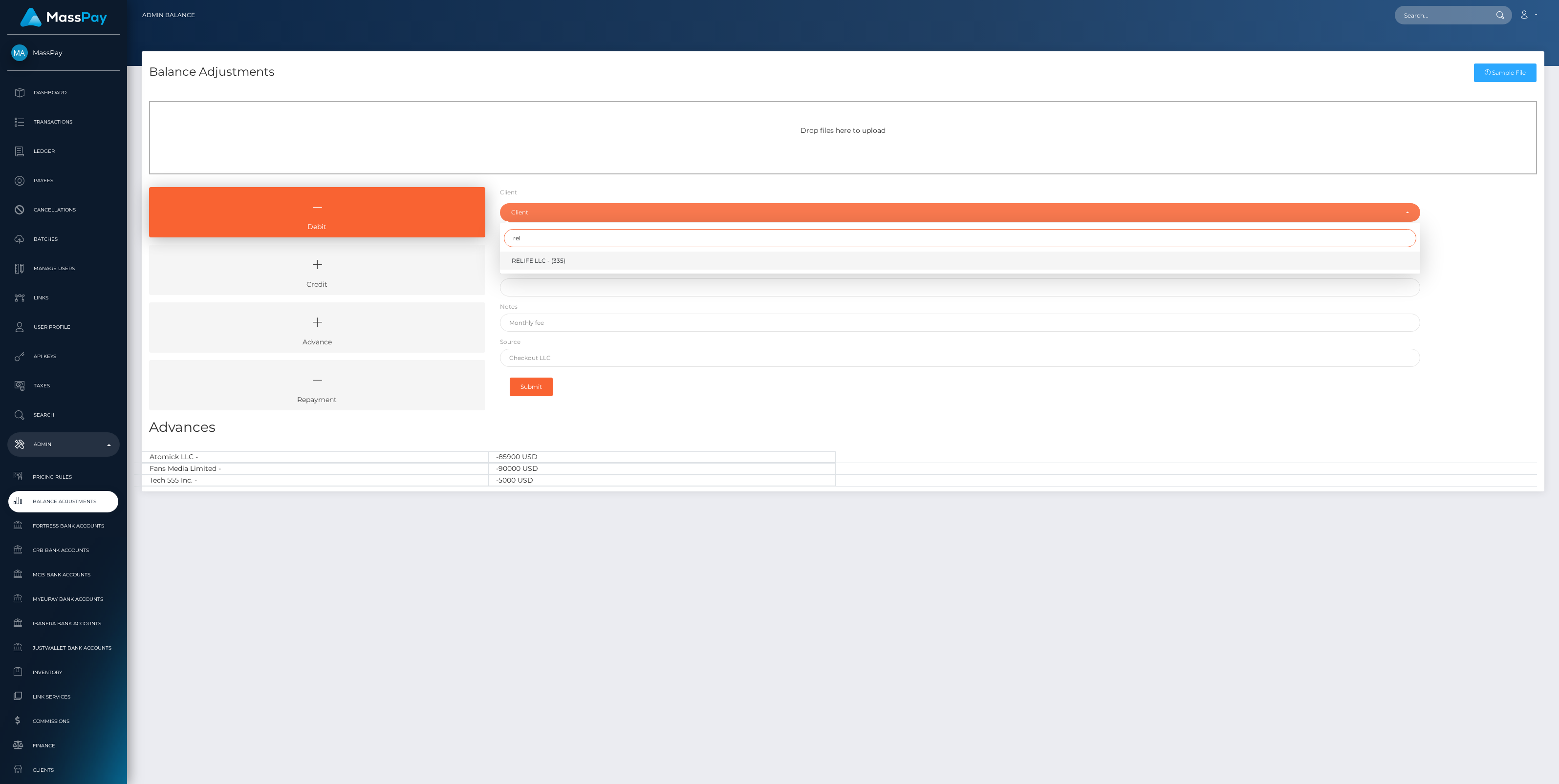
type input "rel"
click at [545, 260] on span "RELIFE LLC - (335)" at bounding box center [539, 261] width 53 height 9
select select "335"
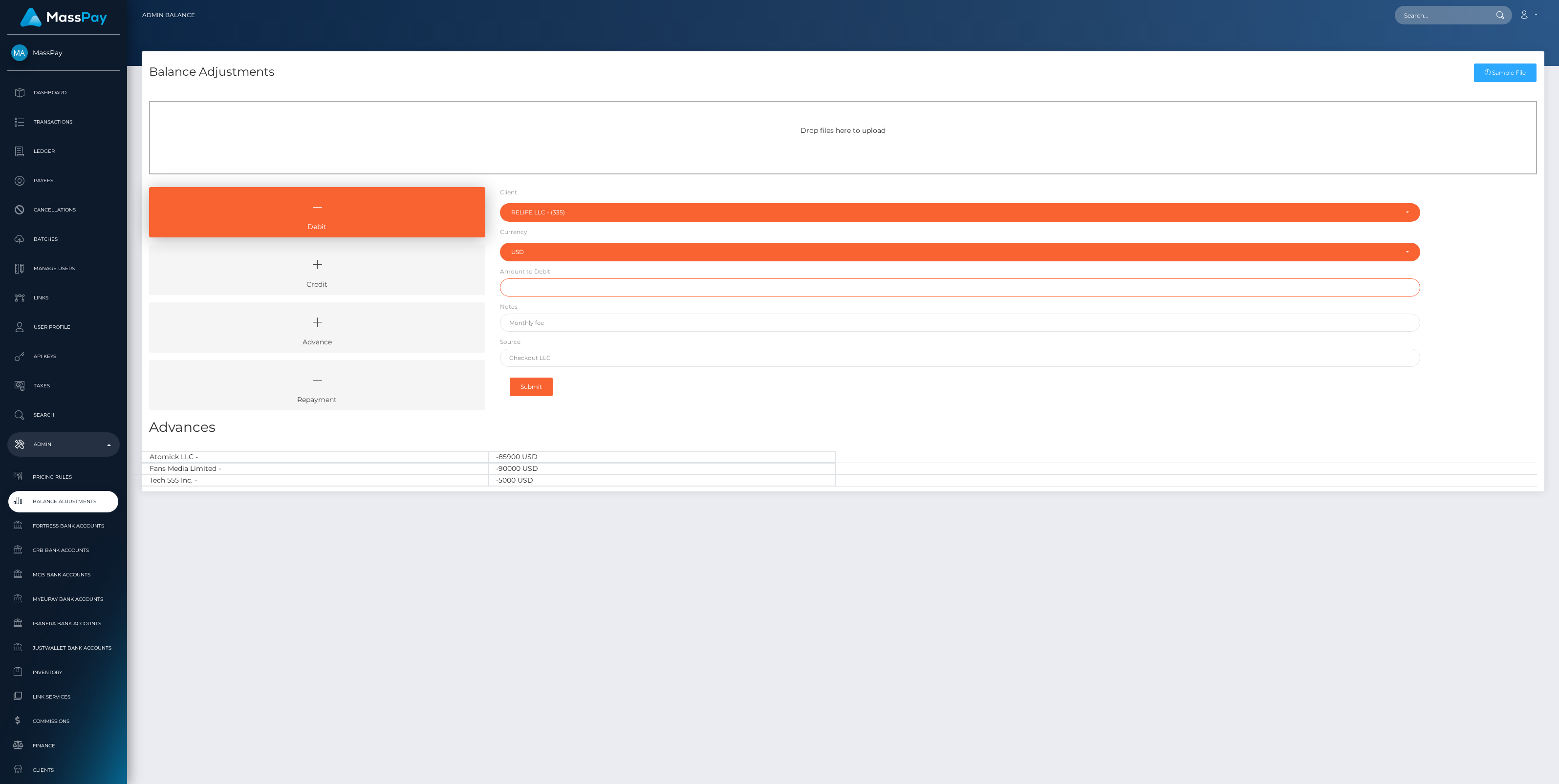
click at [539, 287] on input "text" at bounding box center [960, 287] width 920 height 18
type input "$15.00"
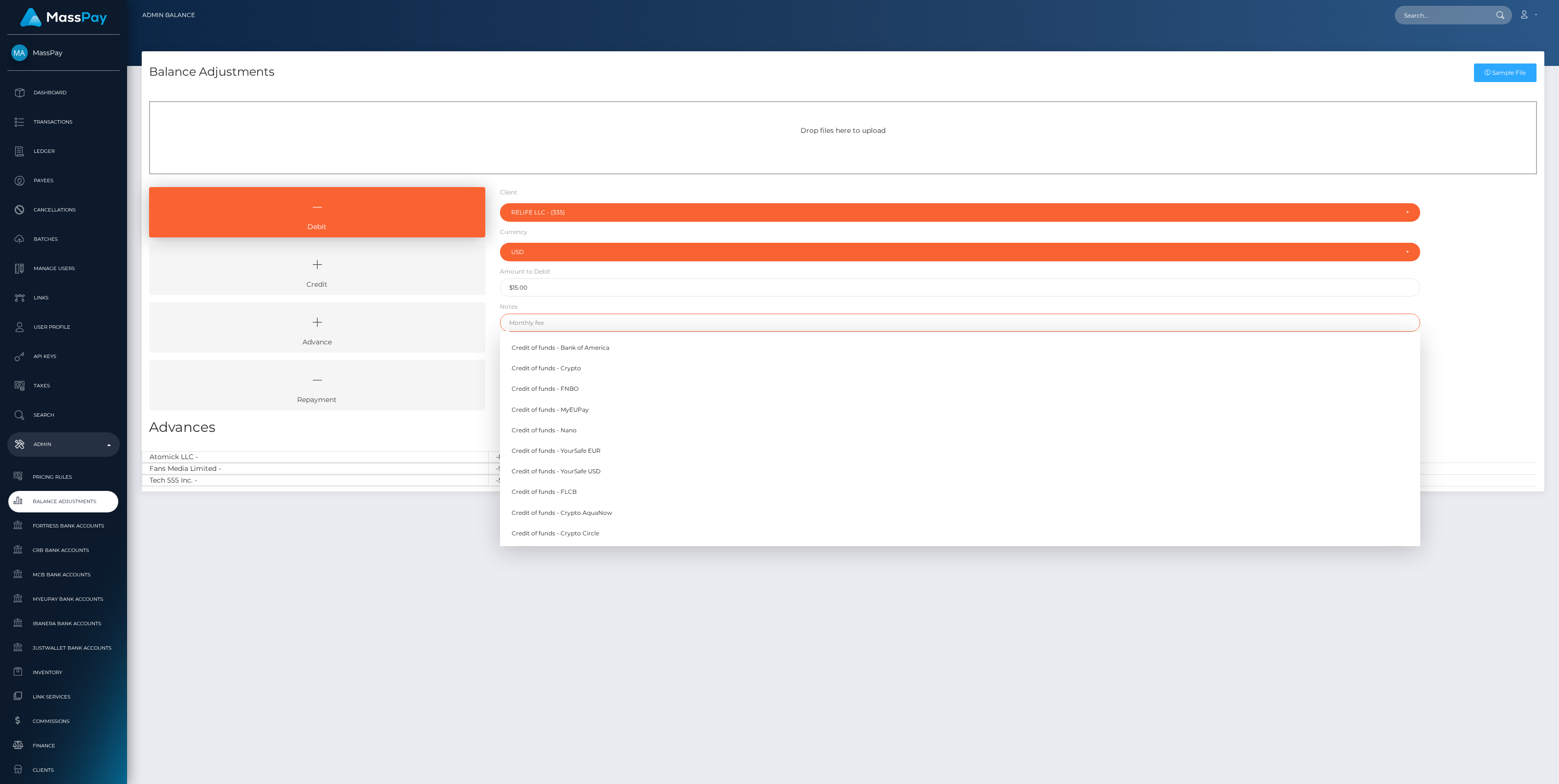
click at [546, 323] on input "text" at bounding box center [960, 322] width 920 height 18
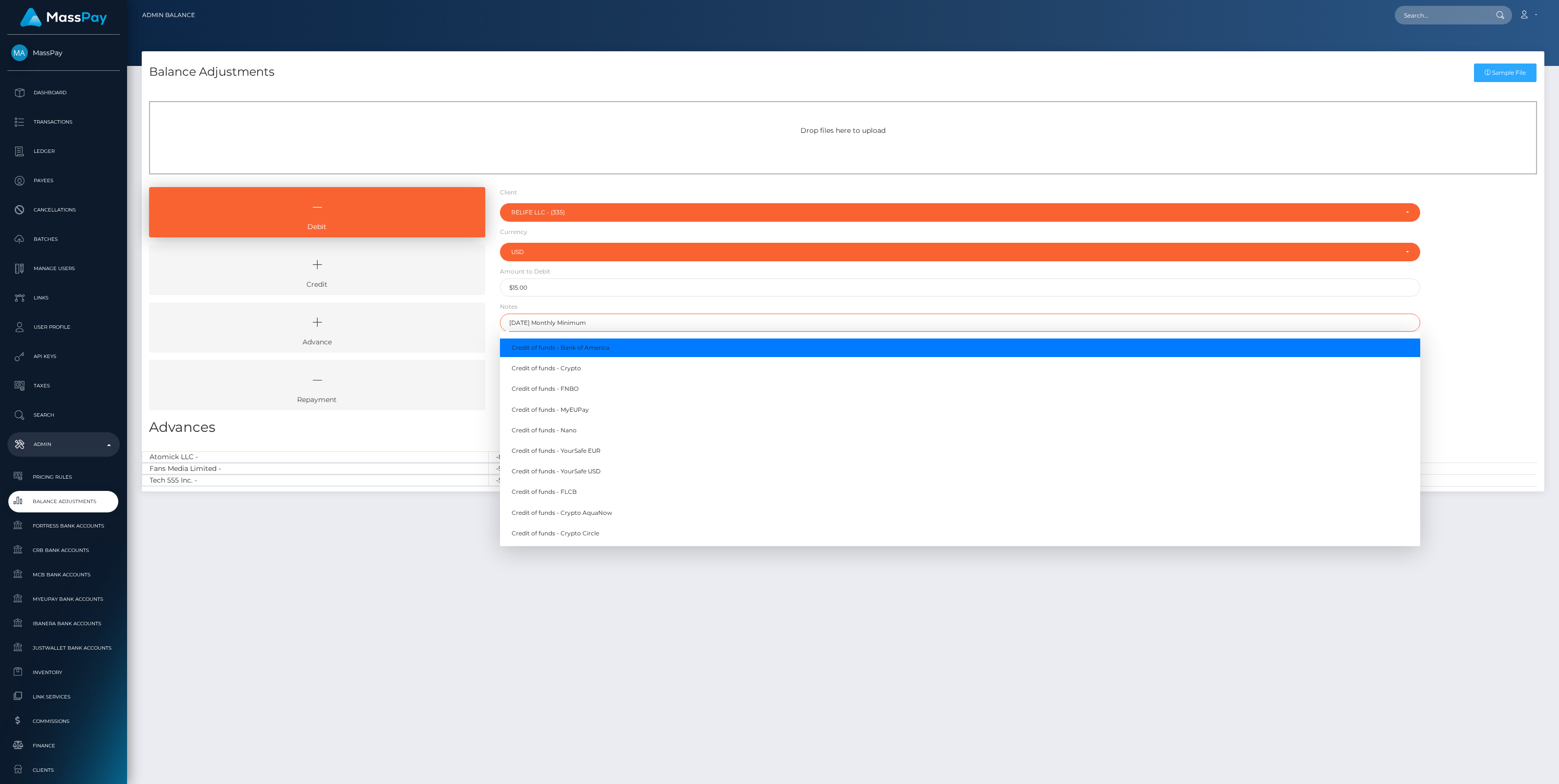
type input "[DATE] Monthly Minimum"
click at [1457, 300] on div "Debit Credit Advance Repayment" at bounding box center [843, 302] width 1403 height 231
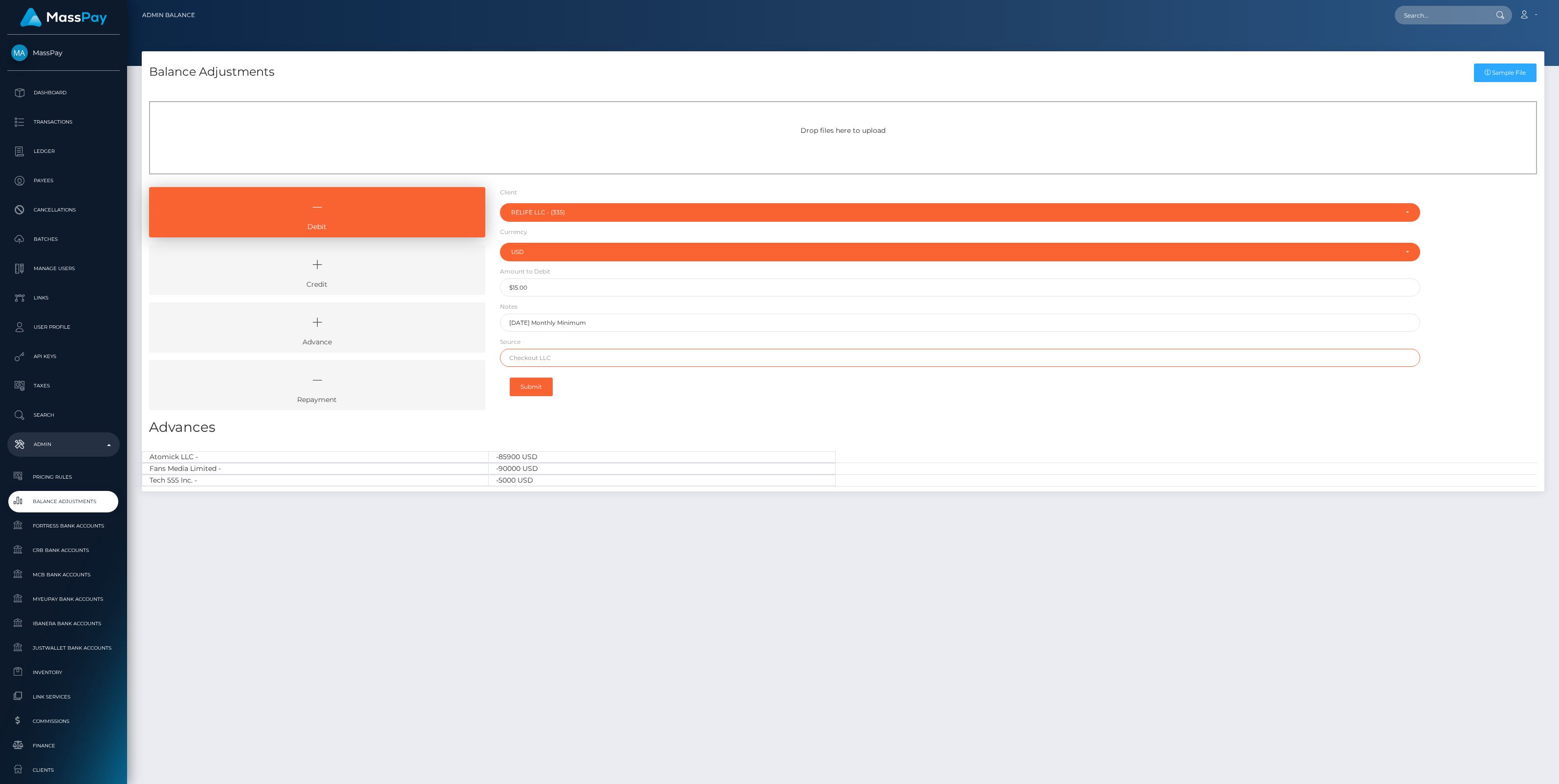
click at [565, 364] on input "text" at bounding box center [960, 358] width 920 height 18
type input "Client Ledger"
click at [536, 383] on button "Submit" at bounding box center [532, 387] width 43 height 19
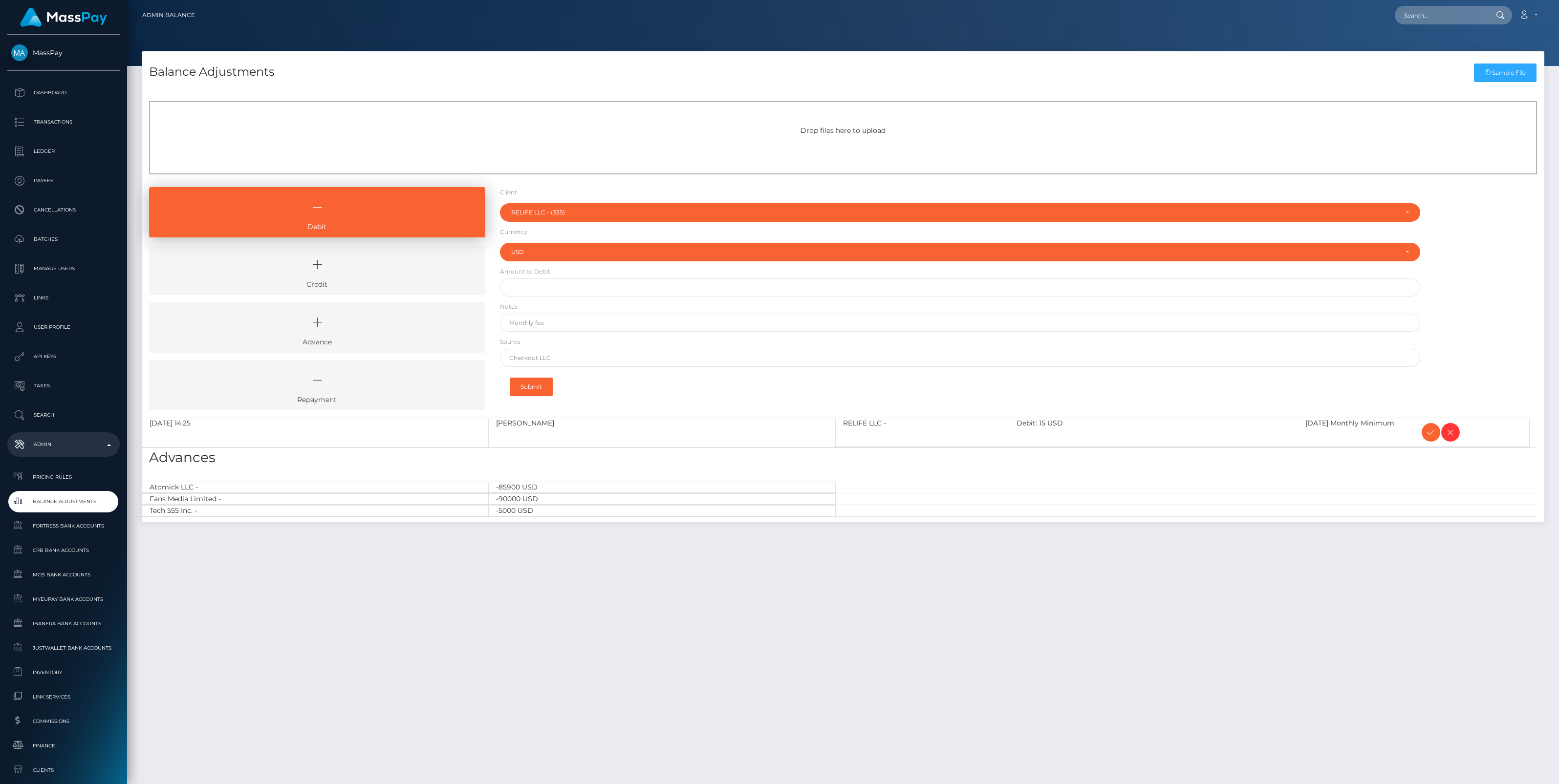
select select "335"
select select "USD"
click at [1427, 433] on icon at bounding box center [1431, 432] width 12 height 12
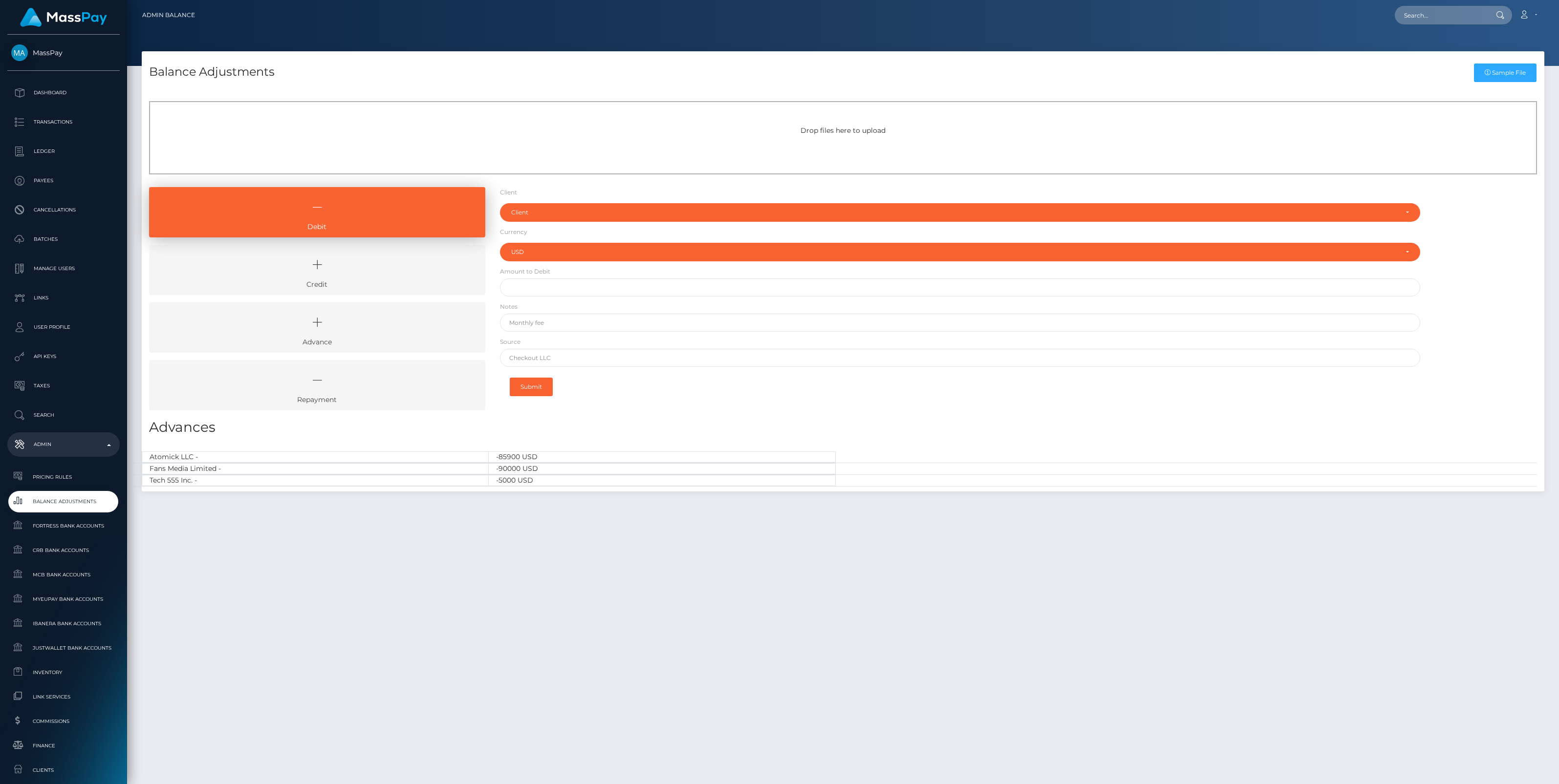
select select "USD"
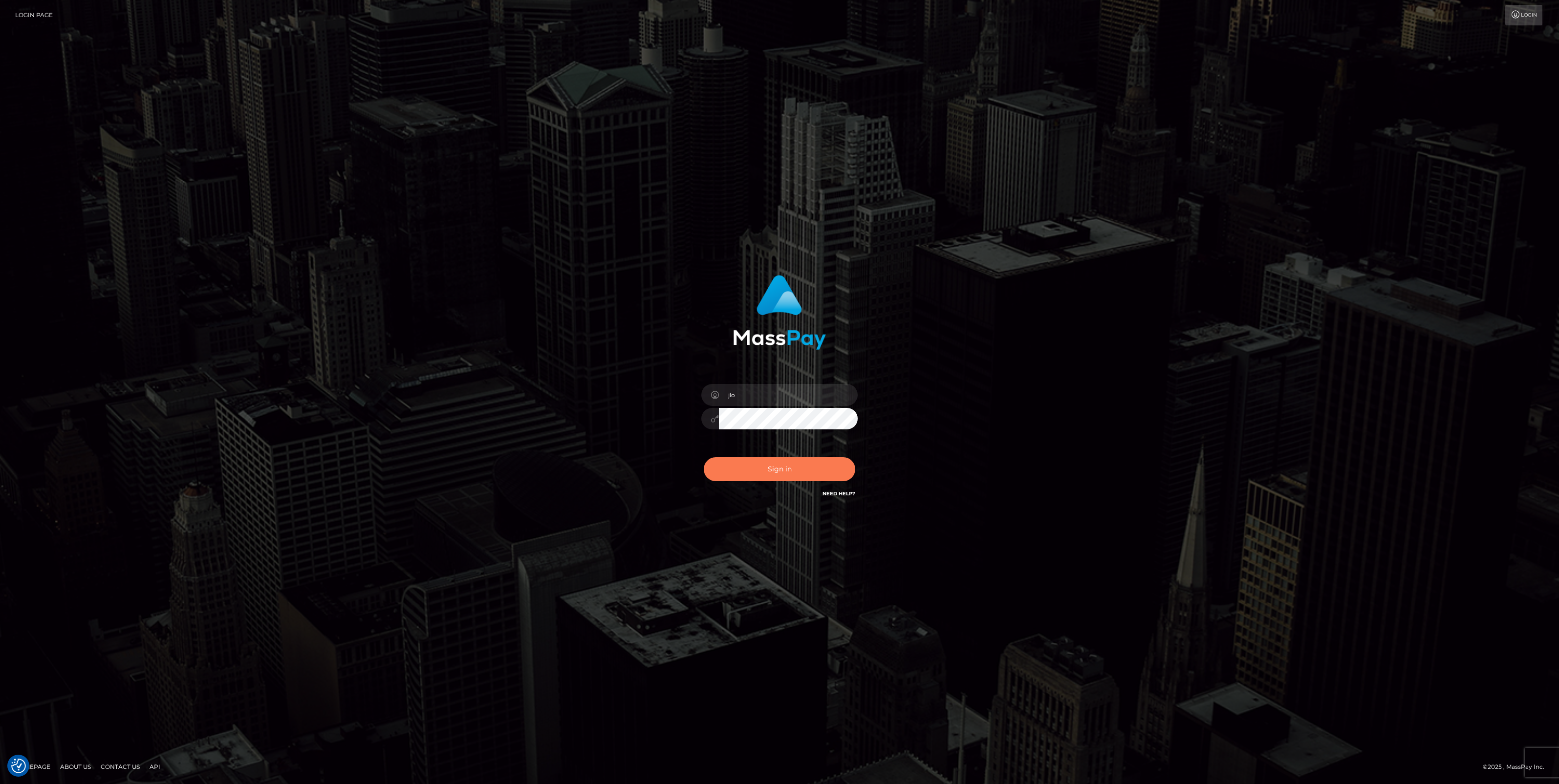
click at [773, 470] on button "Sign in" at bounding box center [780, 470] width 152 height 24
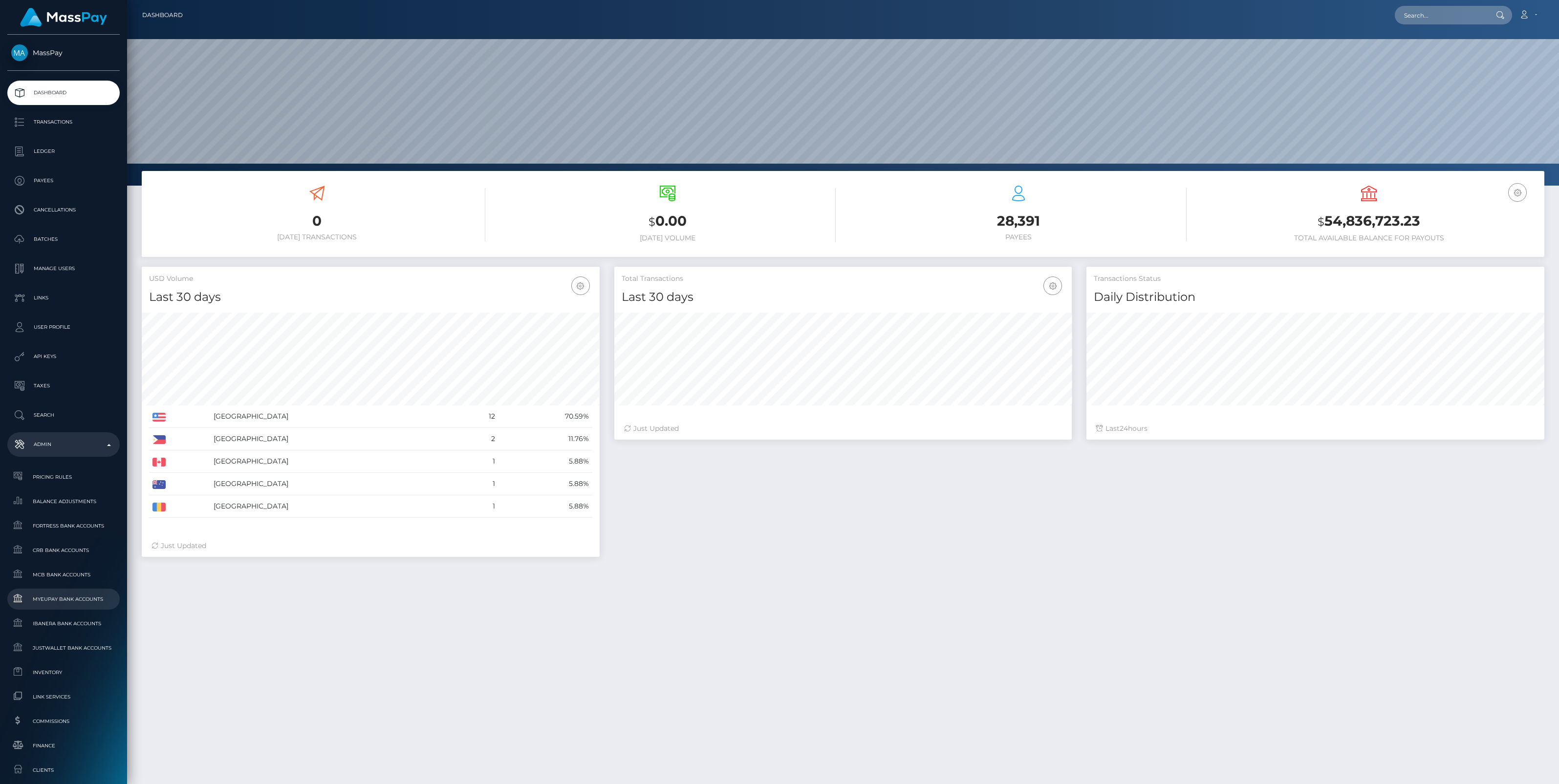
scroll to position [269, 0]
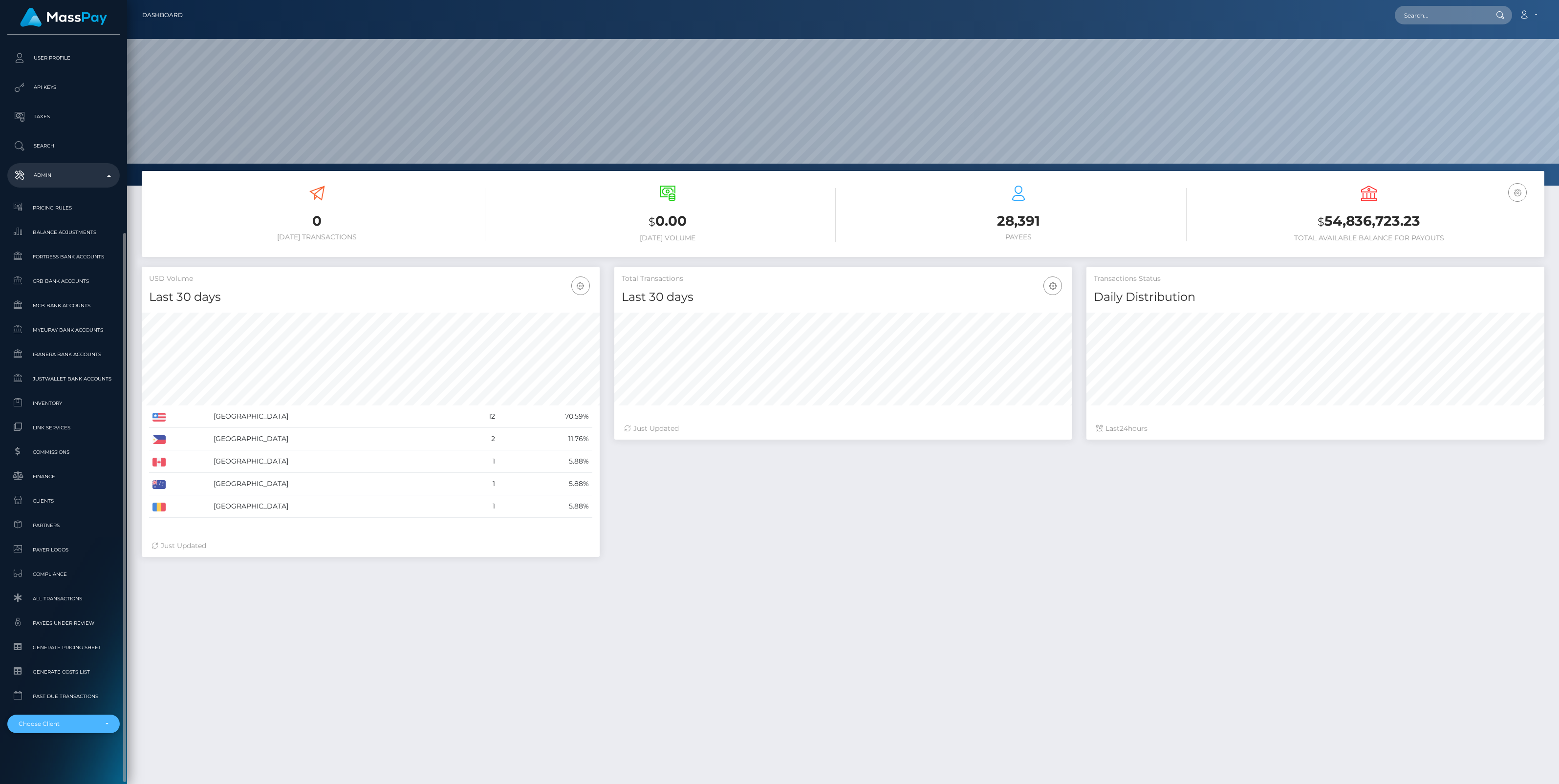
click at [91, 729] on div "Choose Client" at bounding box center [64, 725] width 112 height 19
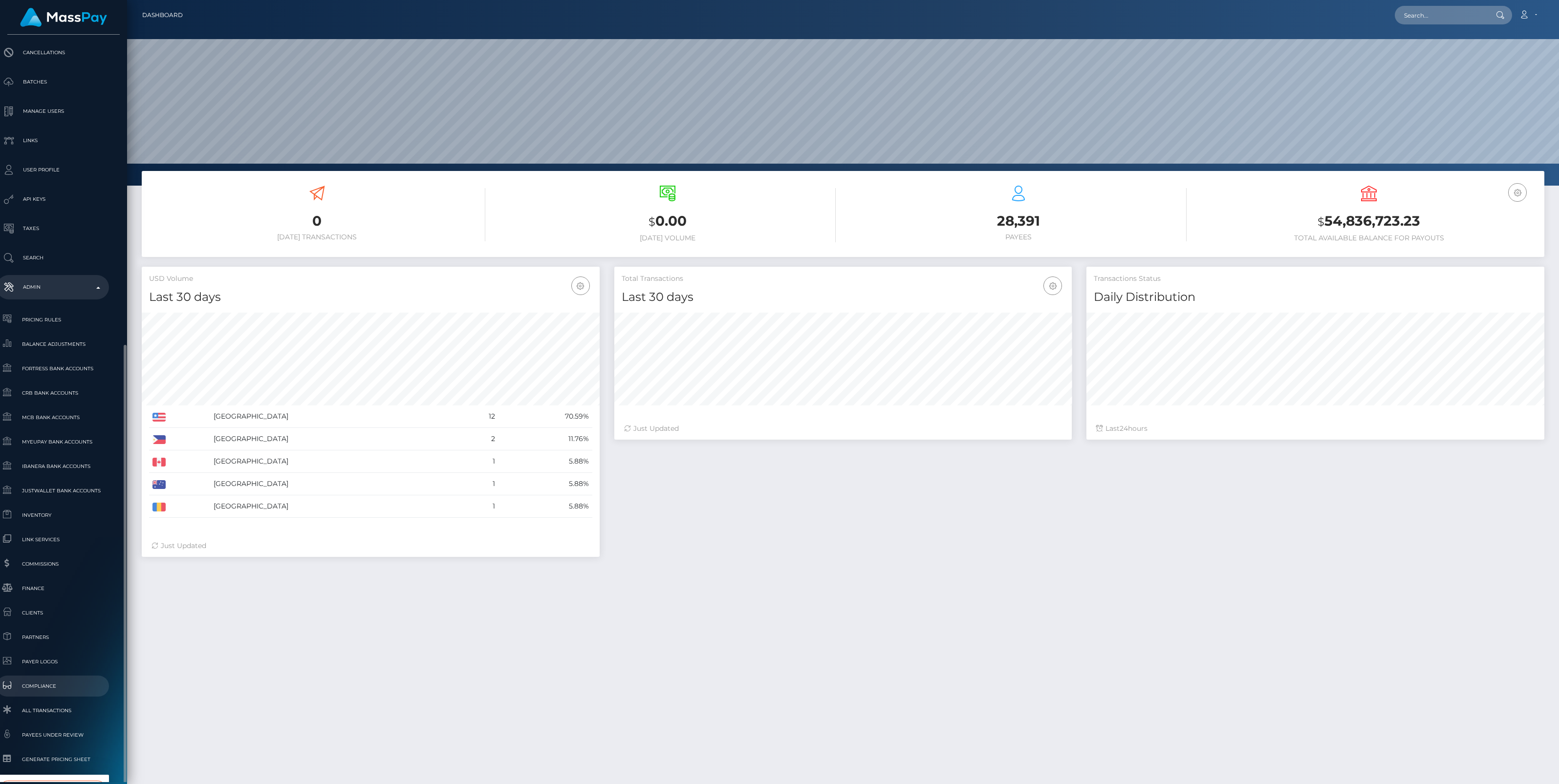
scroll to position [269, 10]
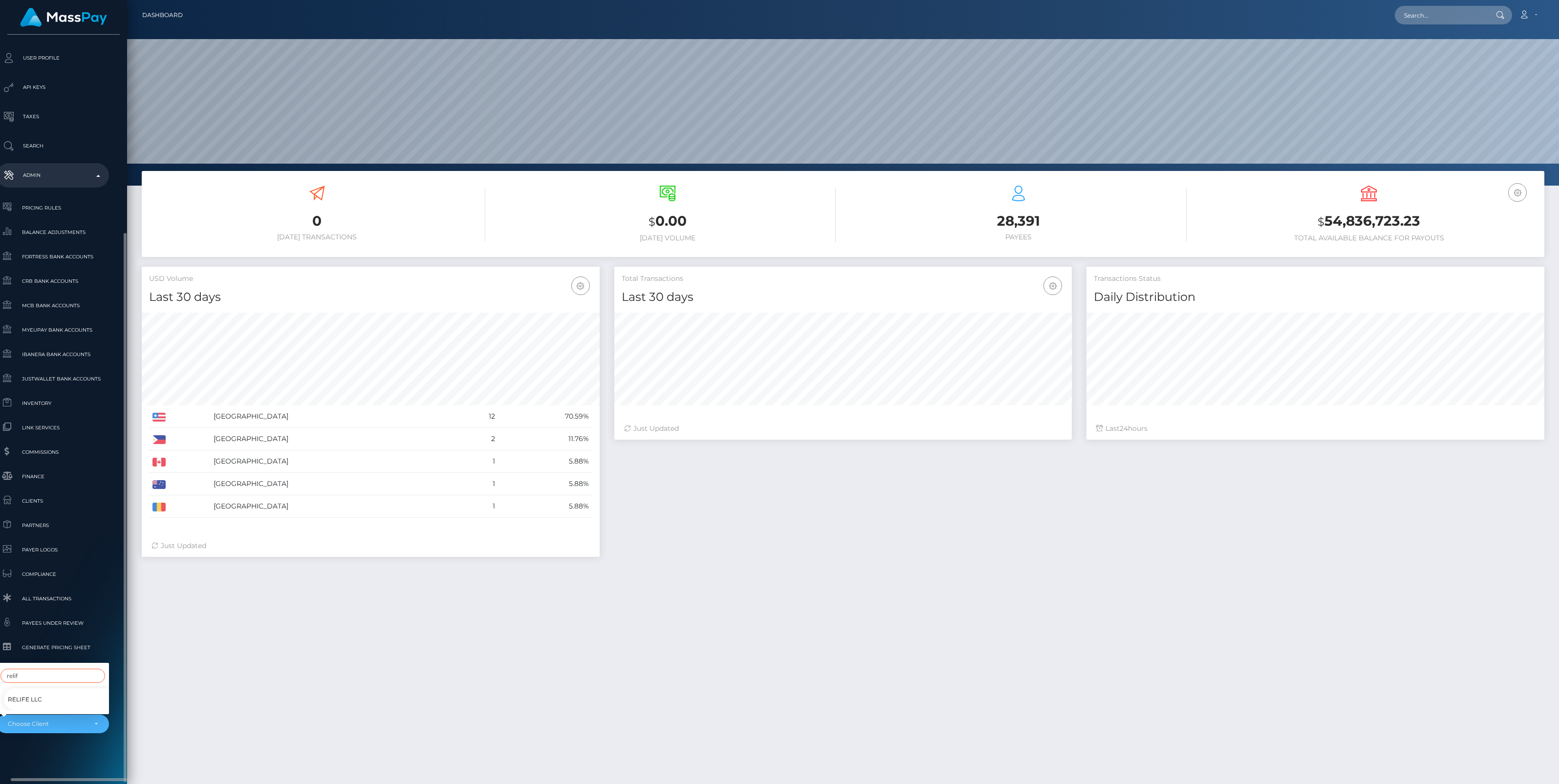
type input "relif"
click at [20, 694] on span "RELIFE LLC" at bounding box center [25, 700] width 34 height 13
select select "335"
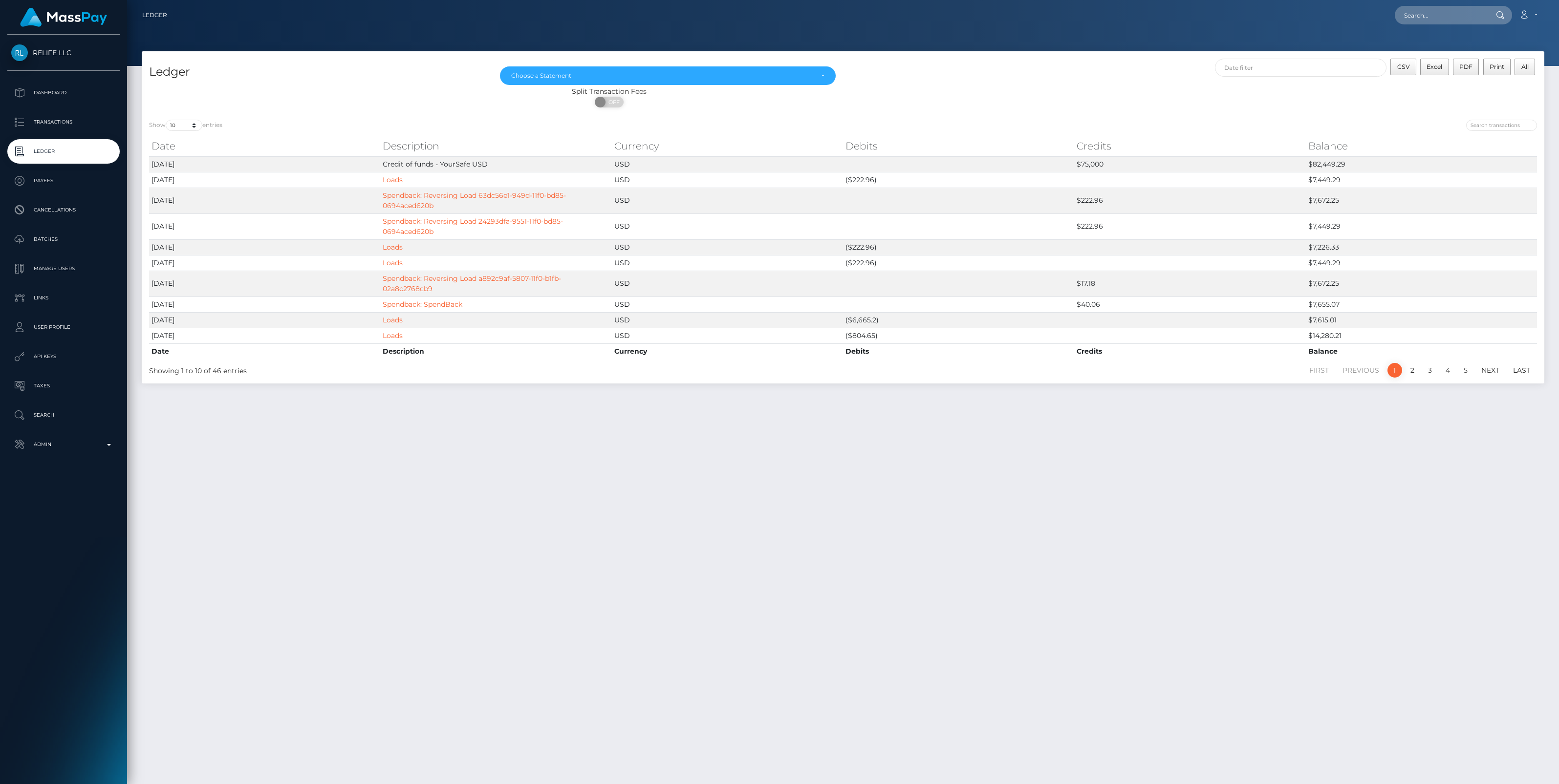
click at [1266, 546] on div "Ledger Apr 2025 May 2025 Jun 2025 Jul 2025 Aug 2025 Sep 2025 Choose a Statement…" at bounding box center [843, 414] width 1432 height 725
click at [1436, 19] on input "text" at bounding box center [1441, 16] width 92 height 19
paste input "29571096-a15b-46fc-97af-d67e45393277"
type input "29571096-a15b-46fc-97af-d67e45393277"
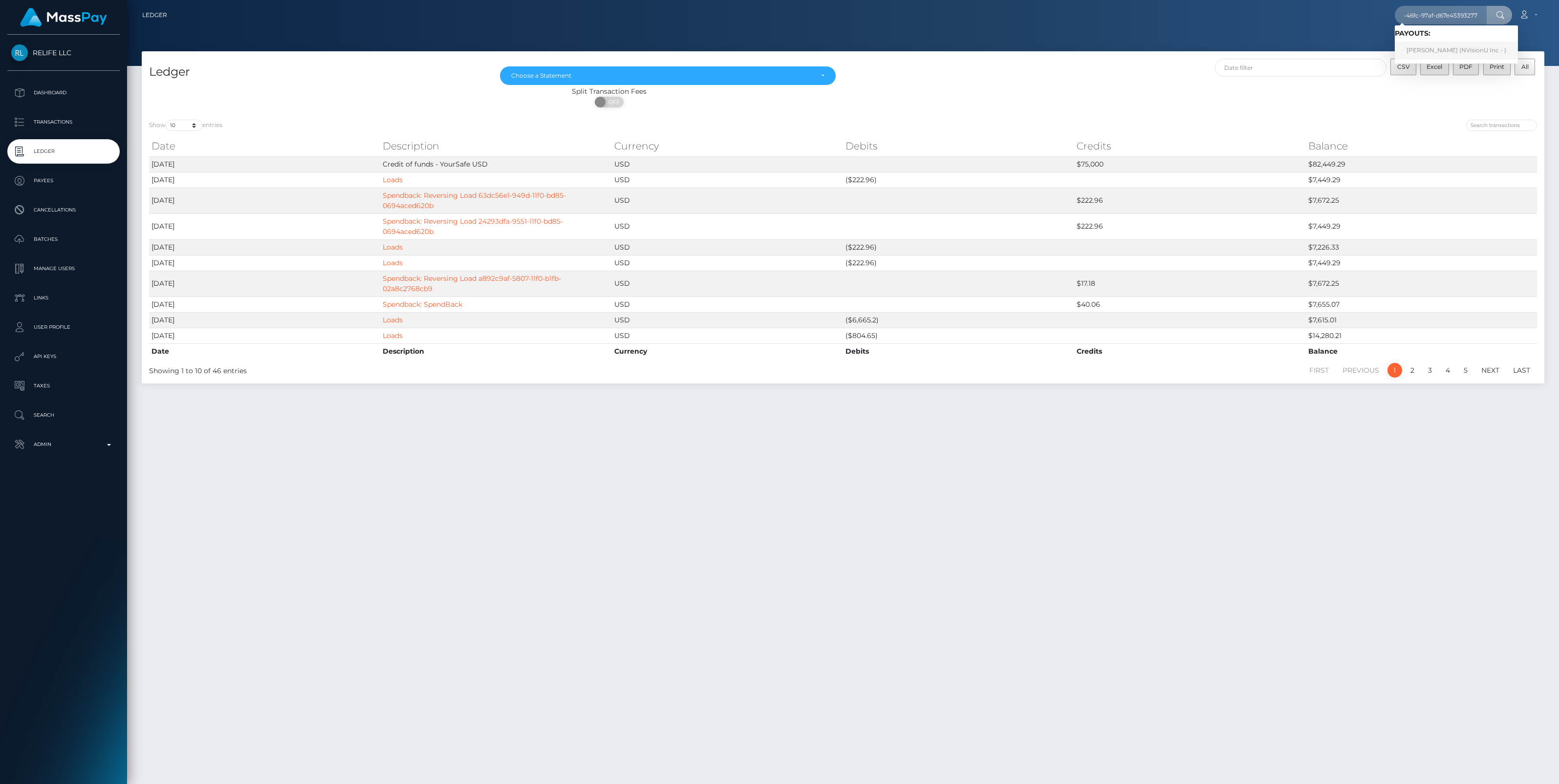
scroll to position [0, 0]
click at [1433, 50] on link "Nainoa Villierme (NVisionU Inc - )" at bounding box center [1456, 50] width 123 height 18
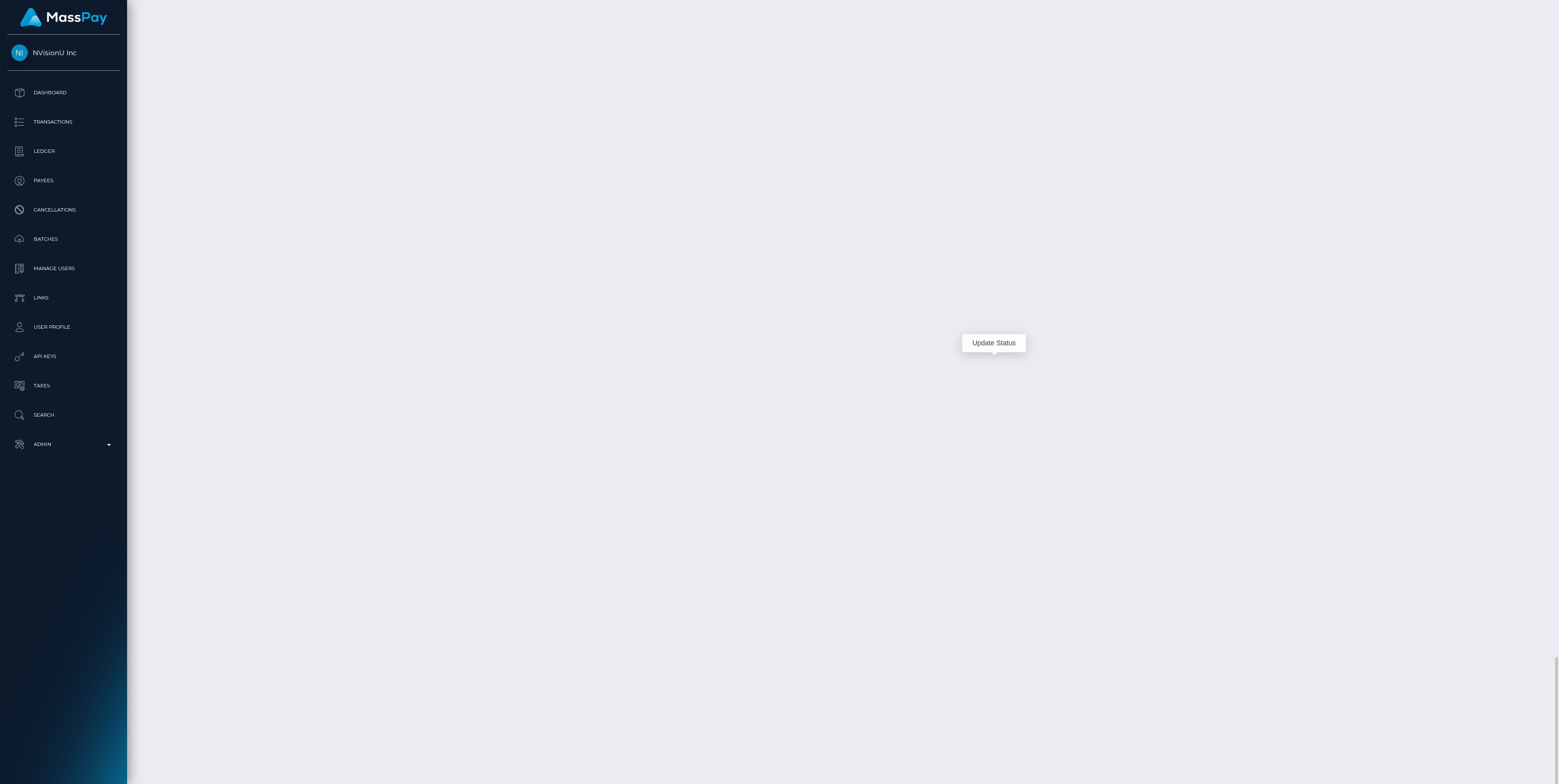
scroll to position [117, 458]
drag, startPoint x: 339, startPoint y: 483, endPoint x: 472, endPoint y: 485, distance: 133.0
copy td "29571096-a15b-46fc-97af-d67e45393277"
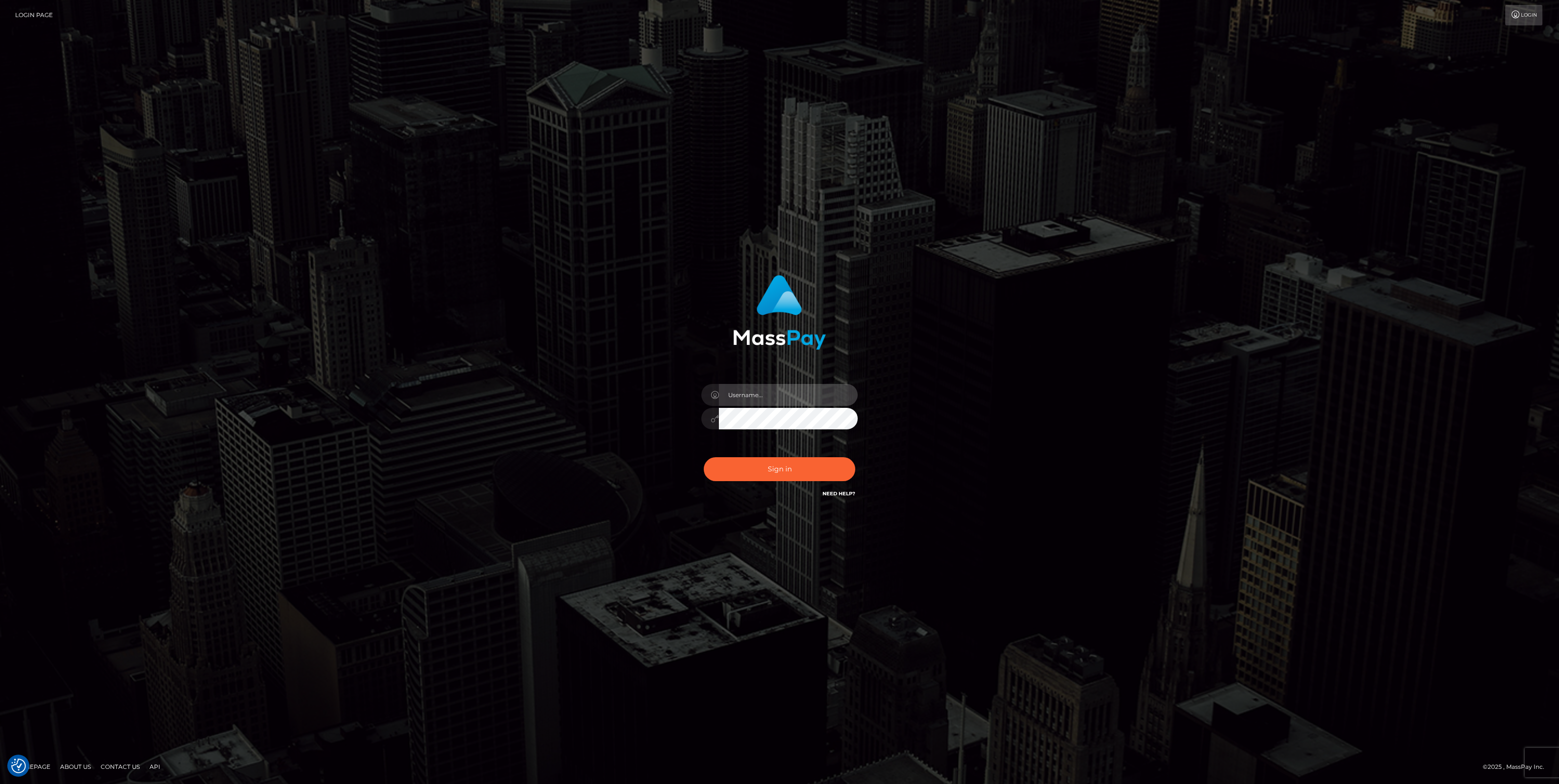
type input "jlo"
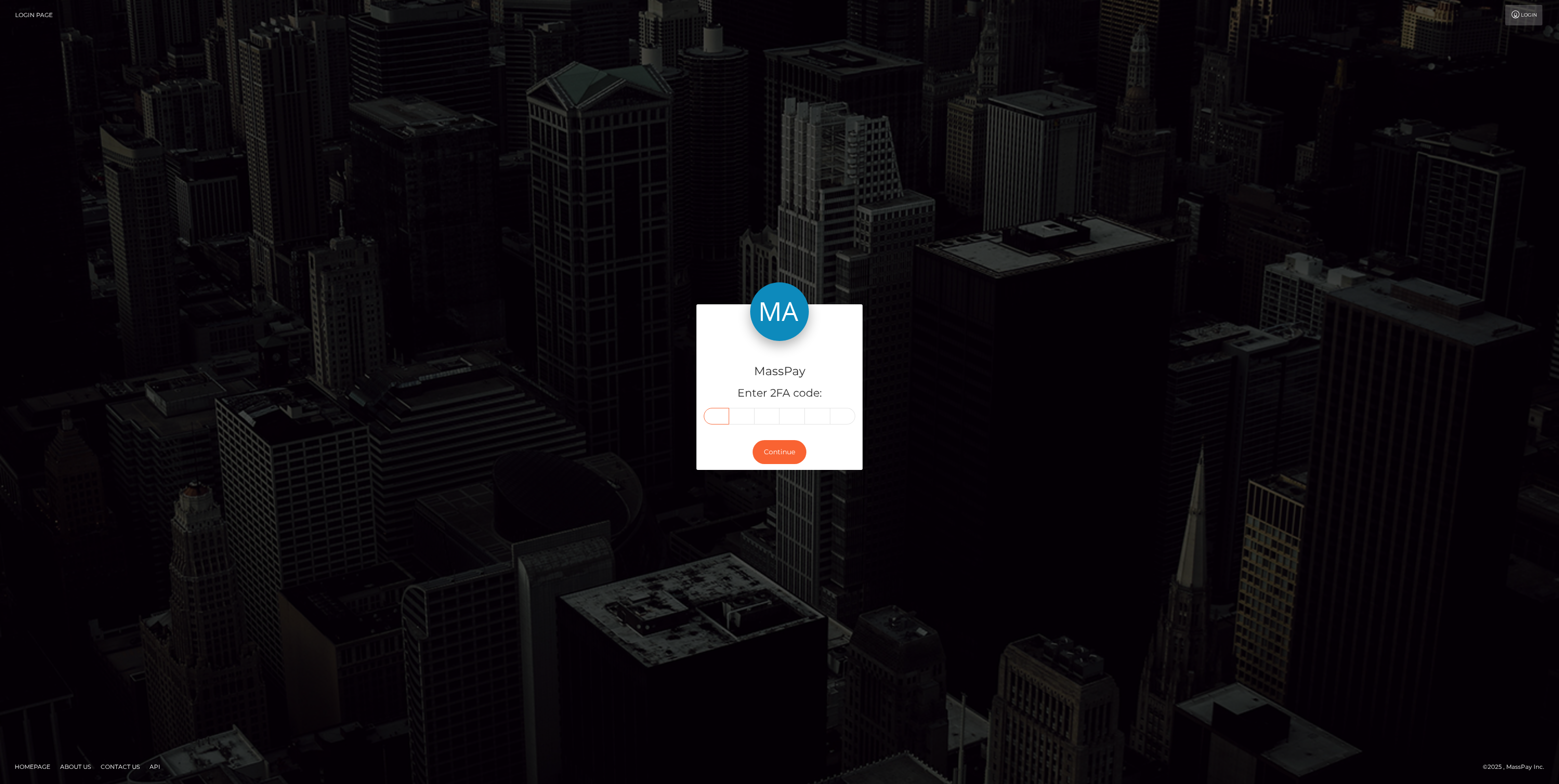
paste input "5"
type input "5"
type input "7"
type input "4"
type input "8"
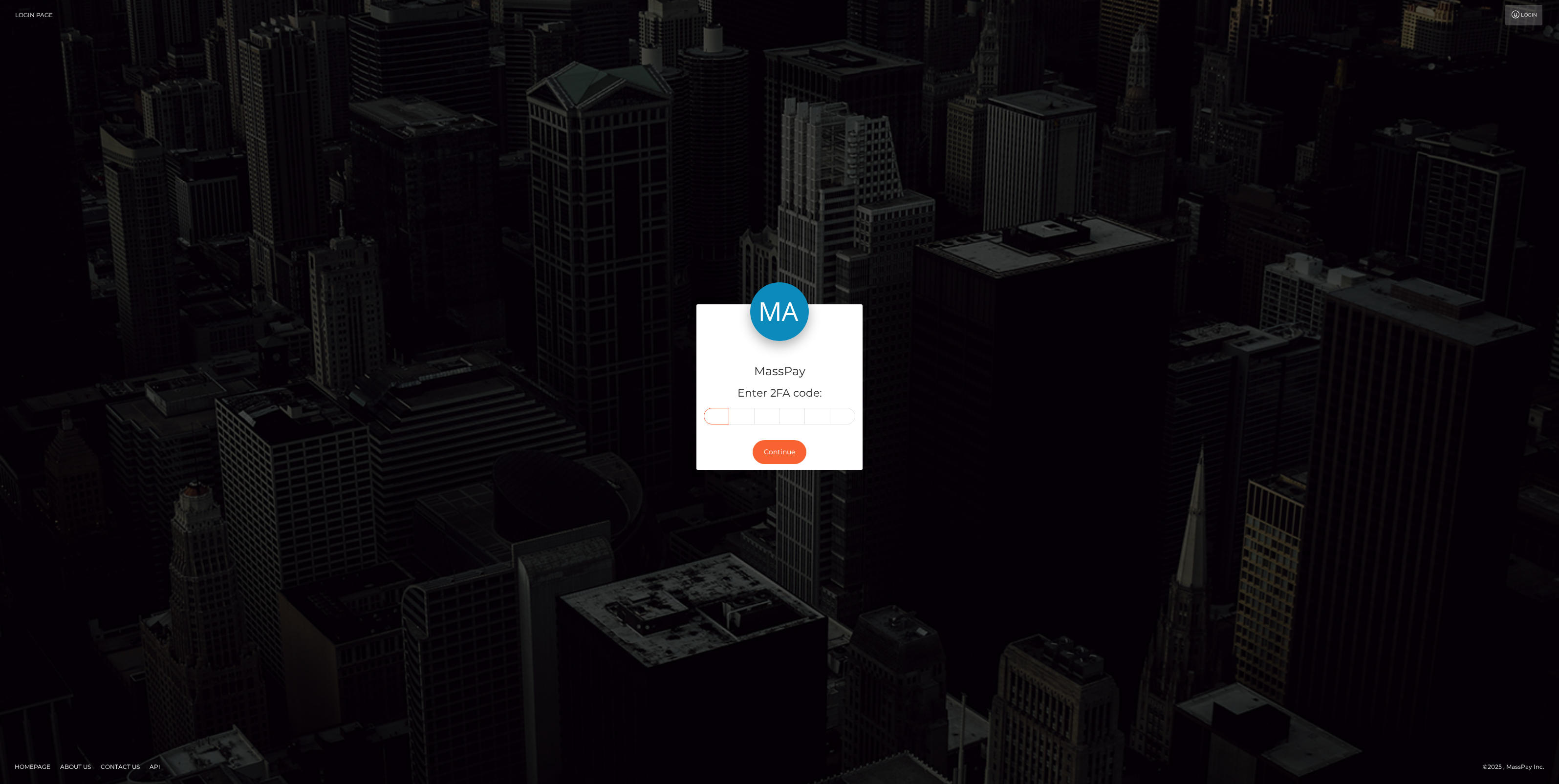
type input "1"
type input "4"
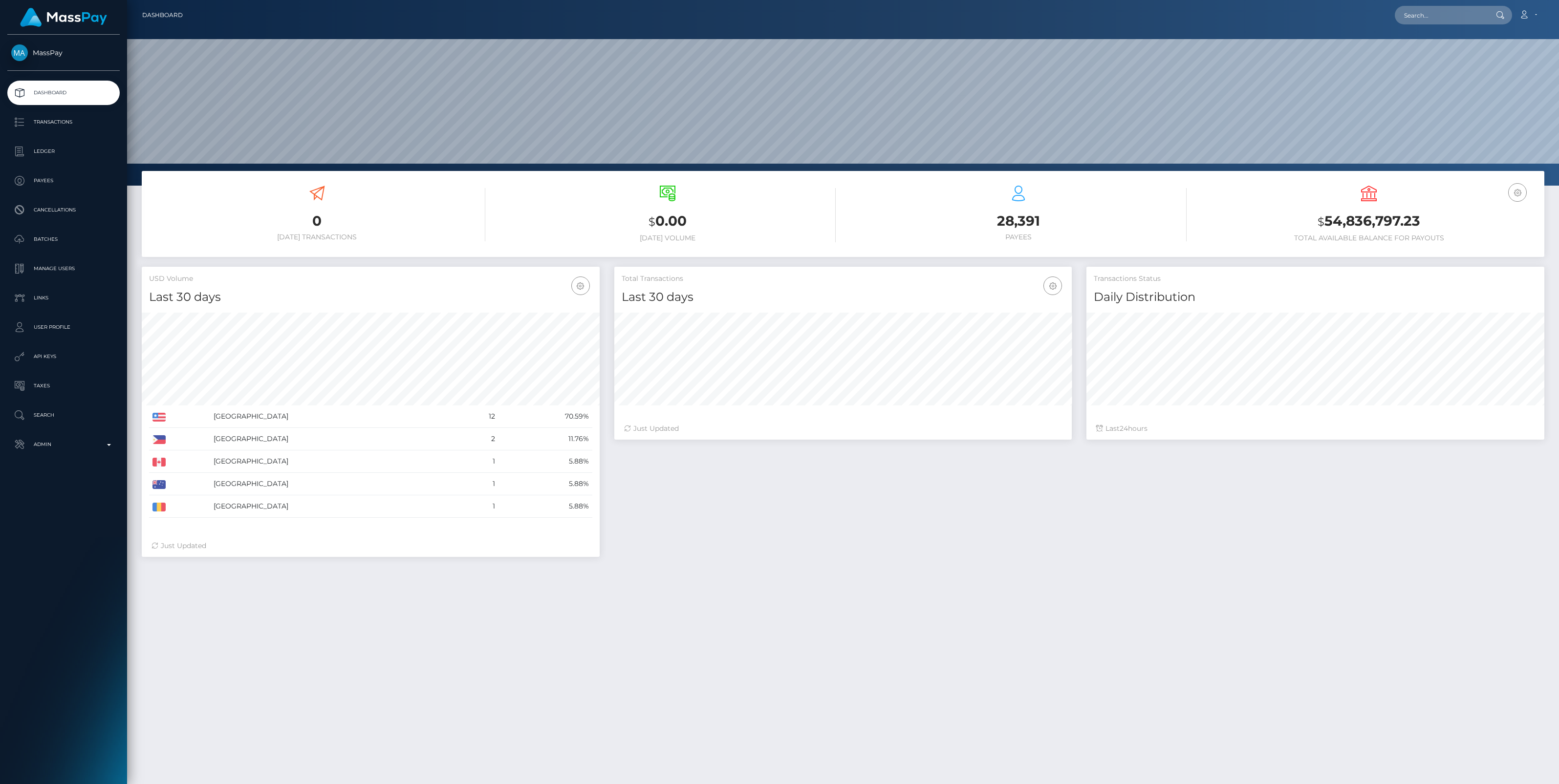
scroll to position [172, 458]
click at [106, 444] on p "Admin" at bounding box center [63, 445] width 104 height 15
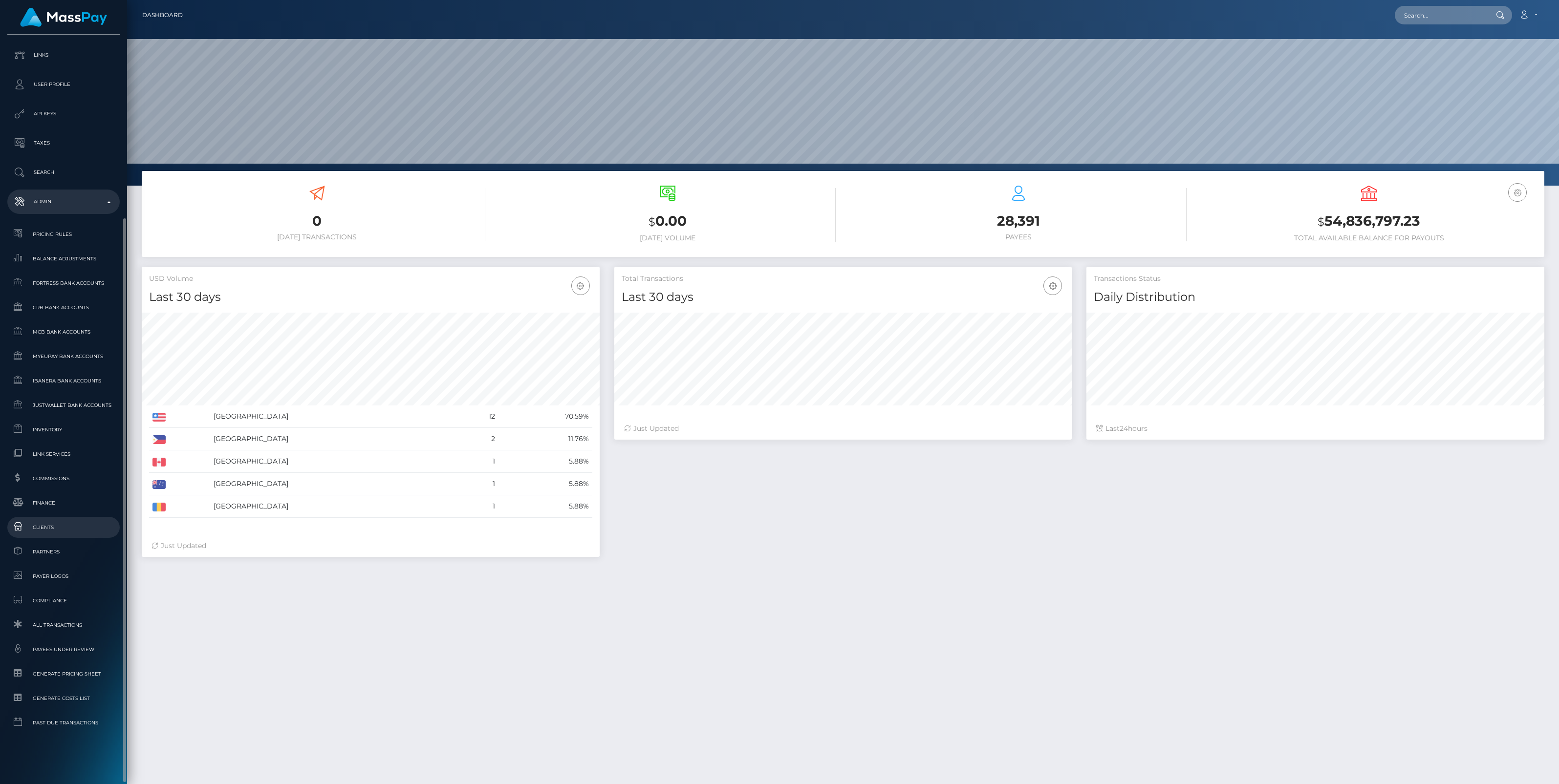
click at [50, 523] on span "Clients" at bounding box center [63, 527] width 104 height 11
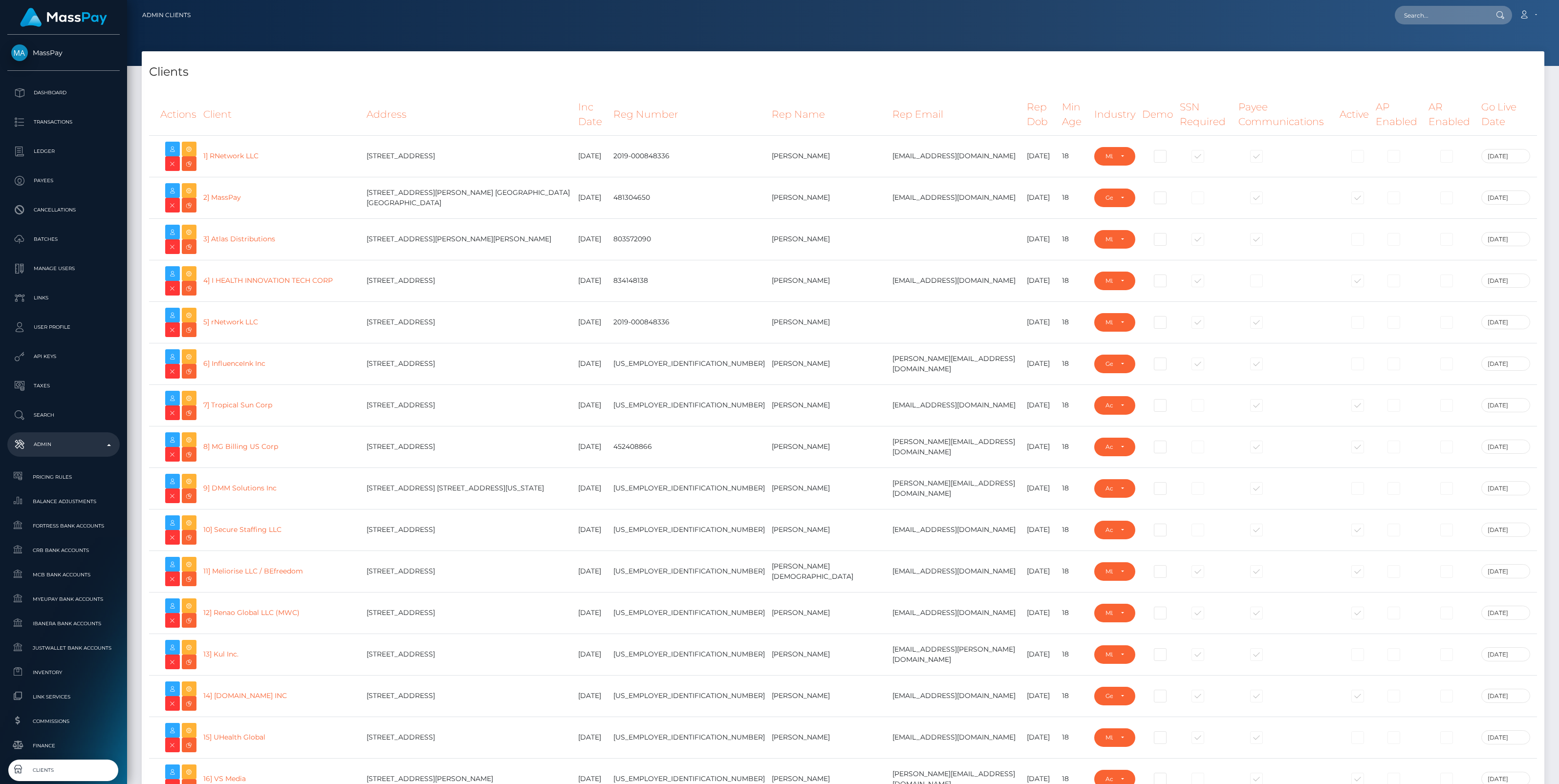
select select "223"
click at [1418, 13] on input "text" at bounding box center [1441, 16] width 92 height 19
paste input "anastasiia.d@soft2bet.com"
type input "anastasiia.d@soft2bet.com"
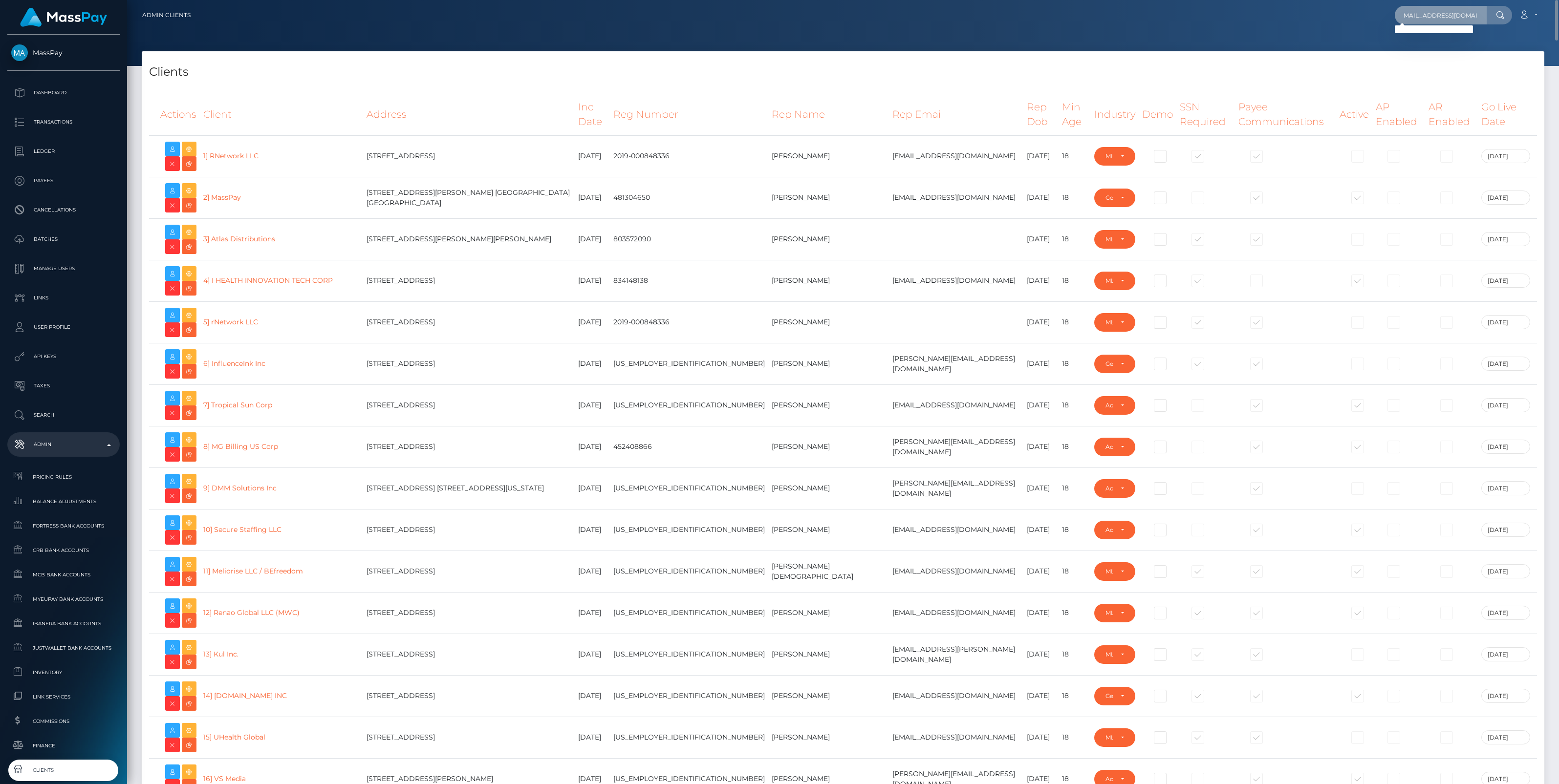
scroll to position [0, 0]
click at [1186, 32] on div at bounding box center [843, 33] width 1432 height 66
